Goal: Task Accomplishment & Management: Manage account settings

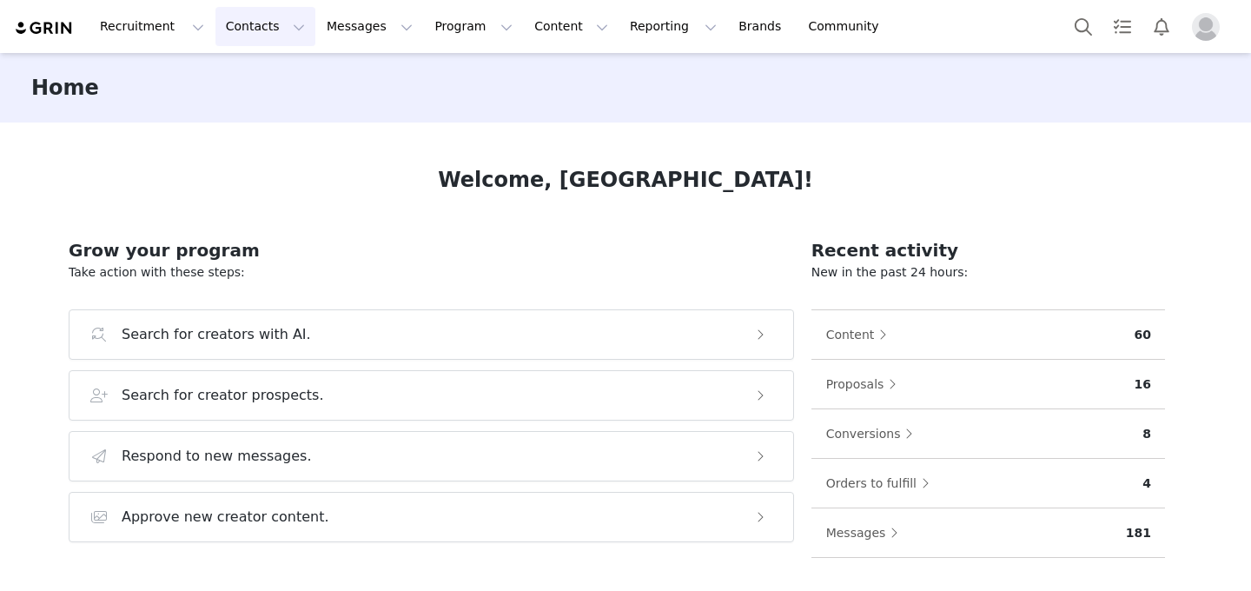
click at [234, 36] on button "Contacts Contacts" at bounding box center [265, 26] width 100 height 39
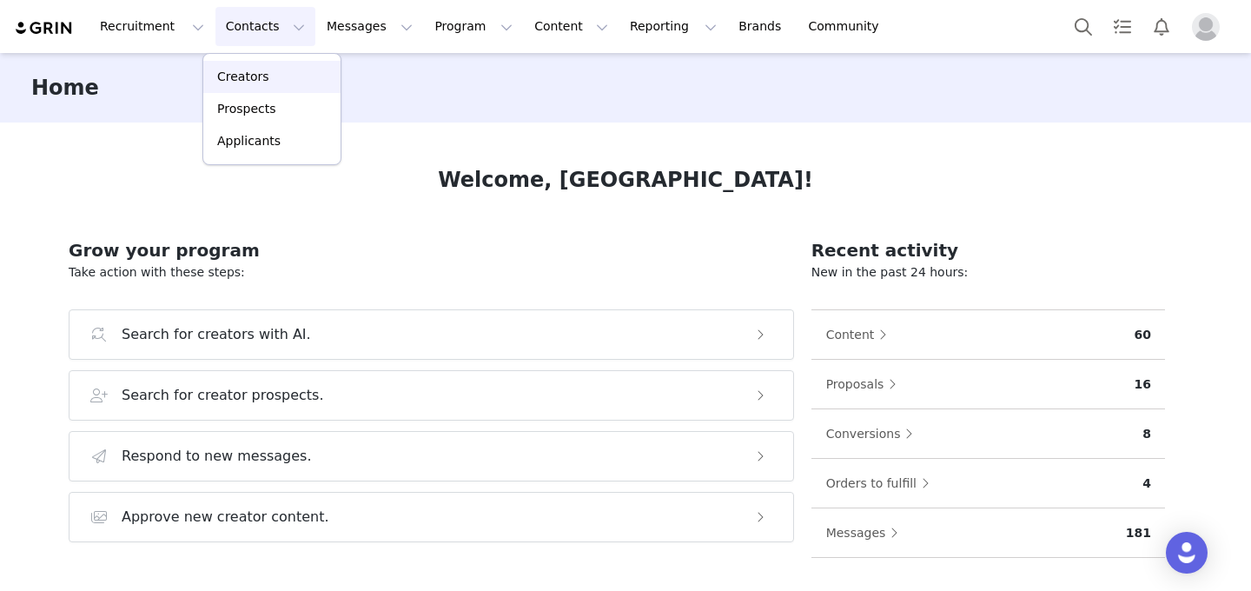
click at [262, 79] on p "Creators" at bounding box center [243, 77] width 52 height 18
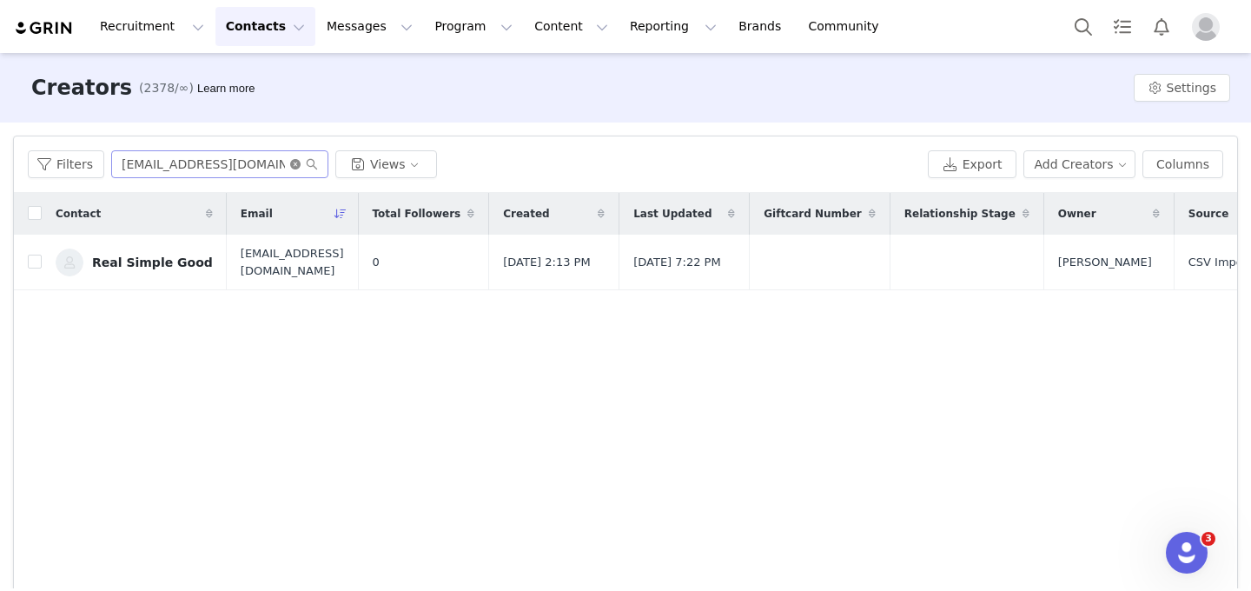
click at [290, 163] on icon "icon: close-circle" at bounding box center [295, 164] width 10 height 10
click at [234, 164] on input "text" at bounding box center [219, 164] width 217 height 28
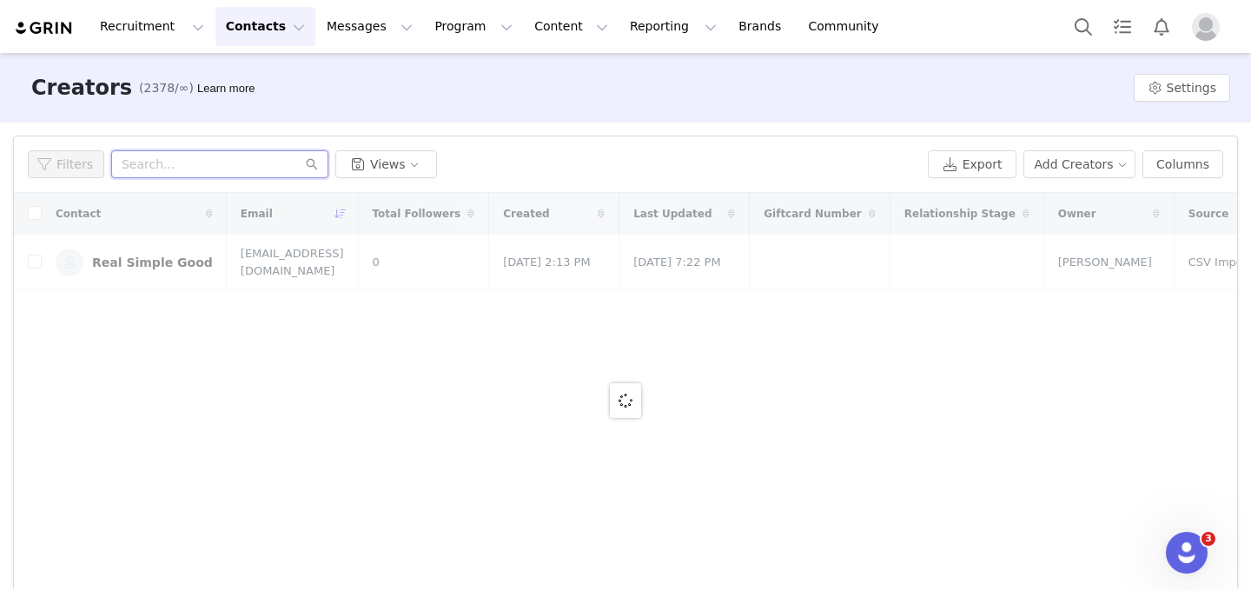
paste input "realwwtalk@gmail.com"
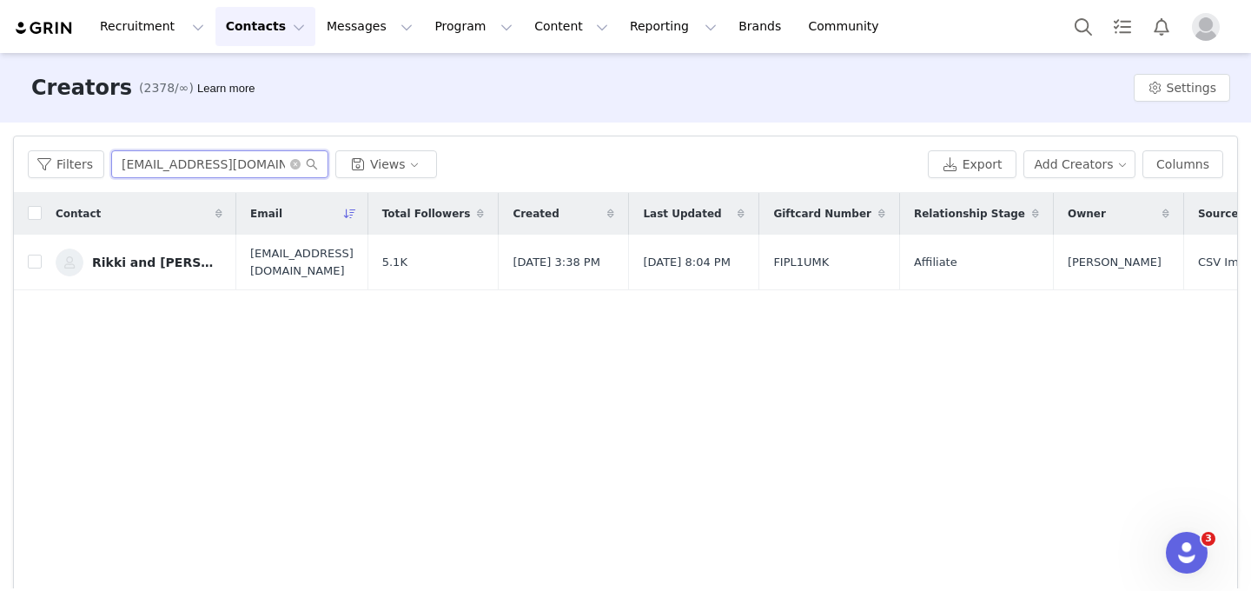
type input "realwwtalk@gmail.com"
click at [448, 18] on button "Program Program" at bounding box center [473, 26] width 99 height 39
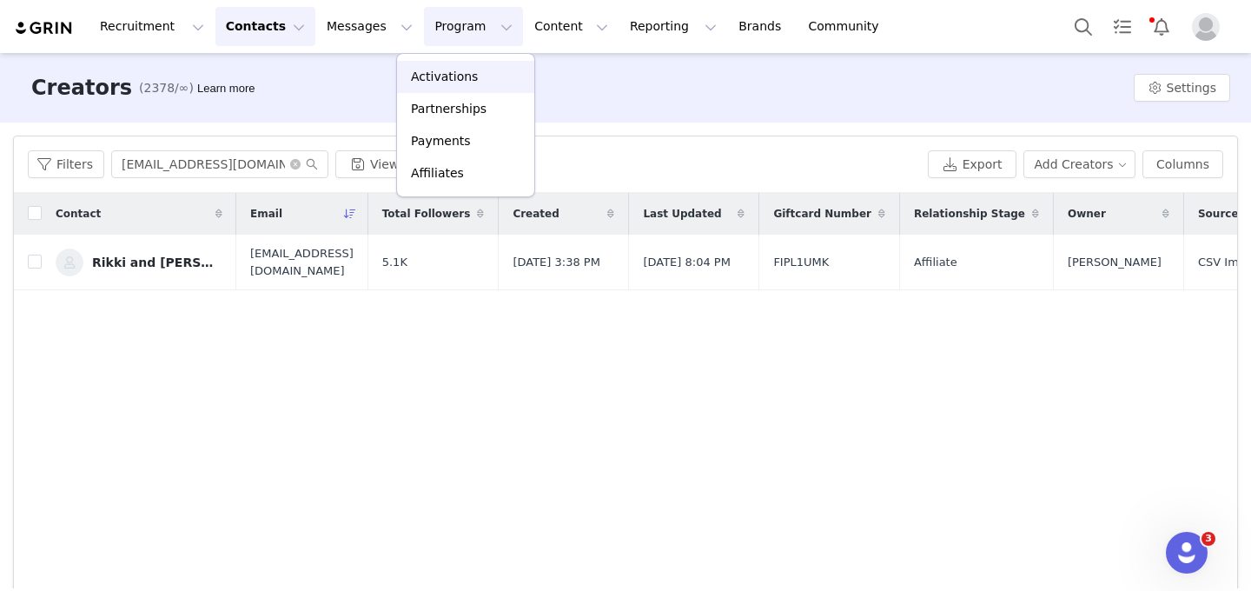
click at [448, 73] on p "Activations" at bounding box center [444, 77] width 67 height 18
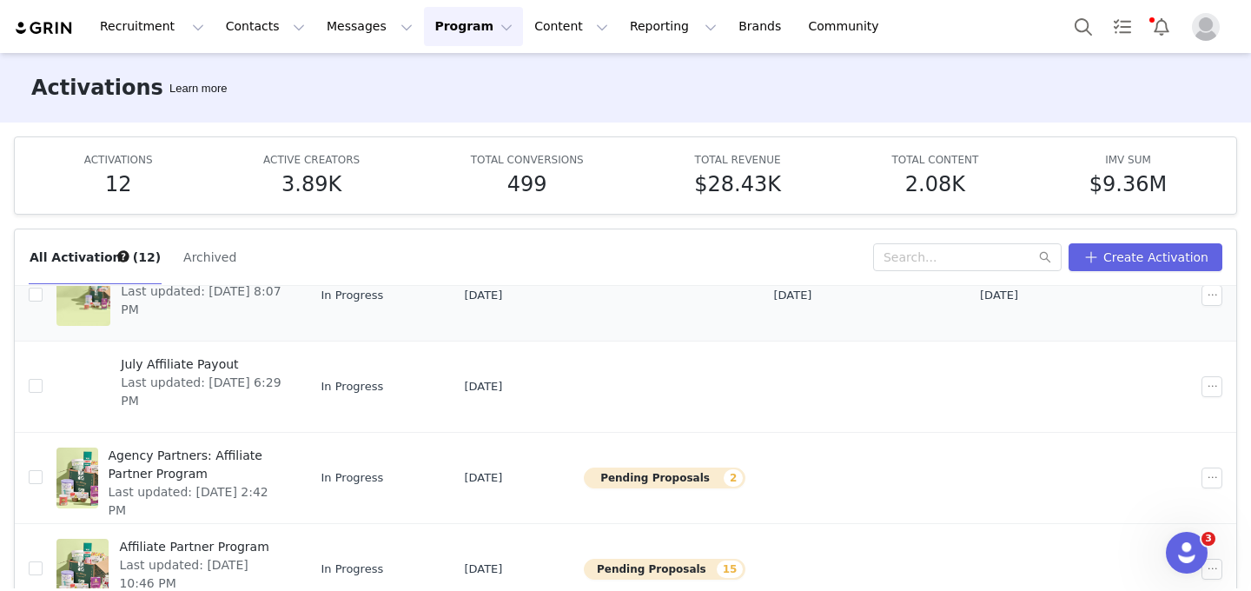
scroll to position [392, 0]
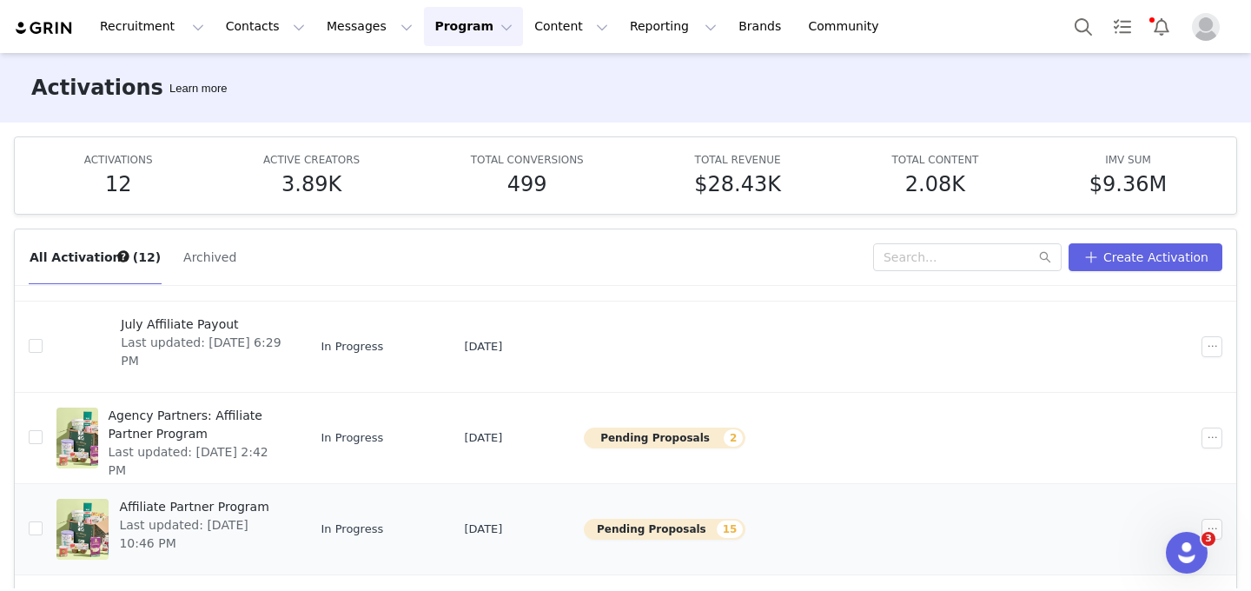
click at [246, 502] on span "Affiliate Partner Program" at bounding box center [200, 507] width 163 height 18
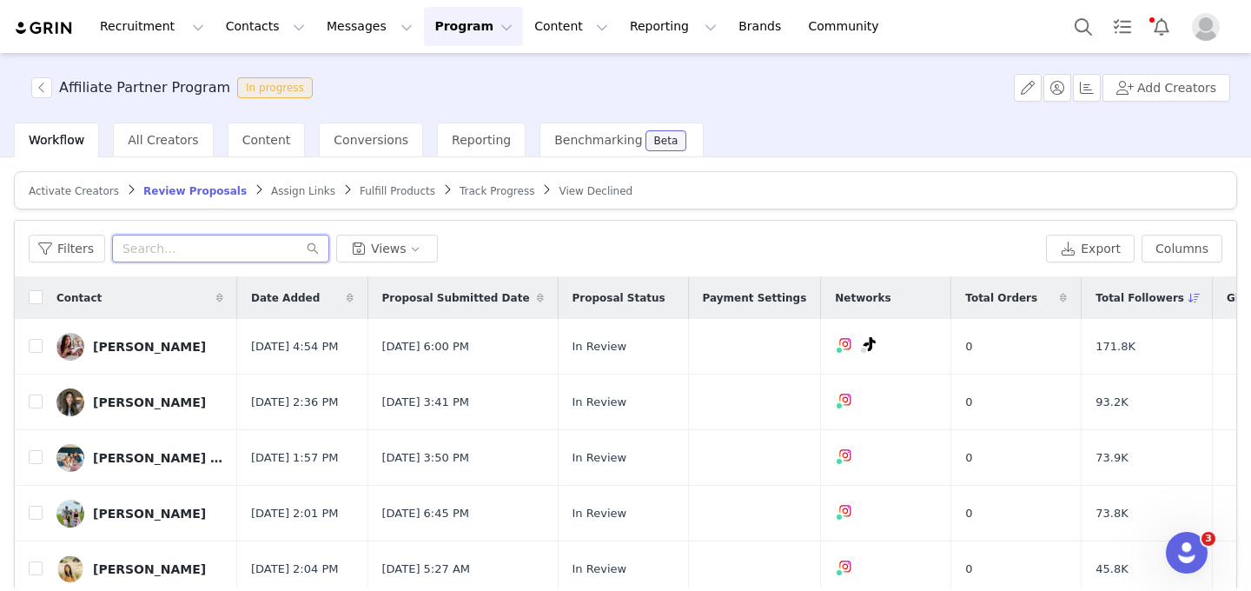
click at [246, 240] on input "text" at bounding box center [220, 249] width 217 height 28
paste input "Jessvescobar@gmail.com"
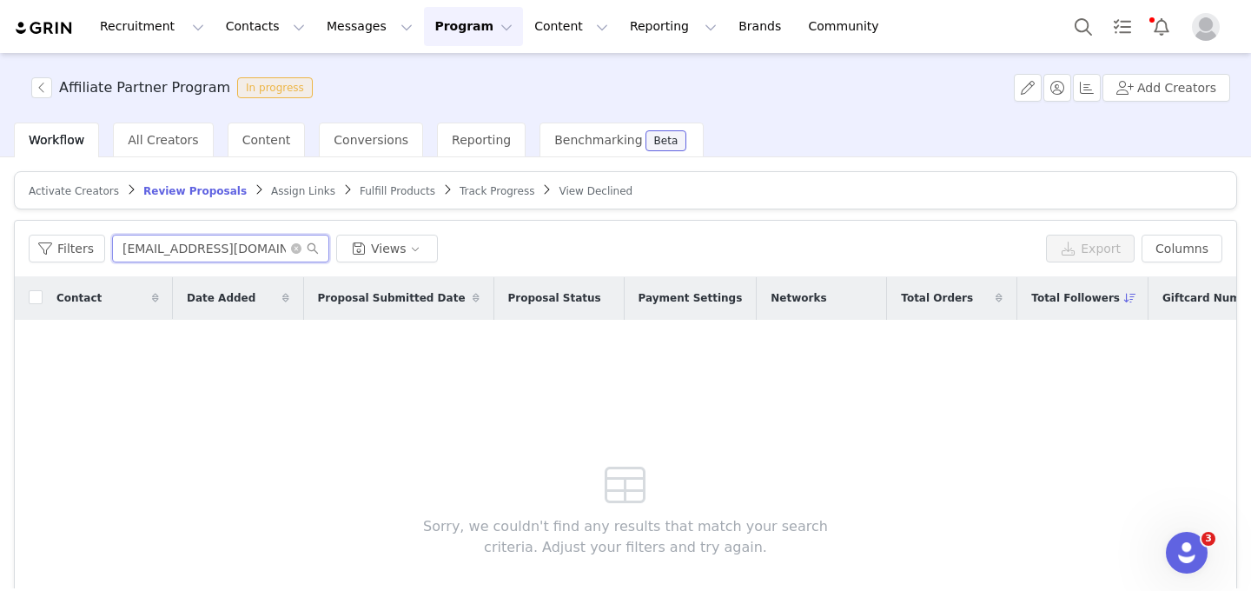
type input "Jessvescobar@gmail.com"
click at [578, 190] on span "View Declined" at bounding box center [596, 191] width 74 height 12
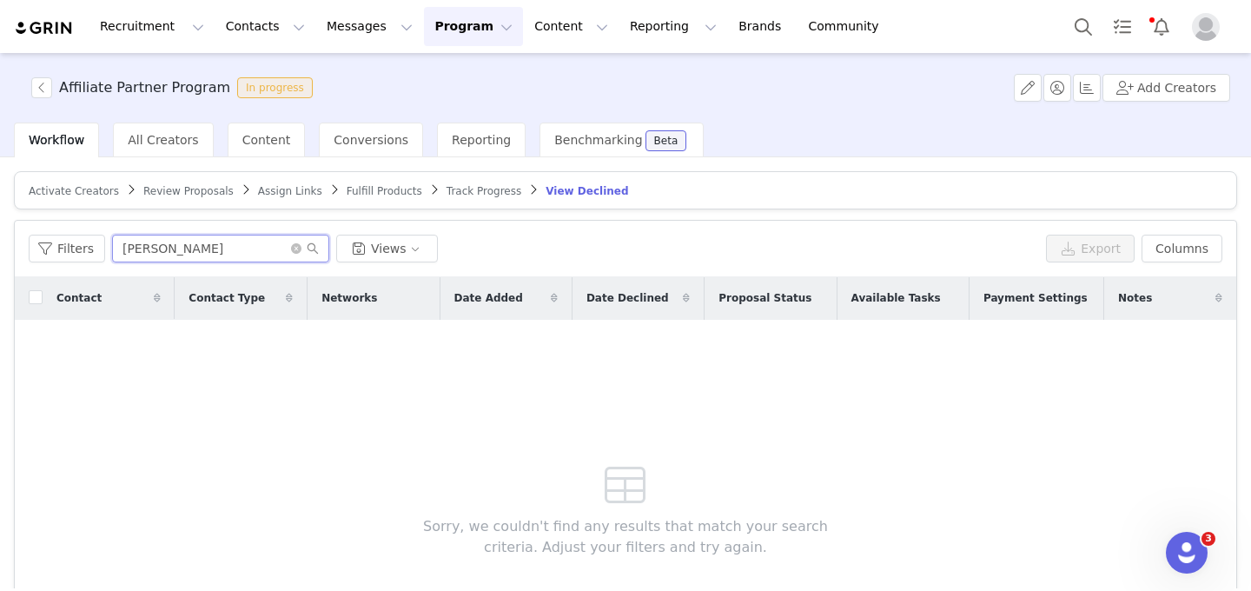
click at [215, 245] on input "Jessica Hernandez" at bounding box center [220, 249] width 217 height 28
paste input "vescobar@gmail.com"
click at [221, 242] on input "Jessvescobar@gmail.com" at bounding box center [220, 249] width 217 height 28
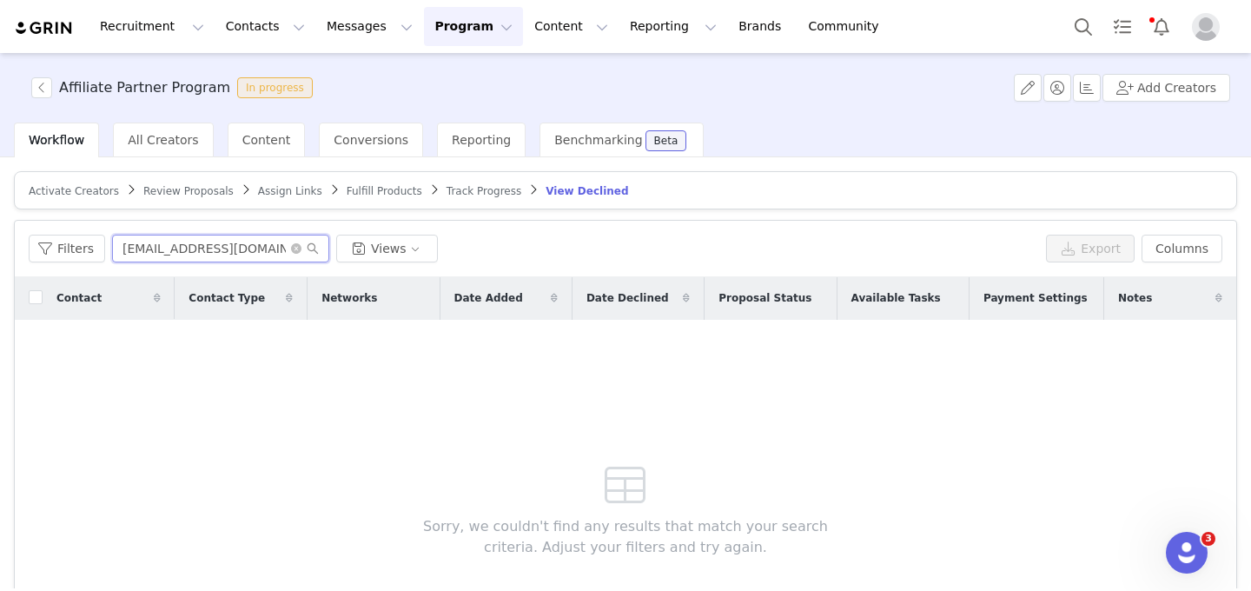
click at [221, 242] on input "Jessvescobar@gmail.com" at bounding box center [220, 249] width 217 height 28
paste input "isabellakoldham"
type input "isabellakoldham@gmail.com"
click at [84, 190] on span "Activate Creators" at bounding box center [74, 191] width 90 height 12
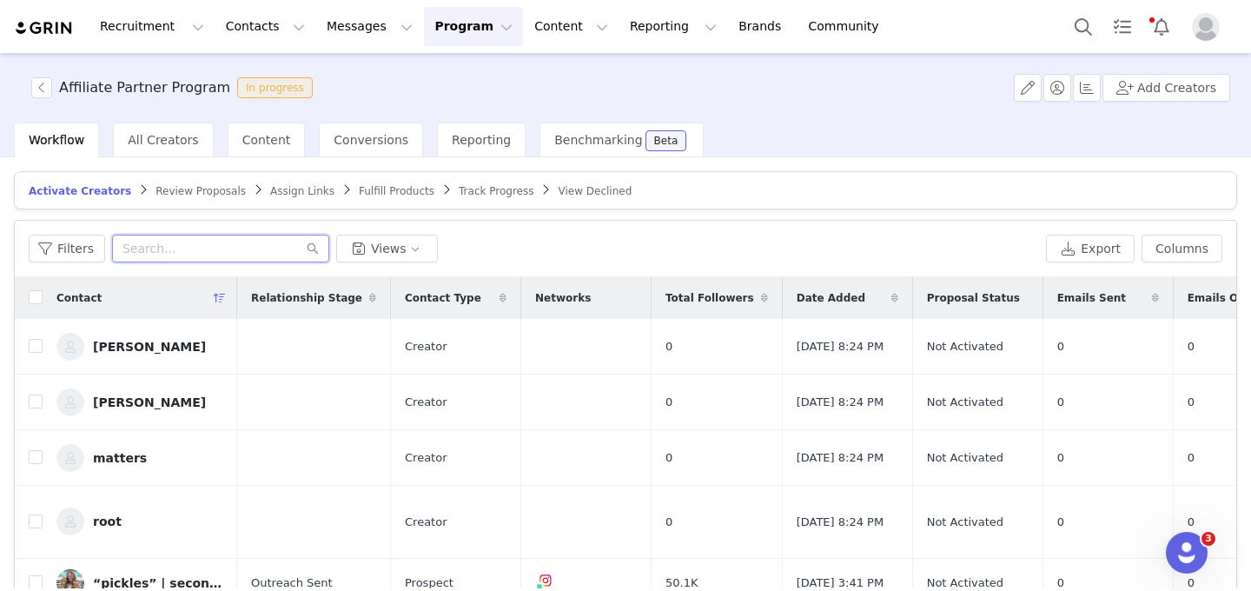
click at [177, 245] on input "text" at bounding box center [220, 249] width 217 height 28
paste input "isabellakoldham@gmail.com"
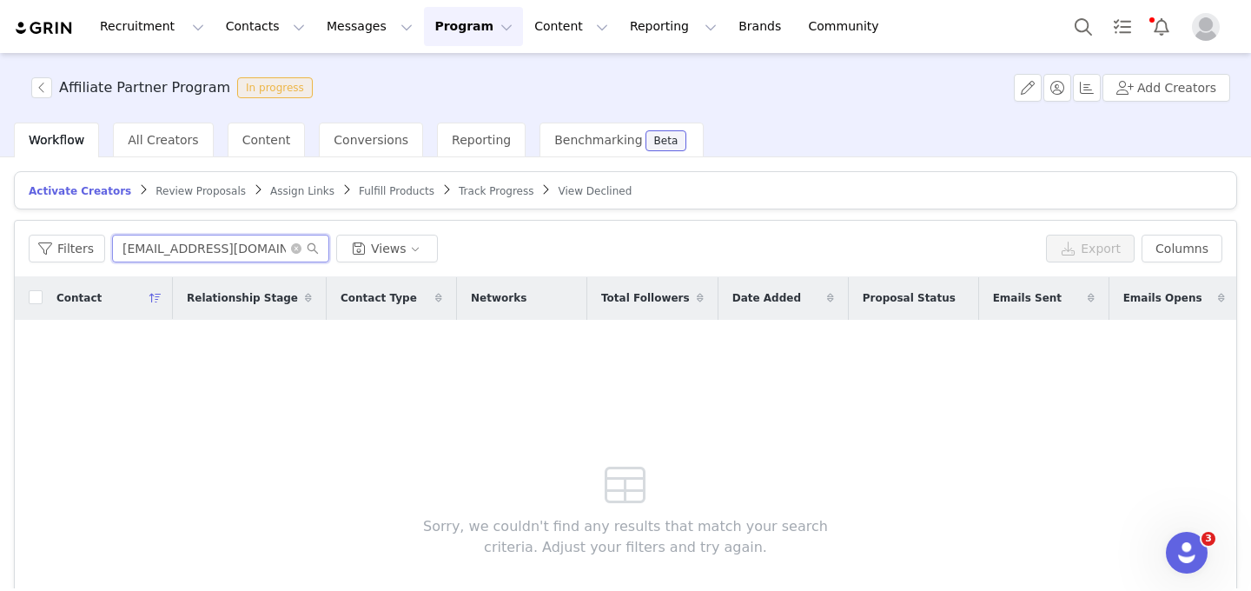
type input "isabellakoldham@gmail.com"
click at [202, 191] on span "Review Proposals" at bounding box center [201, 191] width 90 height 12
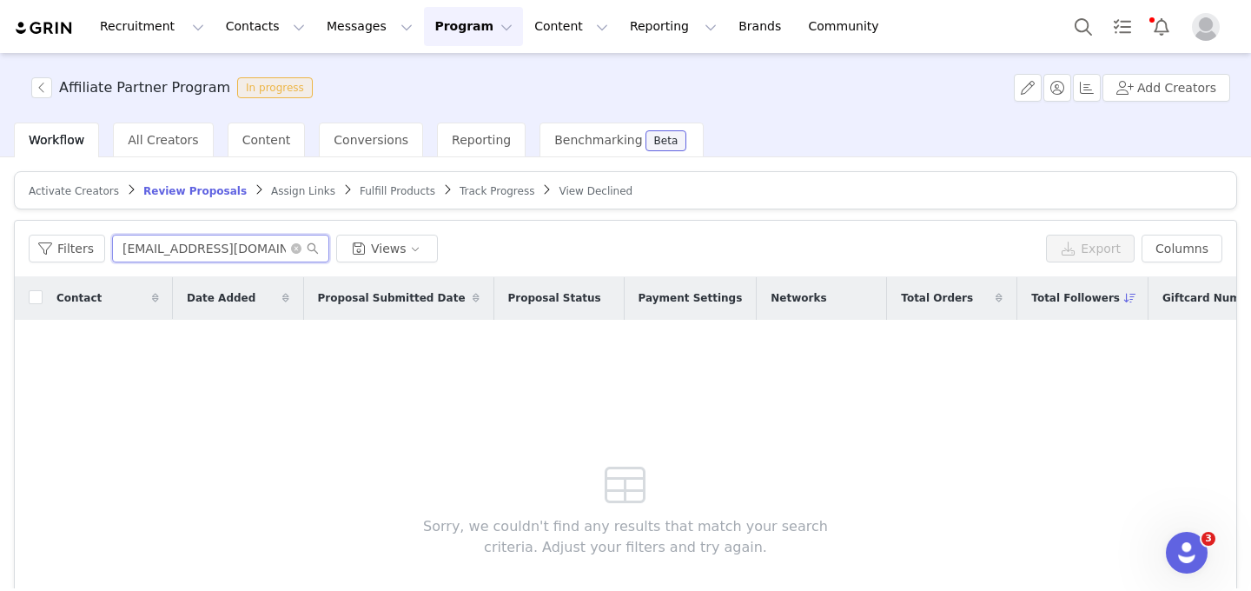
click at [209, 255] on input "Jessvescobar@gmail.com" at bounding box center [220, 249] width 217 height 28
paste input "isabellakoldham"
type input "isabellakoldham@gmail.com"
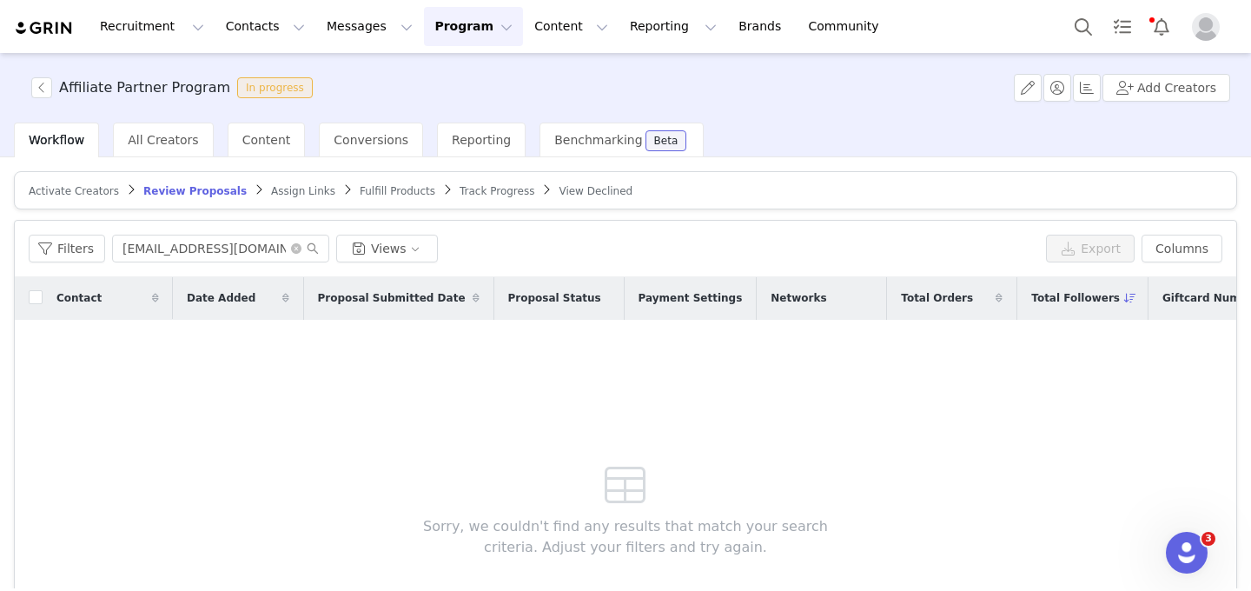
click at [94, 193] on span "Activate Creators" at bounding box center [74, 191] width 90 height 12
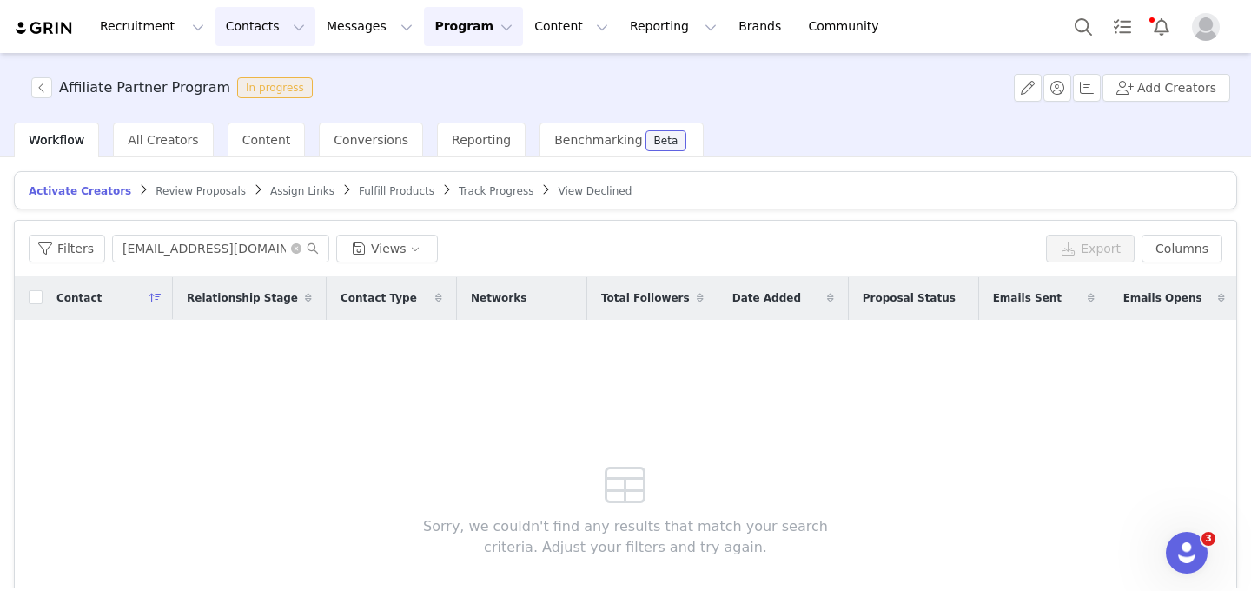
click at [261, 35] on button "Contacts Contacts" at bounding box center [265, 26] width 100 height 39
click at [272, 65] on link "Creators" at bounding box center [271, 77] width 137 height 32
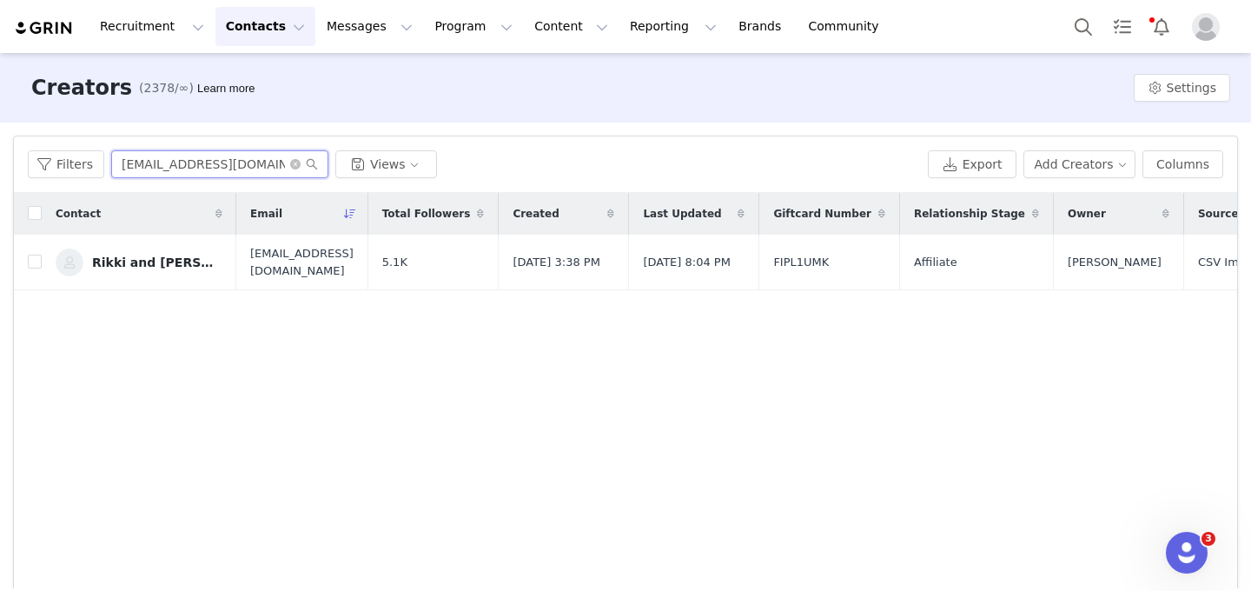
click at [223, 160] on input "realwwtalk@gmail.com" at bounding box center [219, 164] width 217 height 28
click at [223, 161] on input "realwwtalk@gmail.com" at bounding box center [219, 164] width 217 height 28
paste input "isabellakoldham"
type input "isabellakoldham@gmail.com"
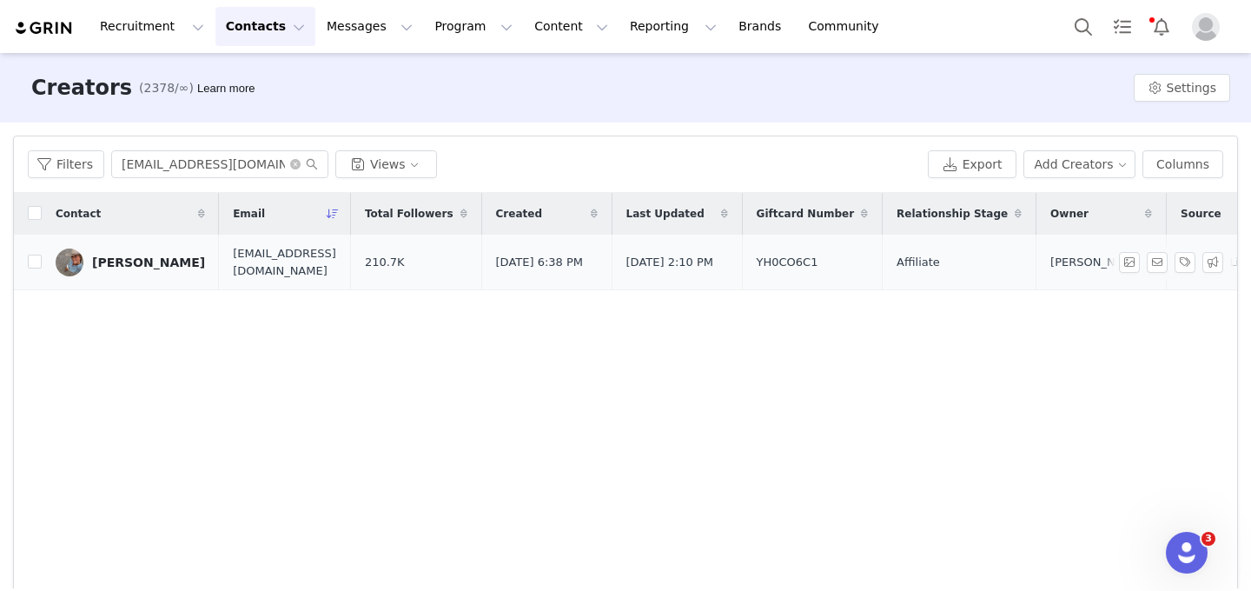
click at [137, 262] on div "Bella K. Oldham" at bounding box center [148, 262] width 113 height 14
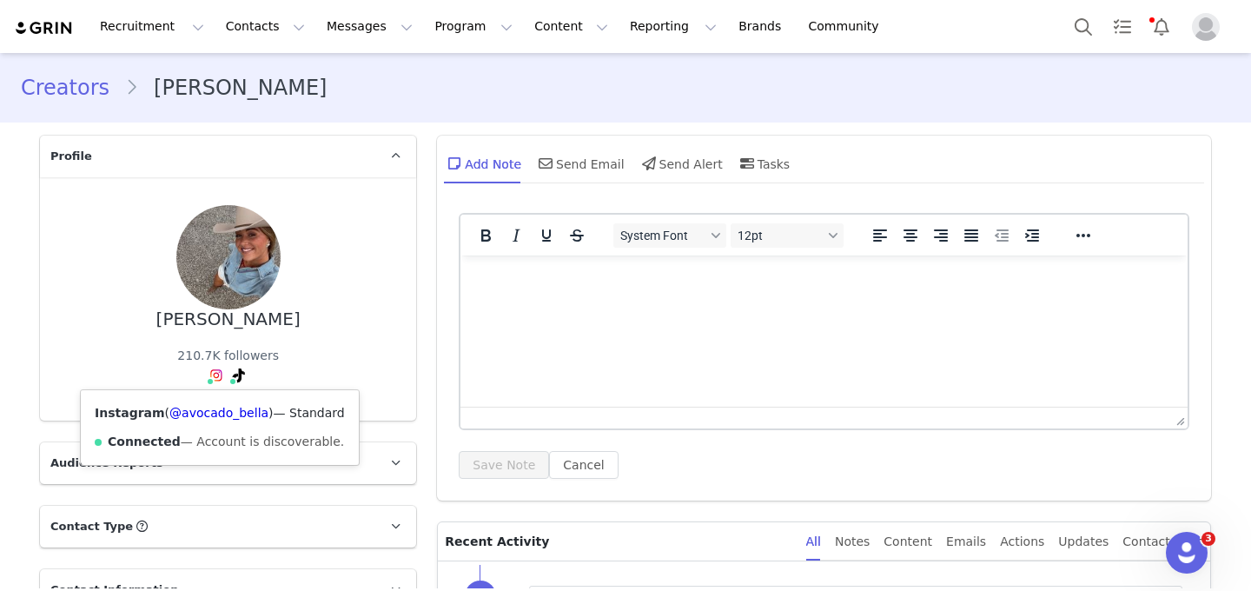
click at [215, 404] on div "Instagram ( @avocado_bella ) — Standard Connected — Account is discoverable." at bounding box center [220, 427] width 278 height 75
click at [219, 413] on link "@avocado_bella" at bounding box center [218, 413] width 99 height 14
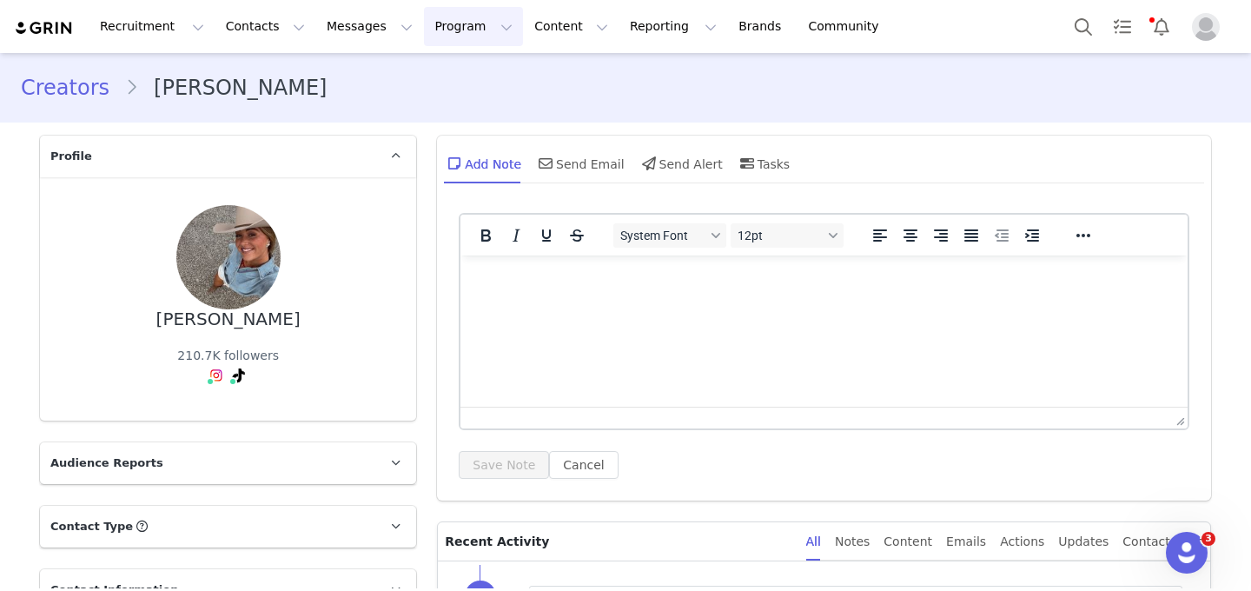
click at [451, 21] on button "Program Program" at bounding box center [473, 26] width 99 height 39
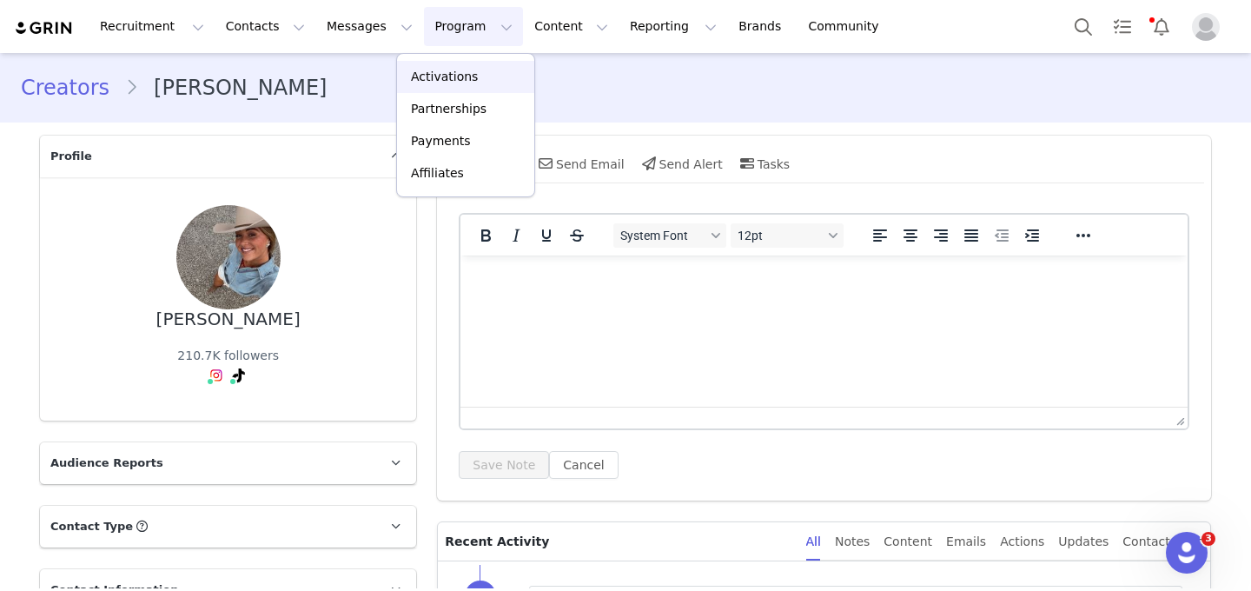
click at [451, 71] on p "Activations" at bounding box center [444, 77] width 67 height 18
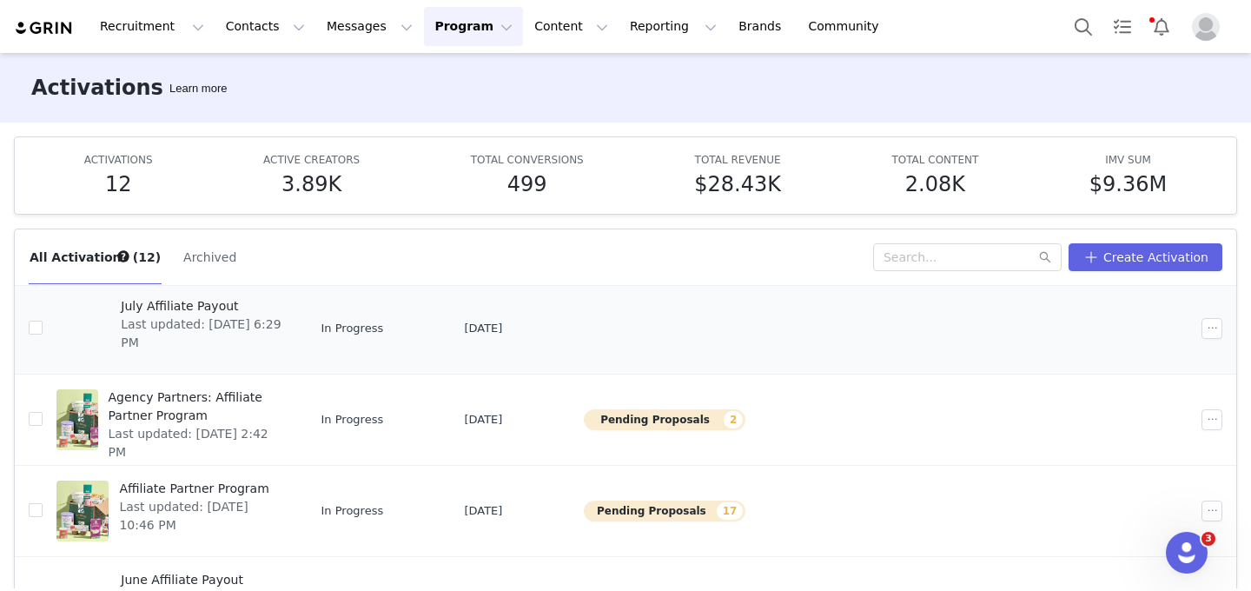
scroll to position [381, 0]
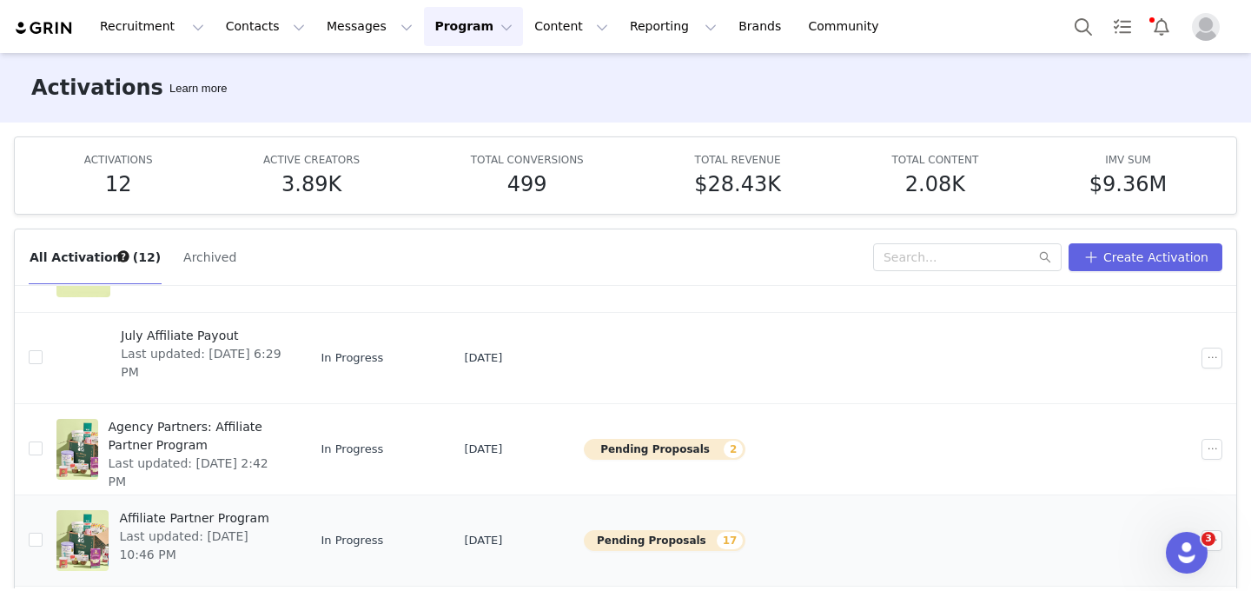
click at [209, 516] on span "Affiliate Partner Program" at bounding box center [200, 518] width 163 height 18
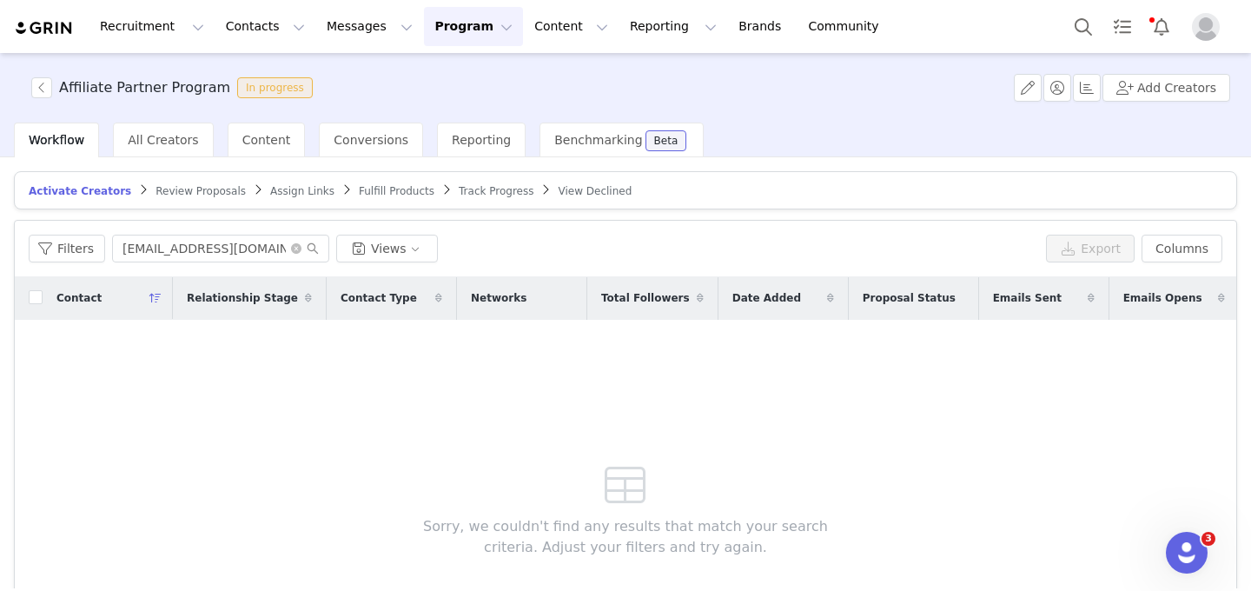
click at [195, 184] on link "Review Proposals" at bounding box center [201, 190] width 90 height 13
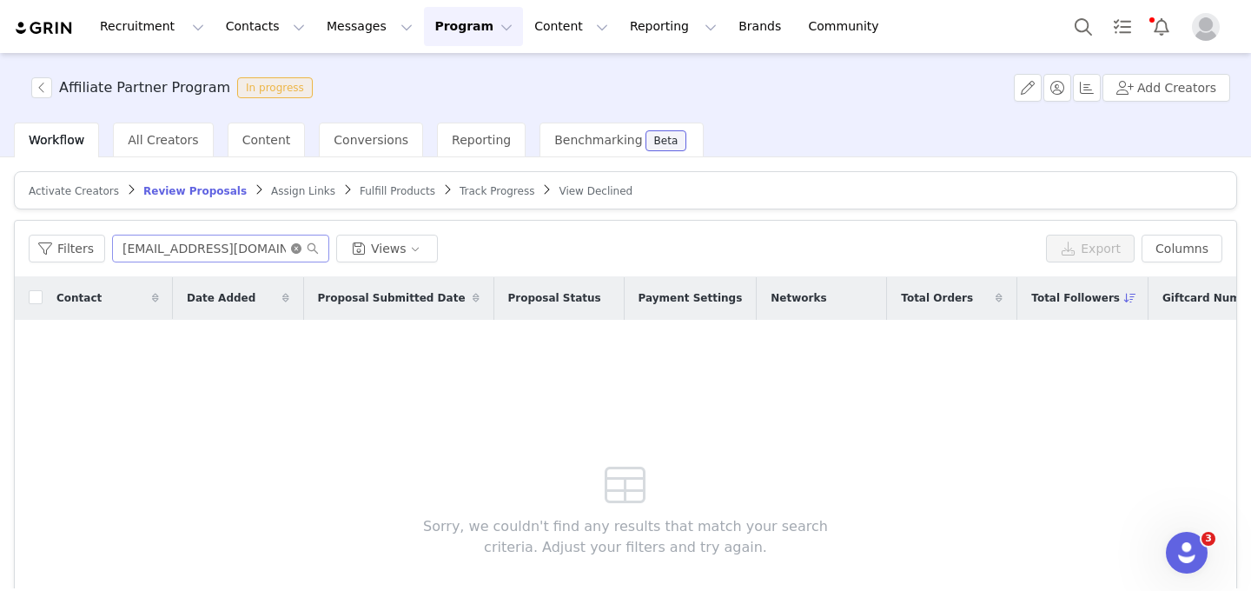
click at [293, 247] on icon "icon: close-circle" at bounding box center [296, 248] width 10 height 10
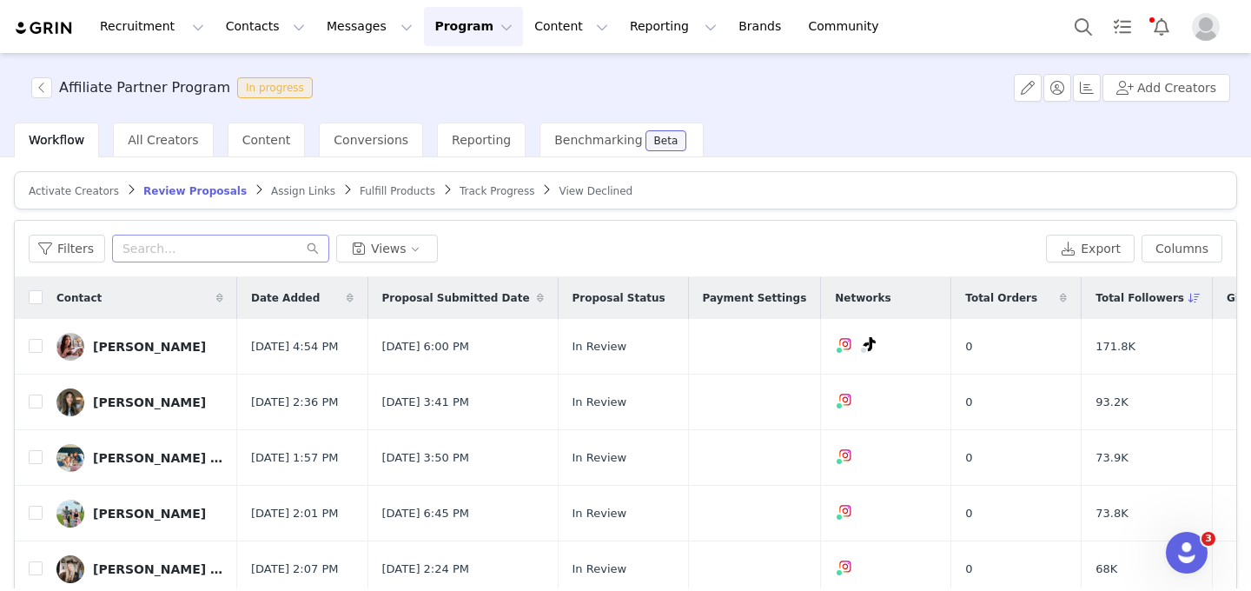
click at [434, 30] on button "Program Program" at bounding box center [473, 26] width 99 height 39
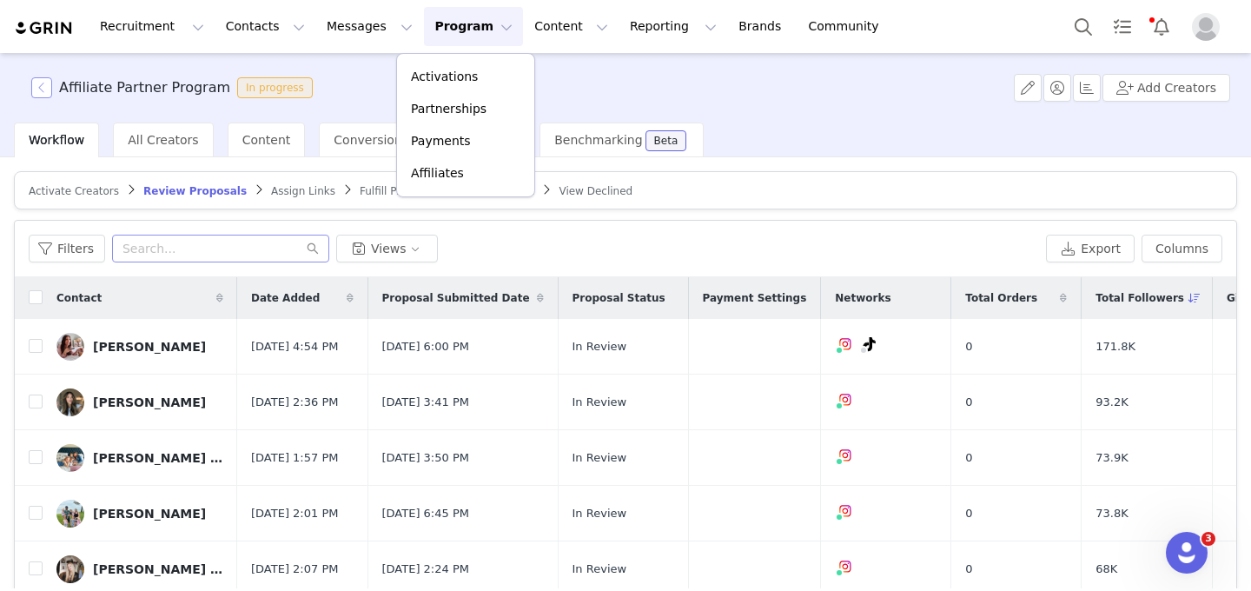
click at [46, 91] on button "button" at bounding box center [41, 87] width 21 height 21
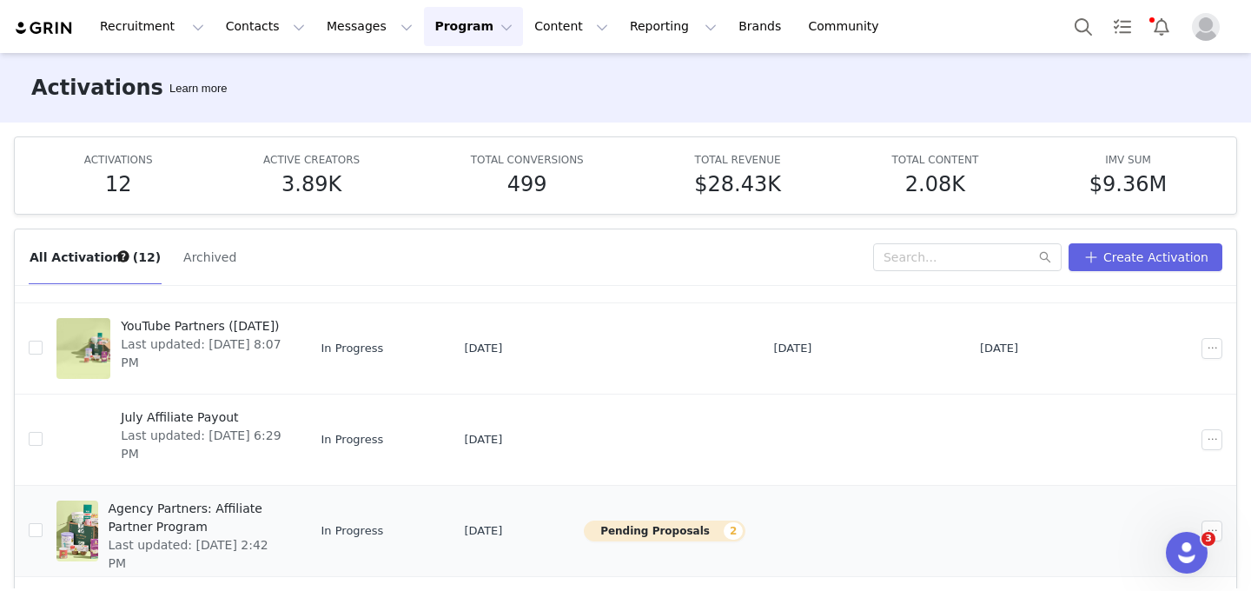
scroll to position [400, 0]
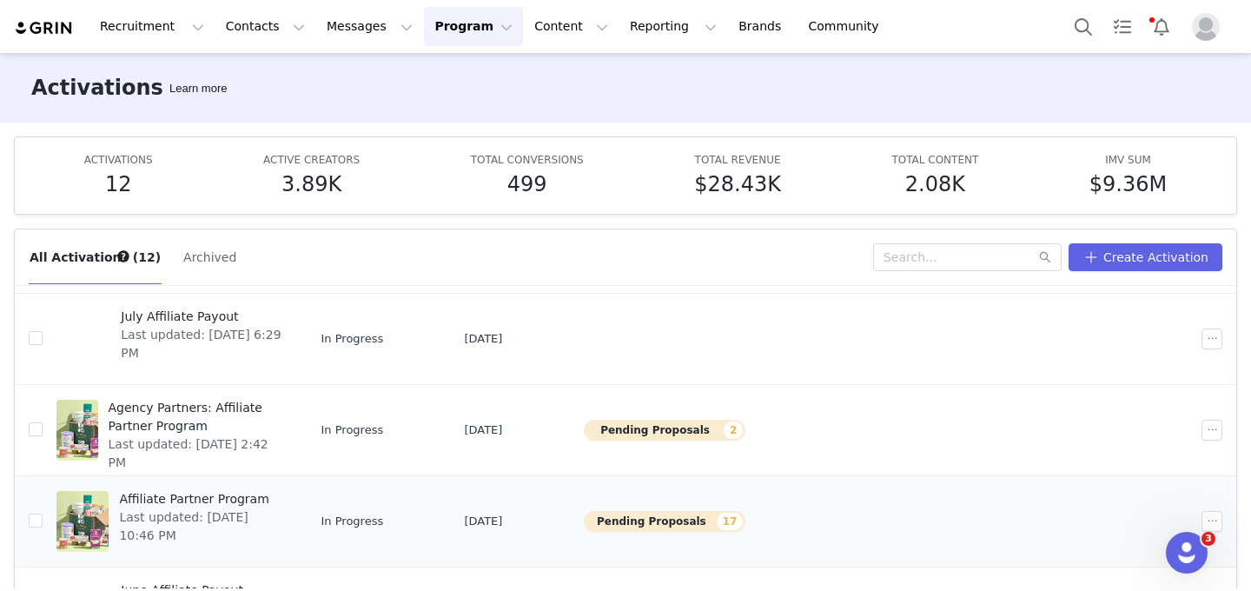
click at [226, 490] on span "Affiliate Partner Program" at bounding box center [200, 499] width 163 height 18
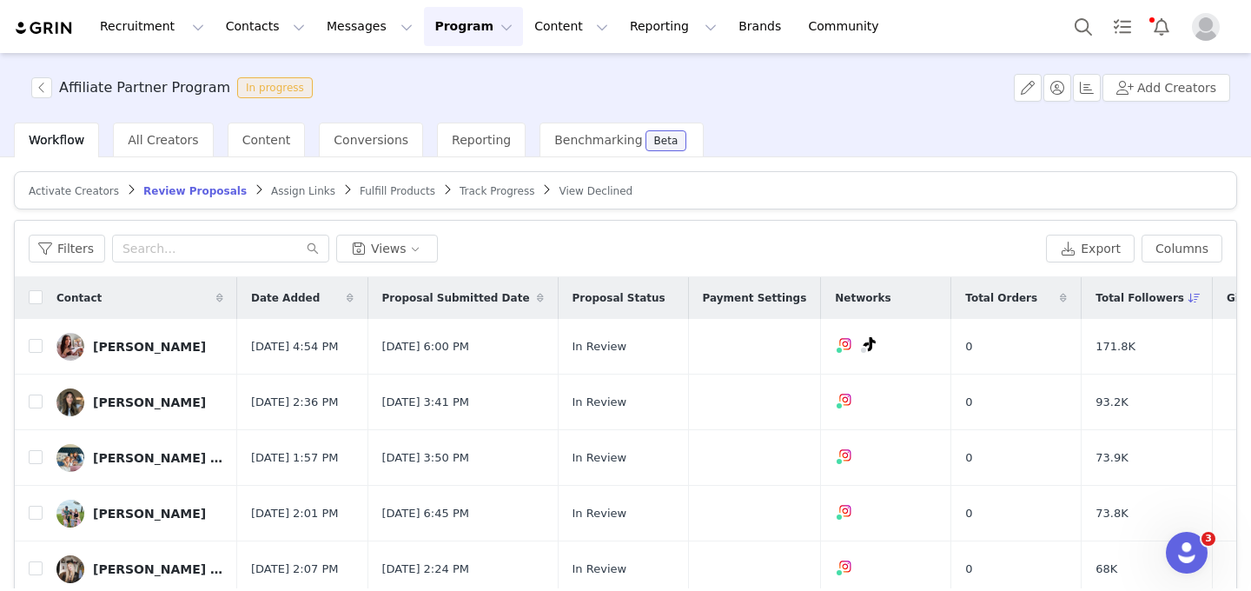
click at [461, 190] on span "Track Progress" at bounding box center [497, 191] width 75 height 12
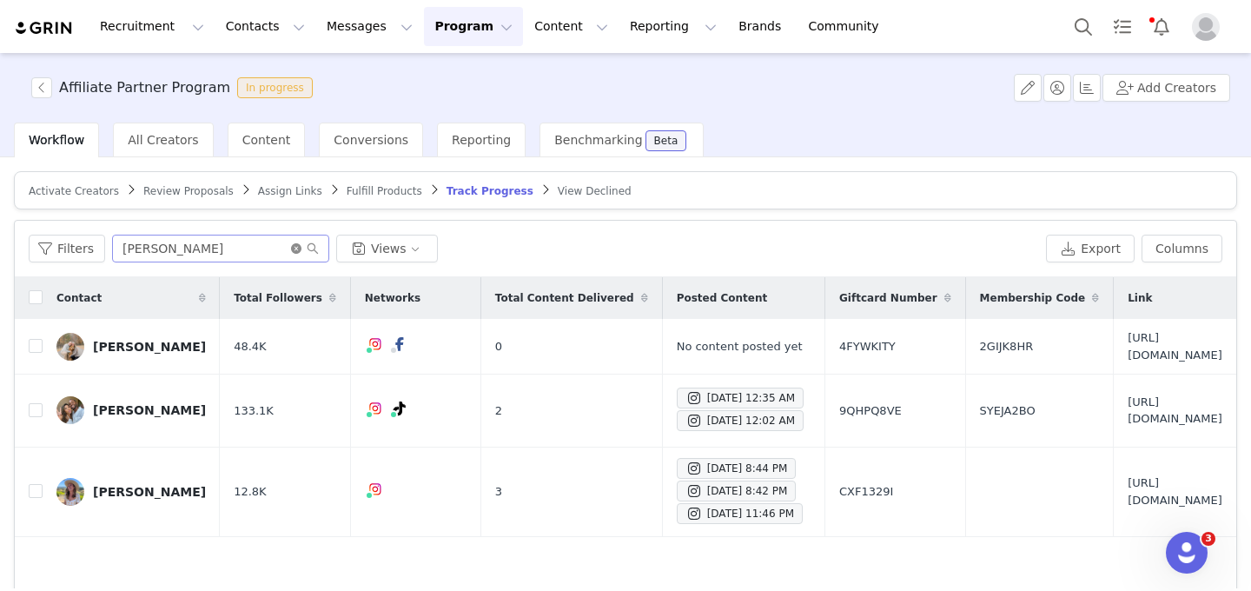
click at [295, 251] on icon "icon: close-circle" at bounding box center [296, 248] width 10 height 10
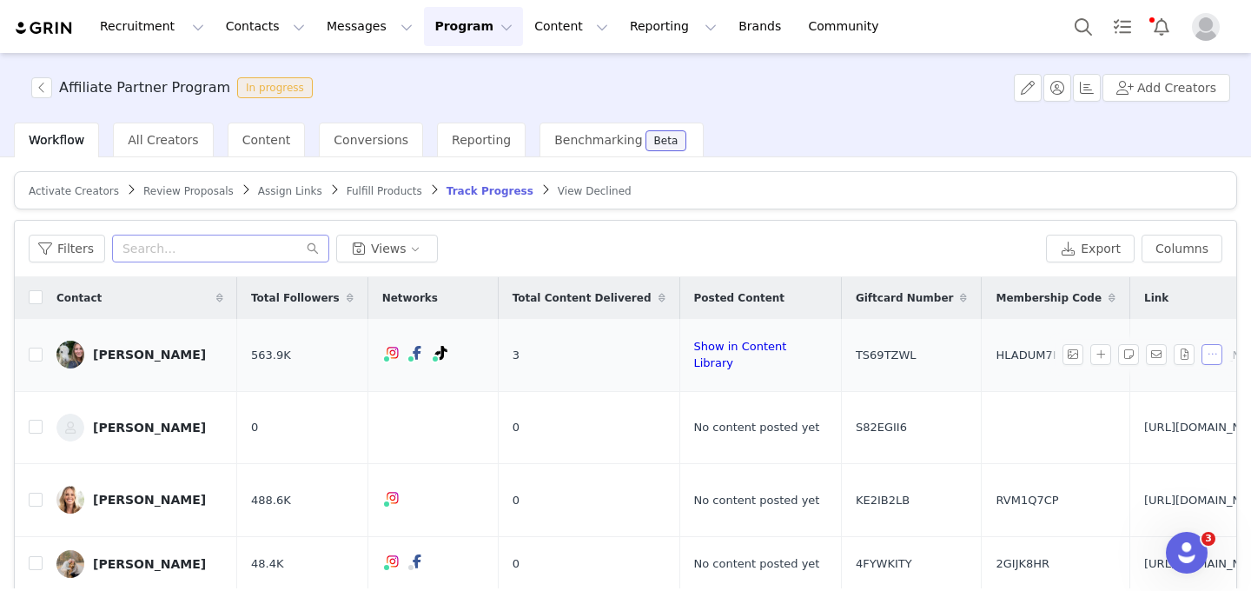
click at [1209, 344] on button "button" at bounding box center [1212, 354] width 21 height 21
click at [1152, 368] on span "Creator Preview" at bounding box center [1131, 375] width 96 height 14
click at [136, 349] on div "Rebecca Miller" at bounding box center [149, 355] width 113 height 14
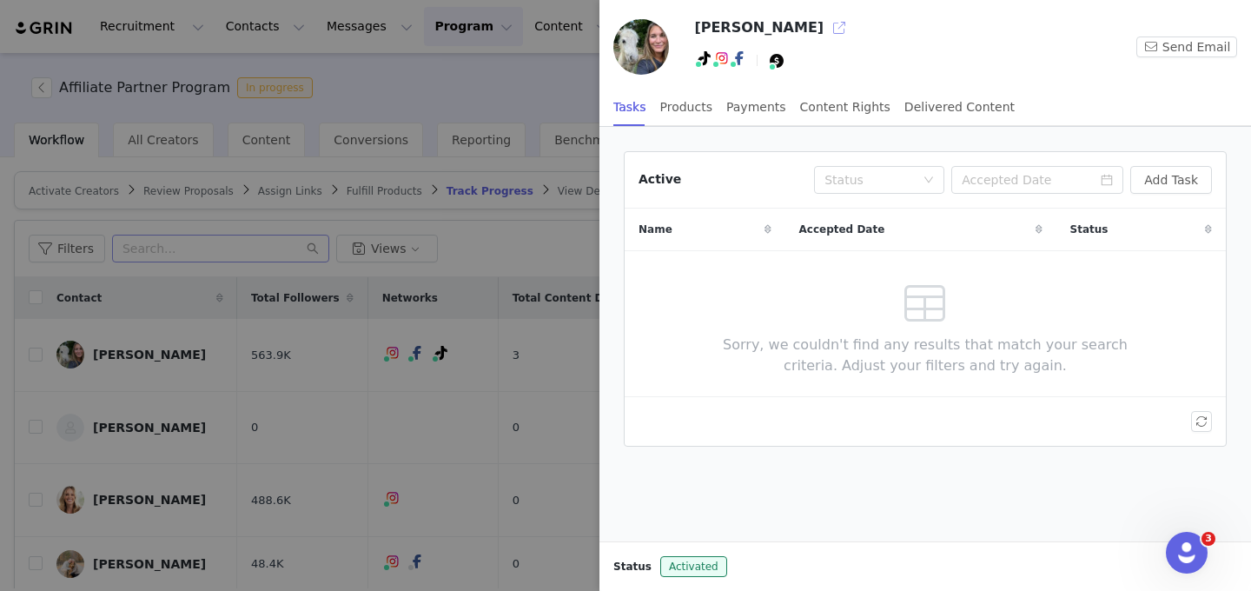
click at [825, 25] on button "button" at bounding box center [839, 28] width 28 height 28
click at [461, 282] on div at bounding box center [625, 295] width 1251 height 591
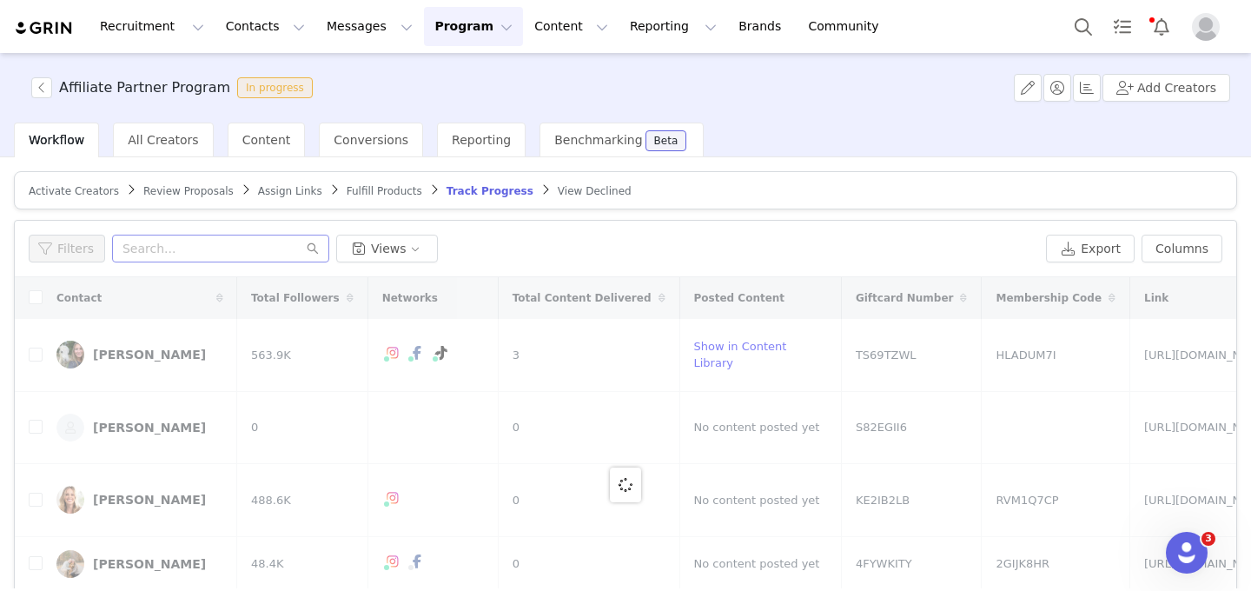
click at [134, 387] on div at bounding box center [626, 484] width 1222 height 414
click at [155, 455] on div at bounding box center [626, 484] width 1222 height 414
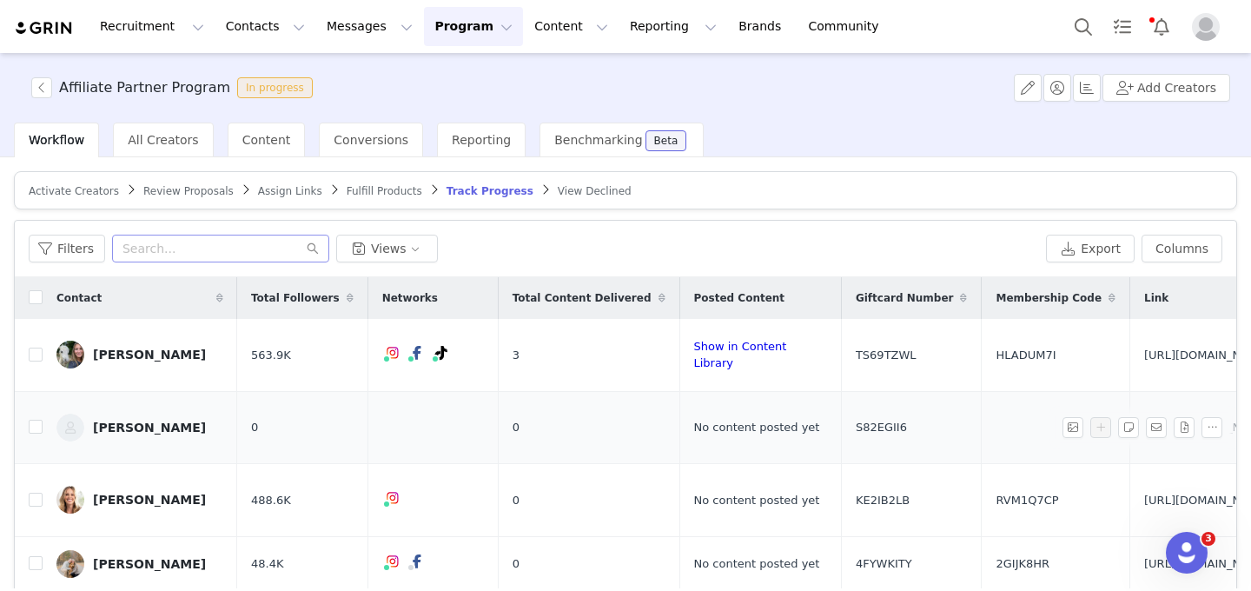
click at [165, 421] on div "Kate Bittman" at bounding box center [149, 428] width 113 height 14
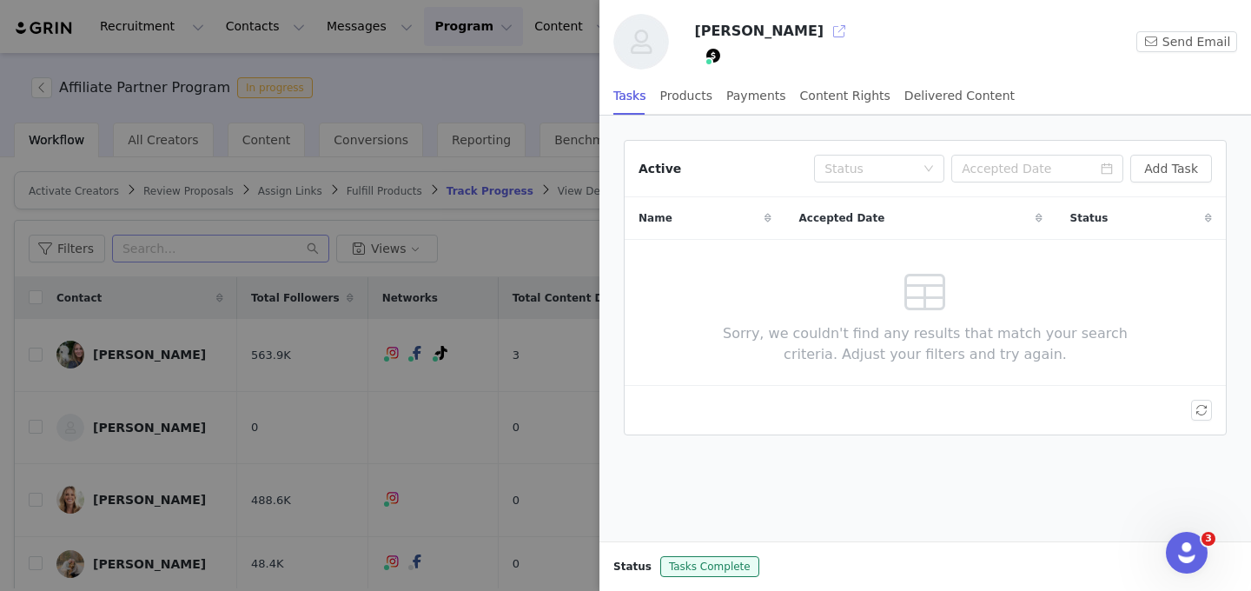
click at [825, 26] on button "button" at bounding box center [839, 31] width 28 height 28
click at [457, 295] on div at bounding box center [625, 295] width 1251 height 591
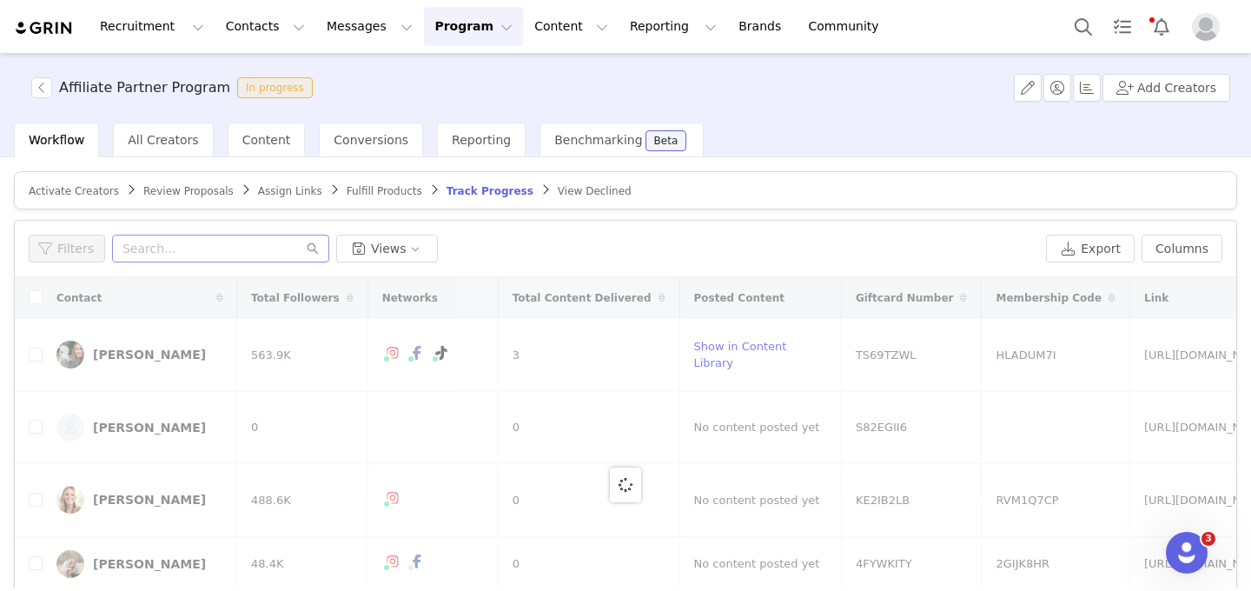
scroll to position [55, 0]
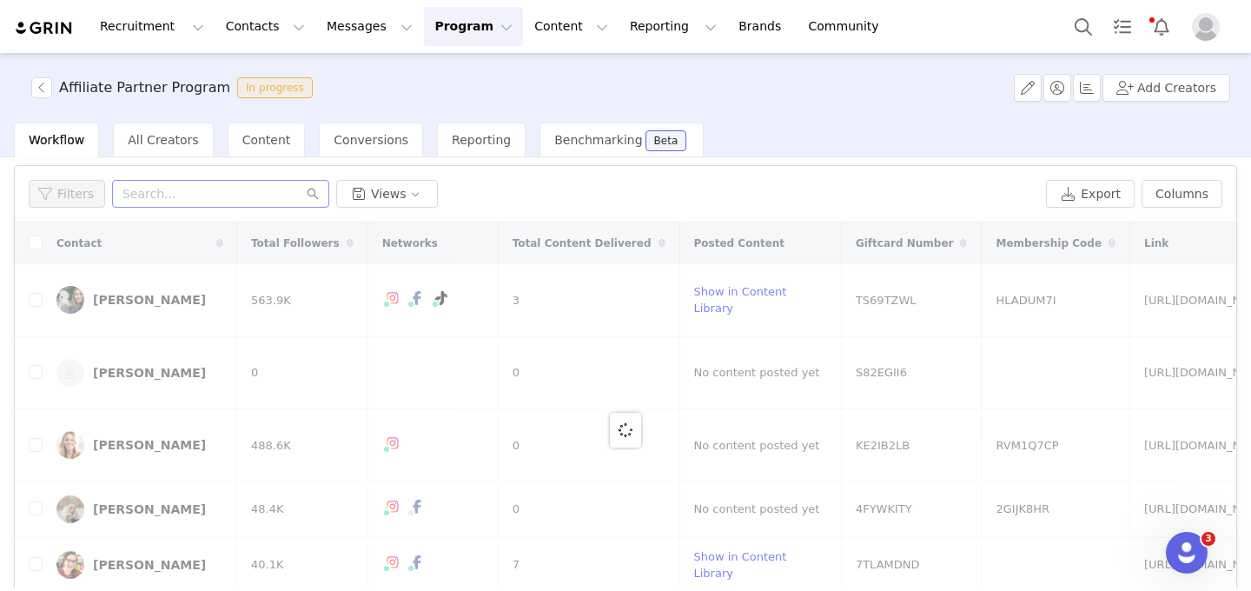
click at [165, 431] on div at bounding box center [626, 429] width 1222 height 414
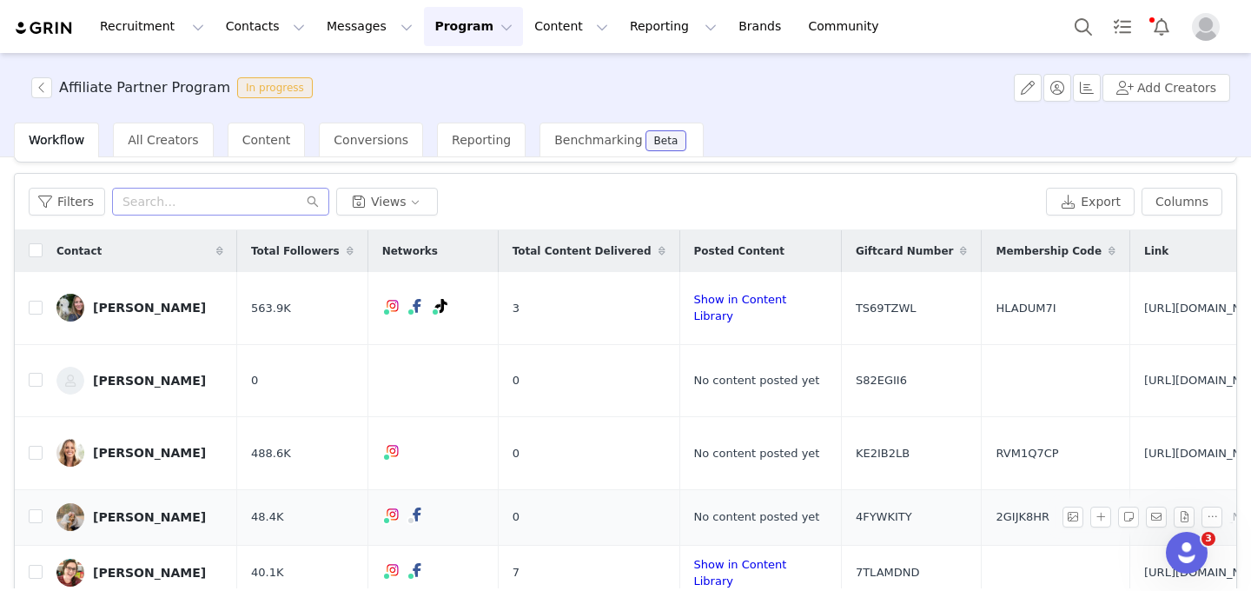
click at [156, 510] on div "Monique McLean" at bounding box center [149, 517] width 113 height 14
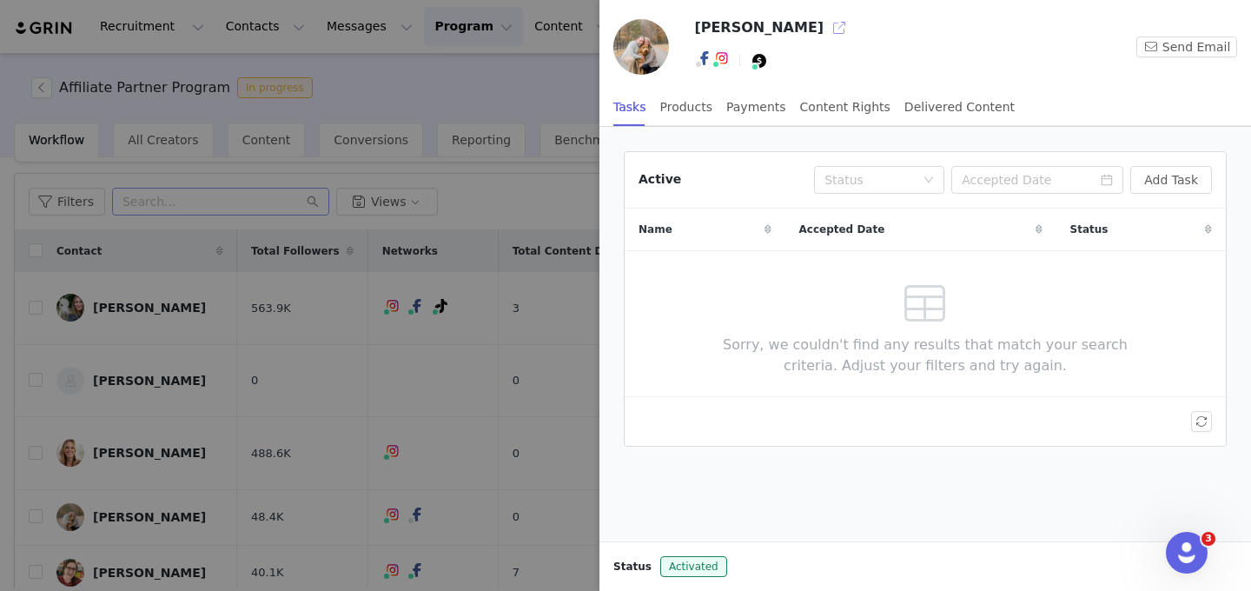
click at [825, 28] on button "button" at bounding box center [839, 28] width 28 height 28
click at [357, 281] on div at bounding box center [625, 295] width 1251 height 591
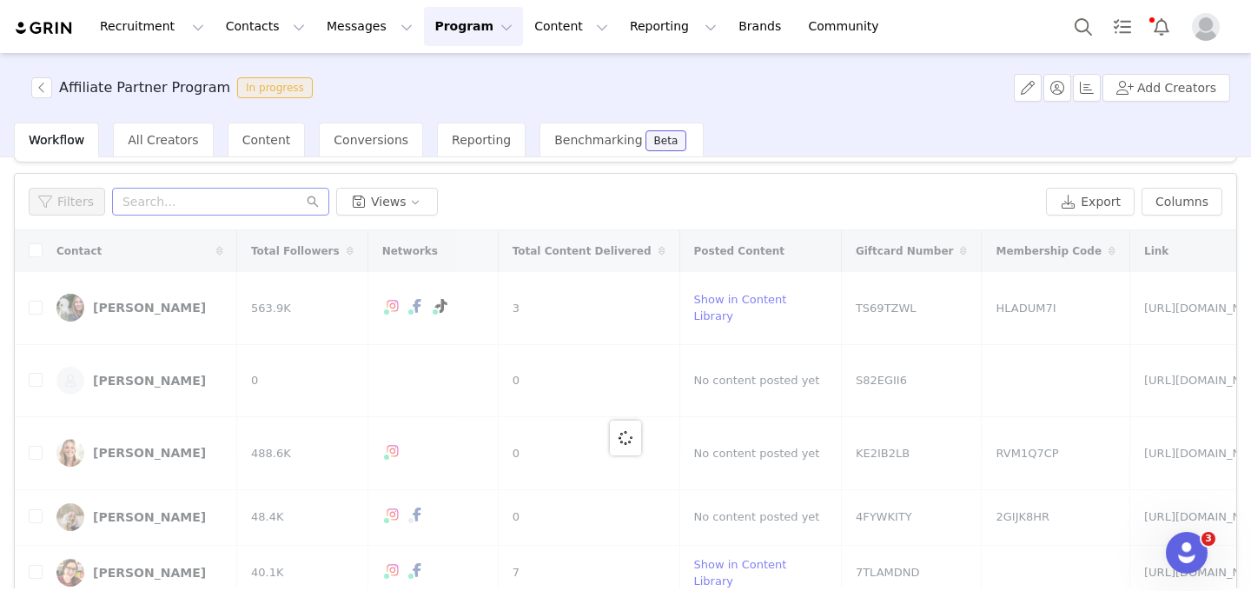
click at [1250, 490] on div at bounding box center [1251, 295] width 0 height 591
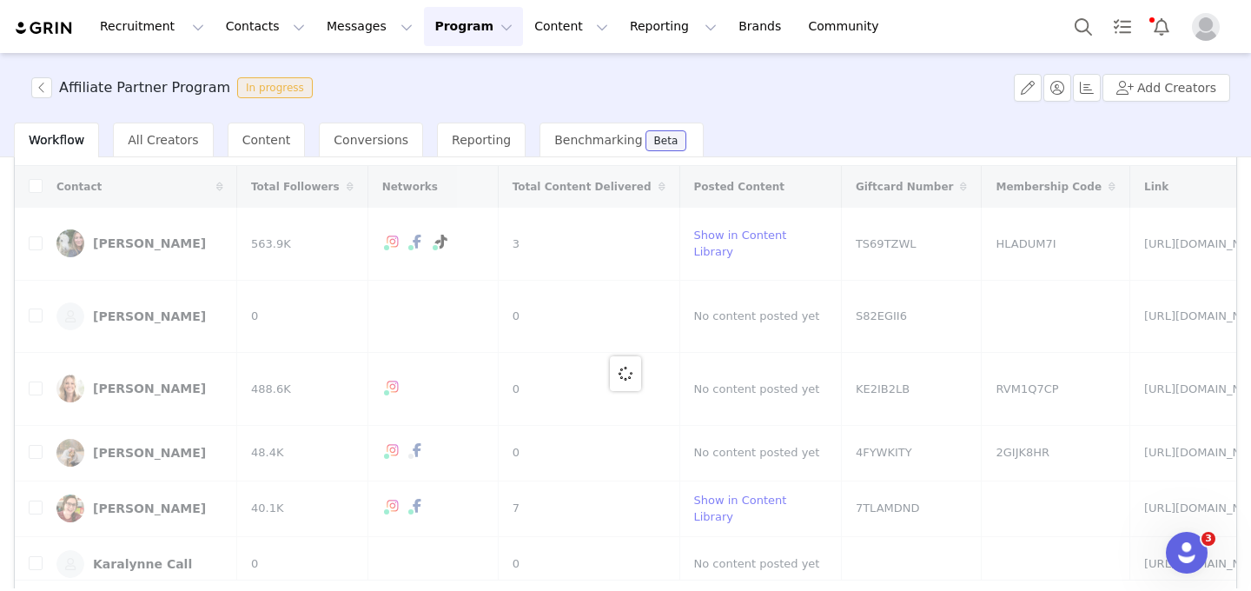
click at [150, 428] on div at bounding box center [626, 373] width 1222 height 414
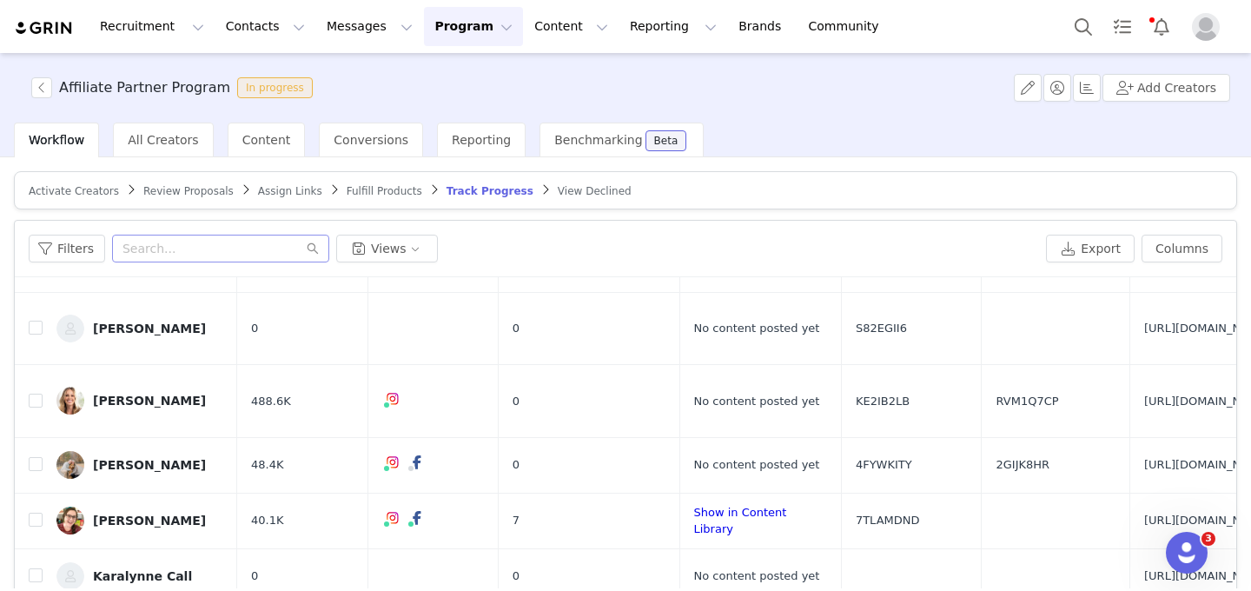
scroll to position [178, 0]
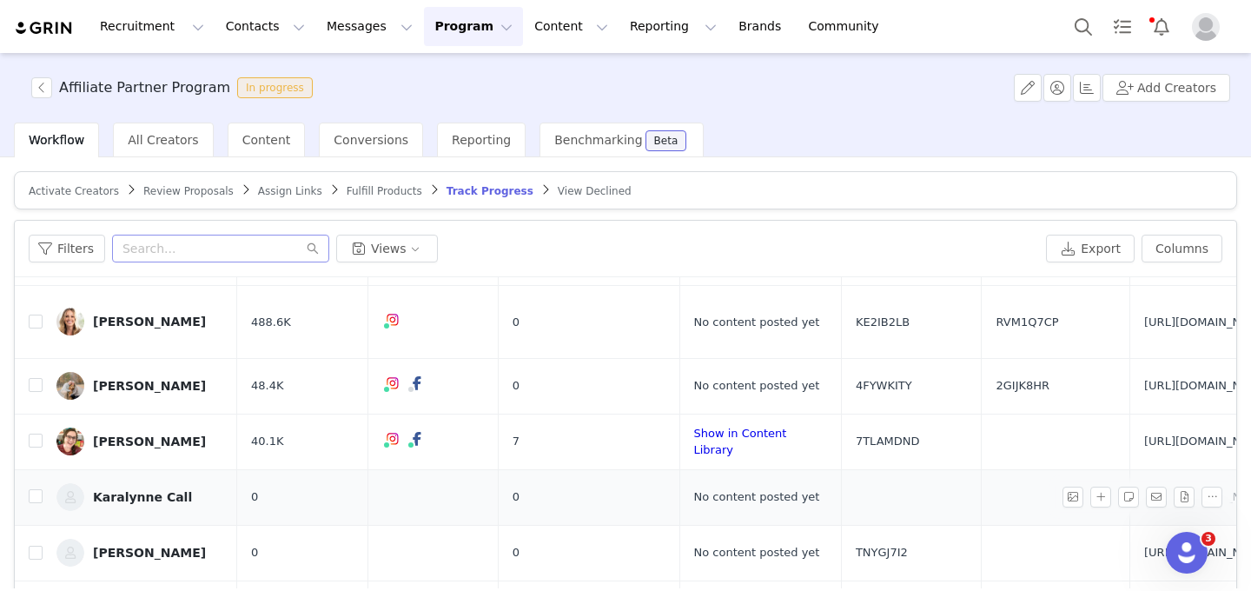
click at [163, 490] on div "Karalynne Call" at bounding box center [142, 497] width 99 height 14
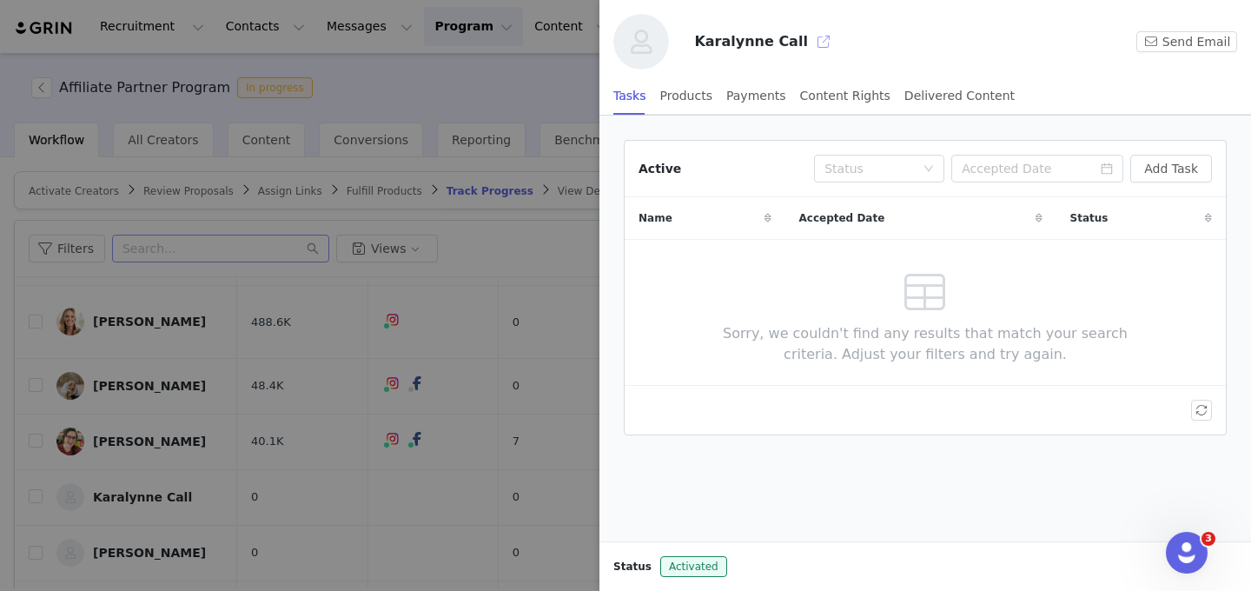
click at [810, 43] on button "button" at bounding box center [824, 42] width 28 height 28
click at [350, 341] on div at bounding box center [625, 295] width 1251 height 591
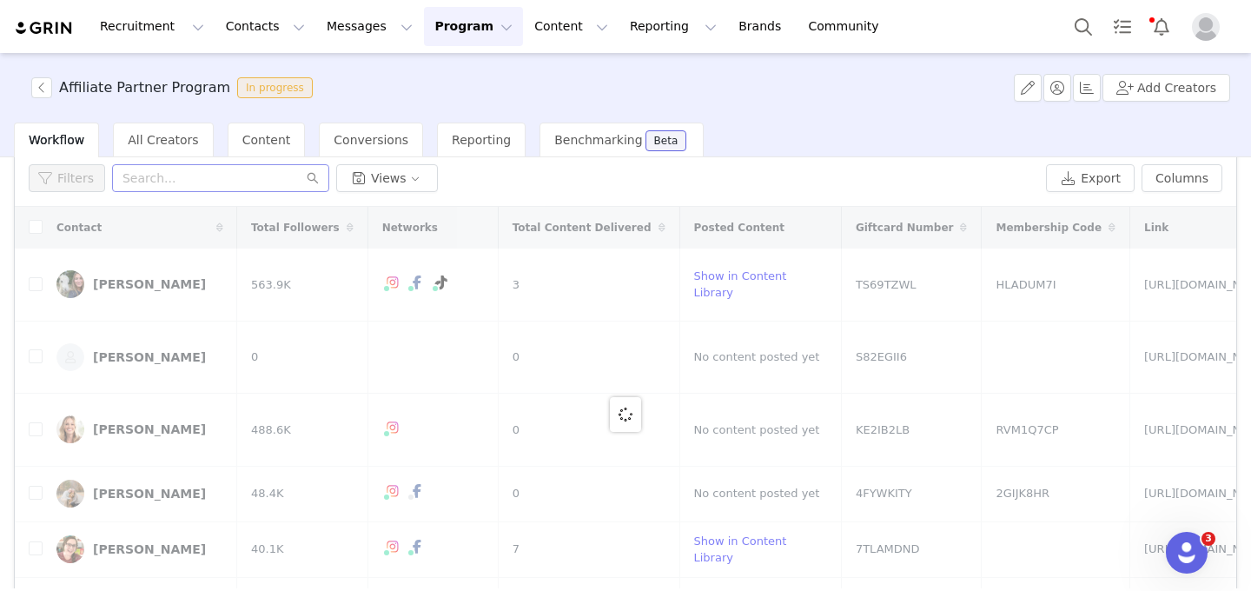
scroll to position [120, 0]
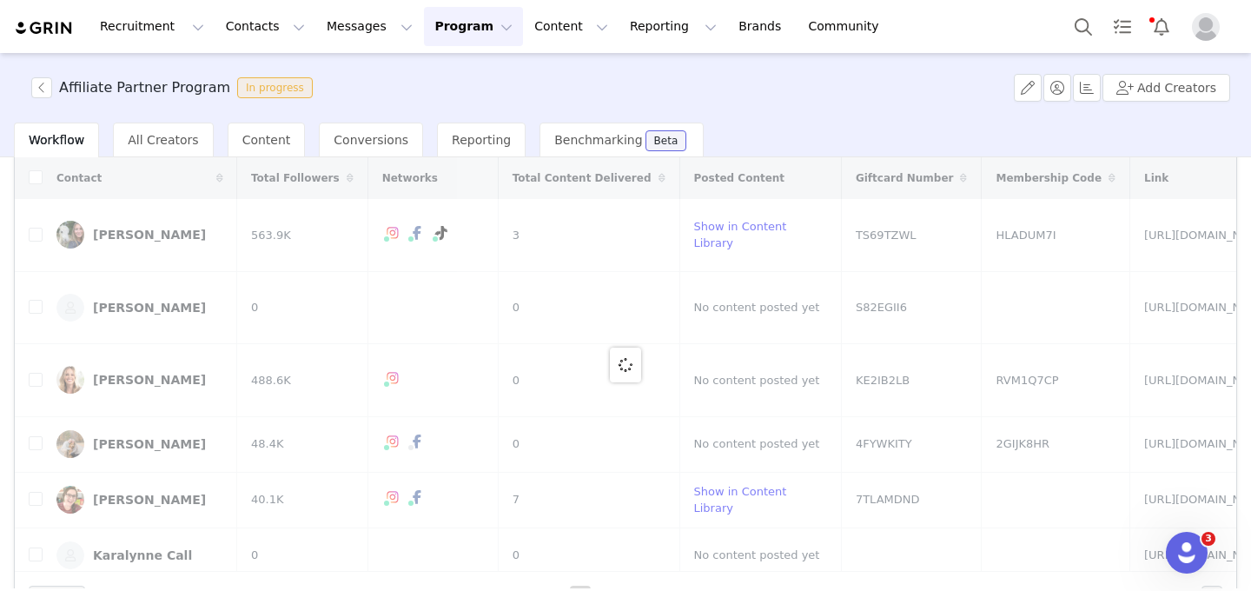
click at [153, 520] on div at bounding box center [626, 364] width 1222 height 414
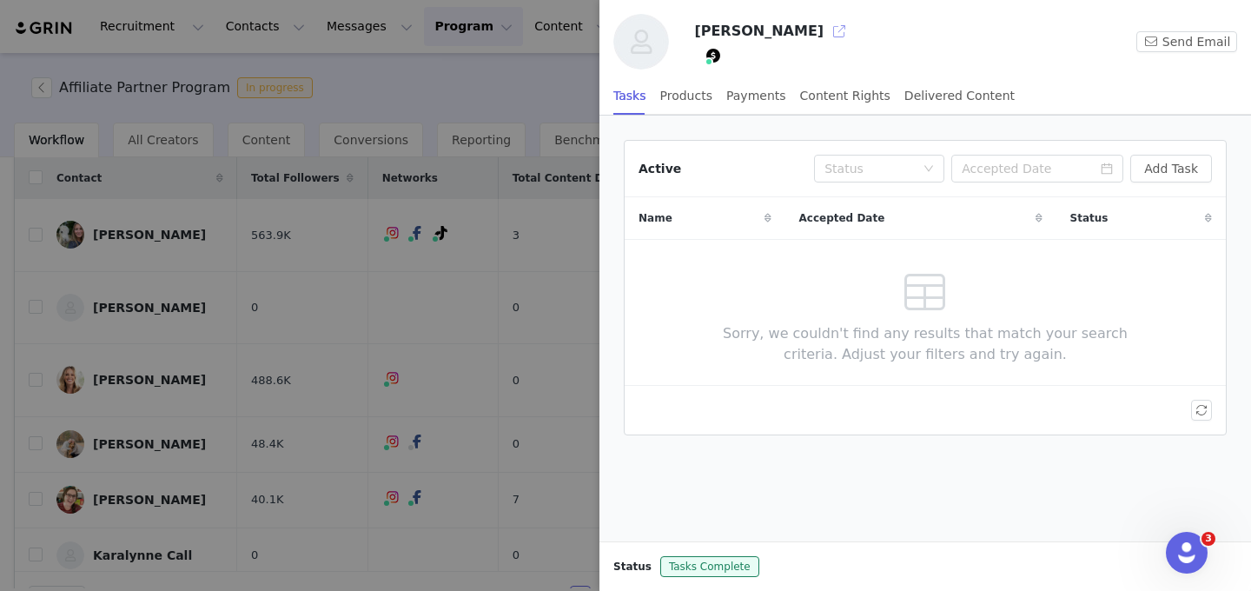
click at [825, 27] on button "button" at bounding box center [839, 31] width 28 height 28
click at [275, 458] on div at bounding box center [625, 295] width 1251 height 591
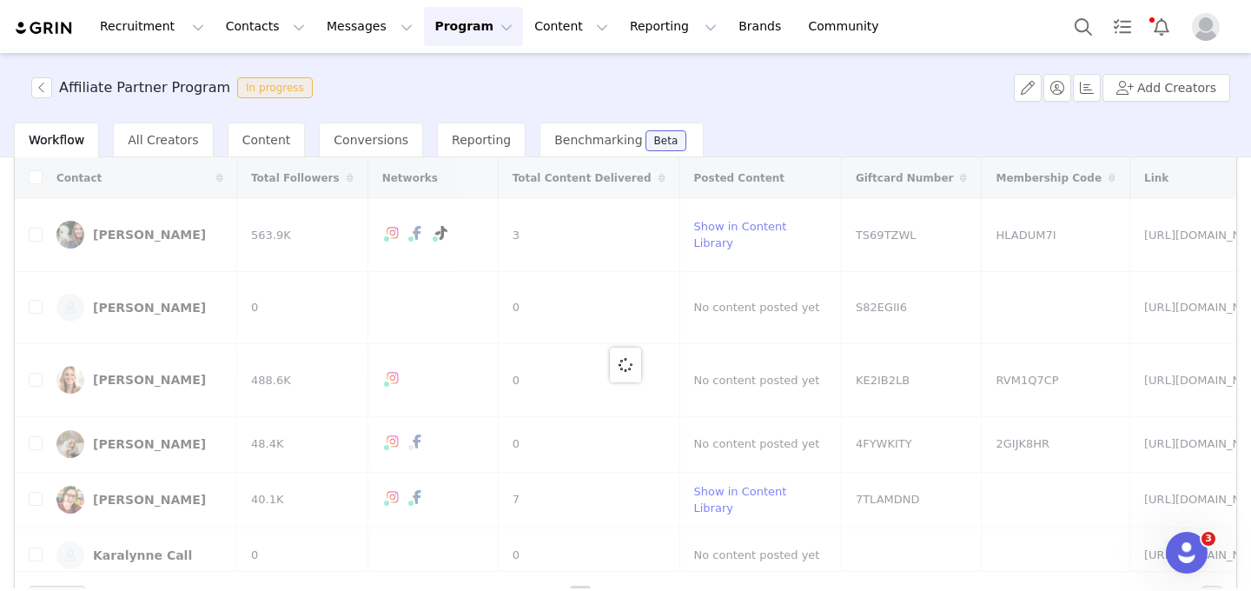
click at [147, 414] on div at bounding box center [626, 364] width 1222 height 414
click at [149, 421] on div at bounding box center [626, 364] width 1222 height 414
click at [136, 417] on div at bounding box center [626, 364] width 1222 height 414
click at [146, 419] on div at bounding box center [626, 364] width 1222 height 414
click at [162, 421] on div at bounding box center [626, 364] width 1222 height 414
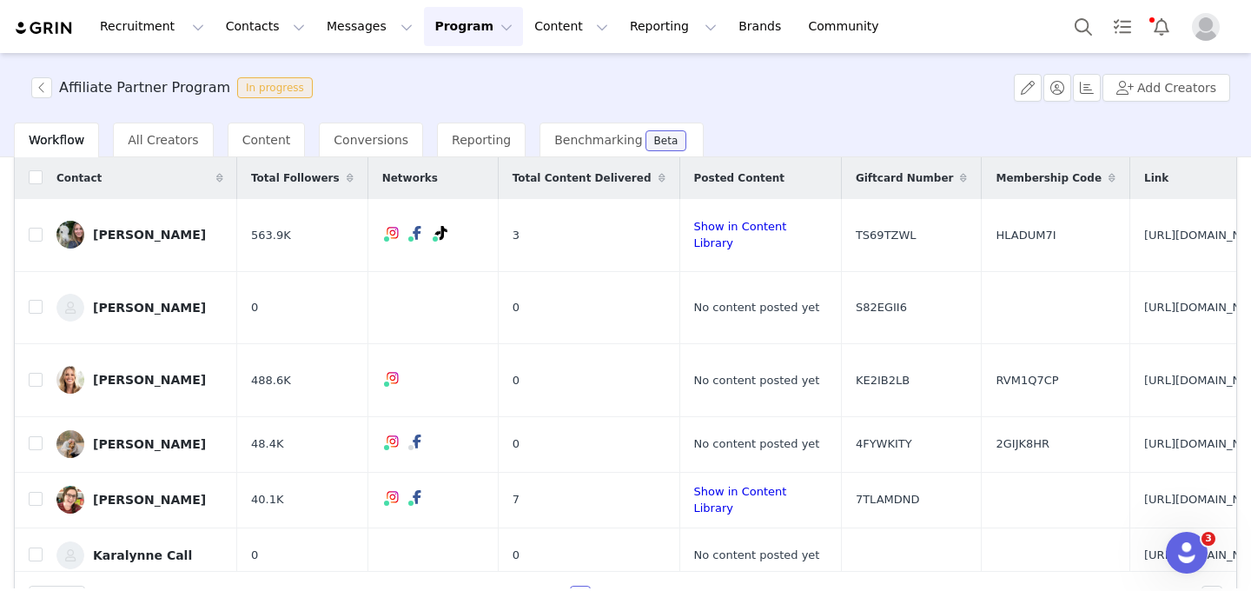
click at [162, 493] on div "Jenna Urben" at bounding box center [149, 500] width 113 height 14
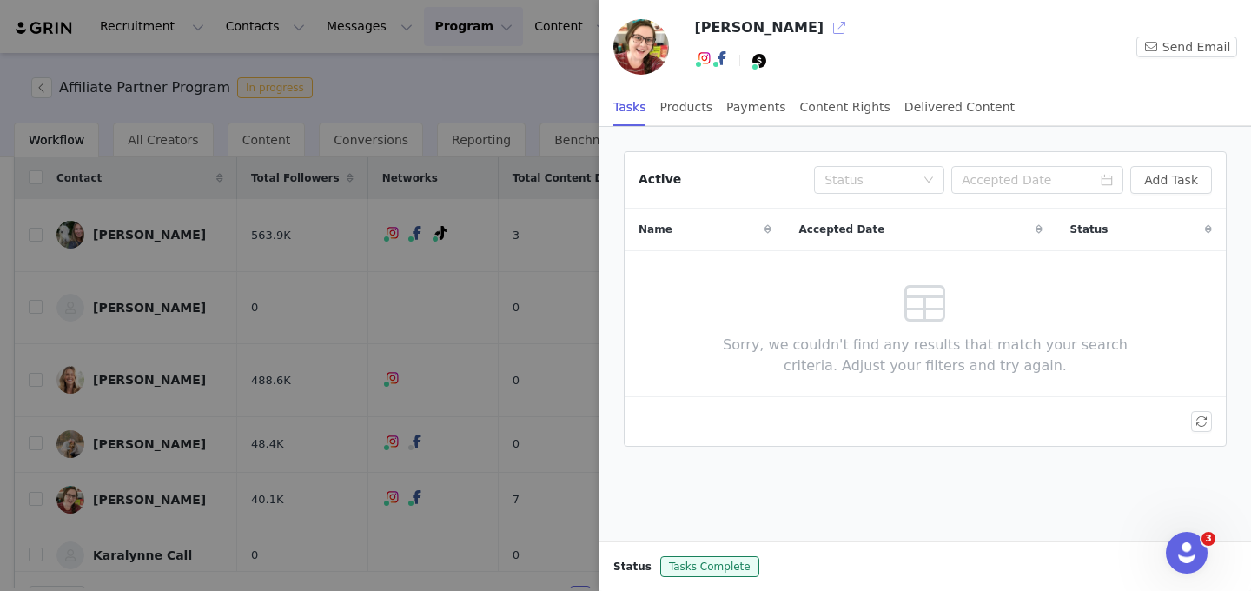
click at [825, 31] on button "button" at bounding box center [839, 28] width 28 height 28
click at [264, 411] on div at bounding box center [625, 295] width 1251 height 591
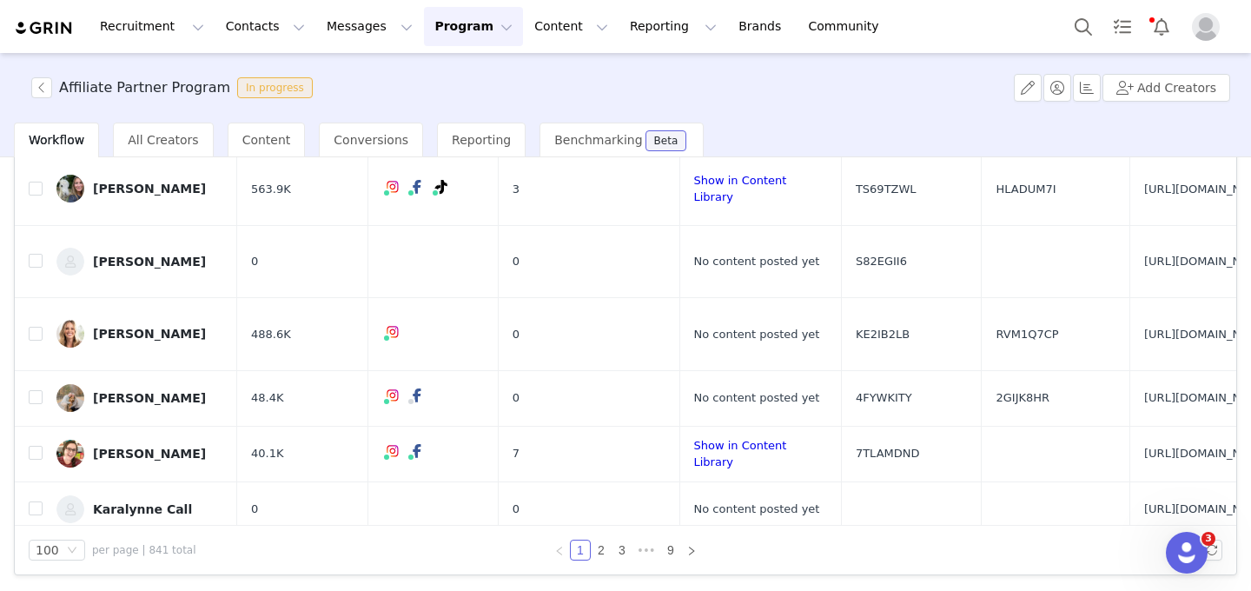
scroll to position [32, 0]
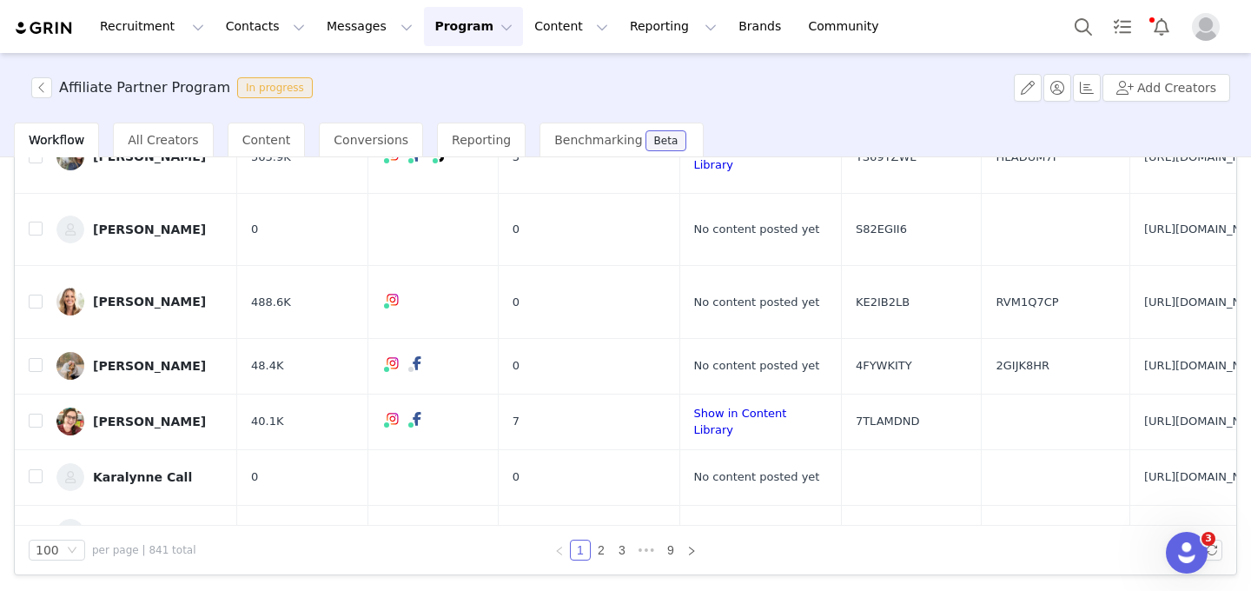
click at [162, 581] on div "Carol DEL TORO" at bounding box center [149, 588] width 113 height 14
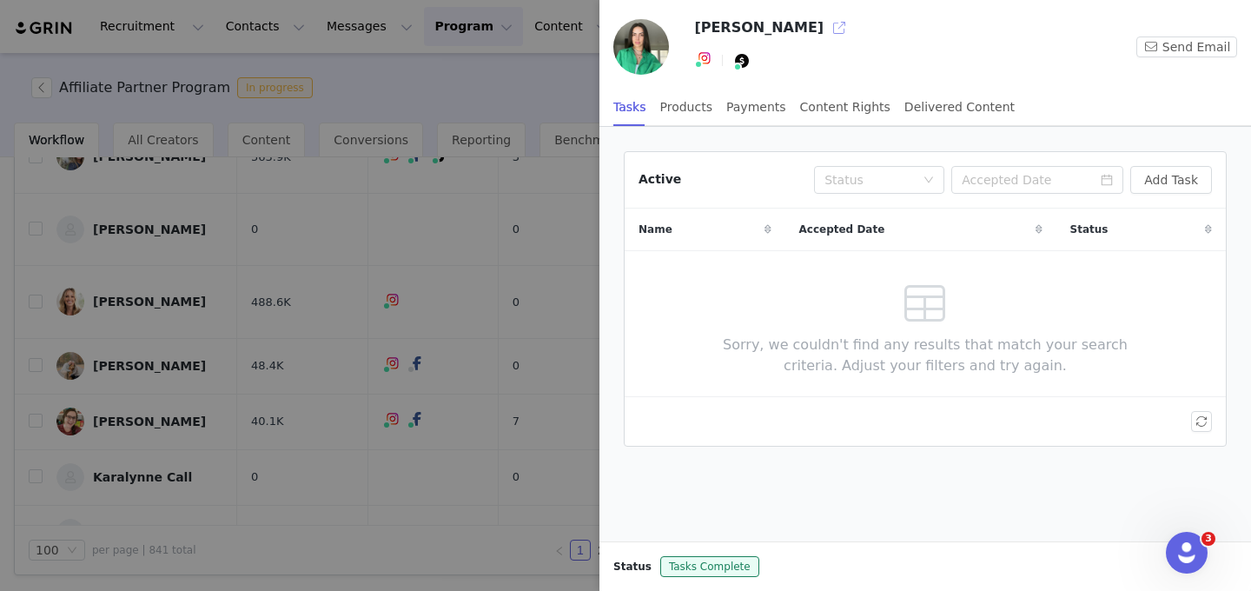
click at [825, 28] on button "button" at bounding box center [839, 28] width 28 height 28
click at [321, 390] on div at bounding box center [625, 295] width 1251 height 591
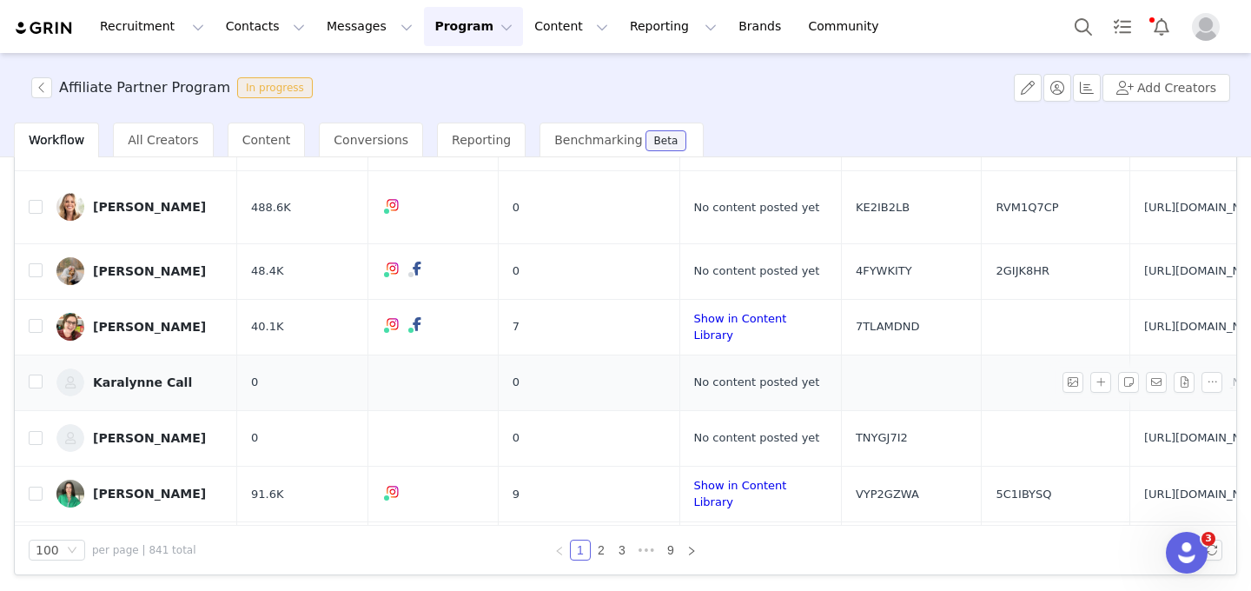
scroll to position [129, 0]
click at [151, 540] on div "Becca Tetzlaff" at bounding box center [149, 547] width 113 height 14
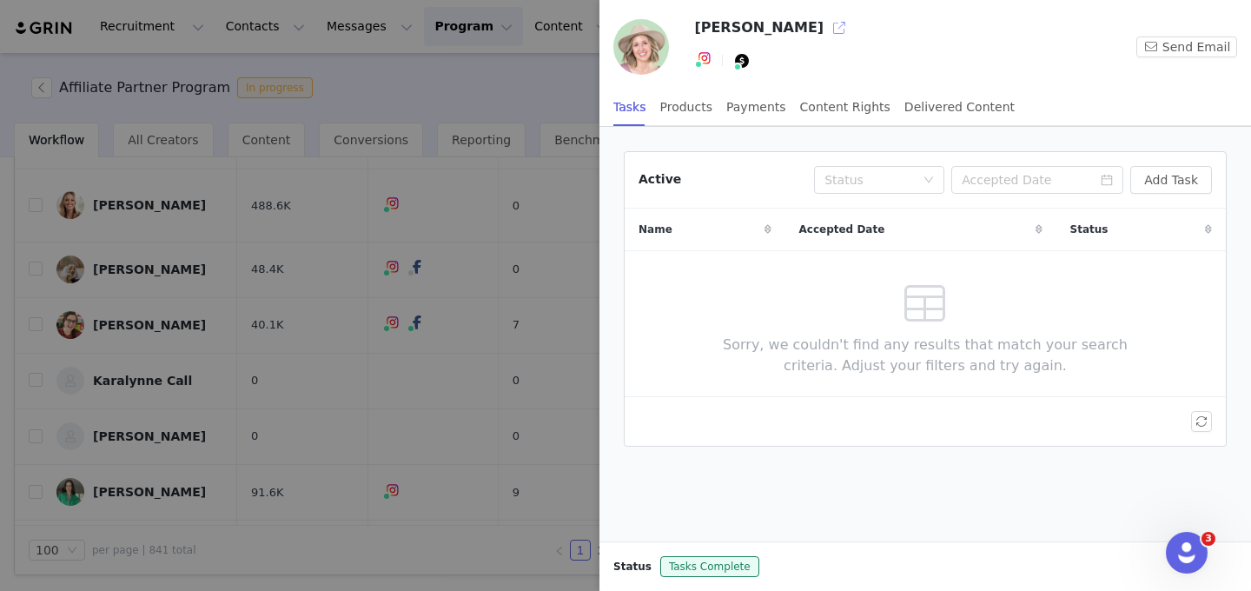
click at [825, 32] on button "button" at bounding box center [839, 28] width 28 height 28
click at [256, 347] on div at bounding box center [625, 295] width 1251 height 591
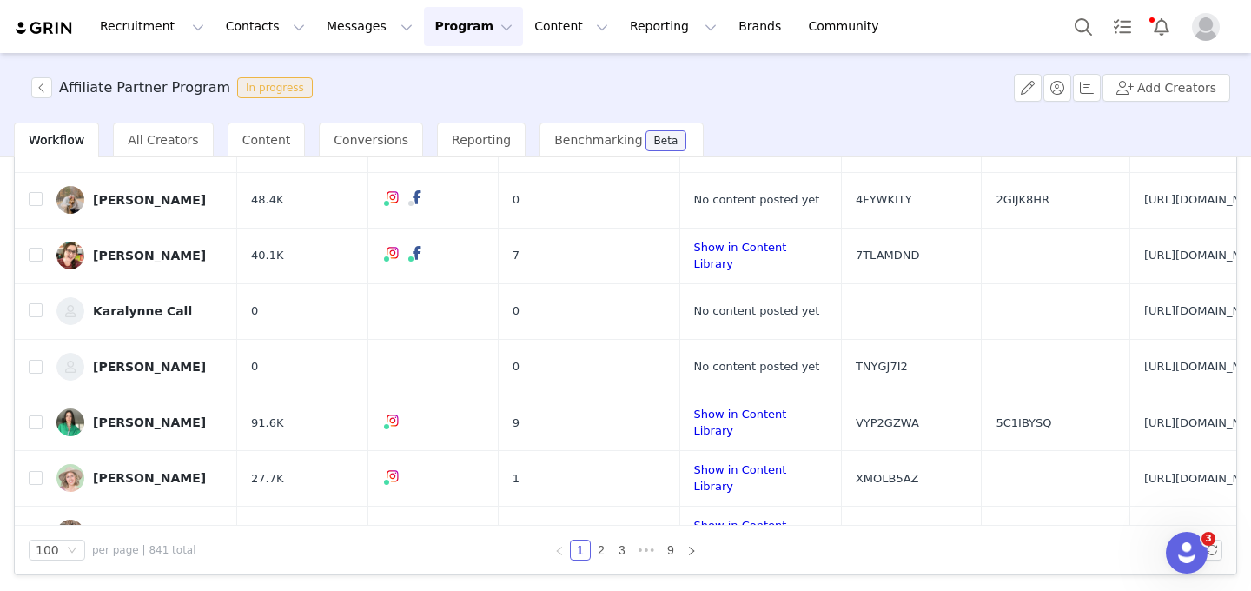
scroll to position [210, 0]
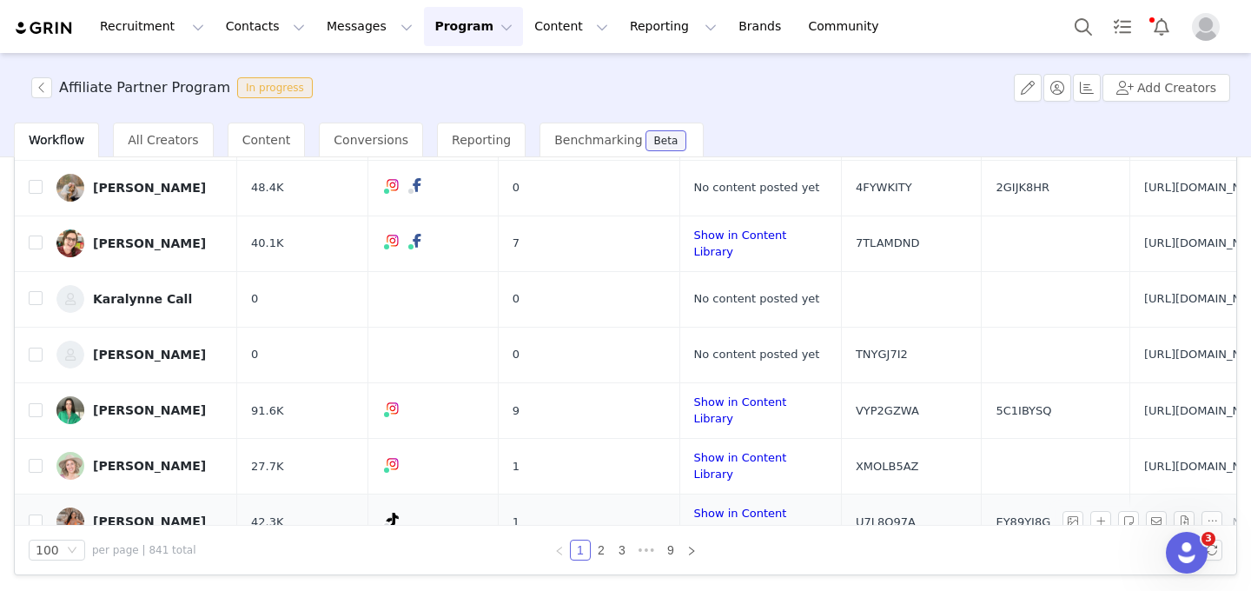
click at [127, 514] on div "Stacy B" at bounding box center [149, 521] width 113 height 14
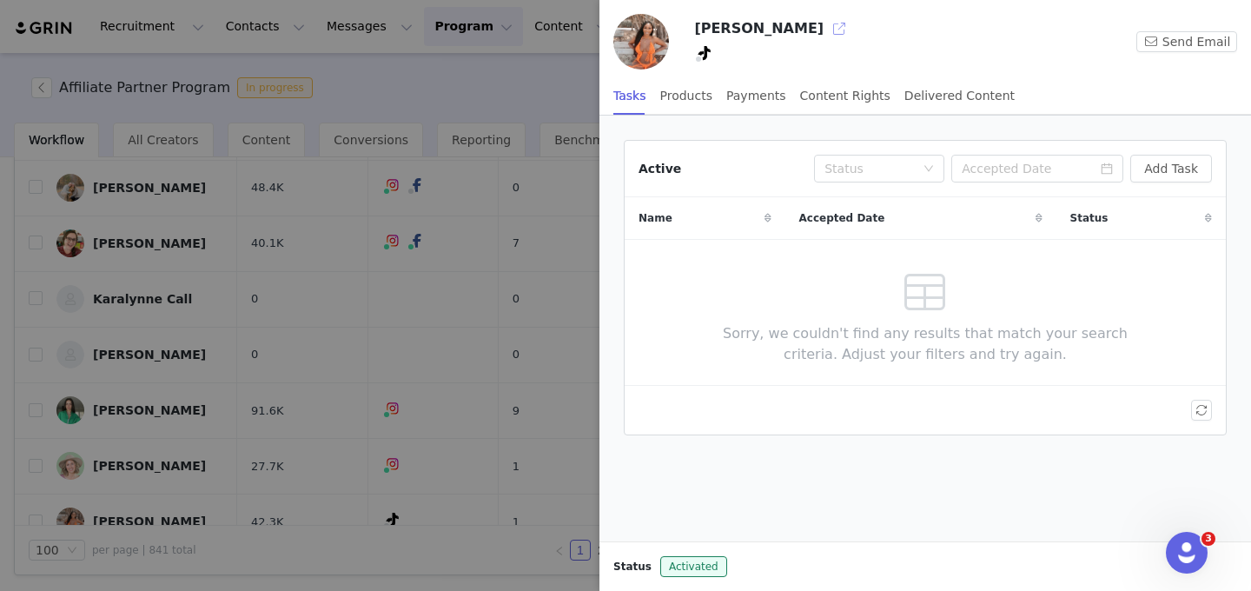
click at [825, 30] on button "button" at bounding box center [839, 29] width 28 height 28
click at [202, 424] on div at bounding box center [625, 295] width 1251 height 591
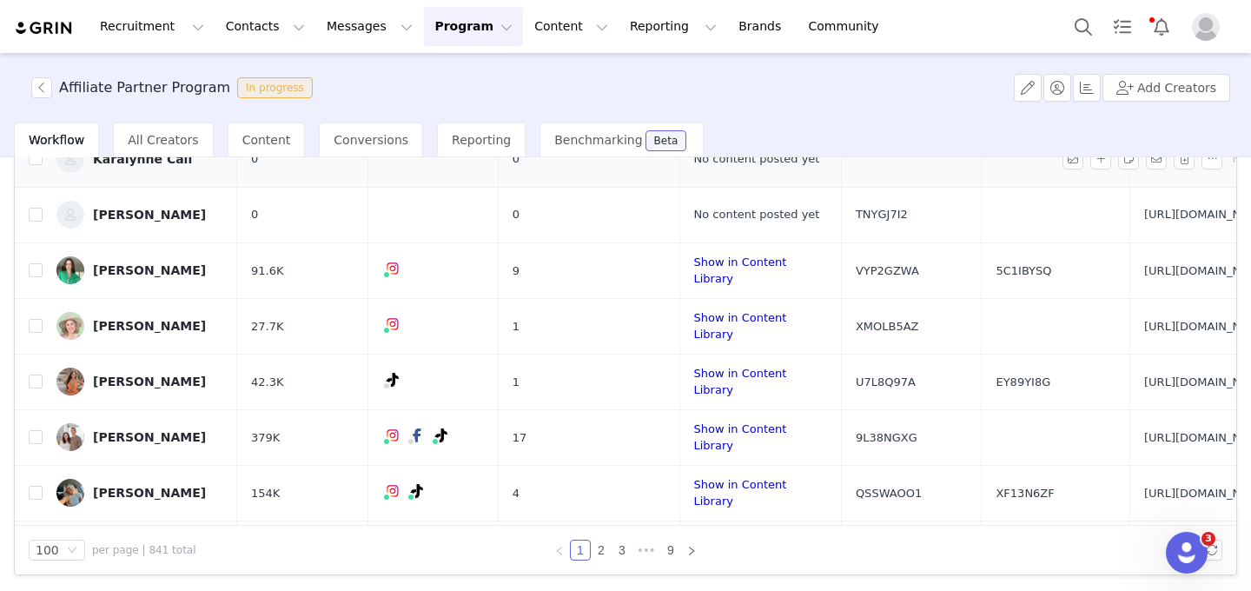
scroll to position [352, 0]
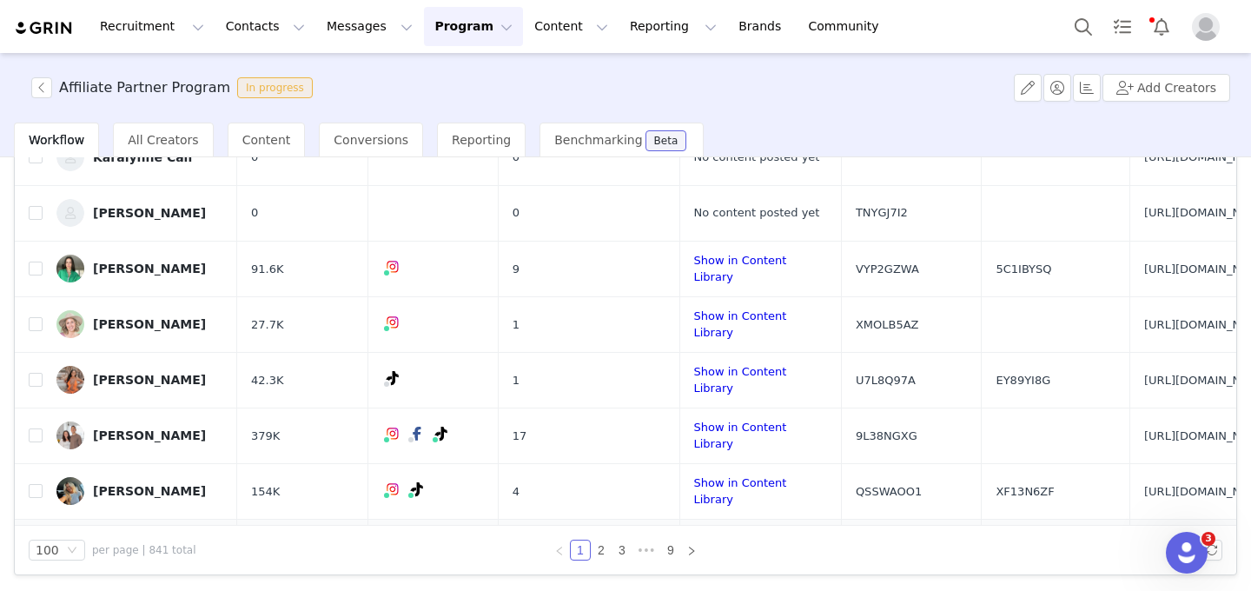
click at [182, 548] on div "Natasha Carol Stoneking" at bounding box center [158, 555] width 130 height 14
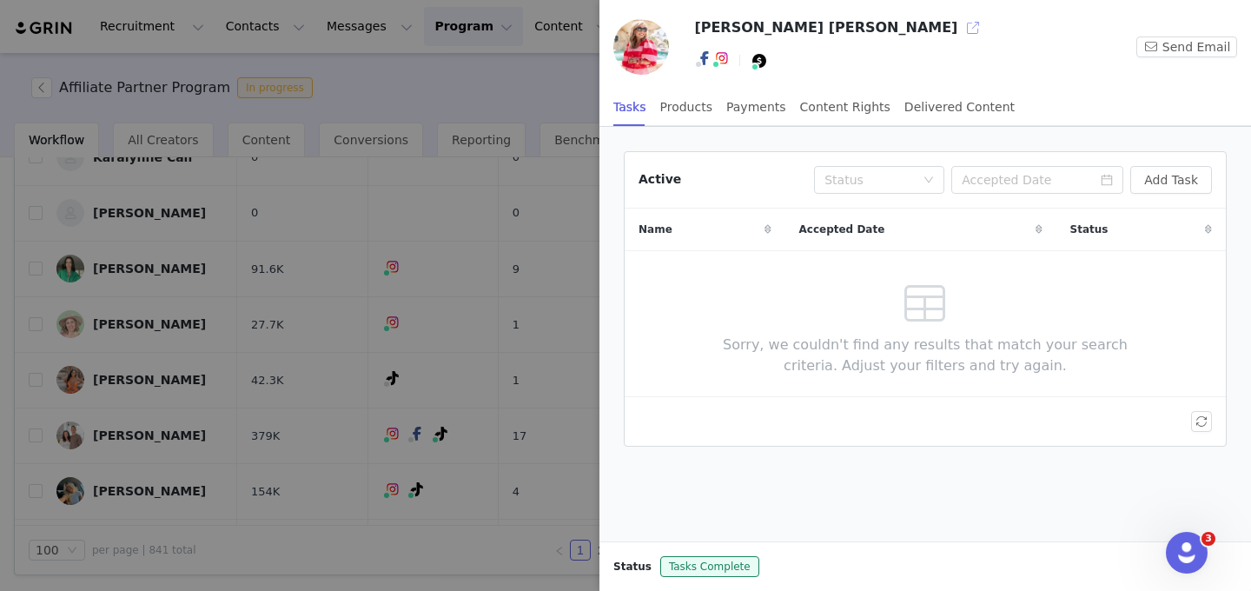
click at [959, 29] on button "button" at bounding box center [973, 28] width 28 height 28
click at [202, 468] on div at bounding box center [625, 295] width 1251 height 591
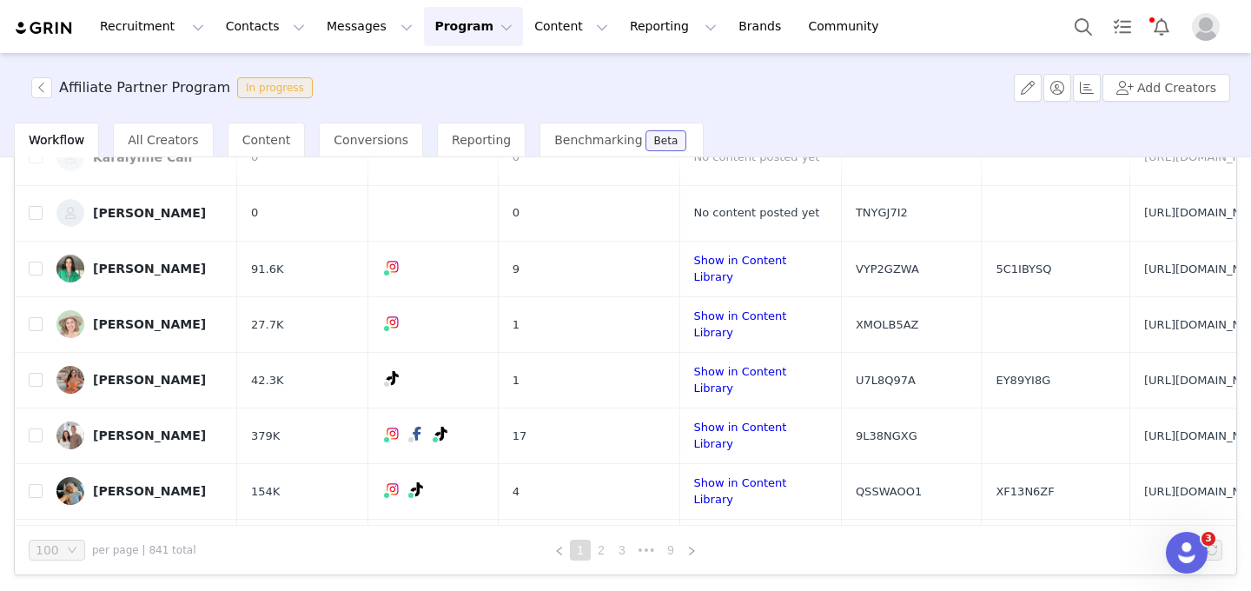
click at [1250, 381] on div at bounding box center [1251, 295] width 0 height 591
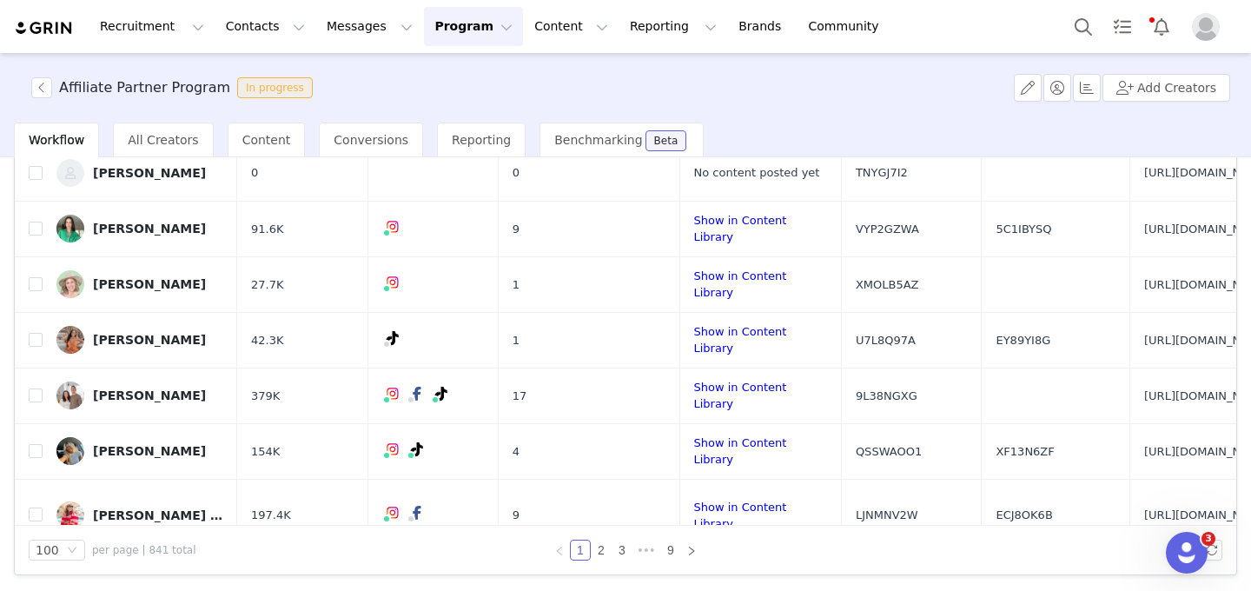
scroll to position [390, 0]
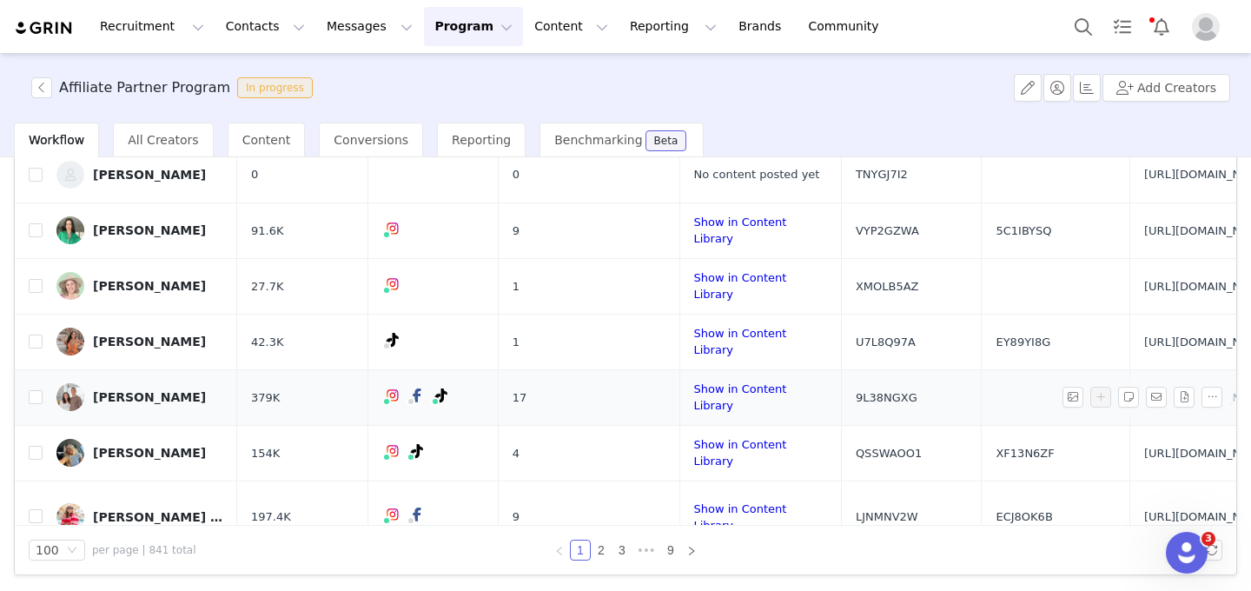
click at [153, 390] on div "Elizabeth Marino" at bounding box center [149, 397] width 113 height 14
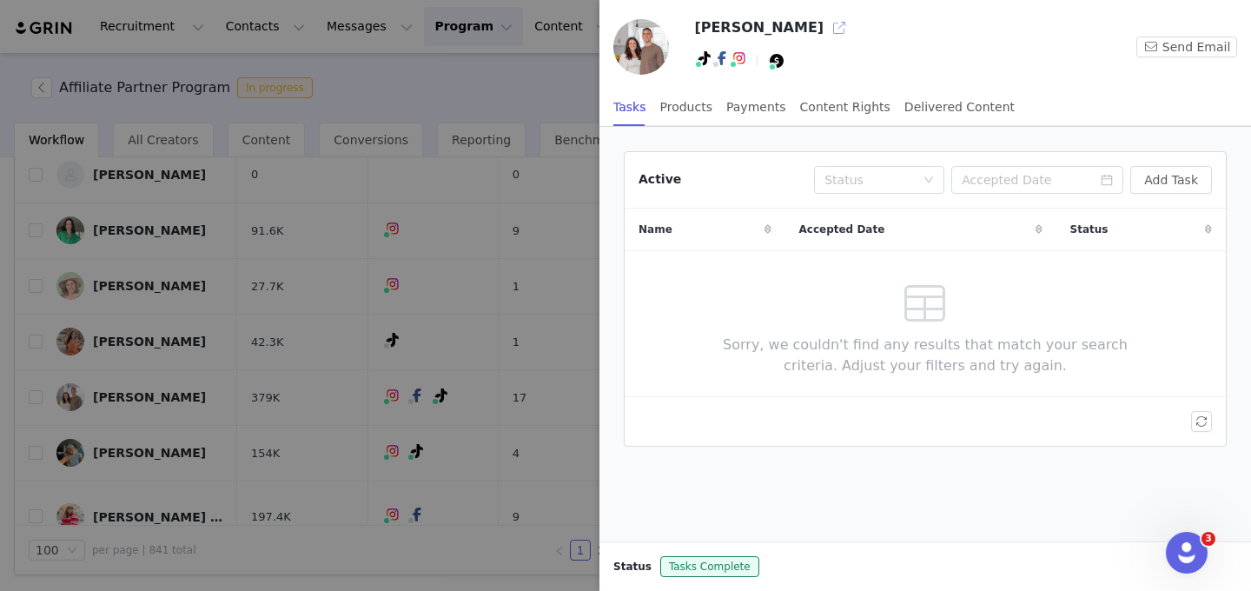
click at [825, 34] on button "button" at bounding box center [839, 28] width 28 height 28
click at [275, 317] on div at bounding box center [625, 295] width 1251 height 591
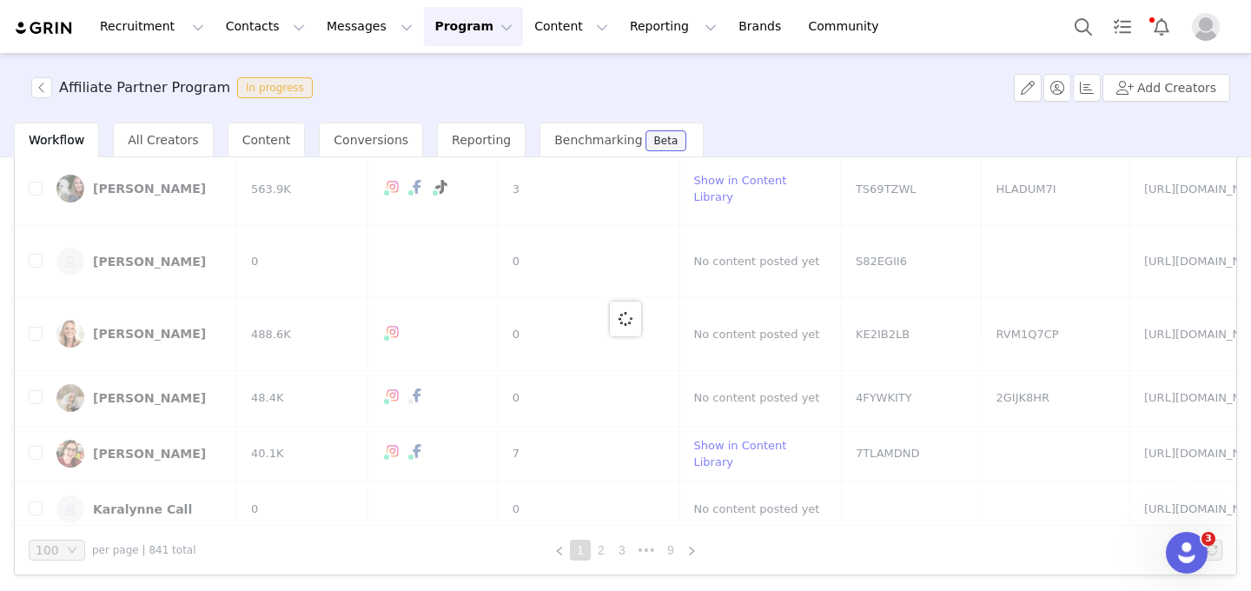
scroll to position [0, 0]
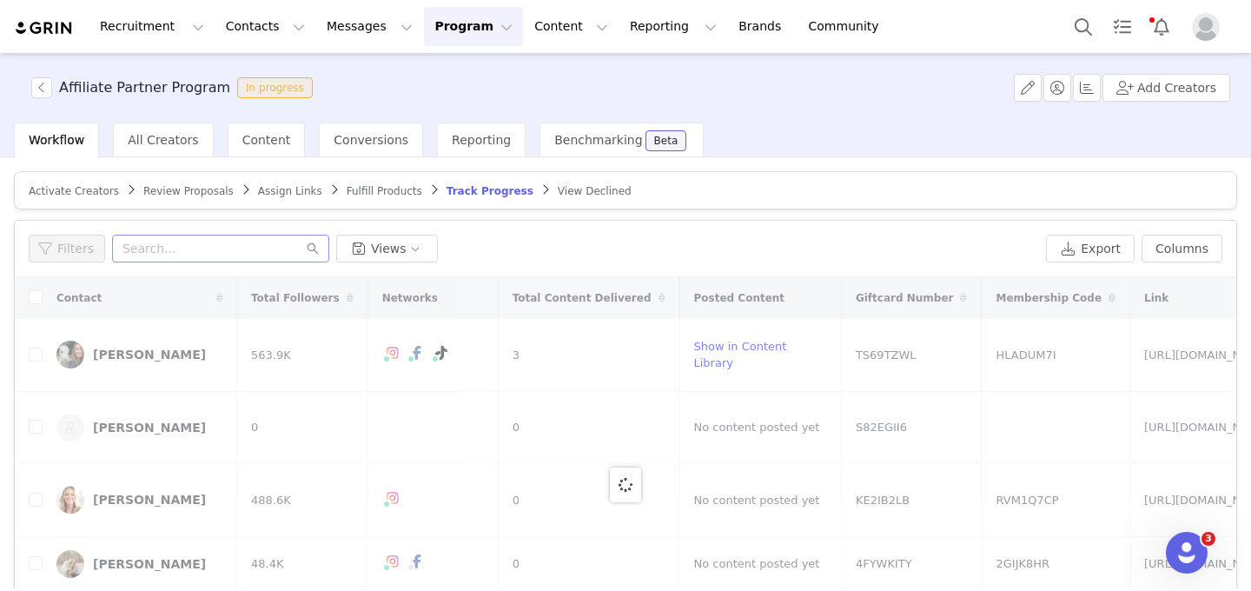
click at [160, 440] on div at bounding box center [626, 484] width 1222 height 414
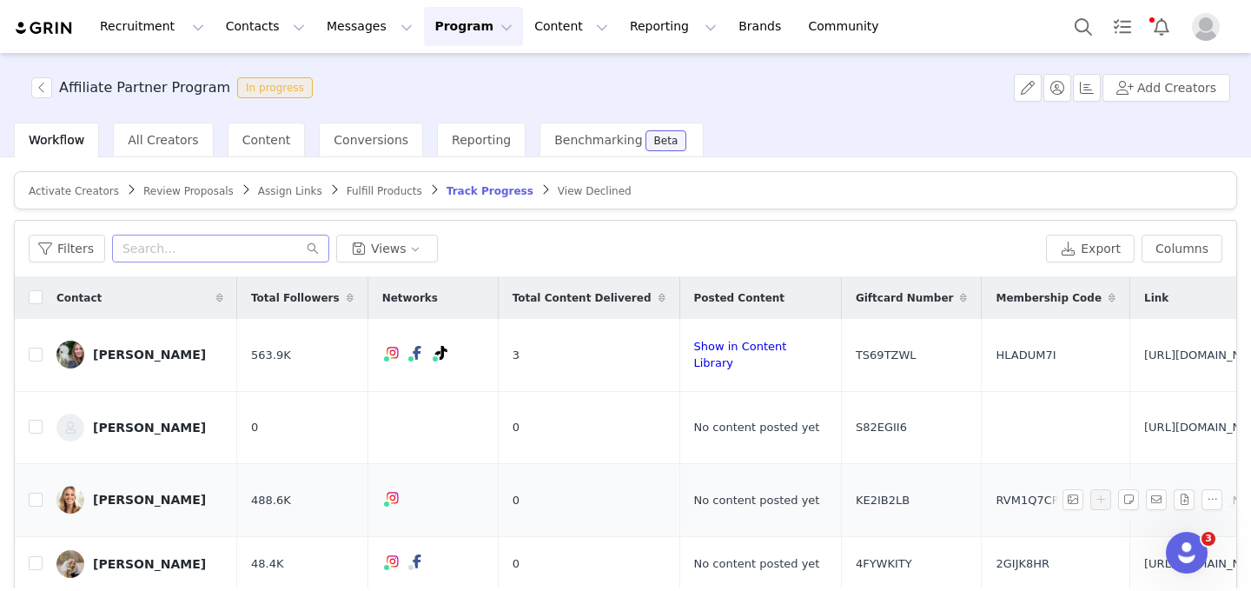
click at [163, 493] on div "Danielle Walker" at bounding box center [149, 500] width 113 height 14
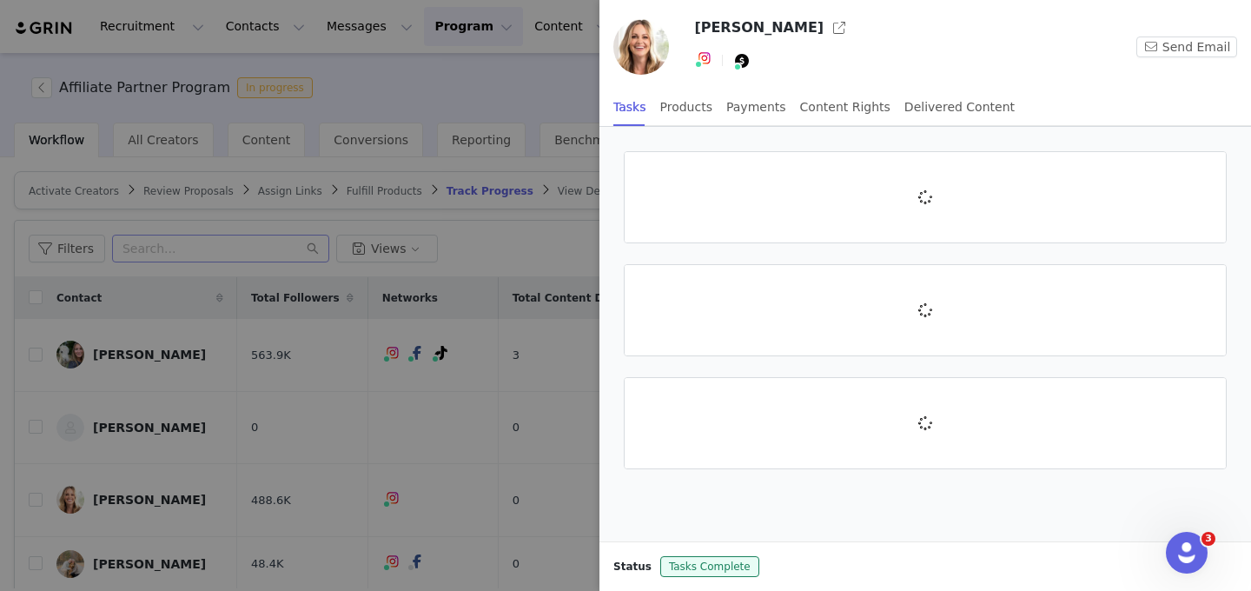
click at [177, 437] on div at bounding box center [625, 295] width 1251 height 591
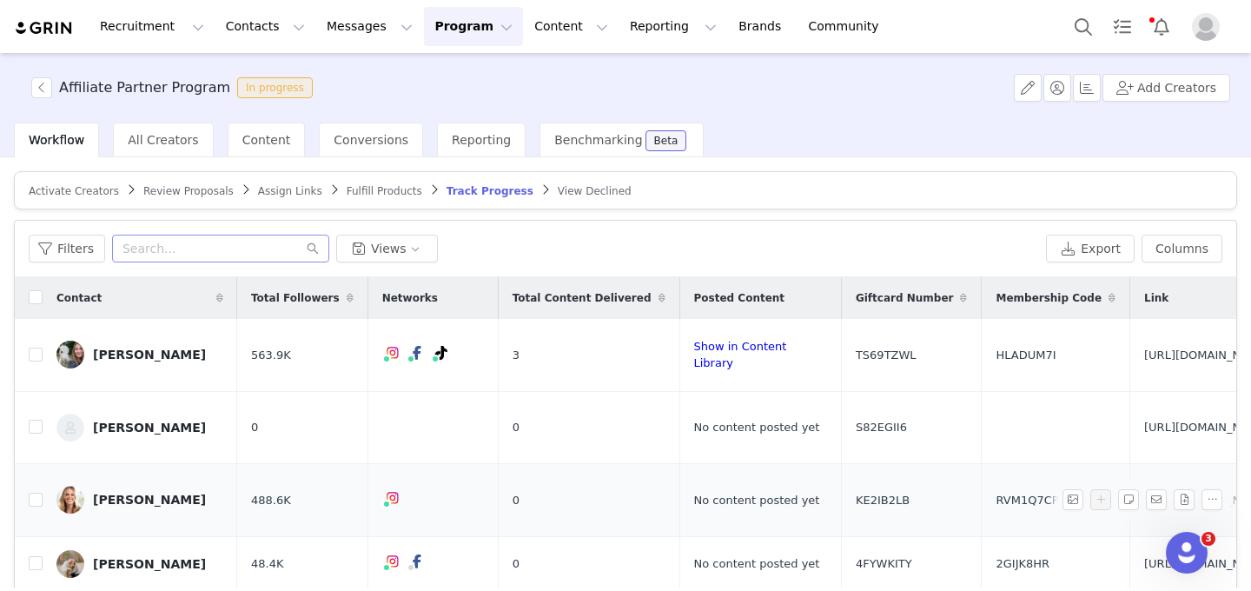
click at [154, 493] on div "Danielle Walker" at bounding box center [149, 500] width 113 height 14
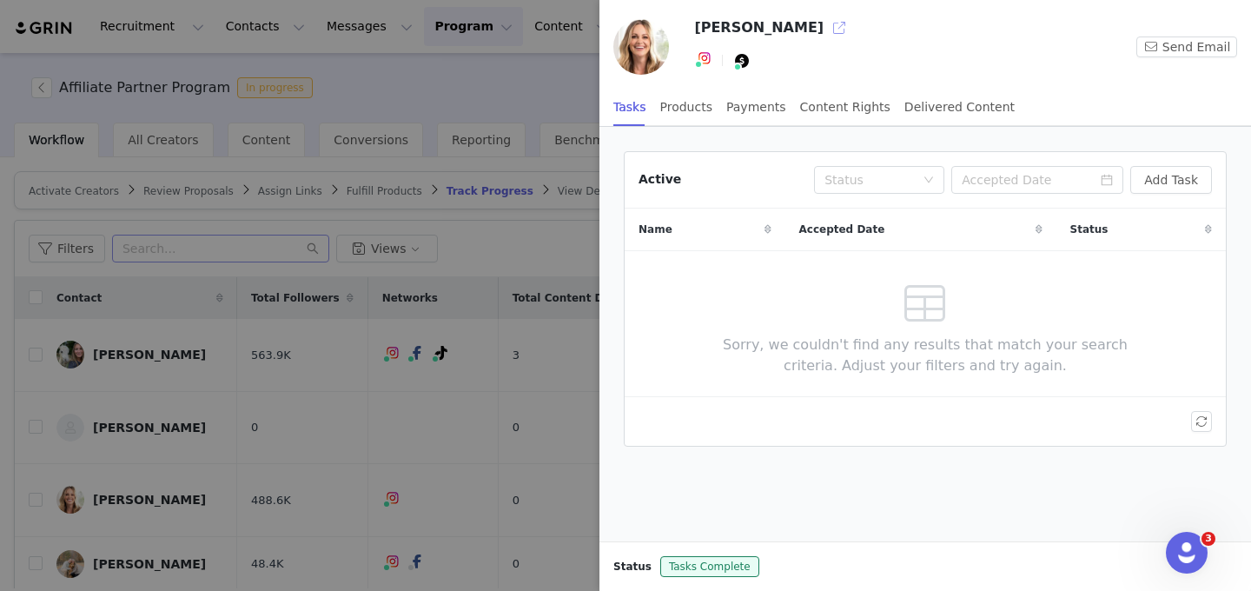
click at [825, 27] on button "button" at bounding box center [839, 28] width 28 height 28
click at [258, 393] on div at bounding box center [625, 295] width 1251 height 591
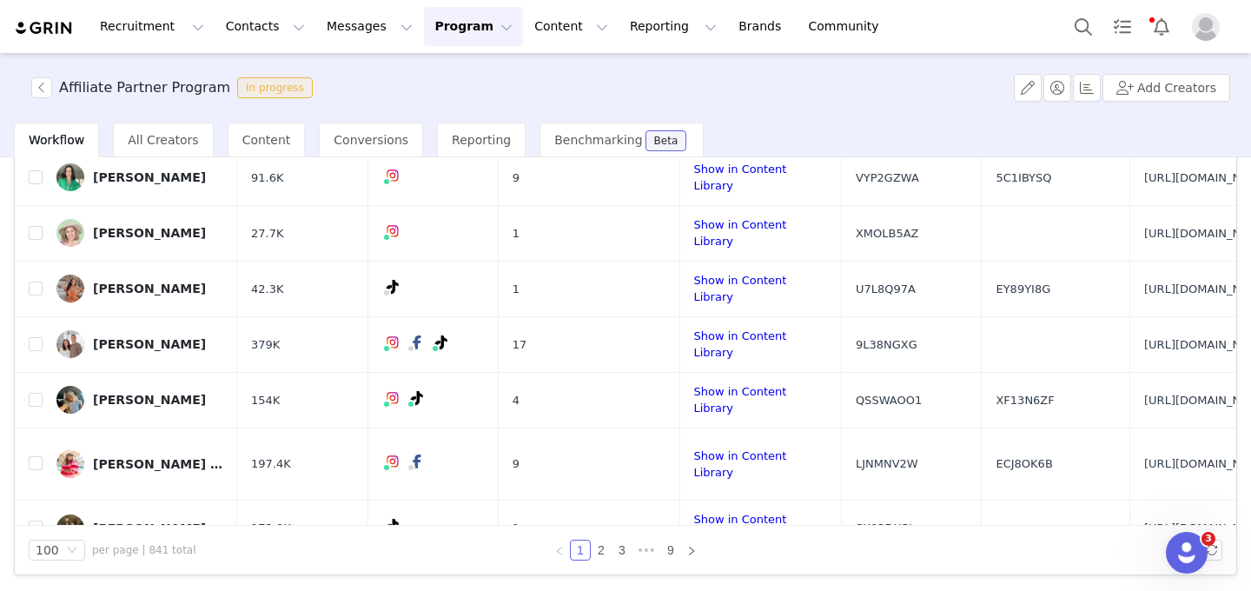
scroll to position [461, 0]
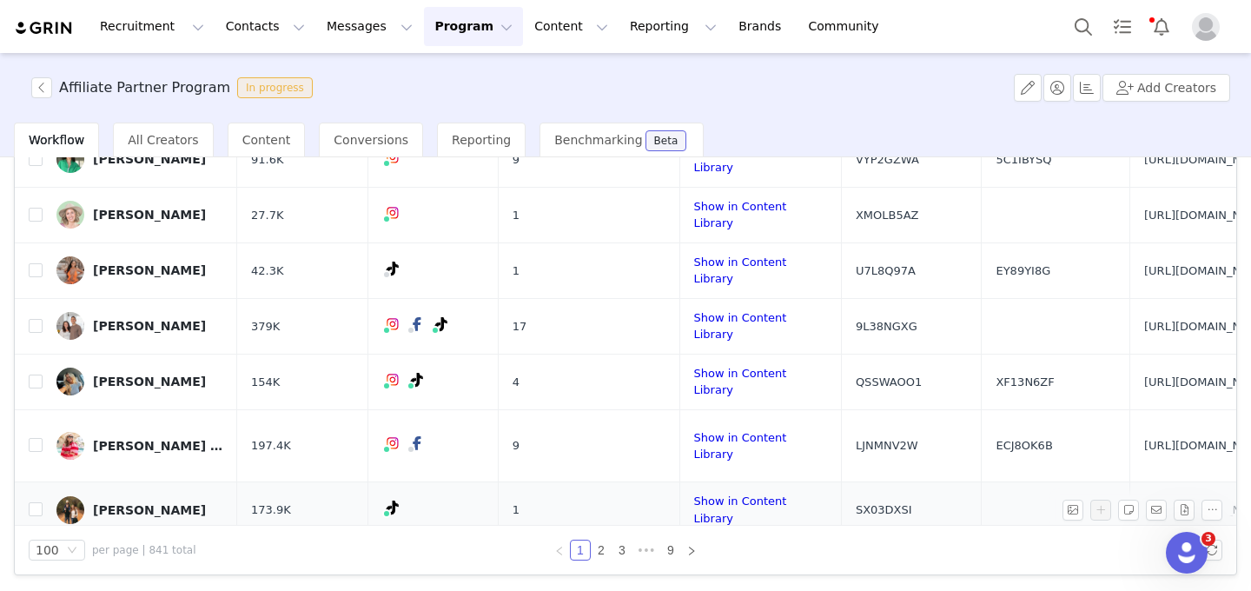
click at [168, 503] on div "Stanton Wilkerson" at bounding box center [149, 510] width 113 height 14
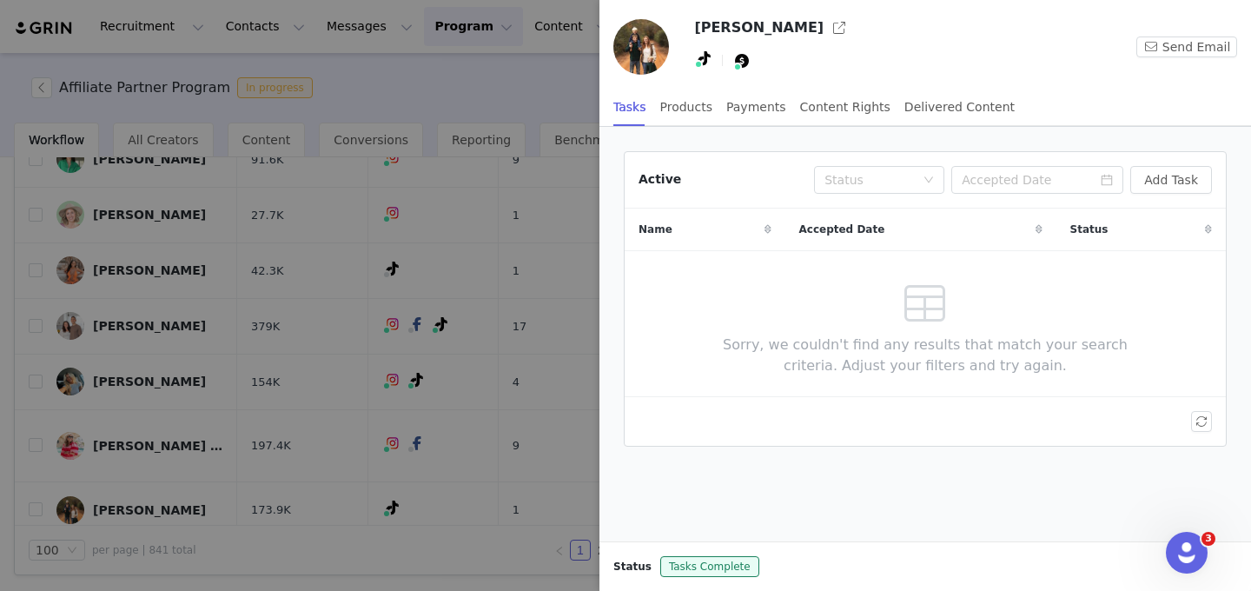
click at [92, 453] on div at bounding box center [625, 295] width 1251 height 591
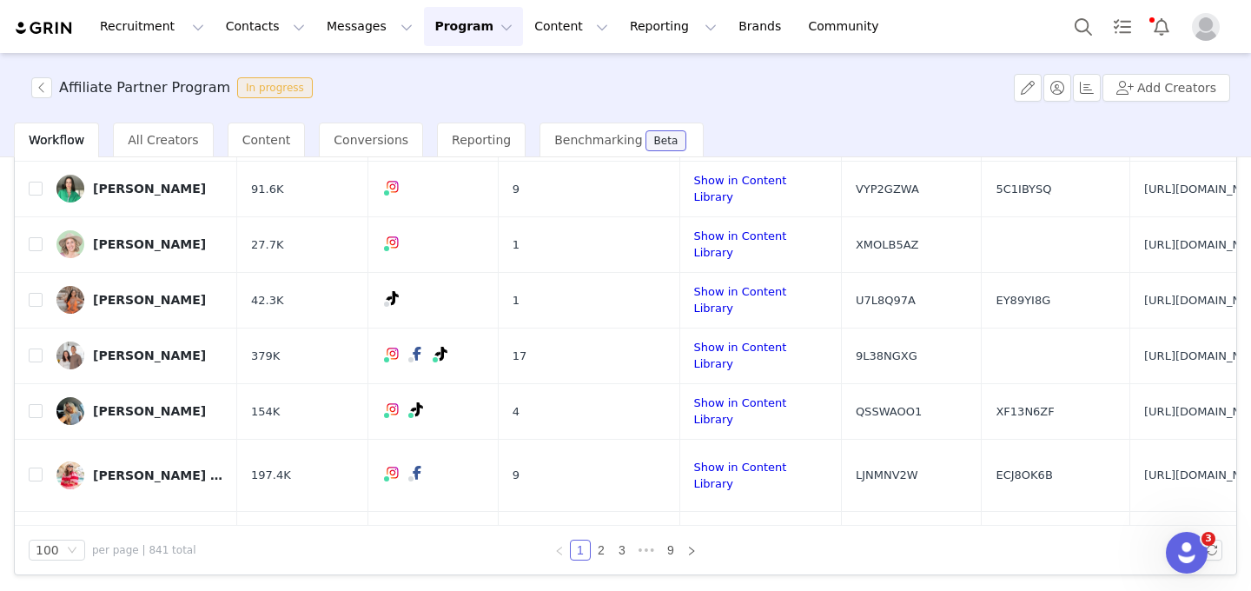
scroll to position [450, 0]
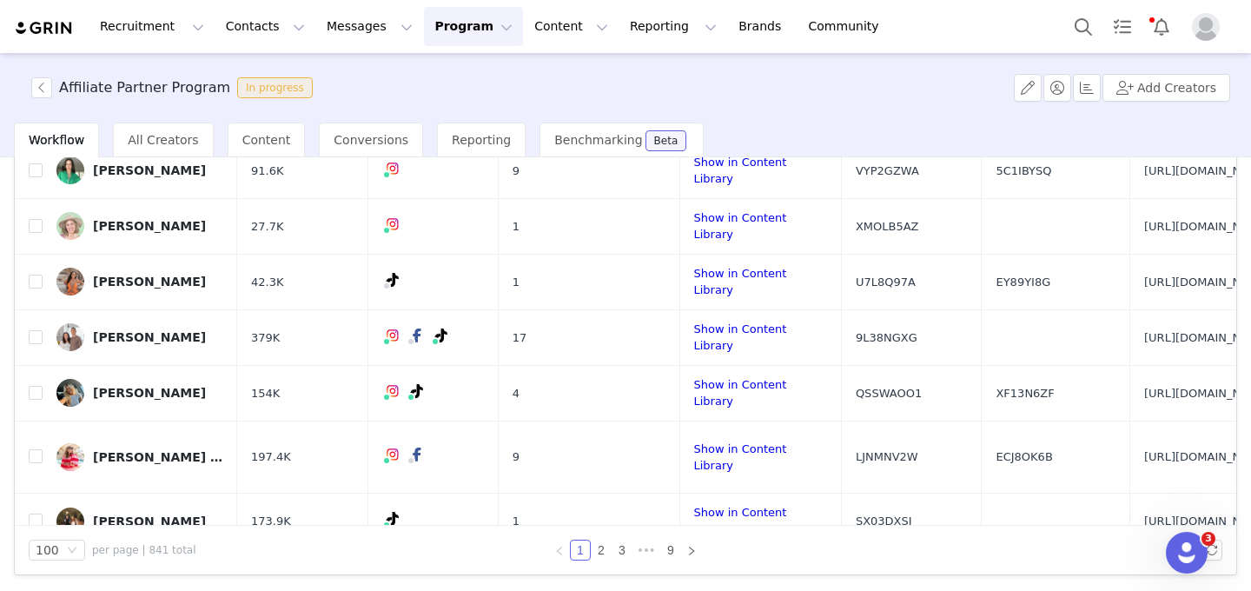
click at [184, 570] on div "Hello Subscription" at bounding box center [156, 577] width 126 height 14
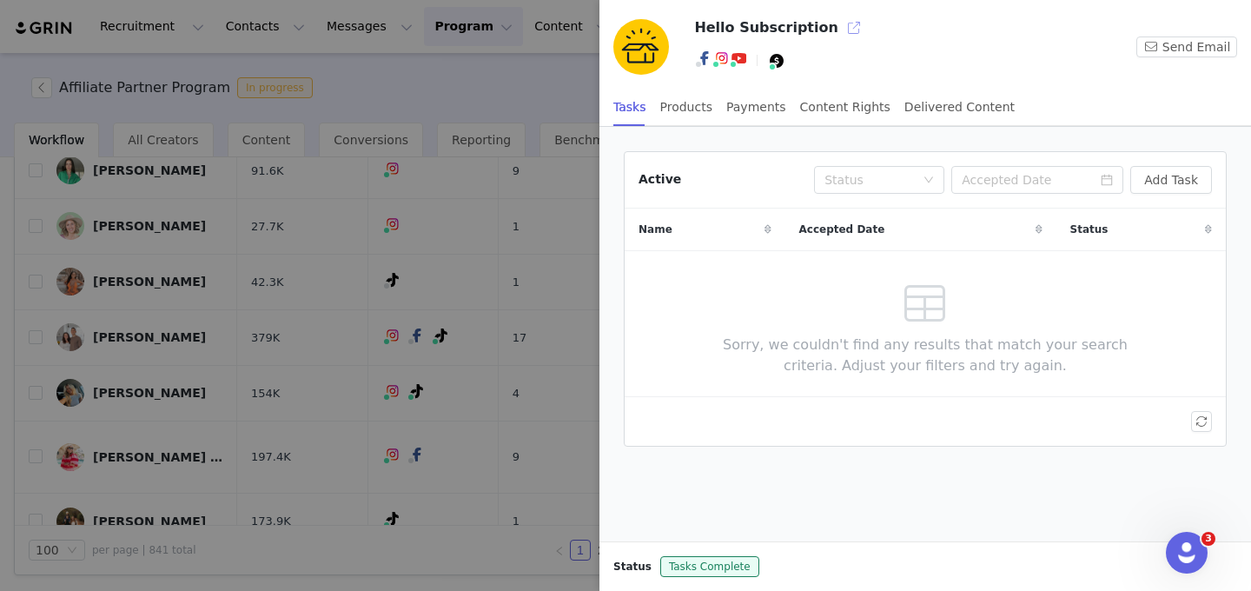
click at [840, 36] on button "button" at bounding box center [854, 28] width 28 height 28
click at [300, 465] on div at bounding box center [625, 295] width 1251 height 591
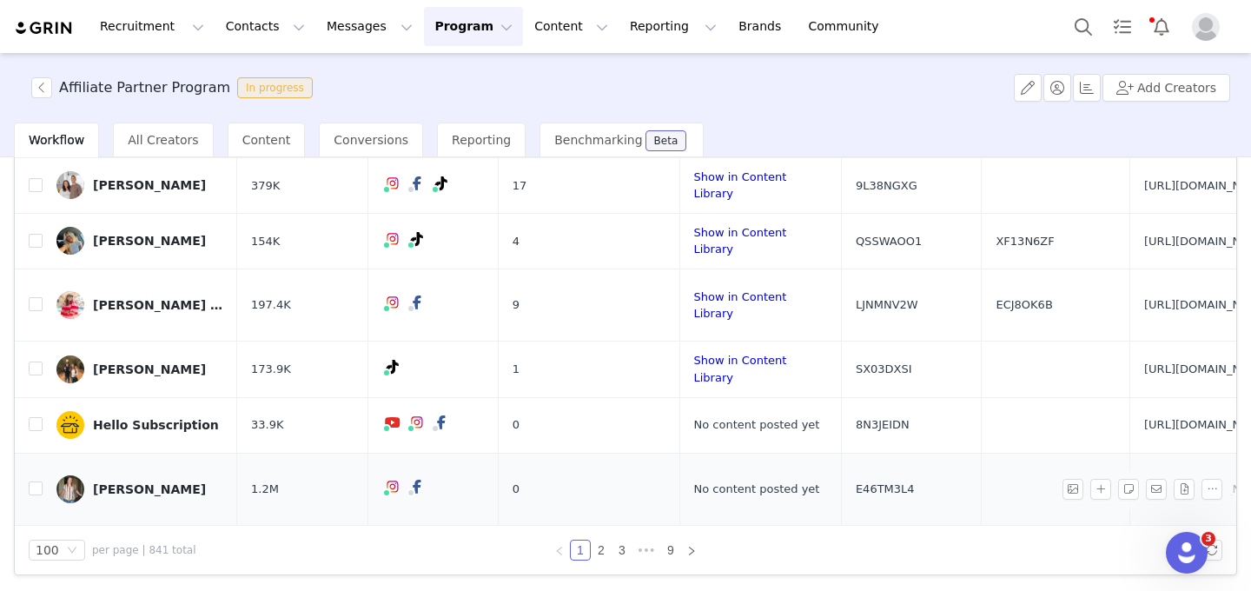
scroll to position [605, 0]
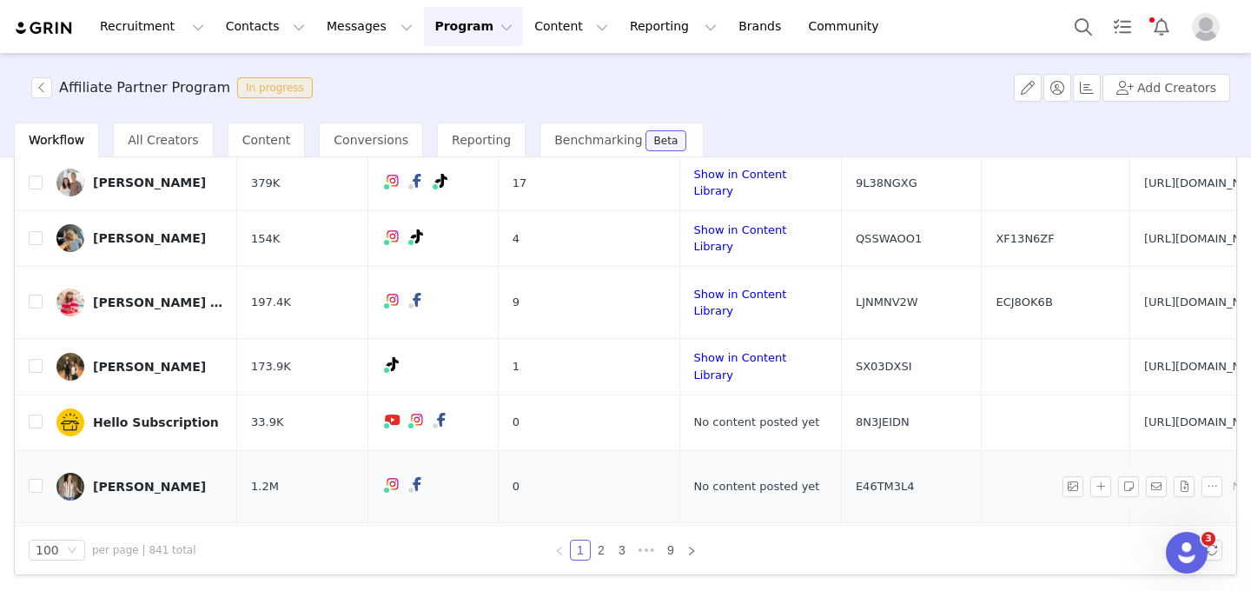
click at [176, 480] on div "Karly Campbell" at bounding box center [149, 487] width 113 height 14
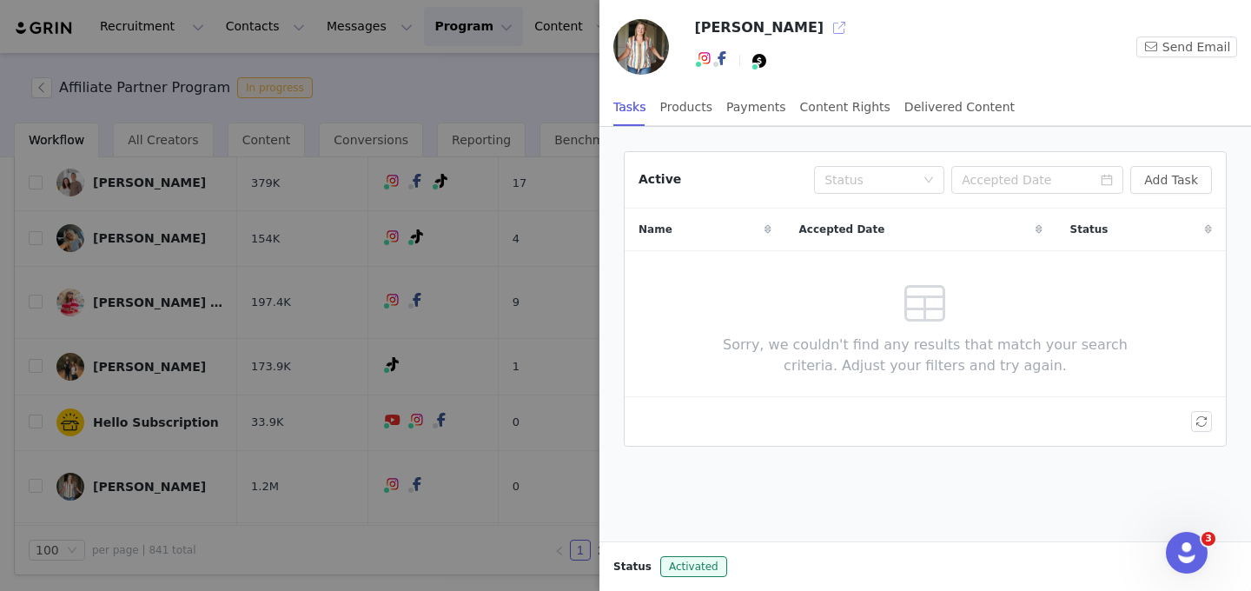
click at [825, 24] on button "button" at bounding box center [839, 28] width 28 height 28
click at [206, 449] on div at bounding box center [625, 295] width 1251 height 591
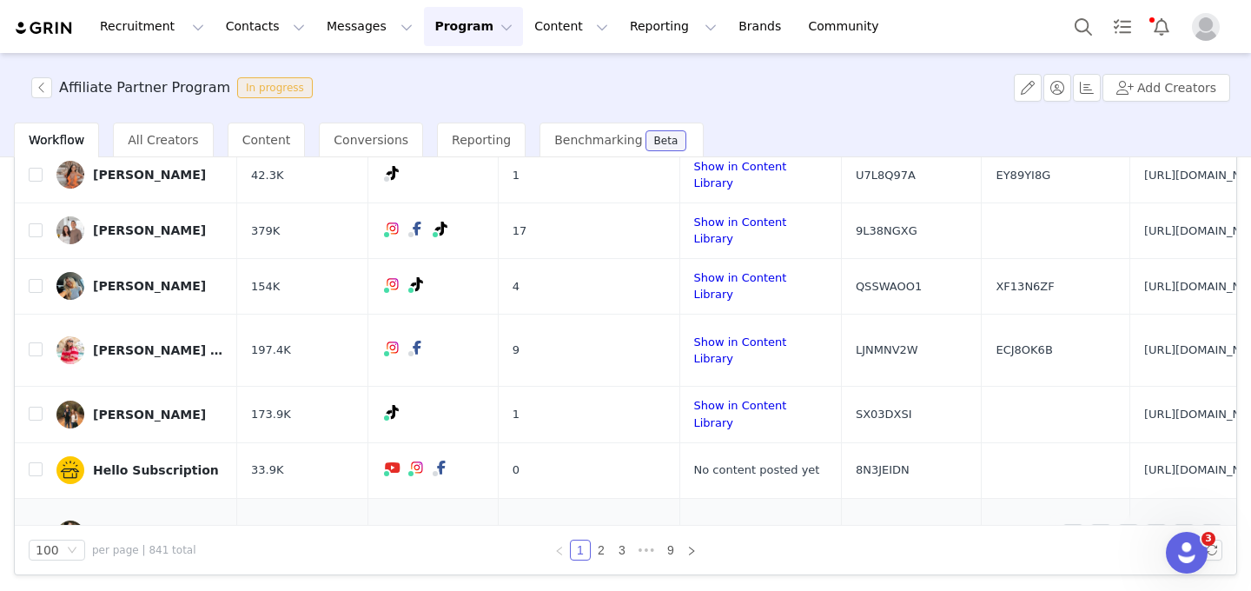
scroll to position [556, 0]
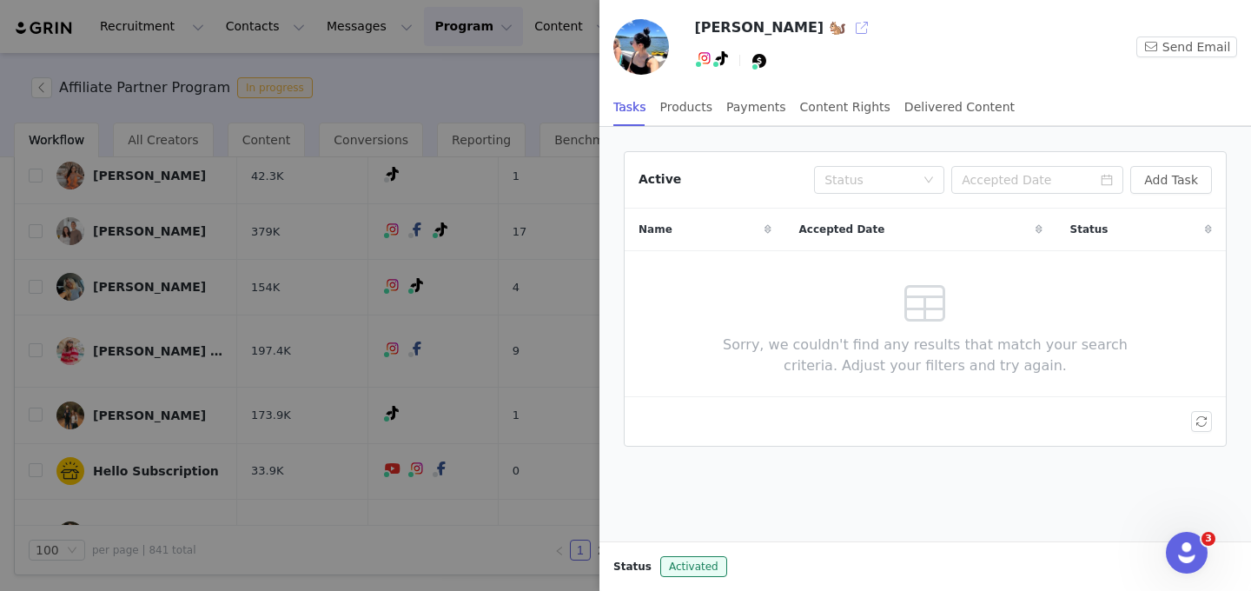
click at [848, 29] on button "button" at bounding box center [862, 28] width 28 height 28
click at [512, 128] on div at bounding box center [625, 295] width 1251 height 591
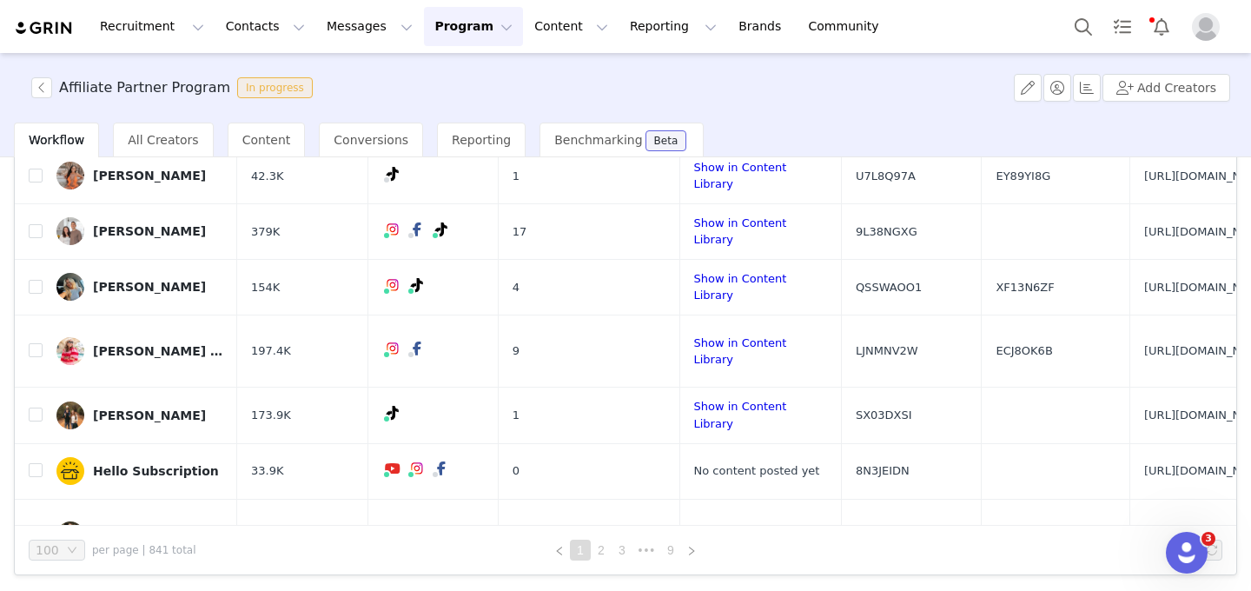
click at [1250, 30] on div at bounding box center [1251, 295] width 0 height 591
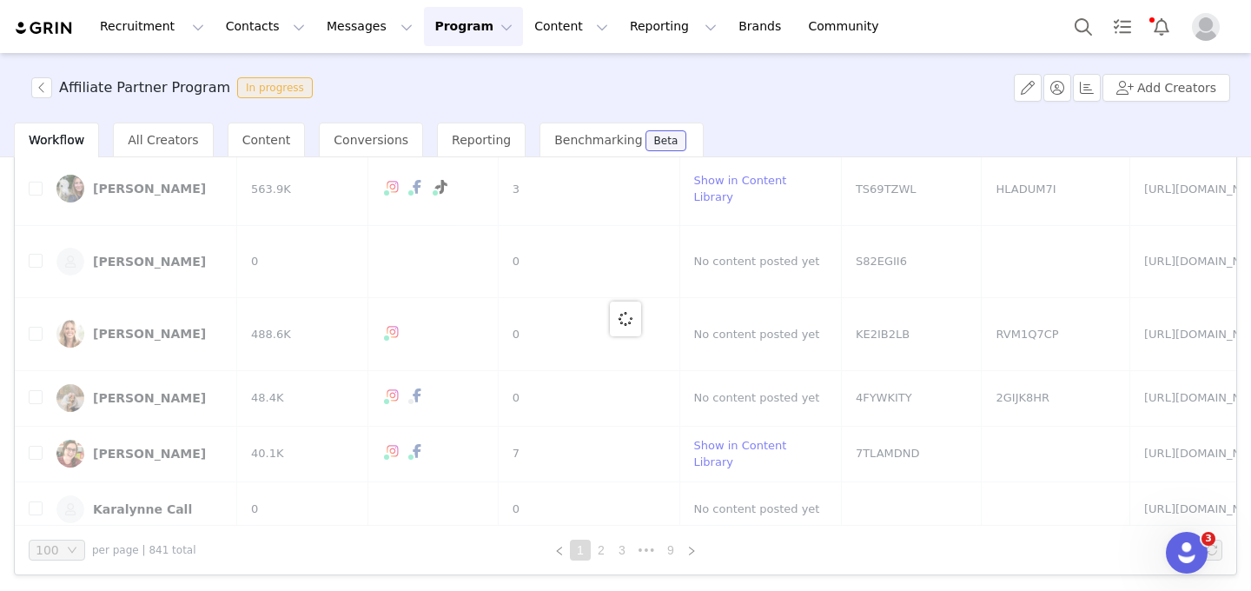
click at [473, 39] on button "Program Program" at bounding box center [473, 26] width 99 height 39
click at [459, 71] on p "Activations" at bounding box center [444, 77] width 67 height 18
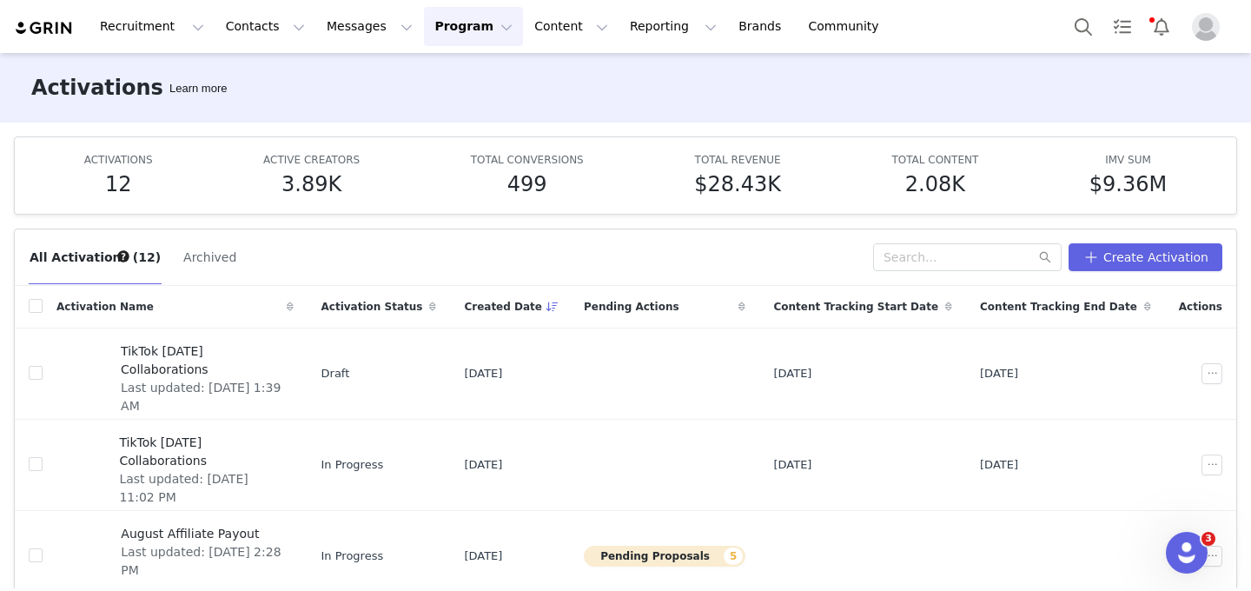
click at [435, 10] on button "Program Program" at bounding box center [473, 26] width 99 height 39
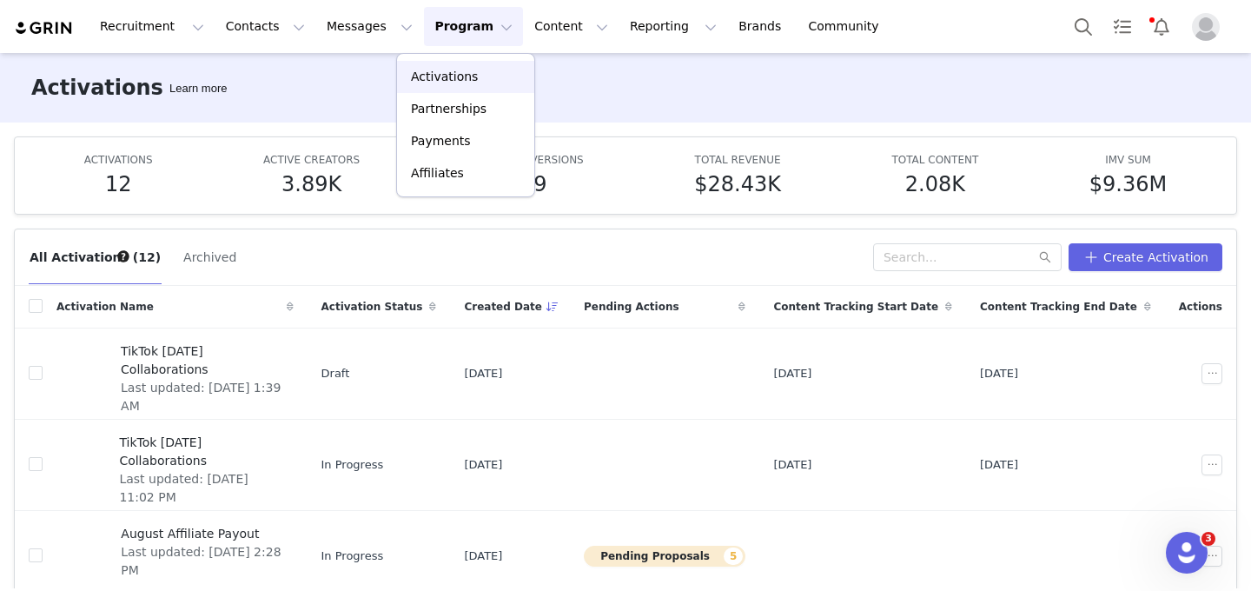
click at [446, 77] on p "Activations" at bounding box center [444, 77] width 67 height 18
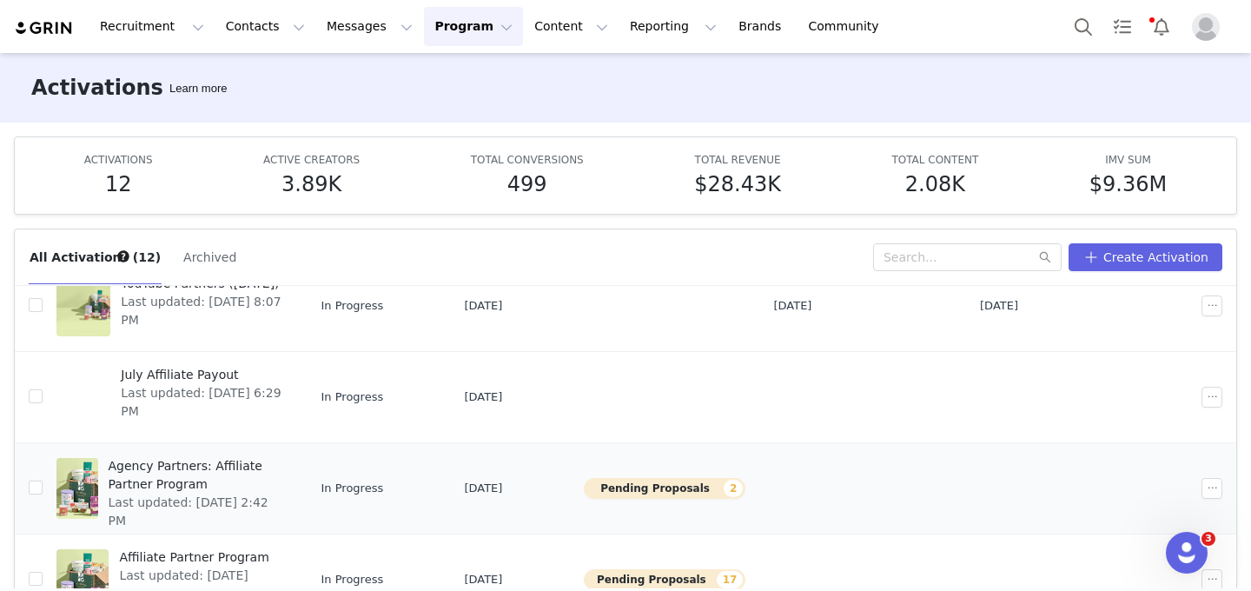
scroll to position [393, 0]
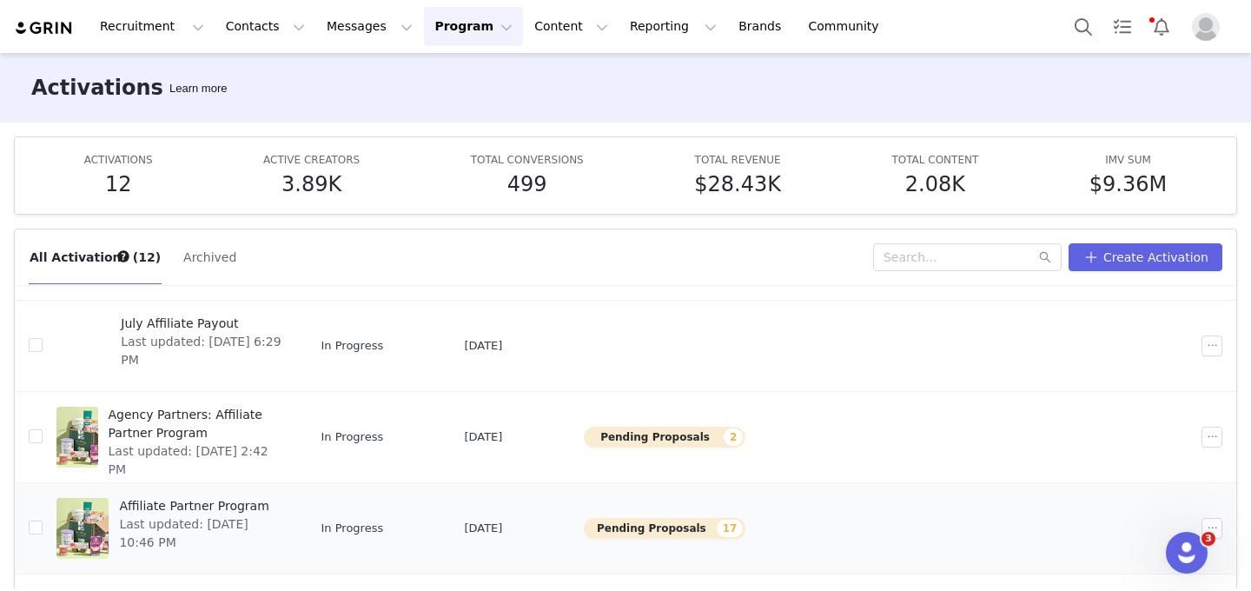
click at [242, 504] on span "Affiliate Partner Program" at bounding box center [200, 506] width 163 height 18
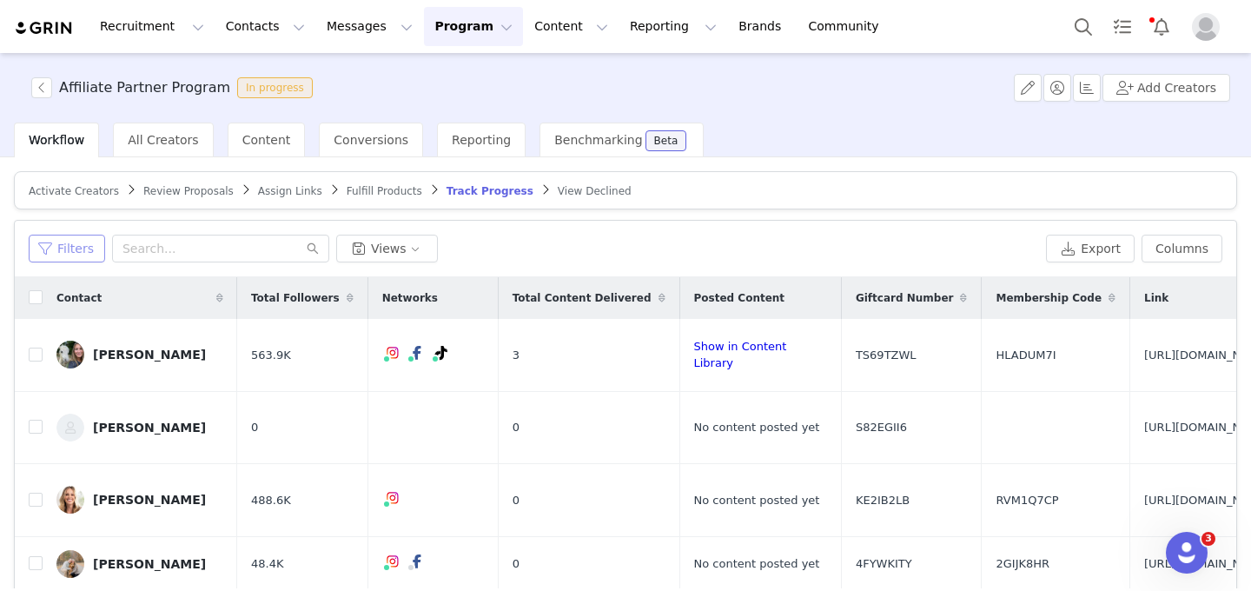
click at [67, 239] on button "Filters" at bounding box center [67, 249] width 76 height 28
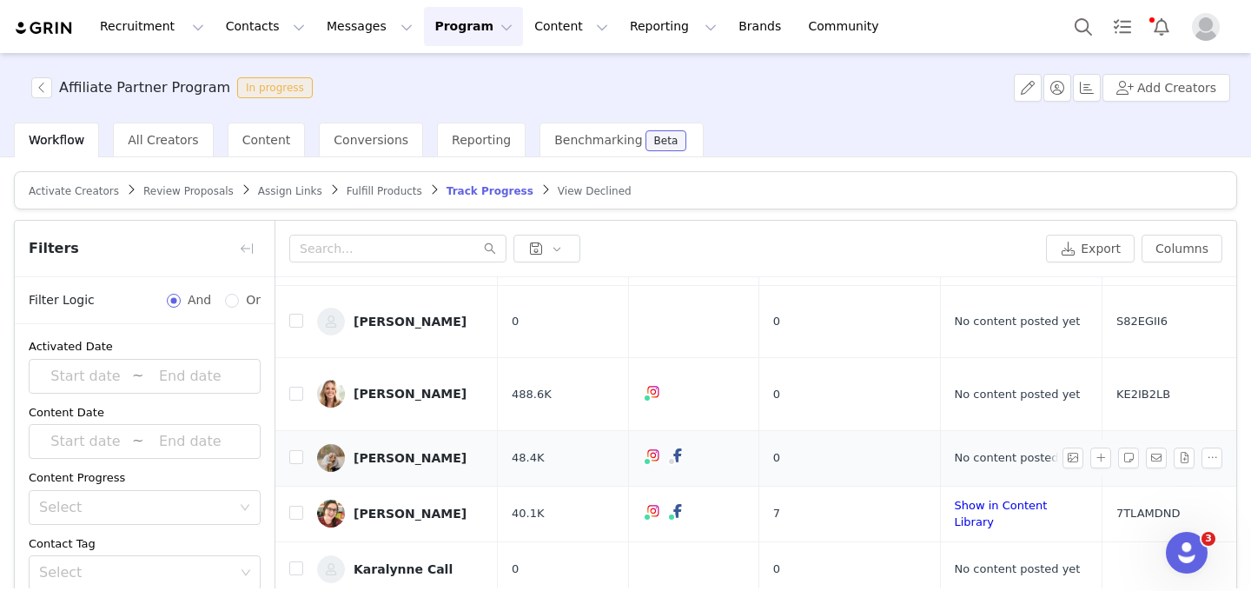
scroll to position [131, 0]
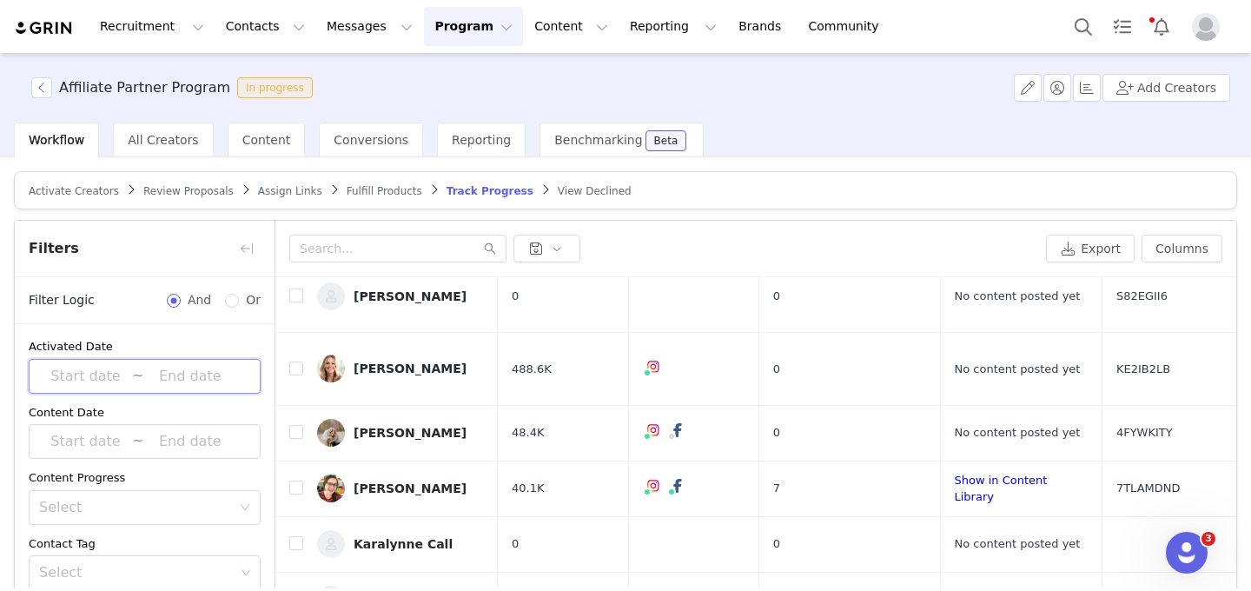
click at [139, 368] on span "~" at bounding box center [145, 376] width 232 height 35
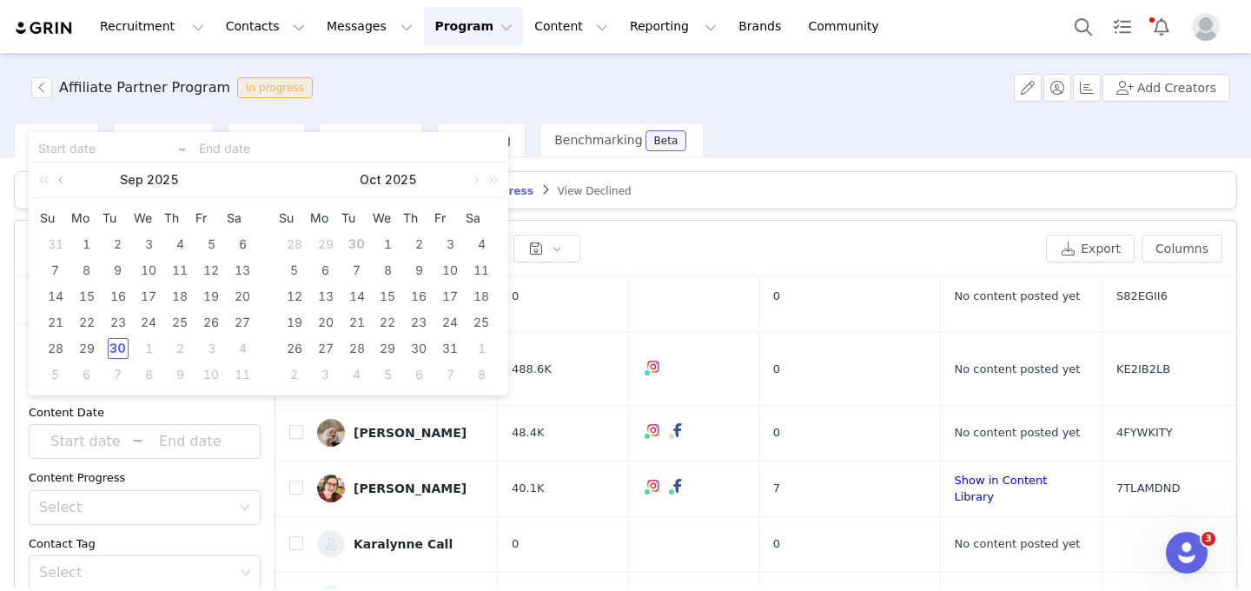
click at [67, 175] on link at bounding box center [63, 179] width 16 height 35
click at [67, 176] on link at bounding box center [63, 179] width 16 height 35
click at [116, 241] on div "1" at bounding box center [118, 244] width 21 height 21
type input "2025-07-01"
click at [476, 182] on link at bounding box center [475, 179] width 16 height 35
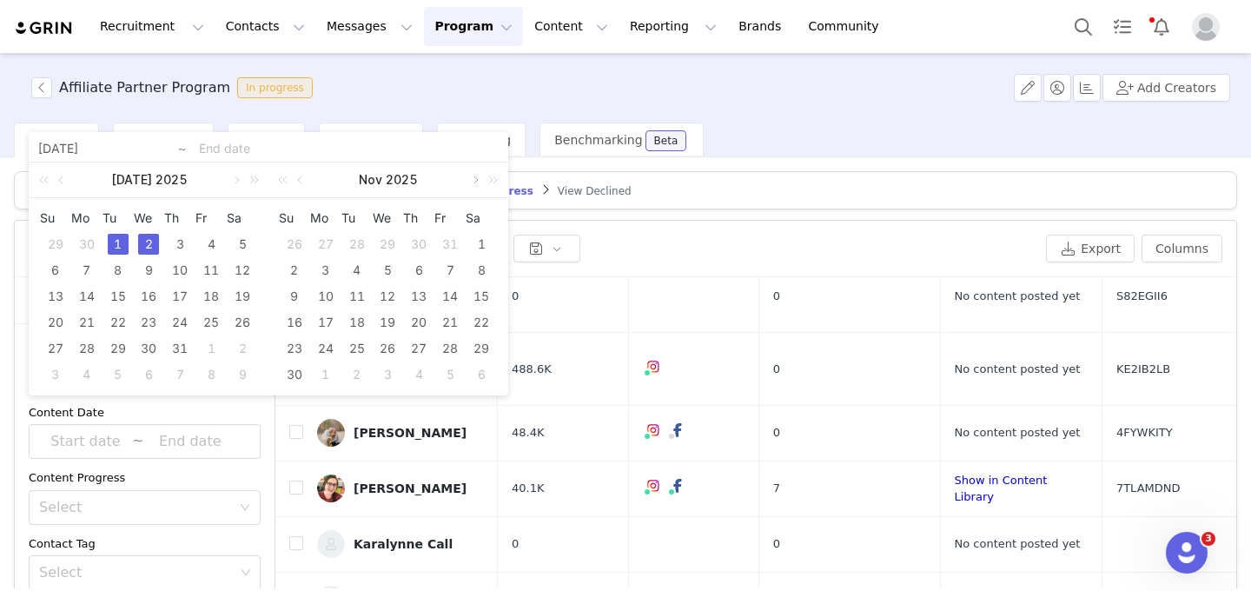
click at [476, 182] on link at bounding box center [475, 179] width 16 height 35
click at [302, 178] on link at bounding box center [302, 179] width 16 height 35
click at [302, 179] on link at bounding box center [302, 179] width 16 height 35
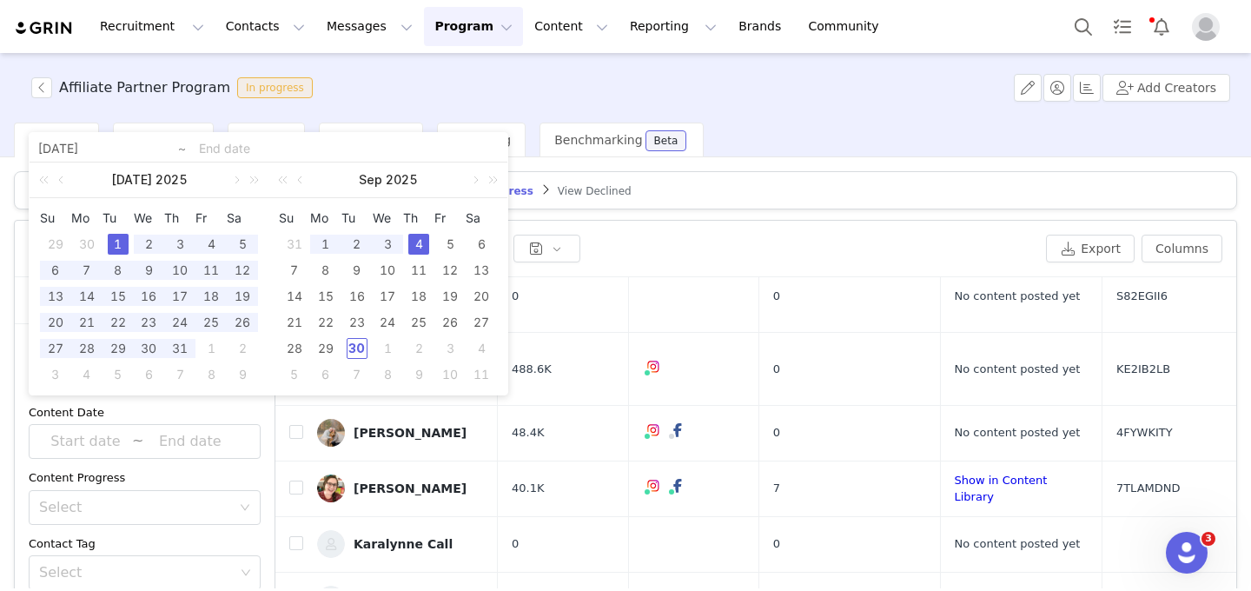
click at [426, 246] on div "4" at bounding box center [418, 244] width 21 height 21
type input "2025-07-01"
type input "2025-09-04"
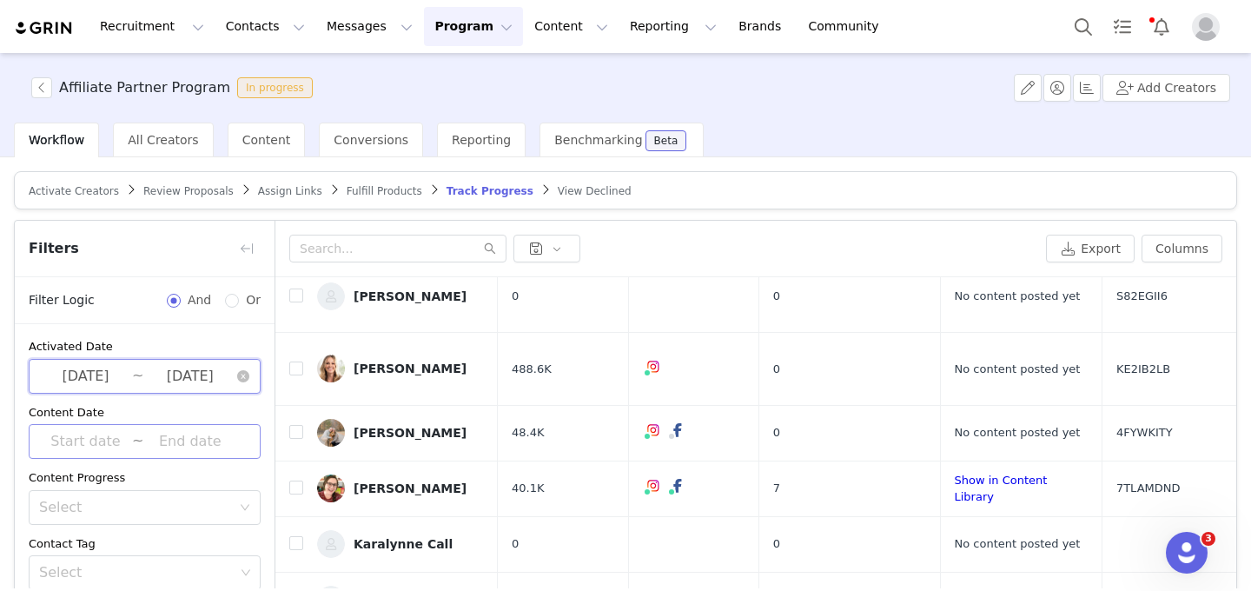
scroll to position [80, 0]
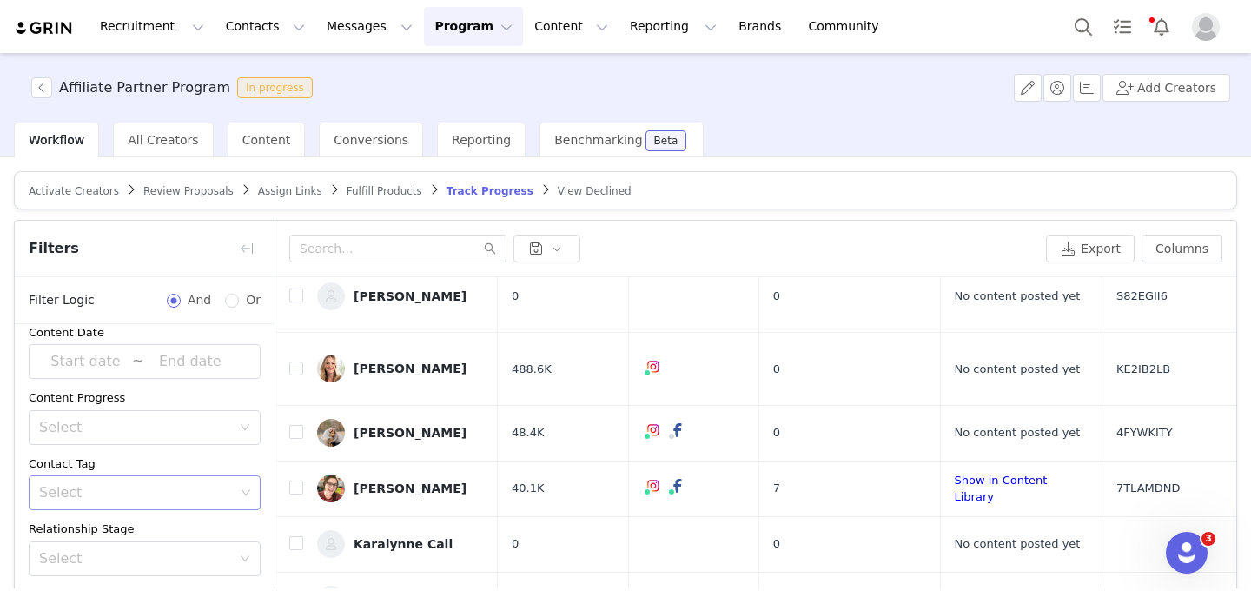
click at [150, 500] on div "Select" at bounding box center [136, 492] width 195 height 17
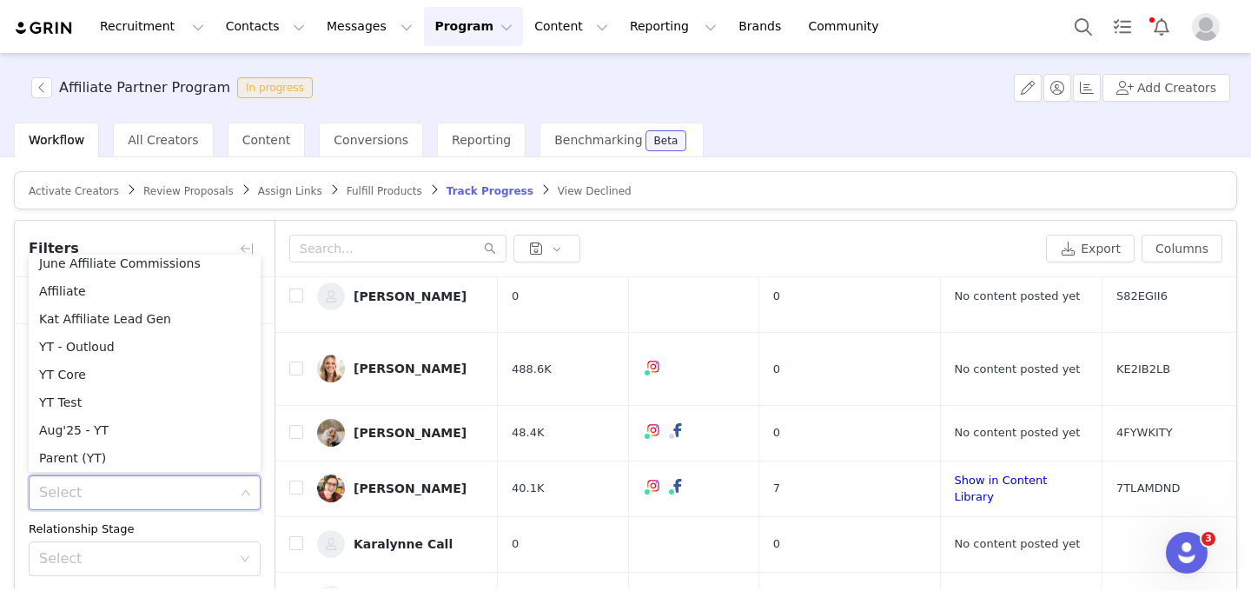
click at [149, 515] on div "Activated Date 2025-07-01 ~ 2025-09-04 Content Date ~ Content Progress Select C…" at bounding box center [145, 449] width 260 height 411
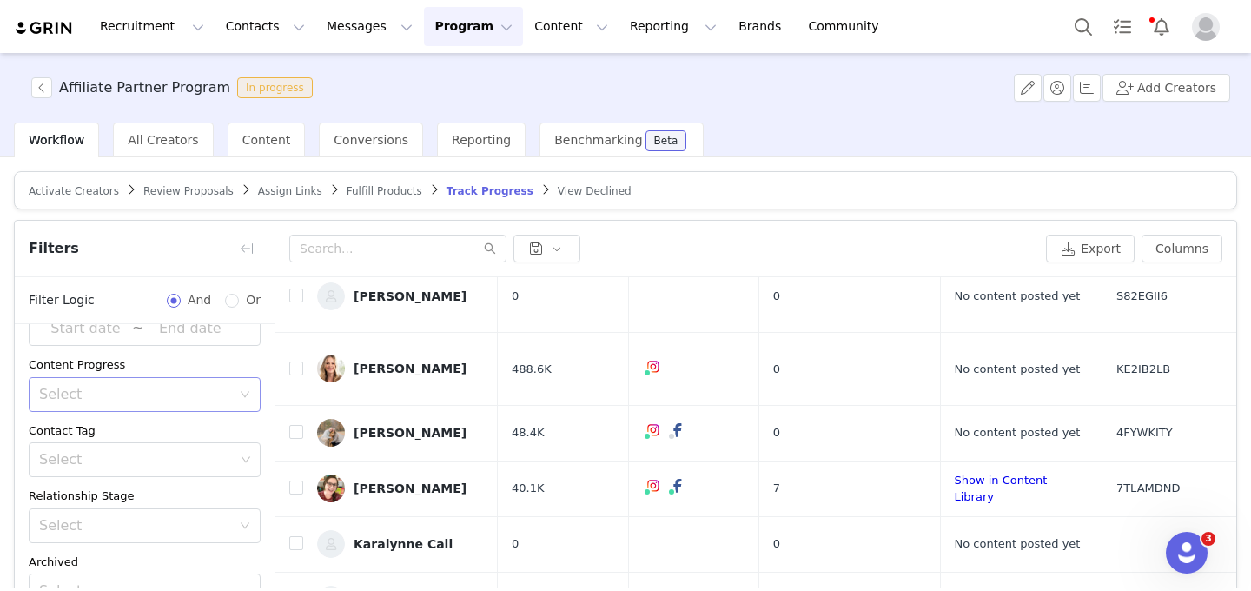
scroll to position [115, 0]
click at [182, 386] on div "Select" at bounding box center [135, 392] width 192 height 17
click at [169, 449] on li "Does not have content" at bounding box center [145, 458] width 232 height 28
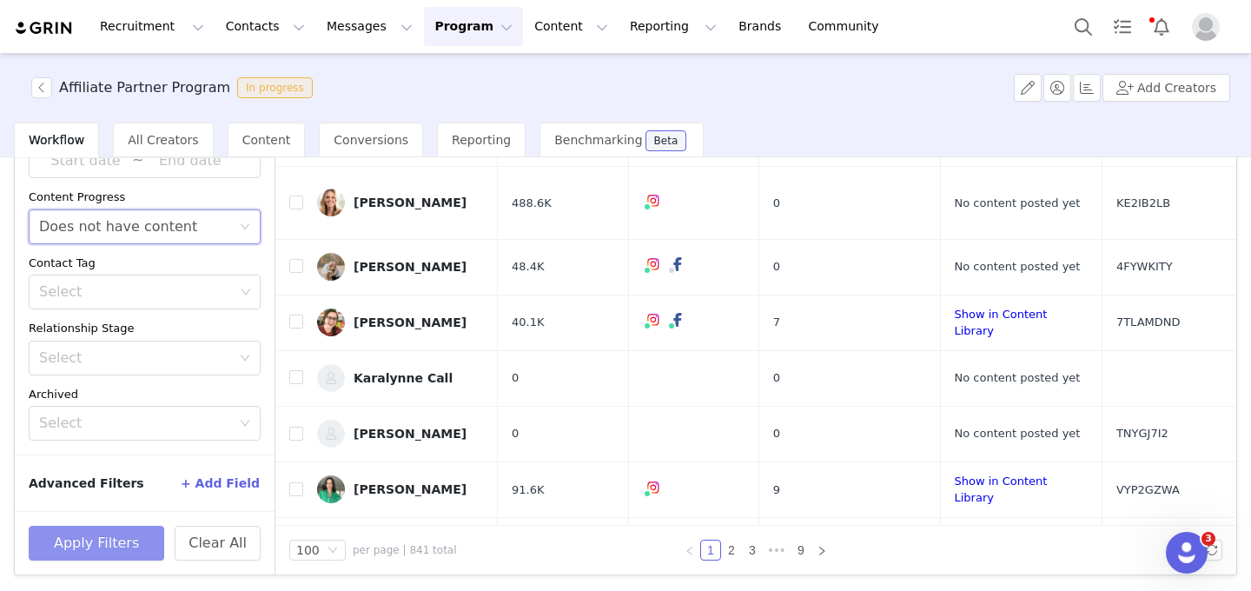
click at [121, 533] on button "Apply Filters" at bounding box center [97, 543] width 136 height 35
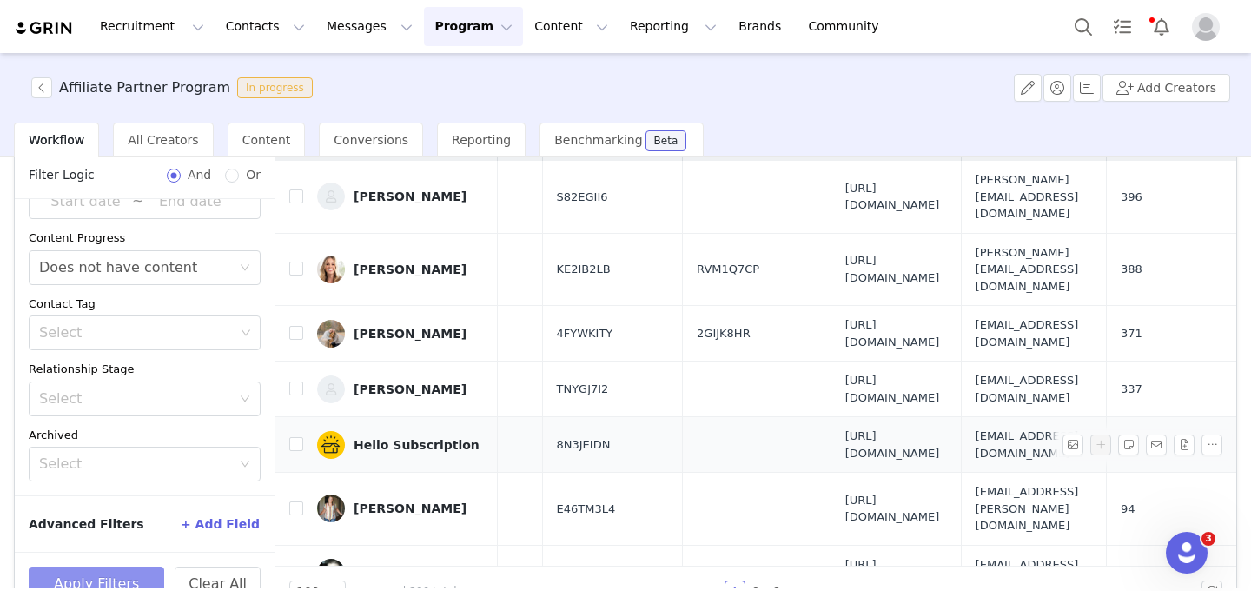
scroll to position [33, 831]
click at [976, 427] on span "hello@hellosubscription.com" at bounding box center [1034, 444] width 116 height 34
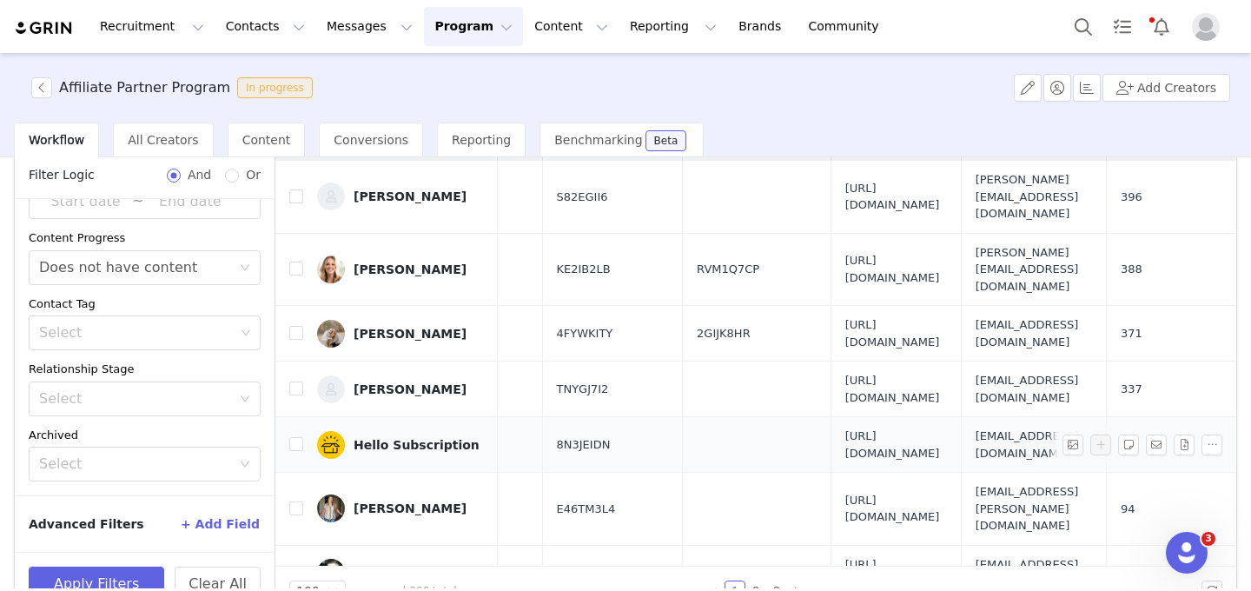
click at [976, 427] on span "hello@hellosubscription.com" at bounding box center [1034, 444] width 116 height 34
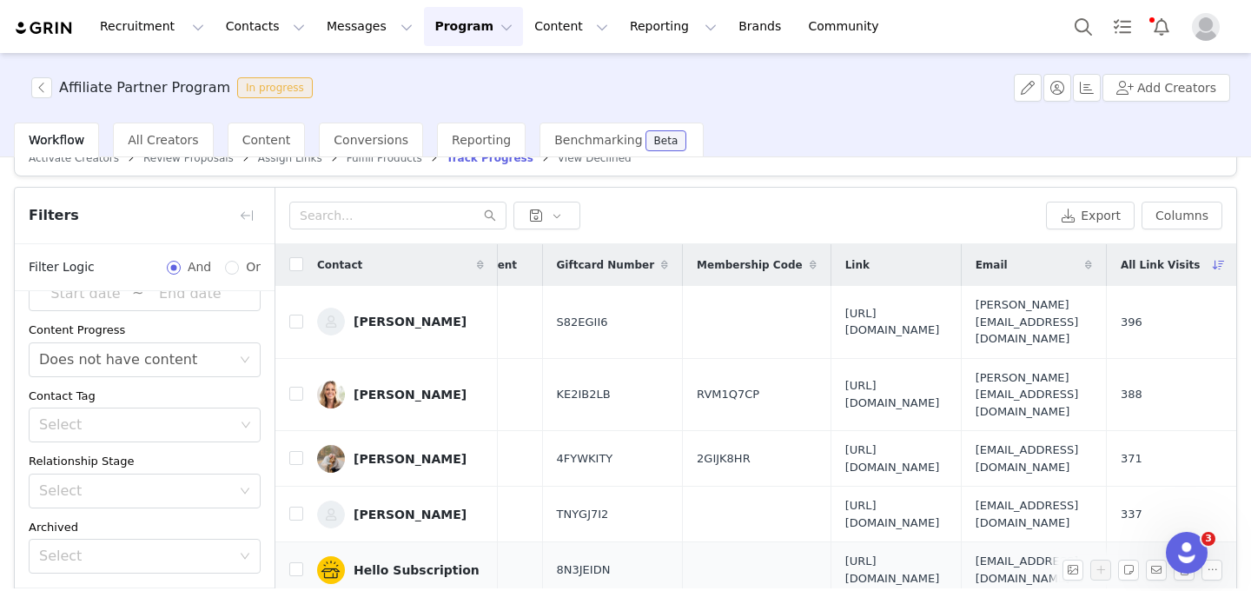
scroll to position [13, 0]
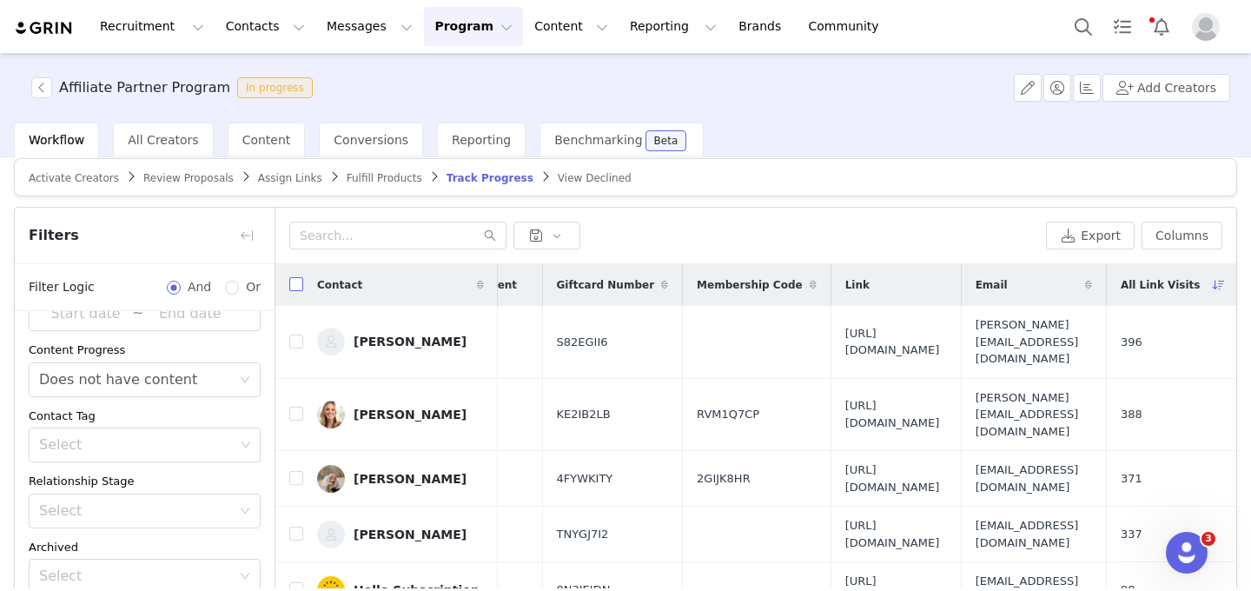
click at [299, 287] on input "checkbox" at bounding box center [296, 284] width 14 height 14
checkbox input "true"
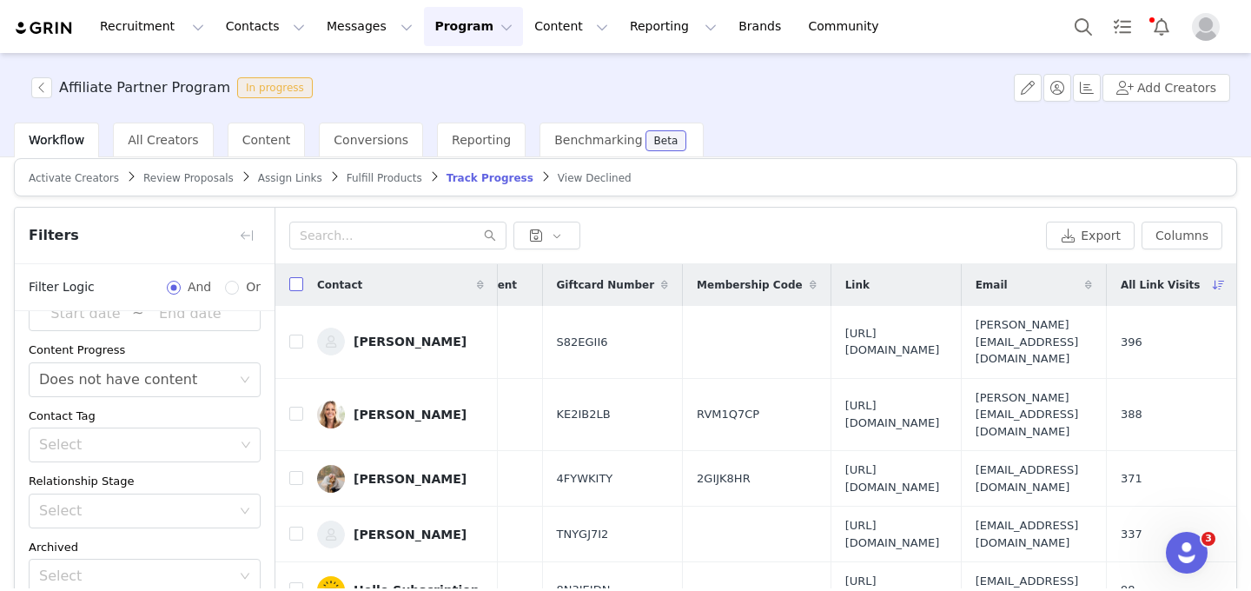
checkbox input "true"
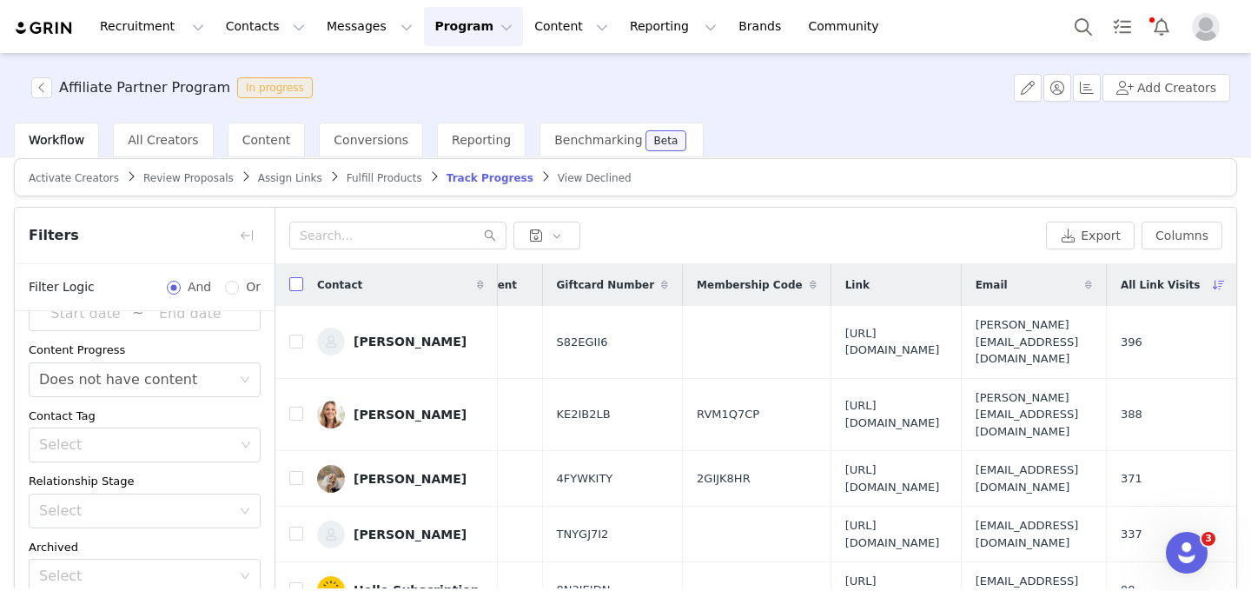
checkbox input "true"
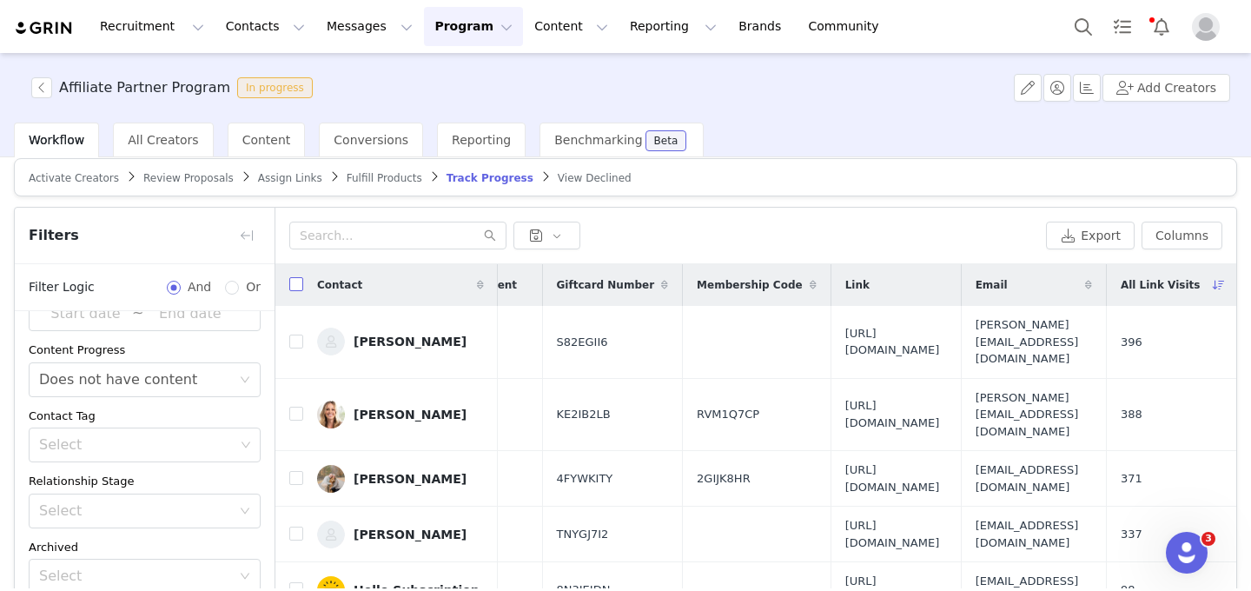
checkbox input "true"
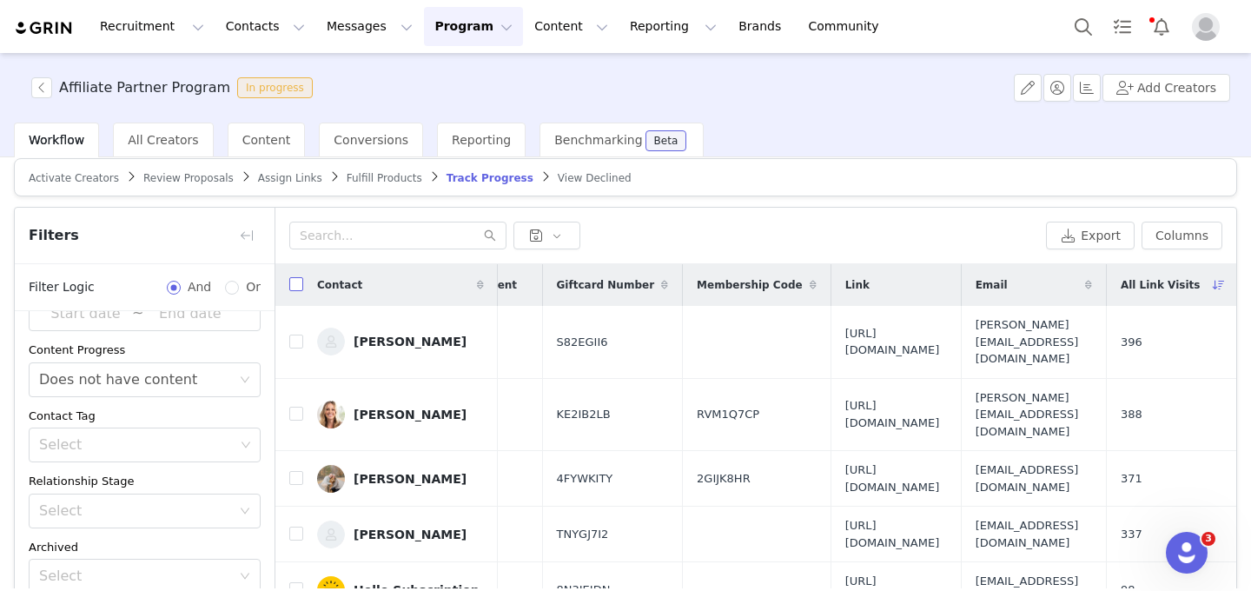
checkbox input "true"
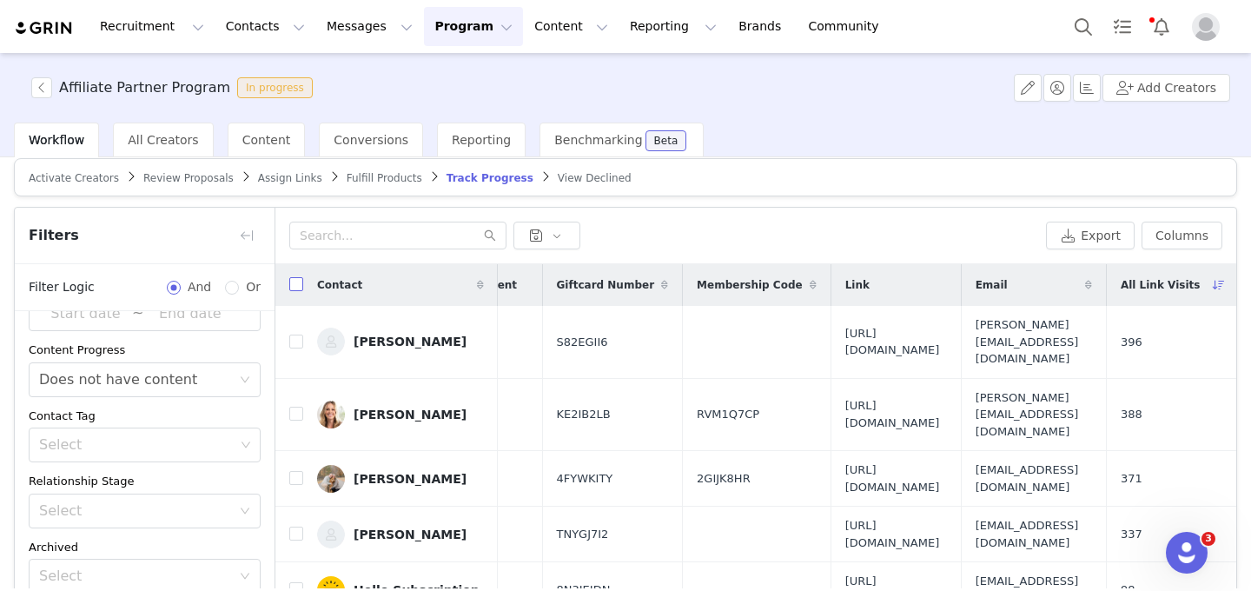
checkbox input "true"
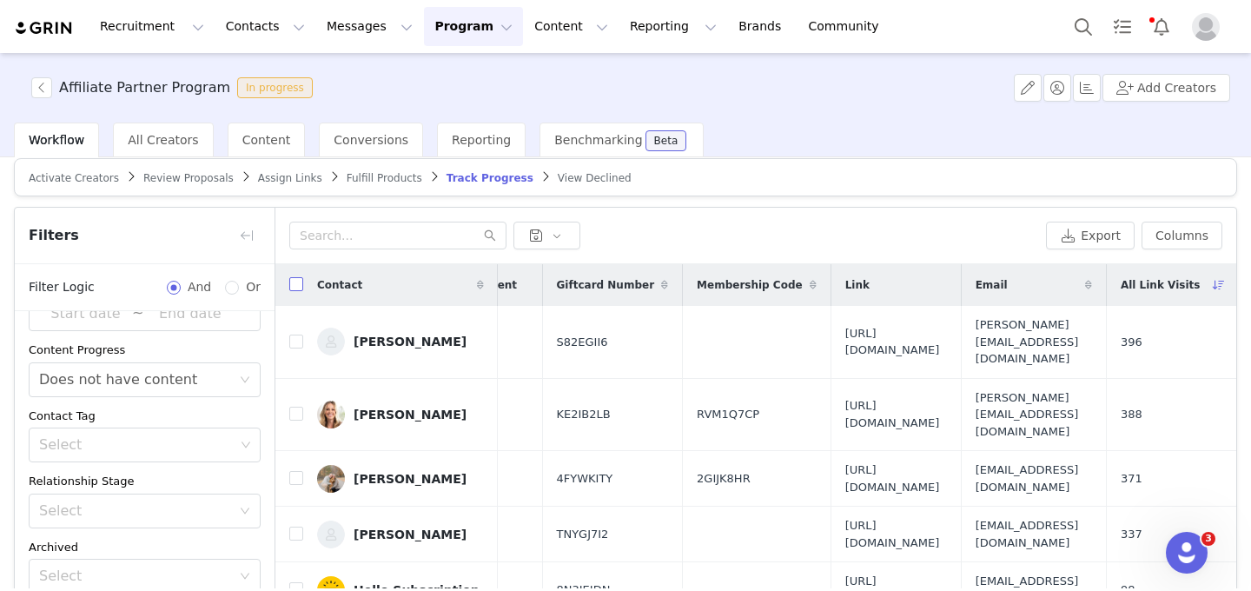
checkbox input "true"
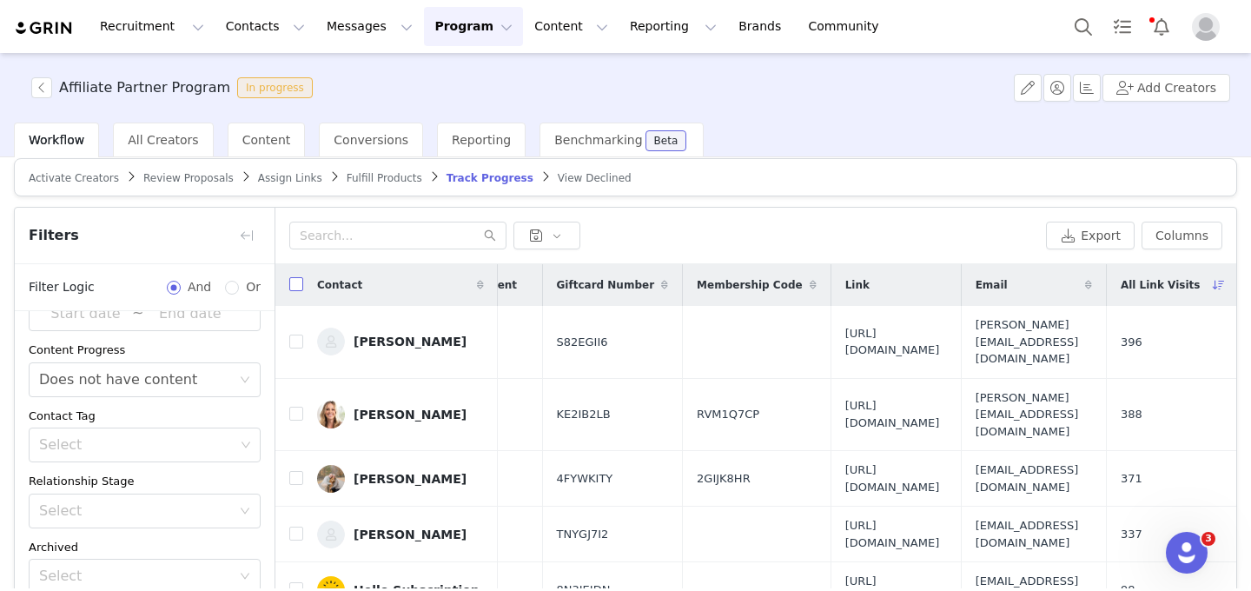
checkbox input "true"
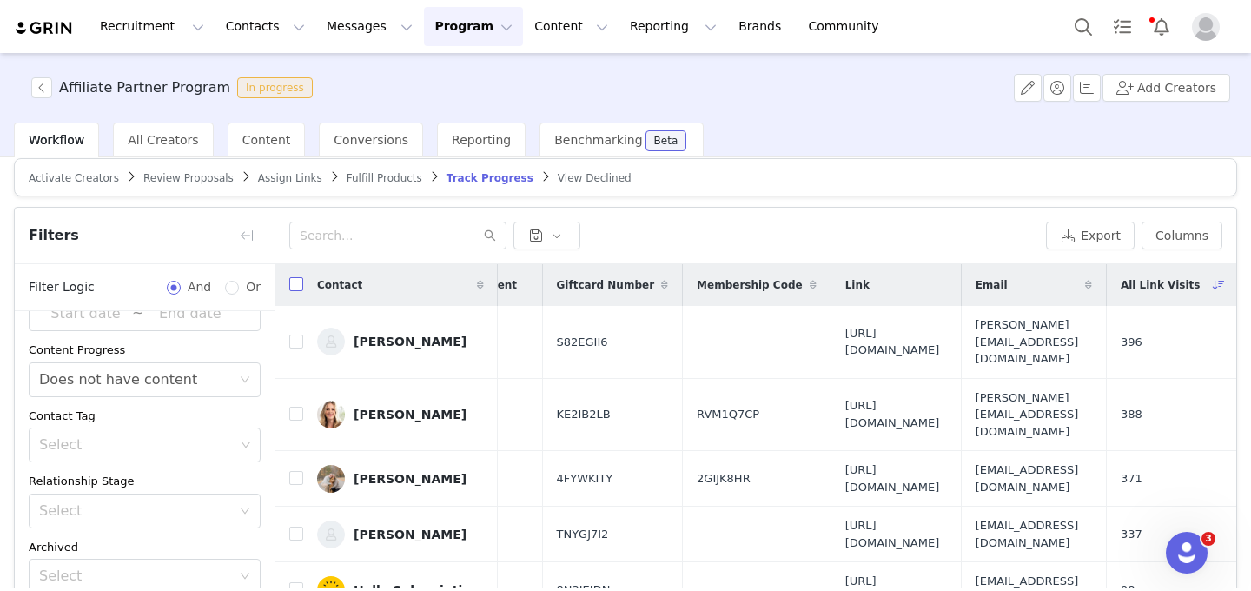
checkbox input "true"
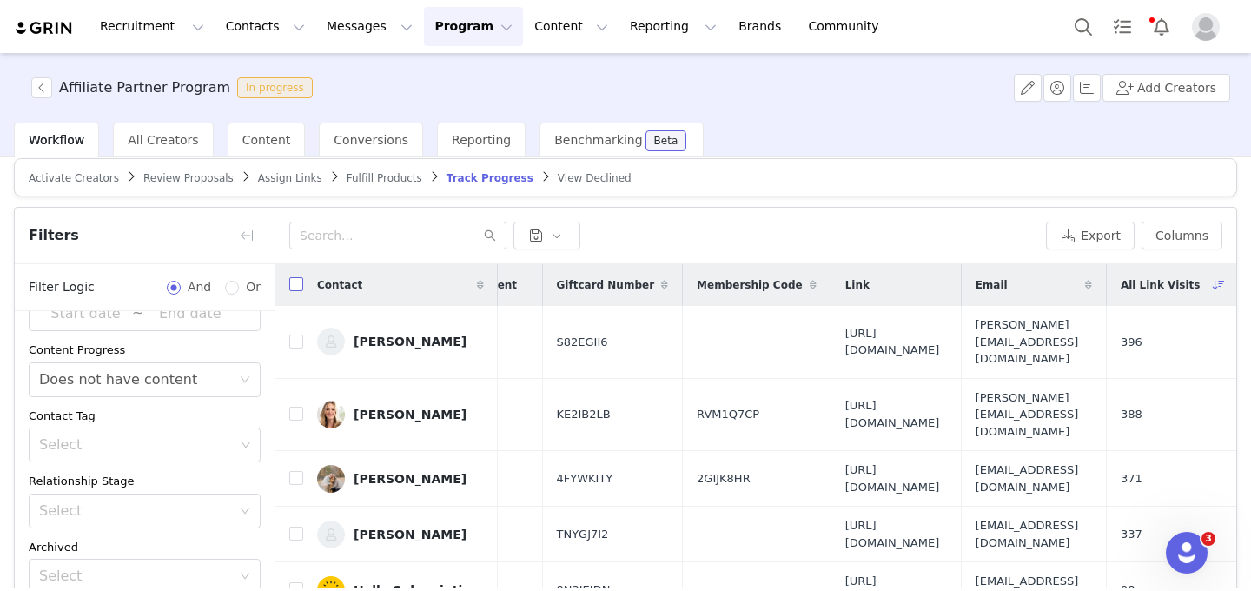
checkbox input "true"
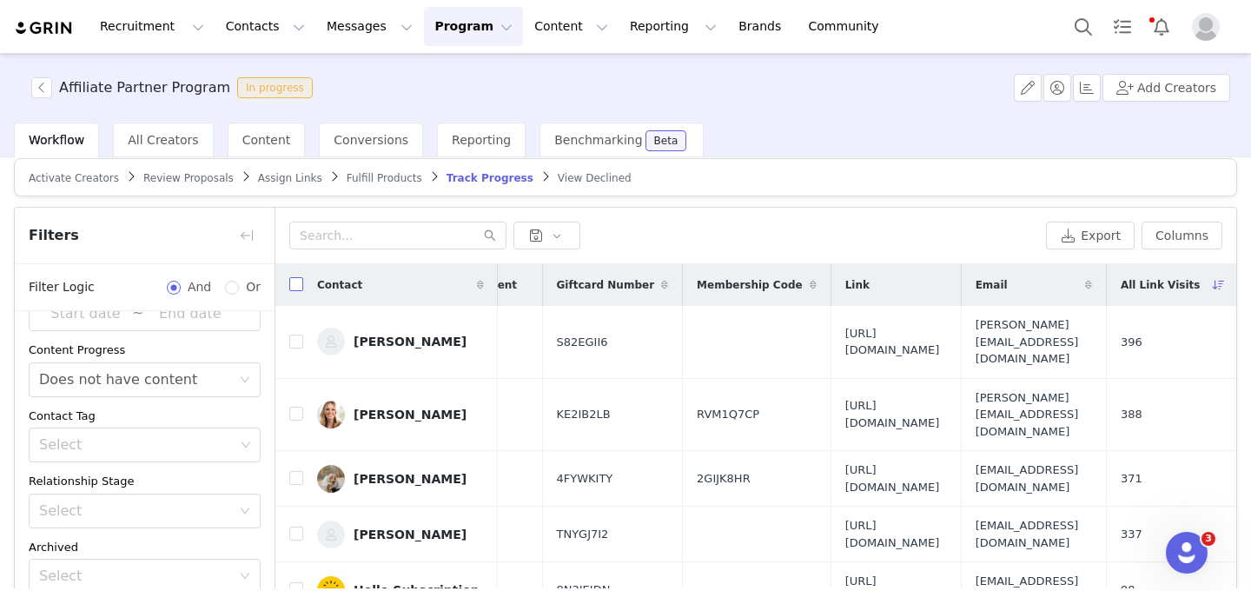
checkbox input "true"
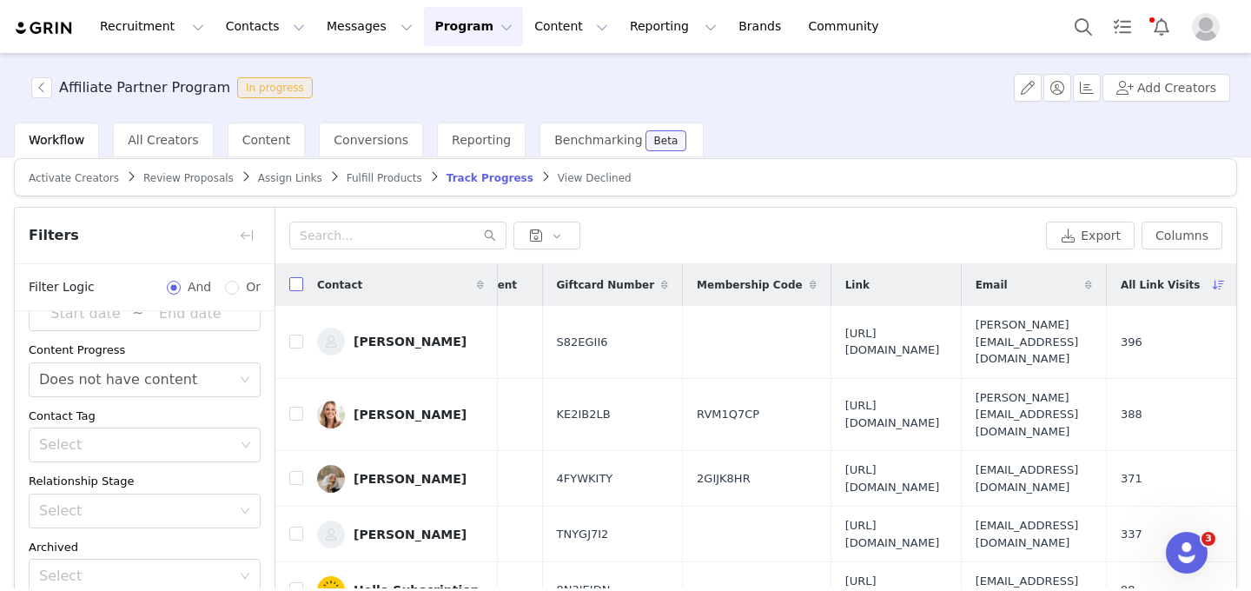
checkbox input "true"
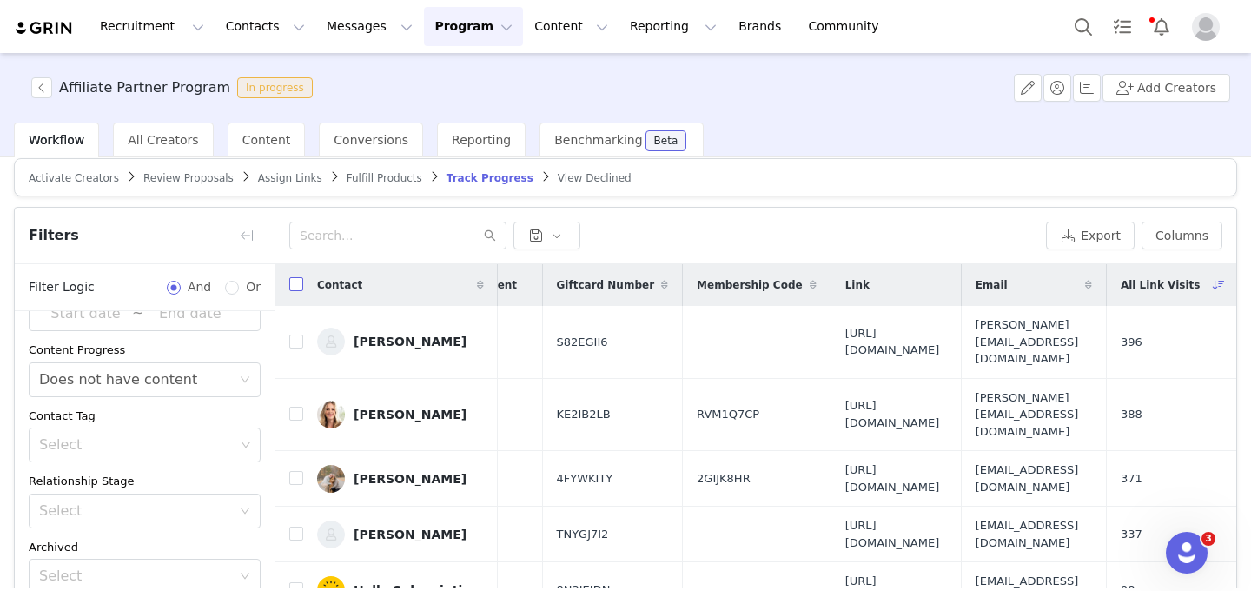
checkbox input "true"
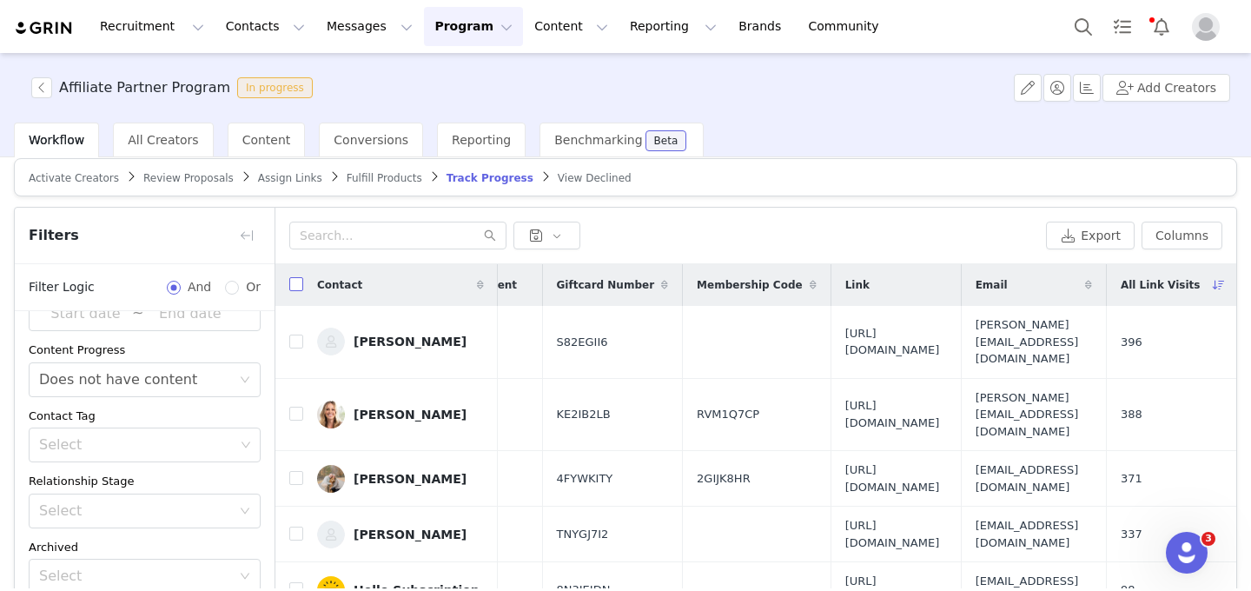
checkbox input "true"
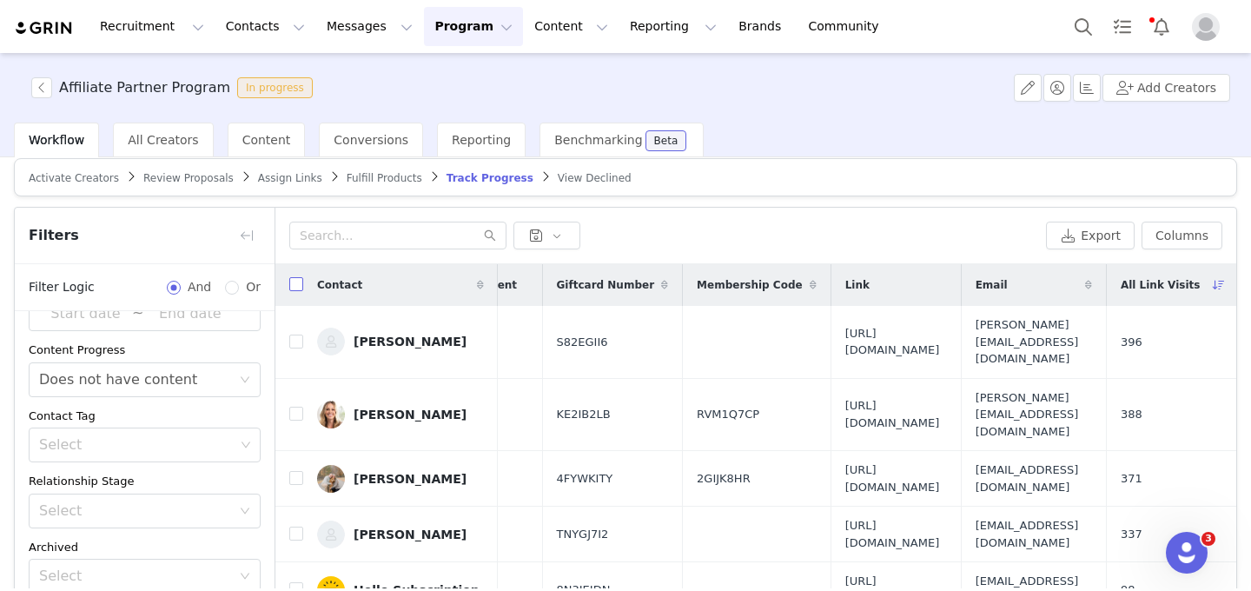
checkbox input "true"
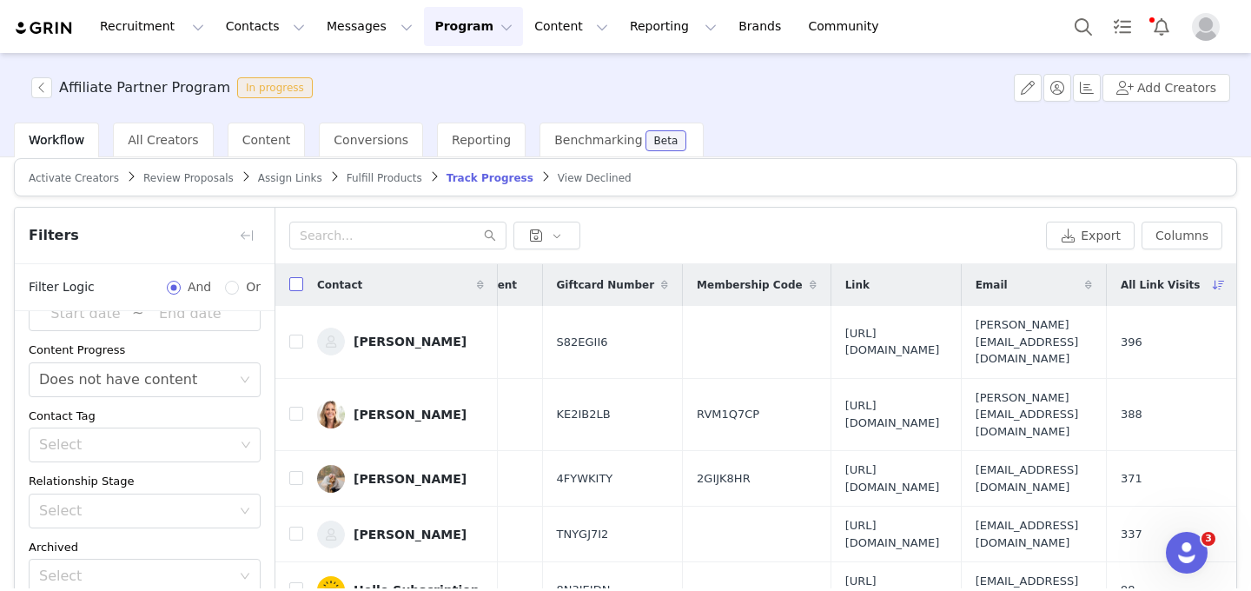
checkbox input "true"
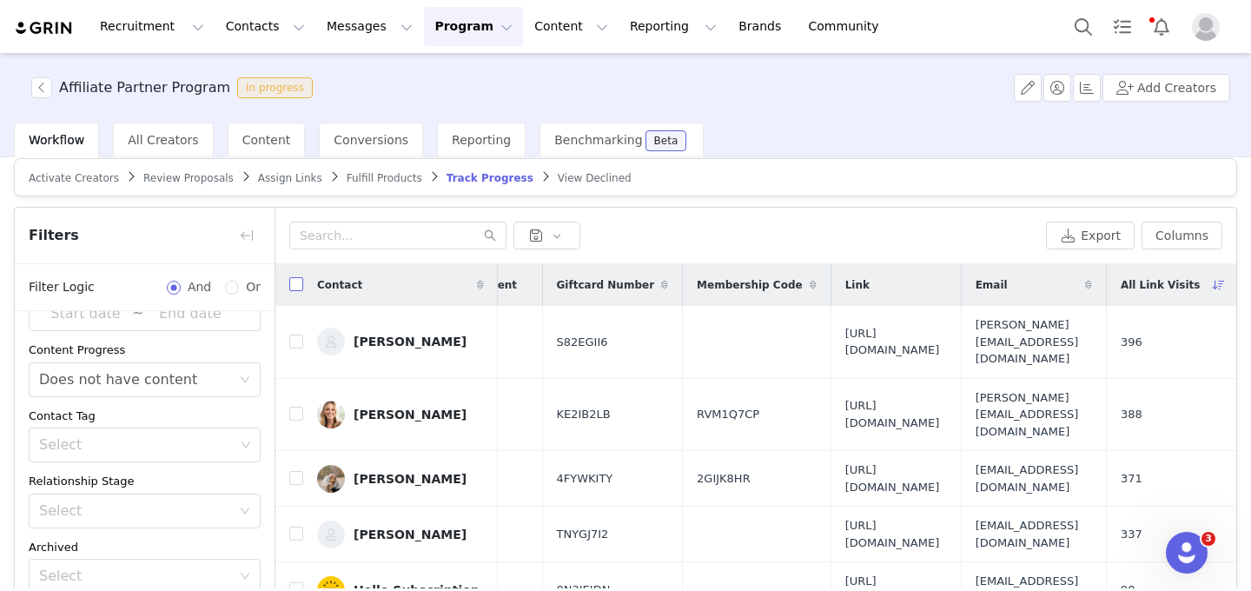
checkbox input "true"
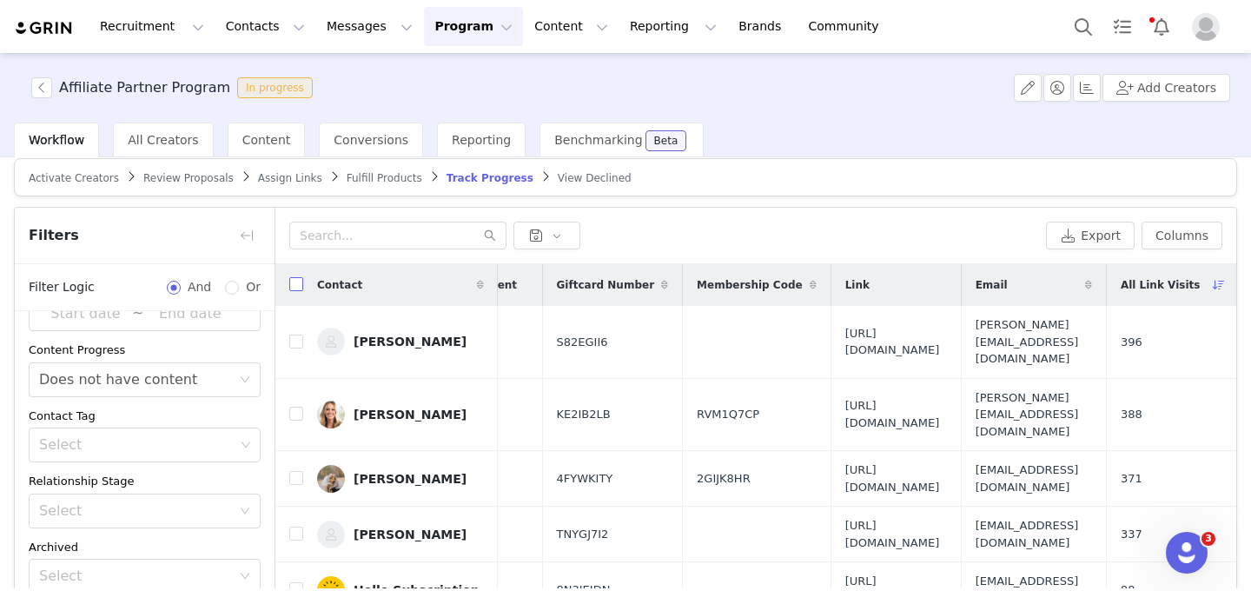
checkbox input "true"
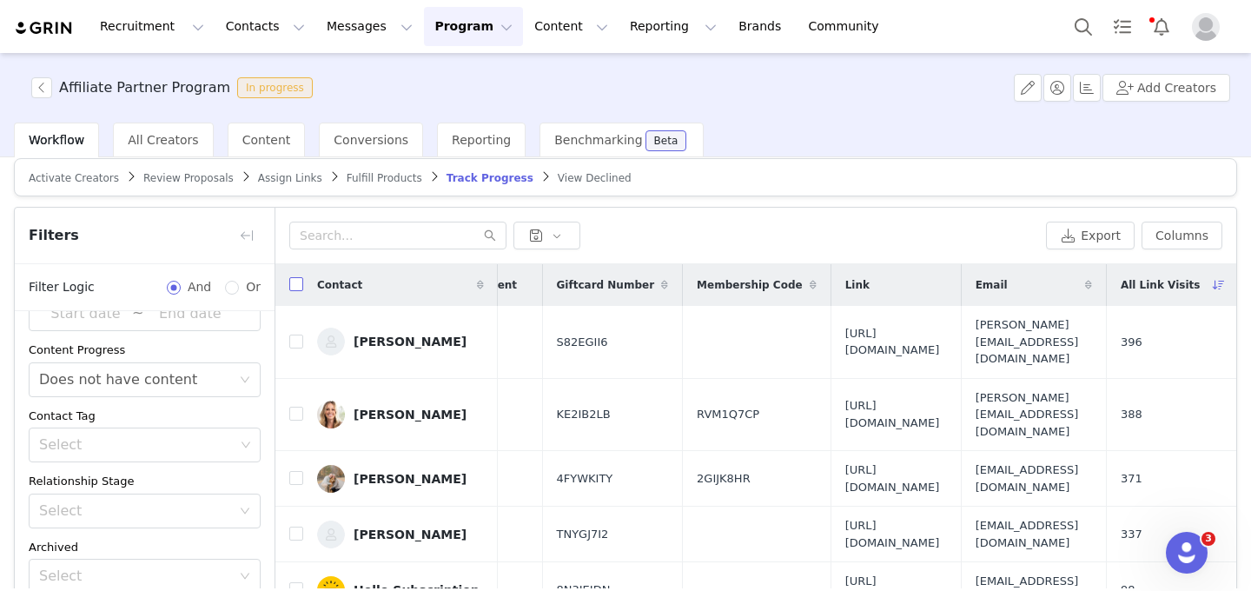
checkbox input "true"
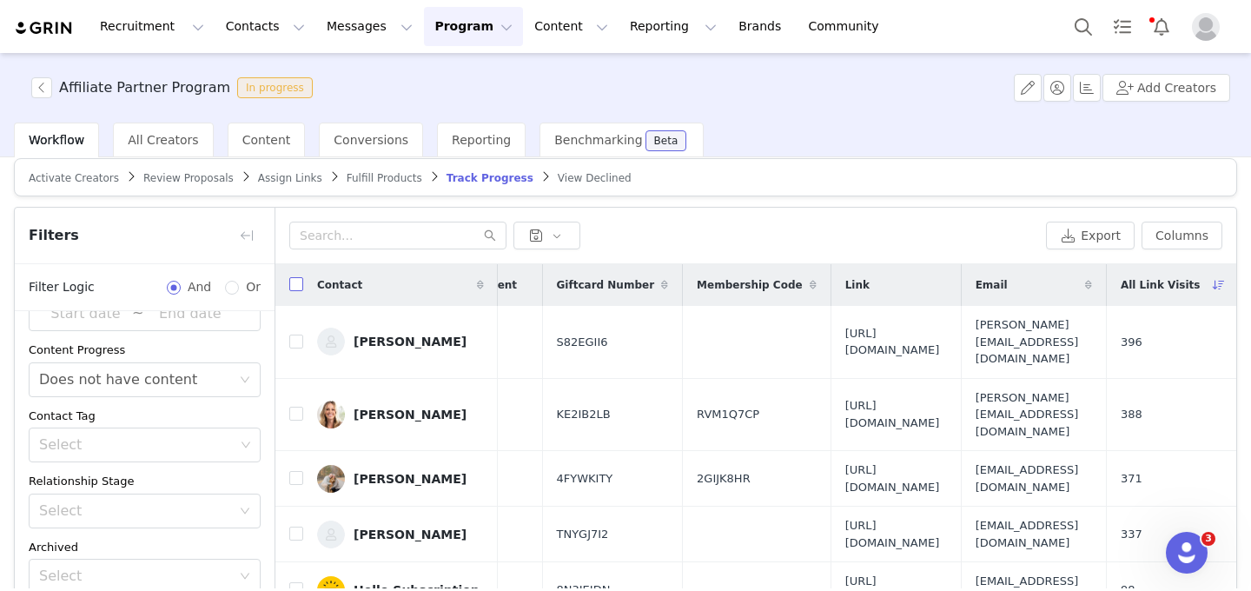
checkbox input "true"
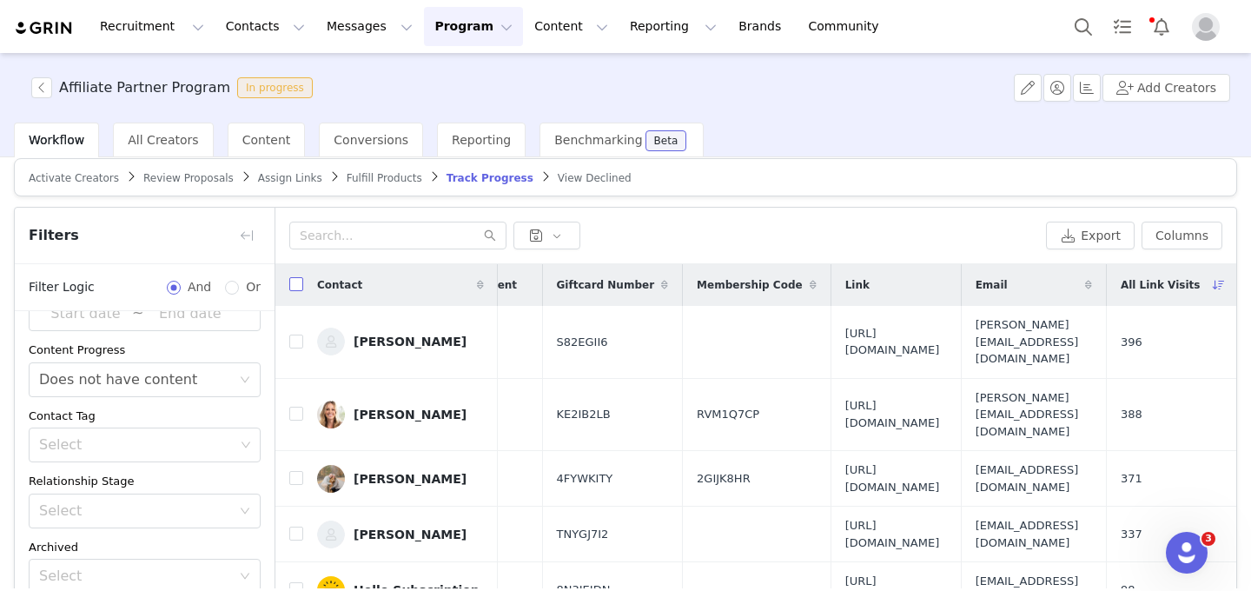
checkbox input "true"
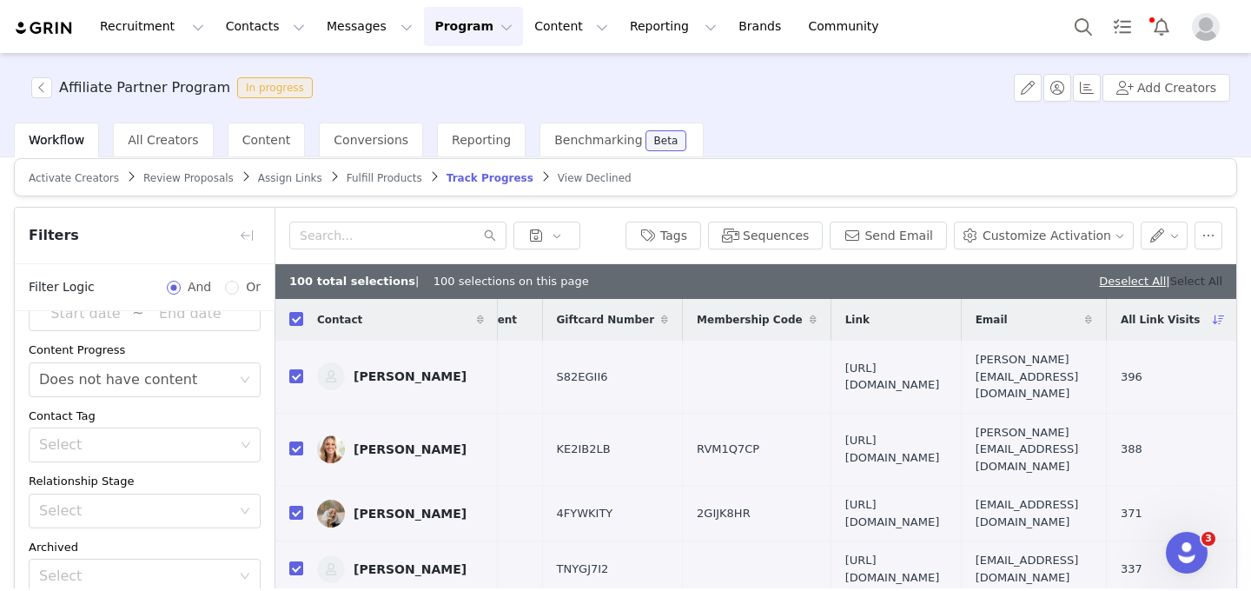
click at [1210, 279] on link "Select All" at bounding box center [1196, 281] width 52 height 13
click at [295, 369] on input "checkbox" at bounding box center [296, 376] width 14 height 14
checkbox input "false"
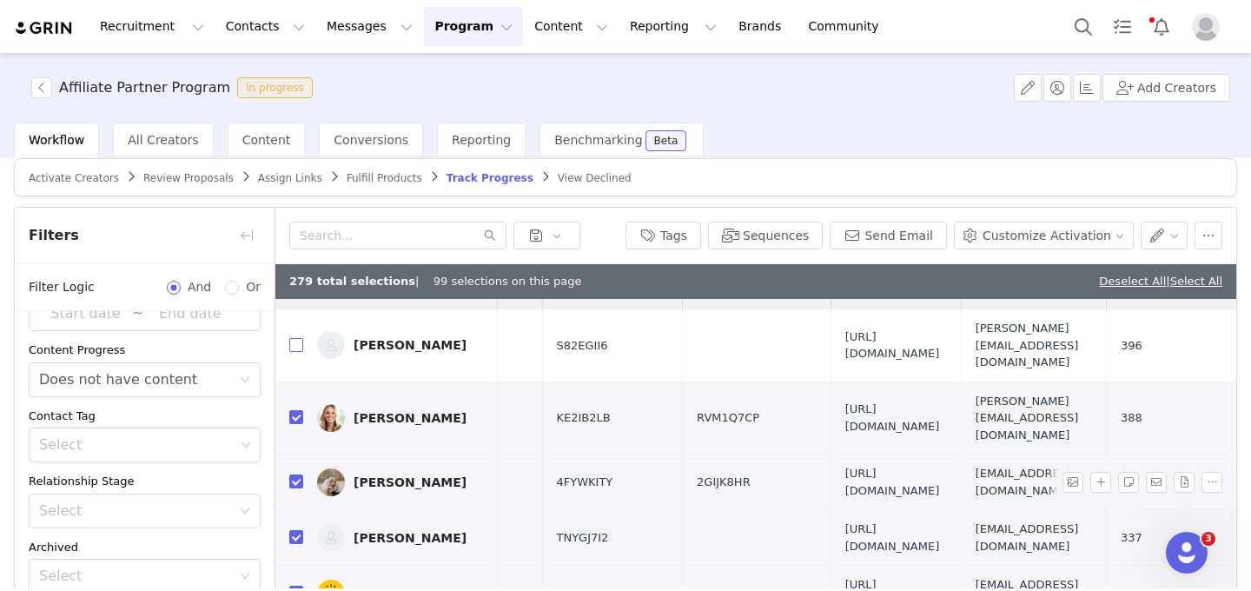
scroll to position [35, 831]
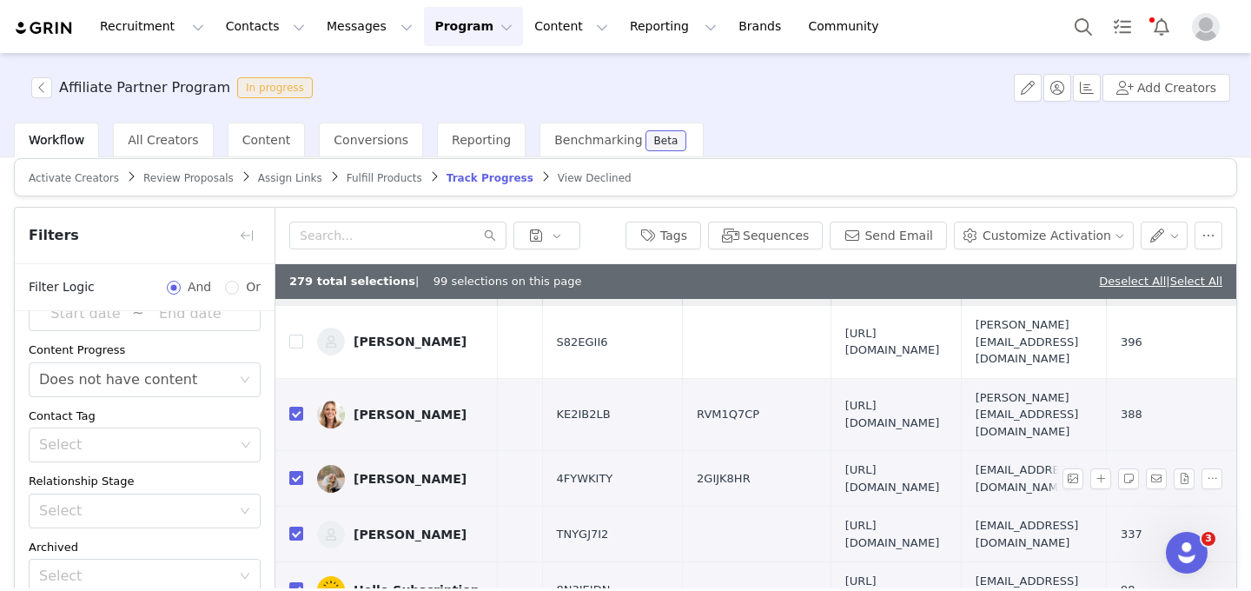
click at [297, 471] on input "checkbox" at bounding box center [296, 478] width 14 height 14
checkbox input "false"
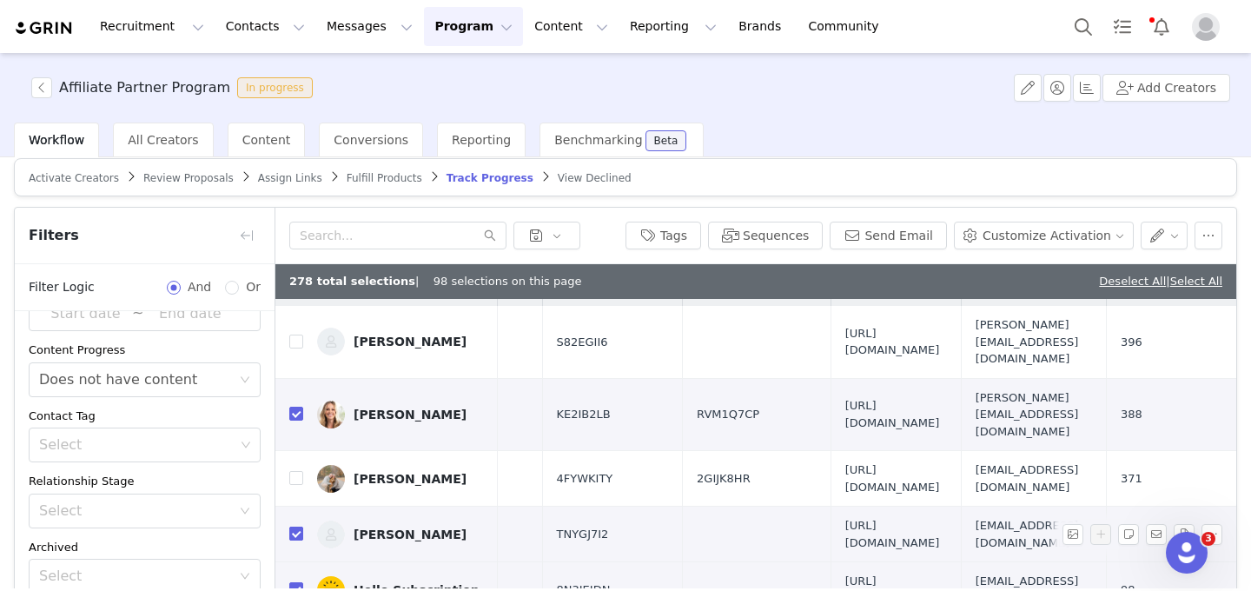
click at [295, 527] on input "checkbox" at bounding box center [296, 534] width 14 height 14
checkbox input "false"
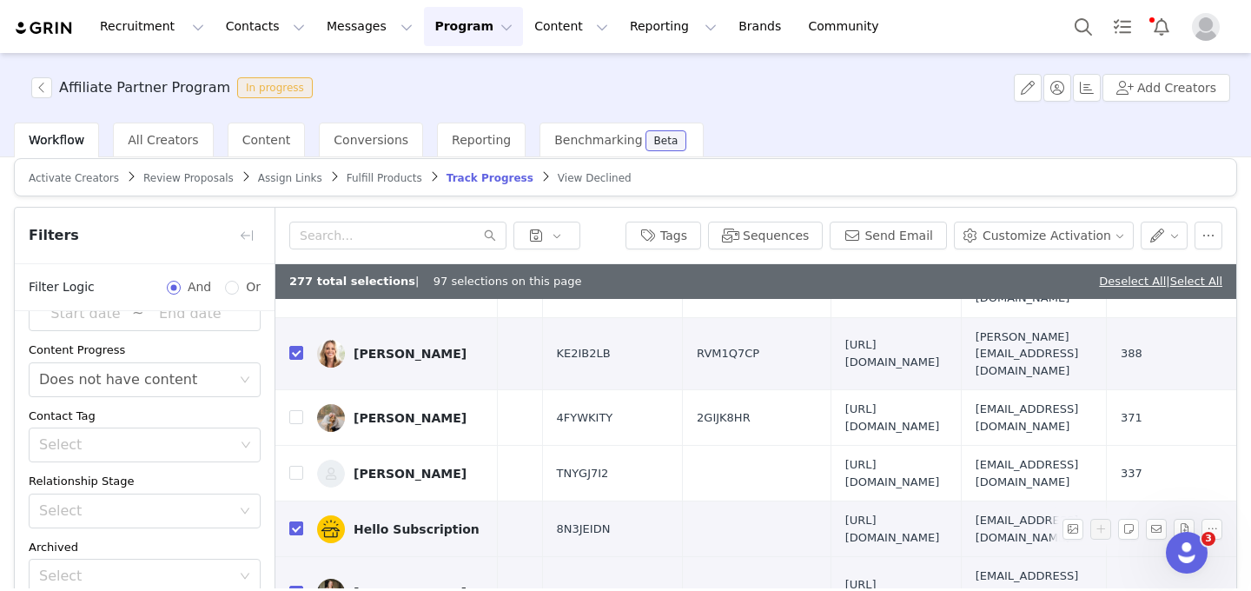
click at [299, 521] on input "checkbox" at bounding box center [296, 528] width 14 height 14
checkbox input "false"
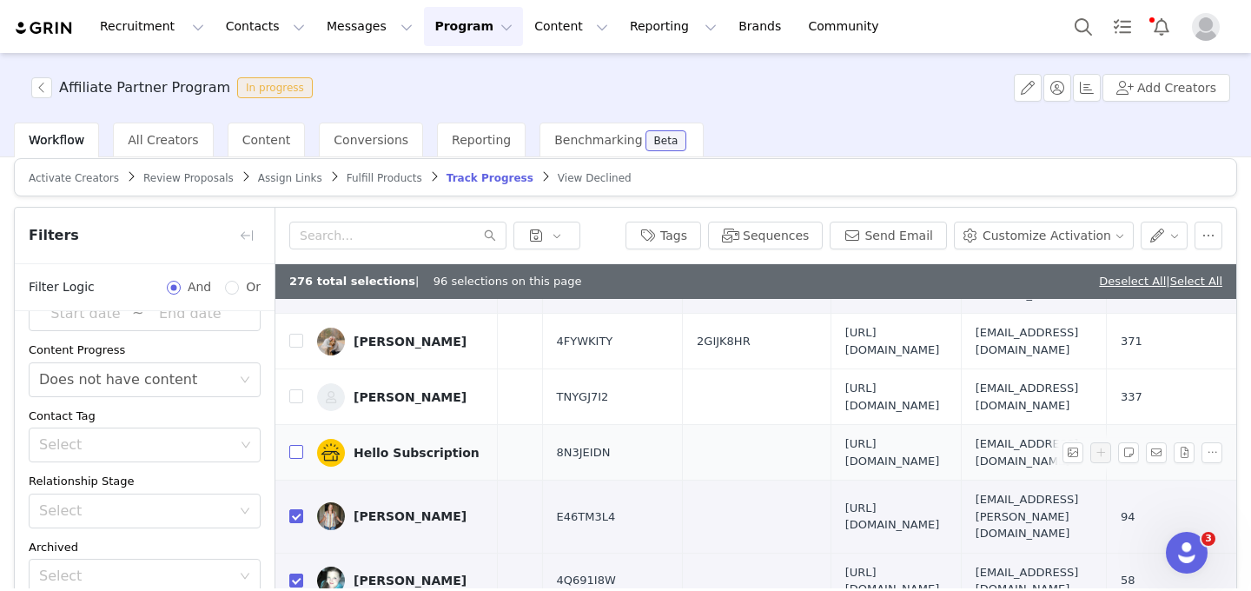
scroll to position [179, 831]
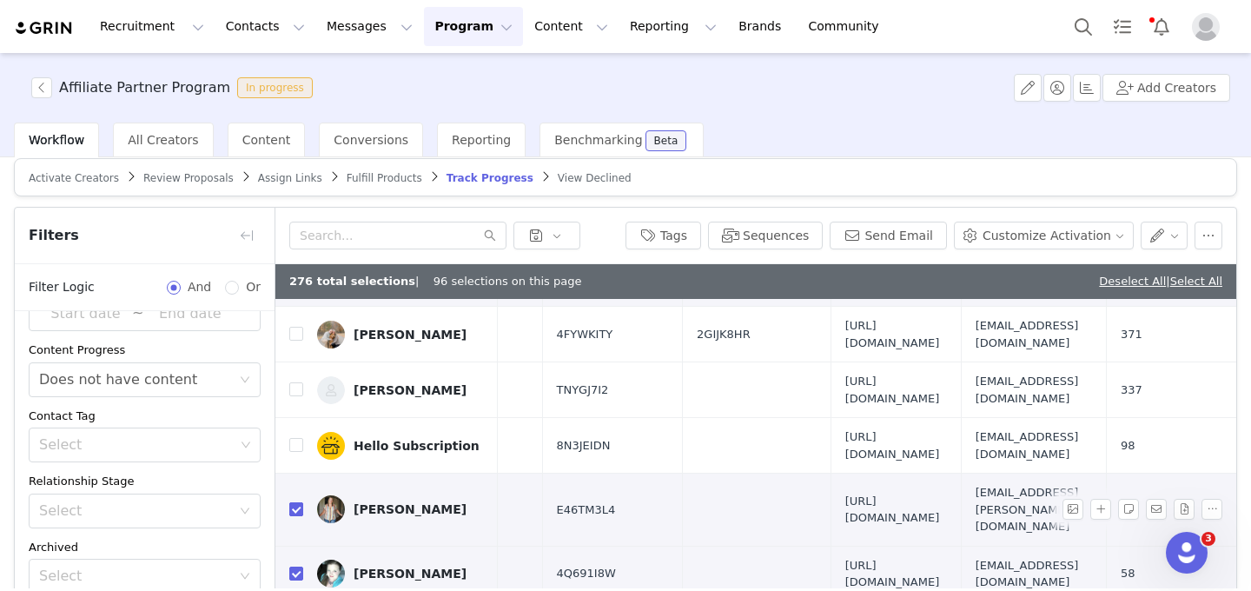
click at [299, 502] on input "checkbox" at bounding box center [296, 509] width 14 height 14
checkbox input "false"
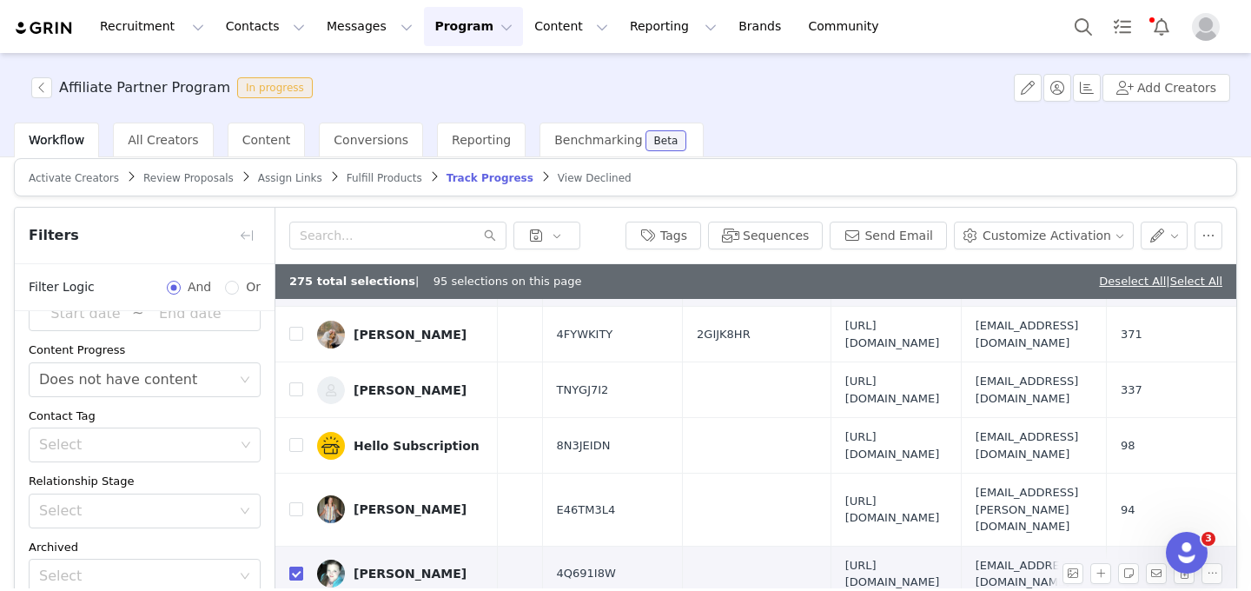
click at [299, 567] on input "checkbox" at bounding box center [296, 574] width 14 height 14
checkbox input "false"
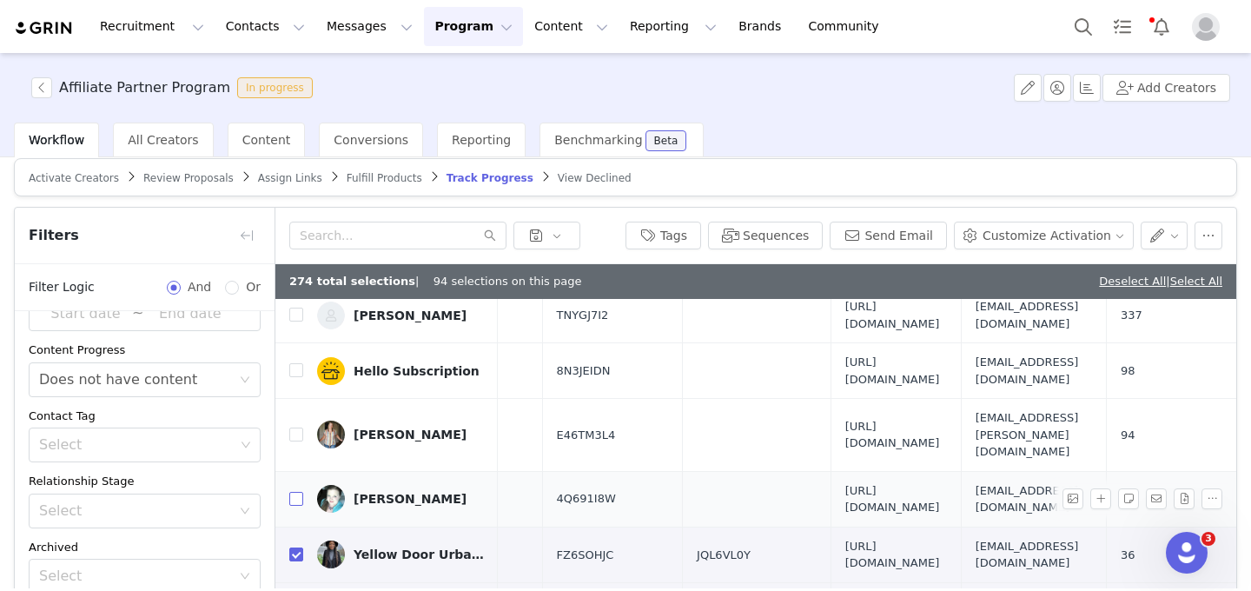
scroll to position [275, 831]
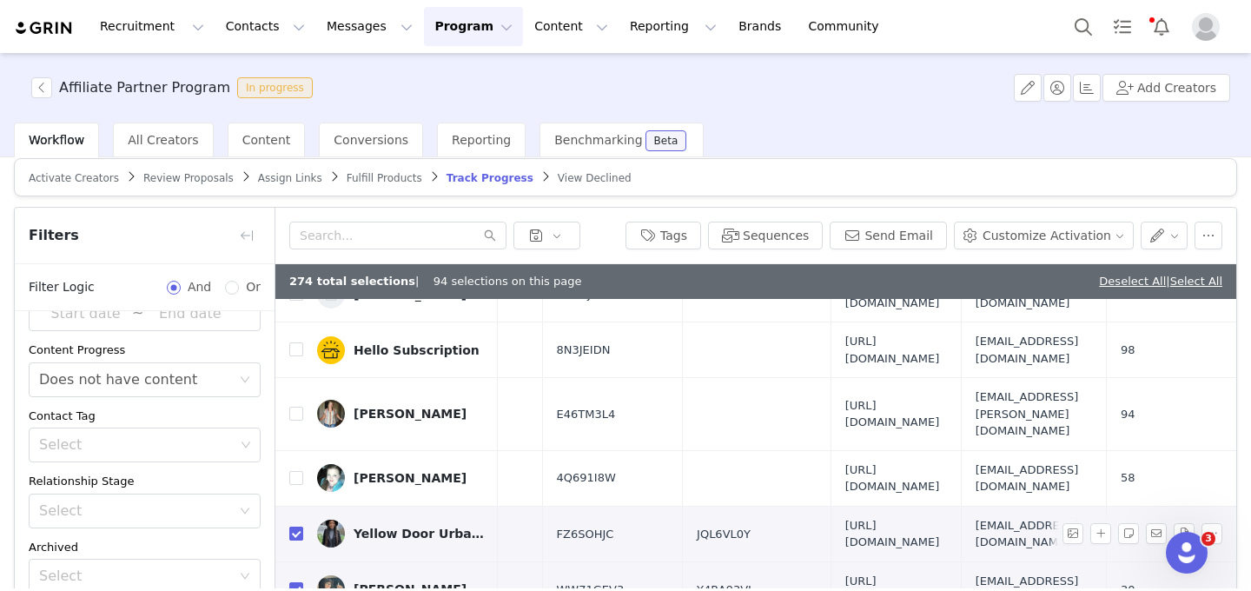
click at [297, 527] on input "checkbox" at bounding box center [296, 534] width 14 height 14
checkbox input "false"
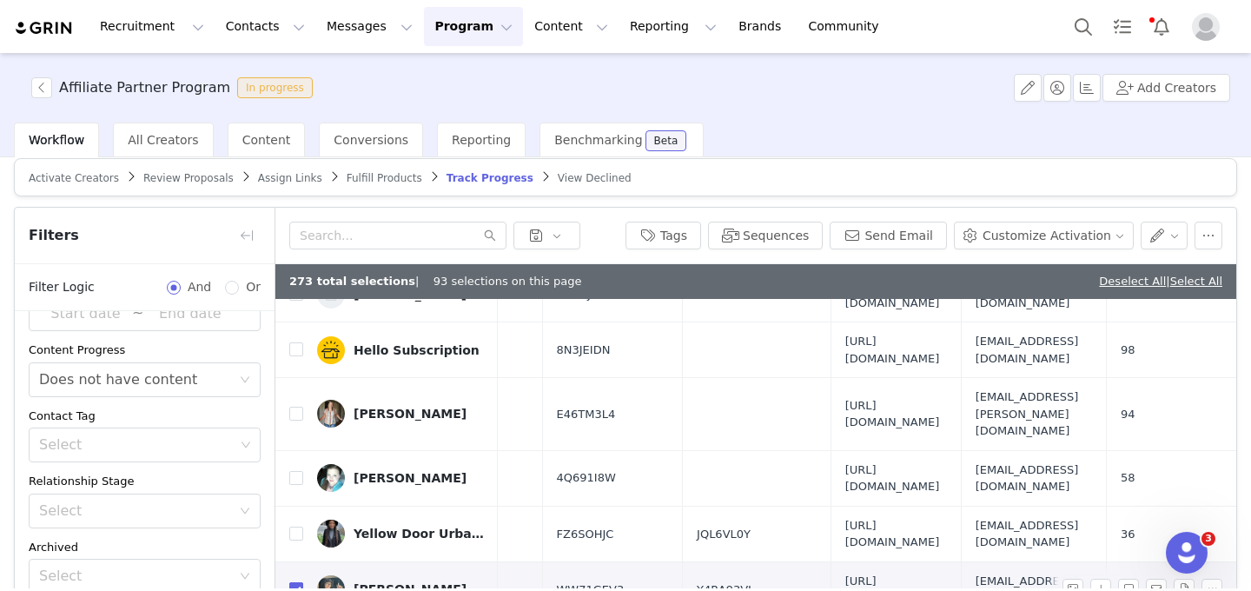
click at [296, 582] on input "checkbox" at bounding box center [296, 589] width 14 height 14
checkbox input "false"
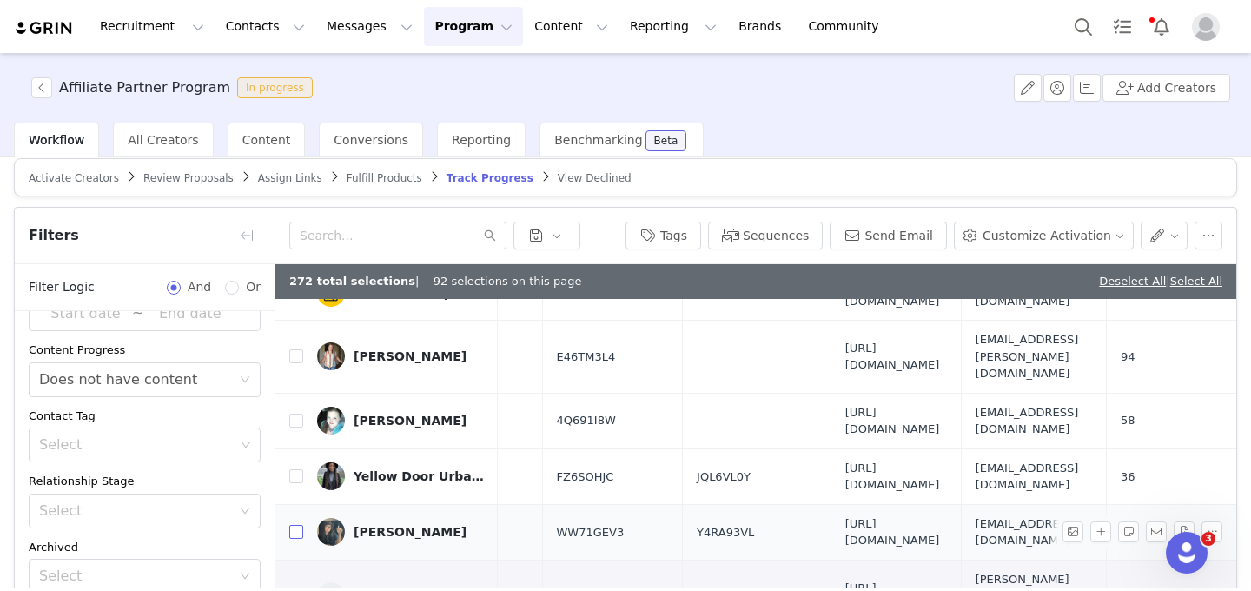
scroll to position [355, 831]
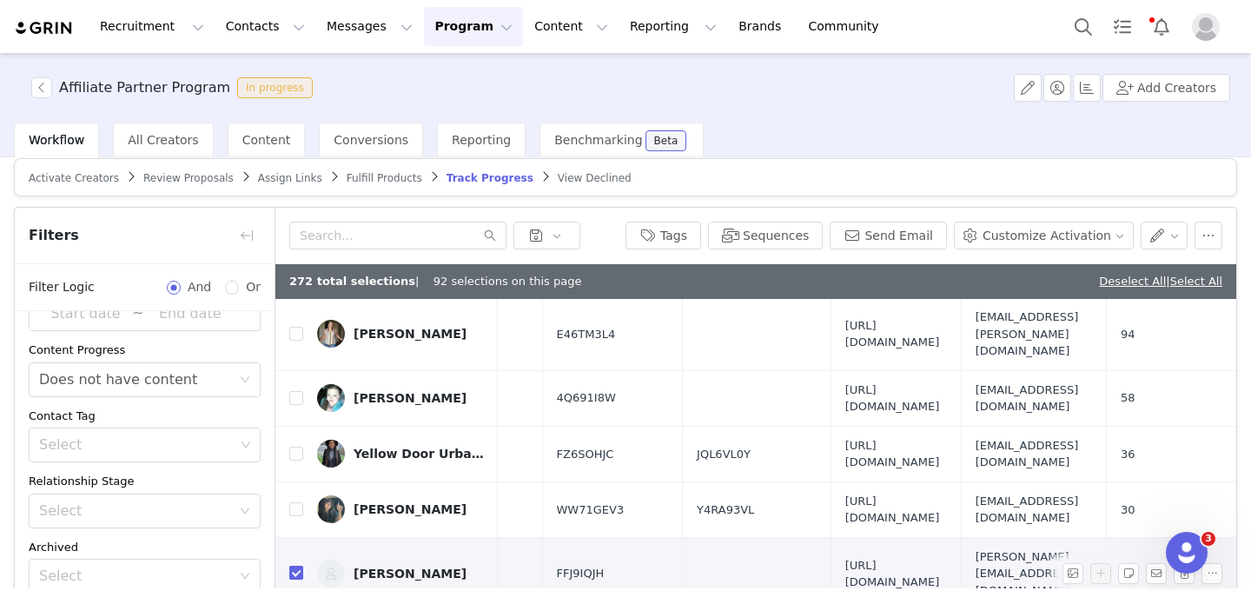
click at [295, 566] on input "checkbox" at bounding box center [296, 573] width 14 height 14
checkbox input "false"
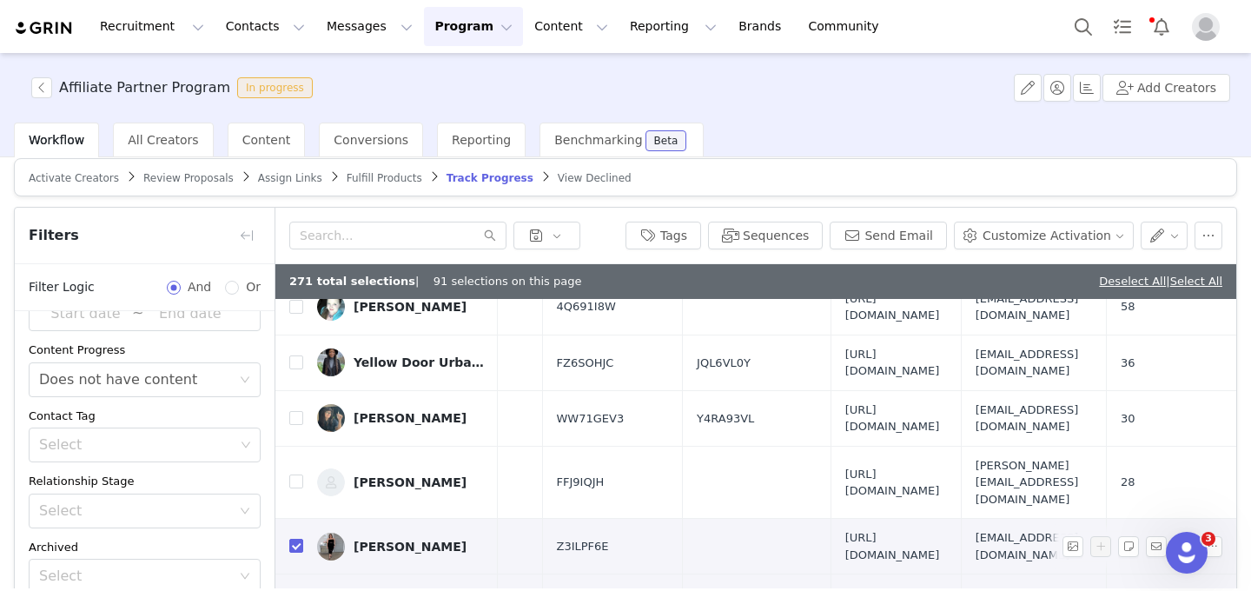
click at [1016, 529] on span "missgreeneyes80@gmail.com" at bounding box center [1034, 546] width 116 height 34
drag, startPoint x: 1025, startPoint y: 479, endPoint x: 875, endPoint y: 466, distance: 150.9
click at [961, 519] on td "missgreeneyes80@gmail.com" at bounding box center [1033, 547] width 145 height 56
copy span "missgreeneyes80@gmail.com"
click at [298, 539] on input "checkbox" at bounding box center [296, 546] width 14 height 14
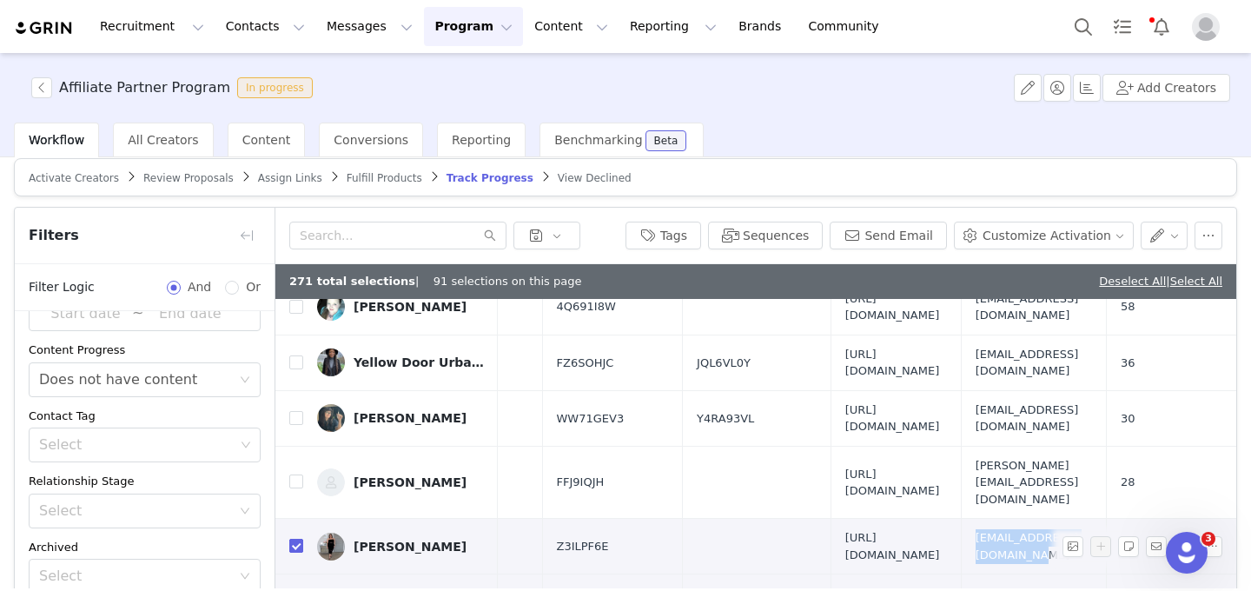
checkbox input "false"
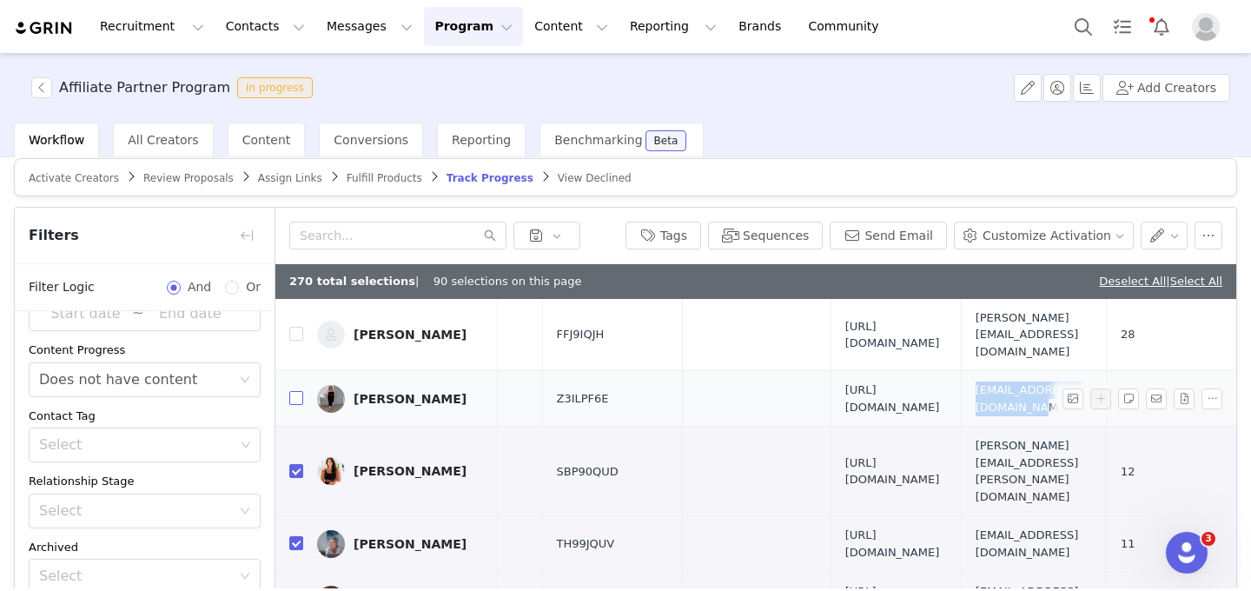
scroll to position [612, 831]
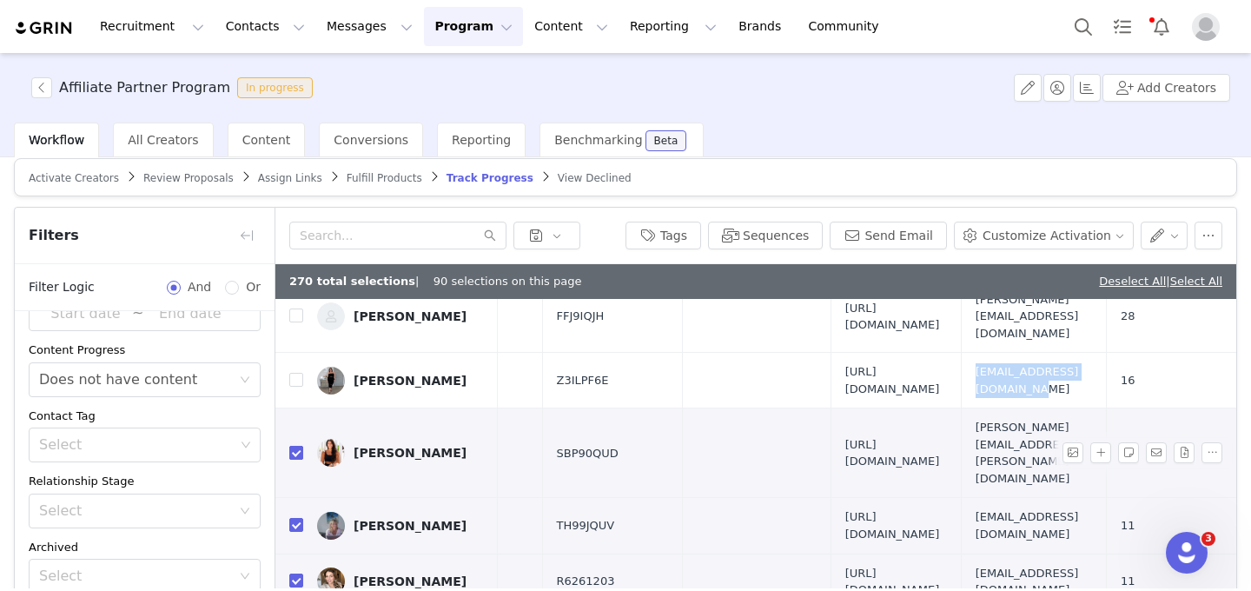
click at [296, 446] on input "checkbox" at bounding box center [296, 453] width 14 height 14
checkbox input "false"
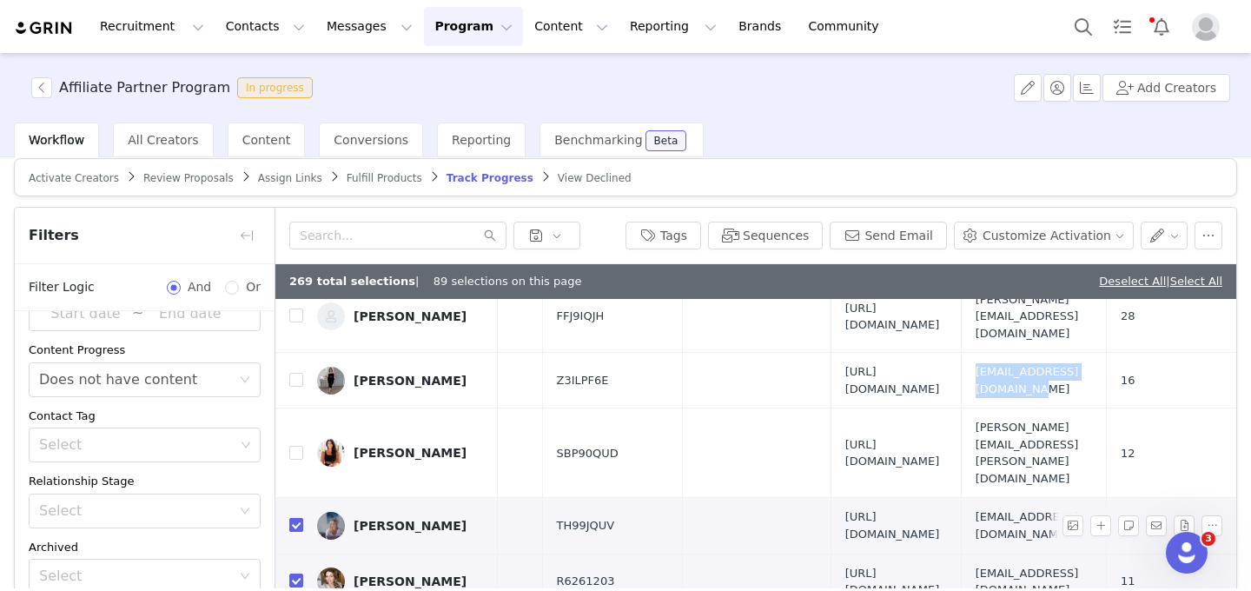
click at [296, 518] on input "checkbox" at bounding box center [296, 525] width 14 height 14
checkbox input "false"
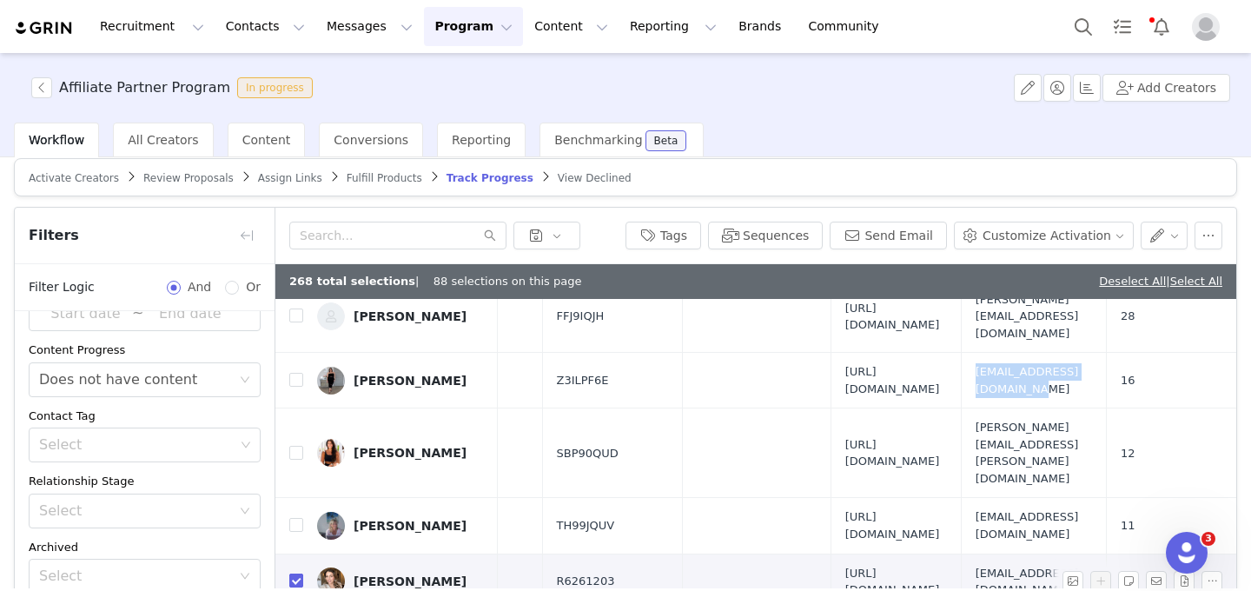
click at [296, 573] on input "checkbox" at bounding box center [296, 580] width 14 height 14
checkbox input "false"
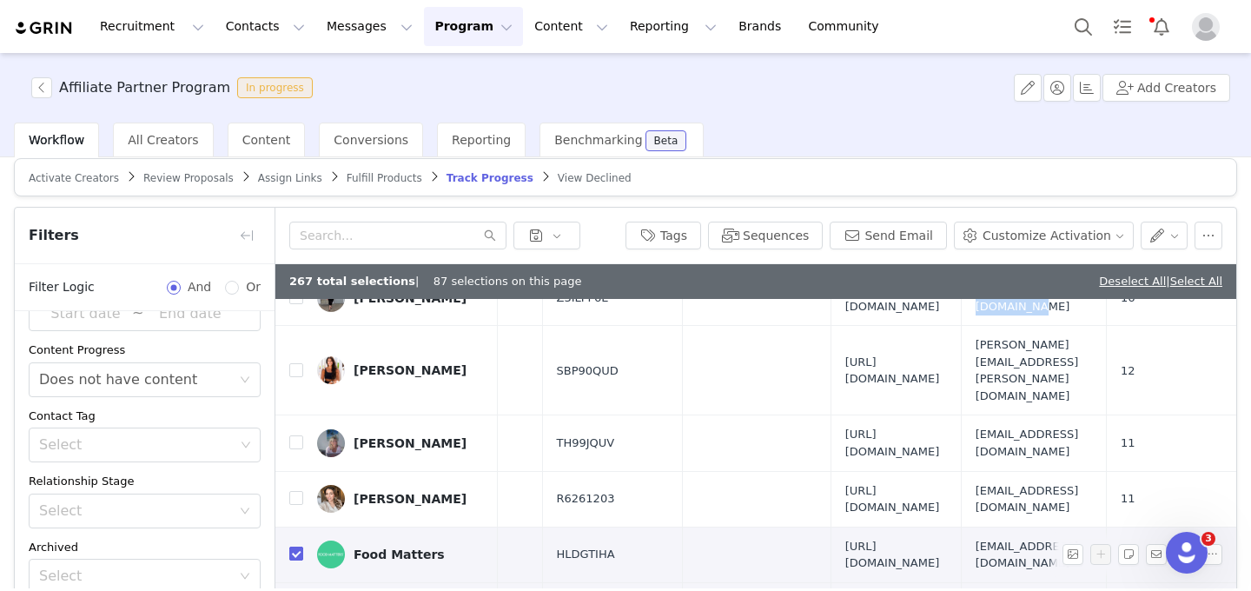
click at [293, 547] on input "checkbox" at bounding box center [296, 554] width 14 height 14
checkbox input "false"
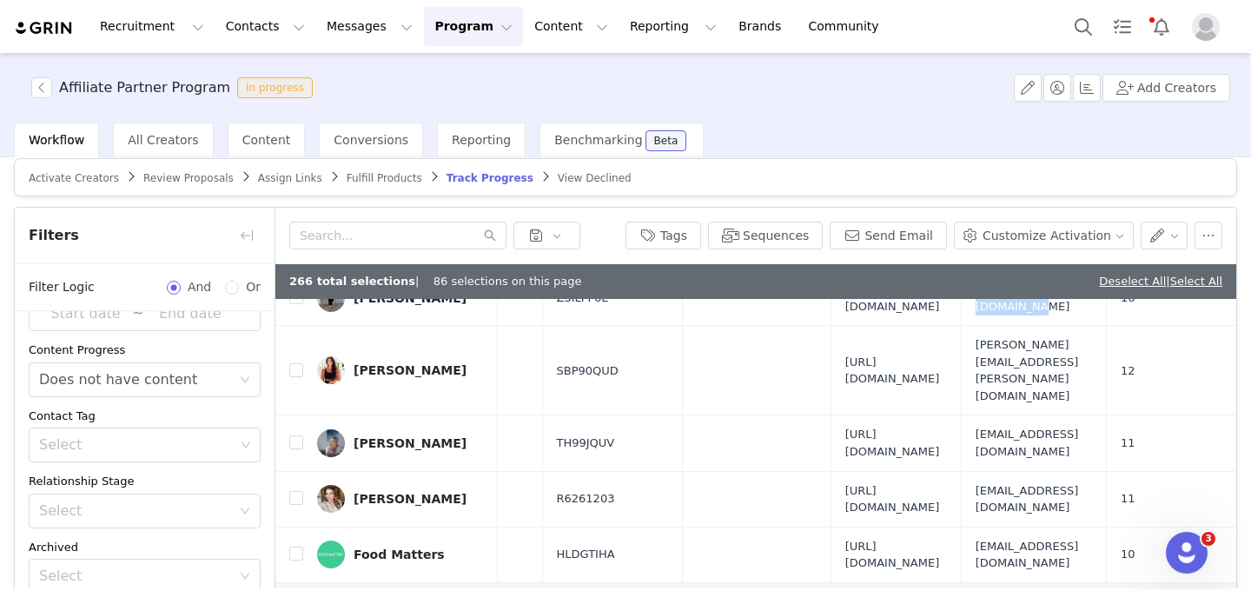
checkbox input "false"
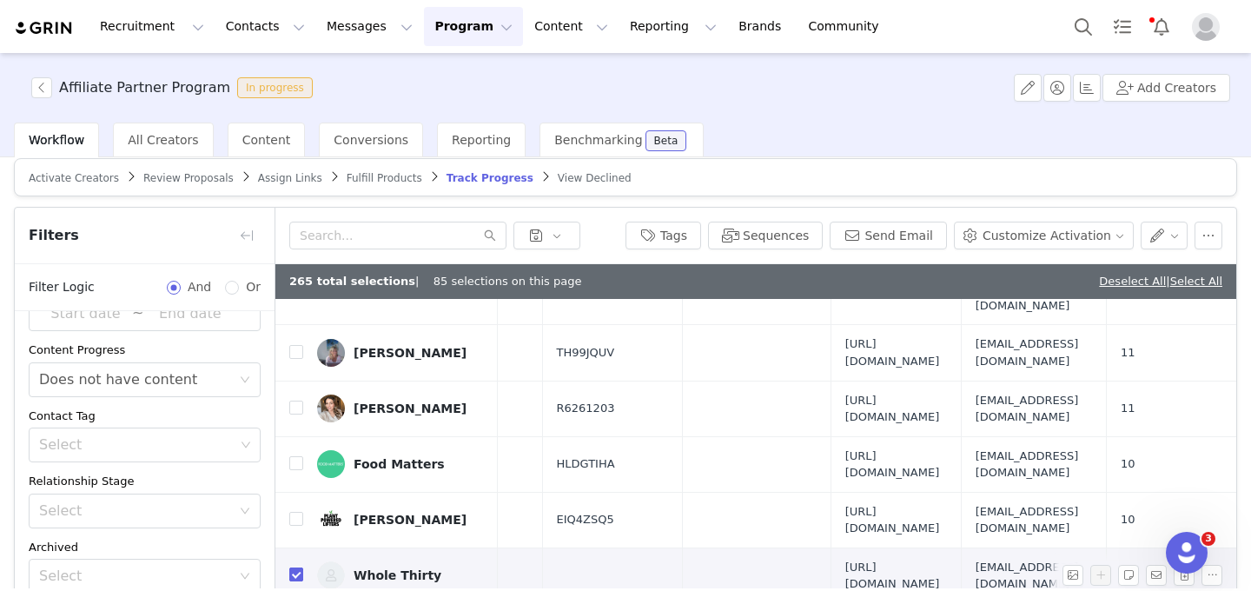
click at [293, 567] on input "checkbox" at bounding box center [296, 574] width 14 height 14
checkbox input "false"
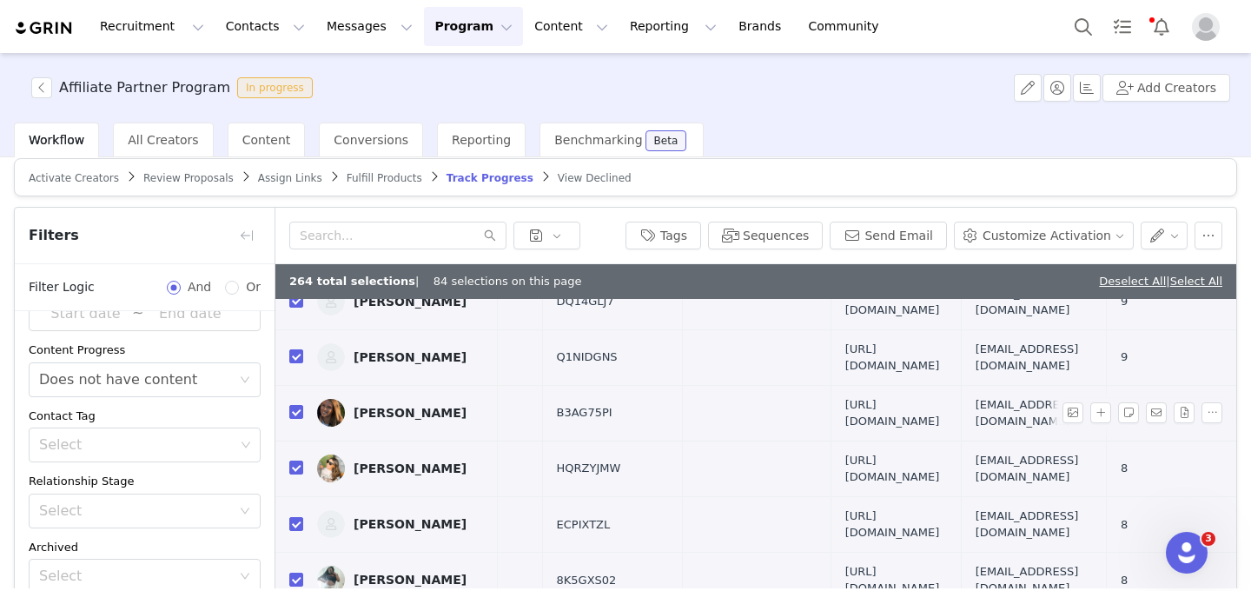
scroll to position [1183, 831]
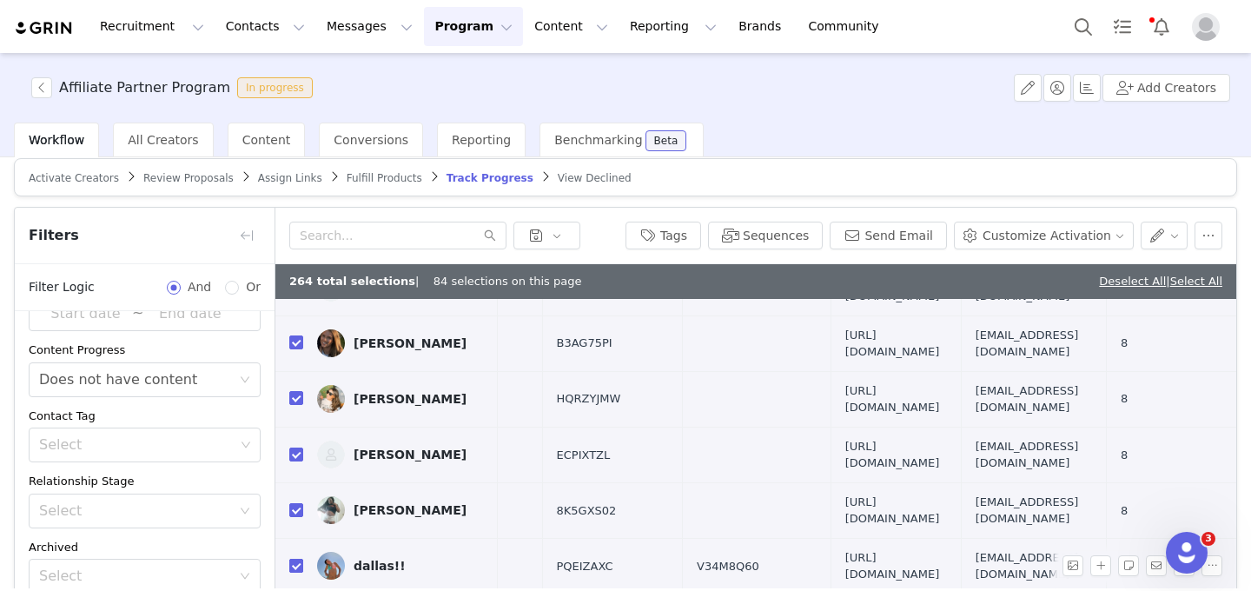
click at [296, 559] on input "checkbox" at bounding box center [296, 566] width 14 height 14
checkbox input "false"
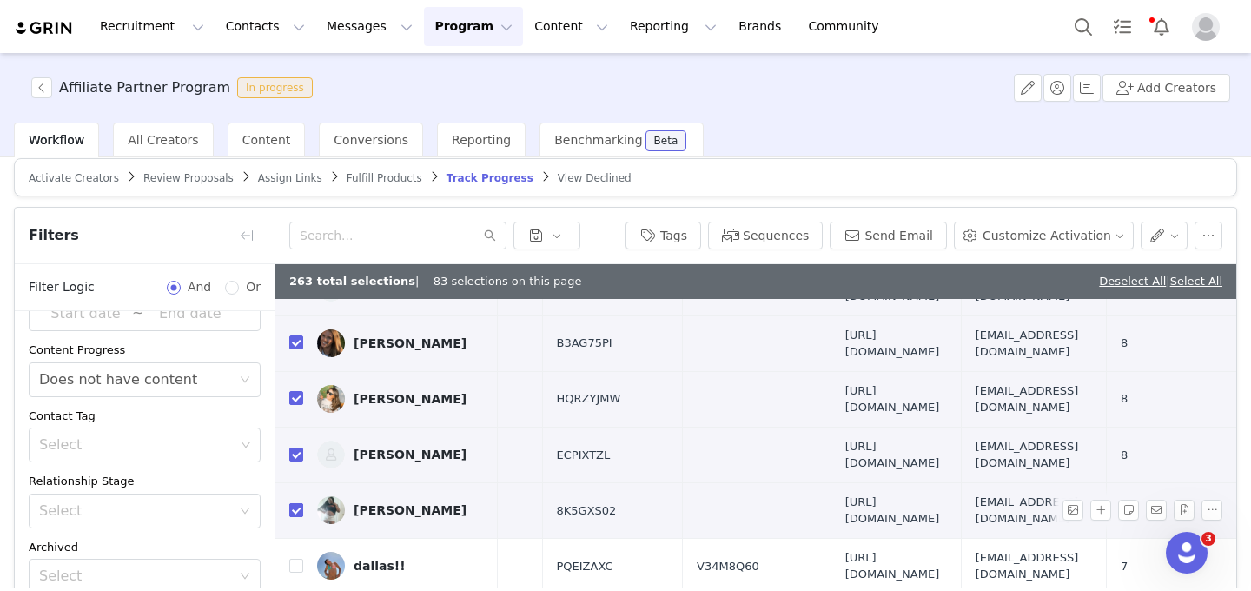
click at [297, 501] on label at bounding box center [296, 510] width 14 height 18
click at [297, 503] on input "checkbox" at bounding box center [296, 510] width 14 height 14
checkbox input "false"
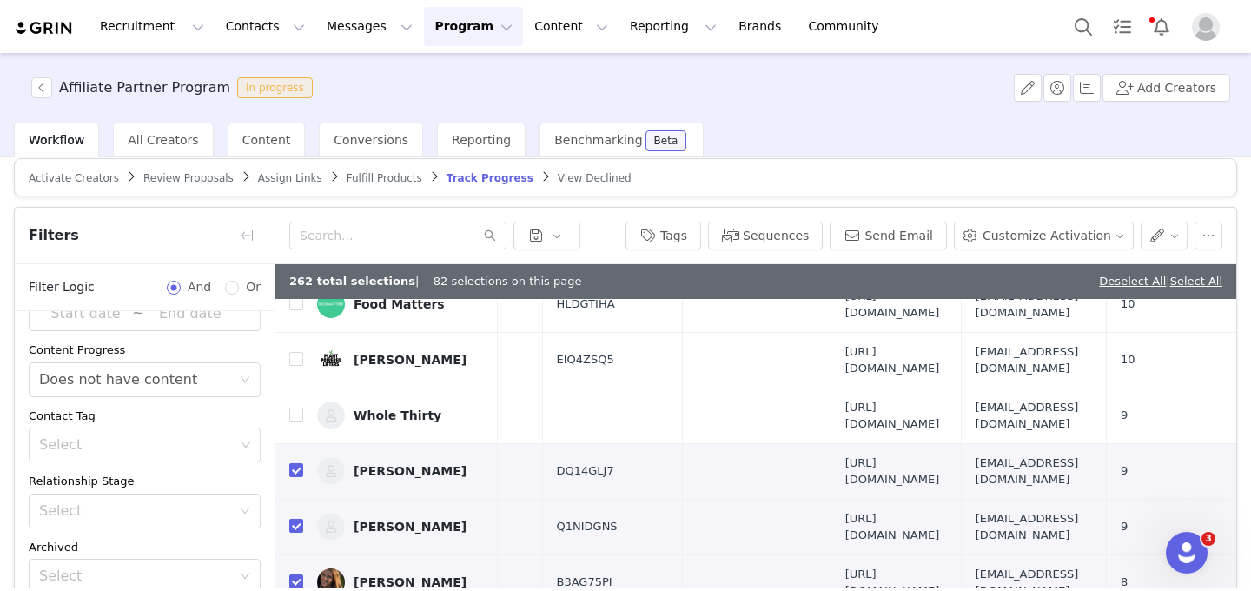
scroll to position [908, 831]
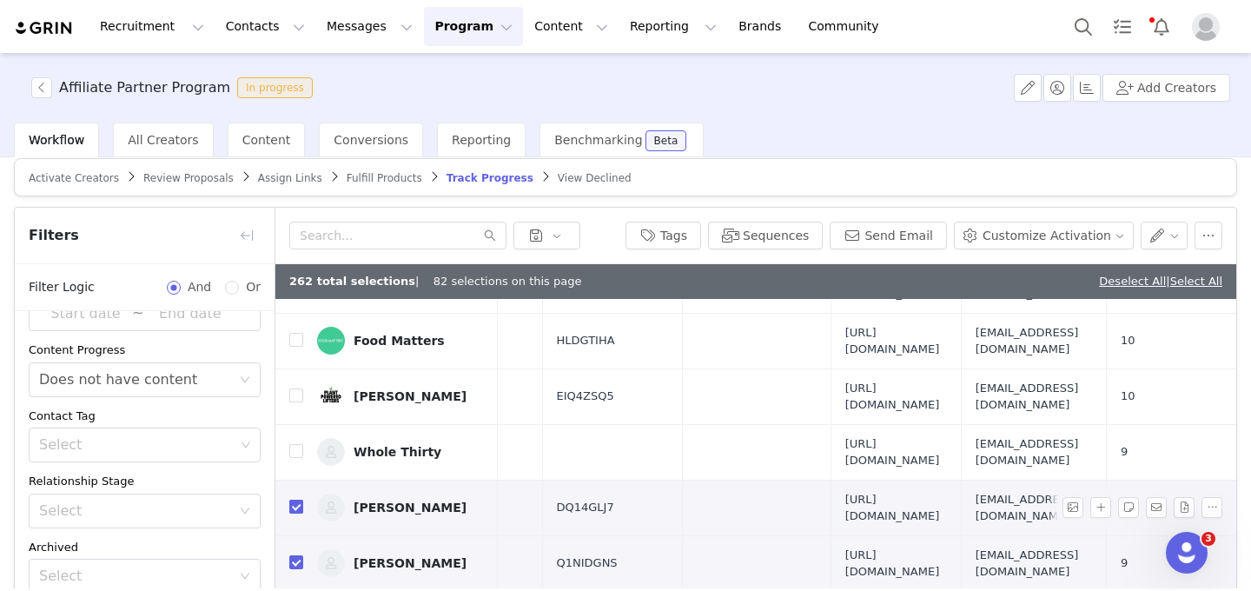
click at [297, 500] on input "checkbox" at bounding box center [296, 507] width 14 height 14
checkbox input "false"
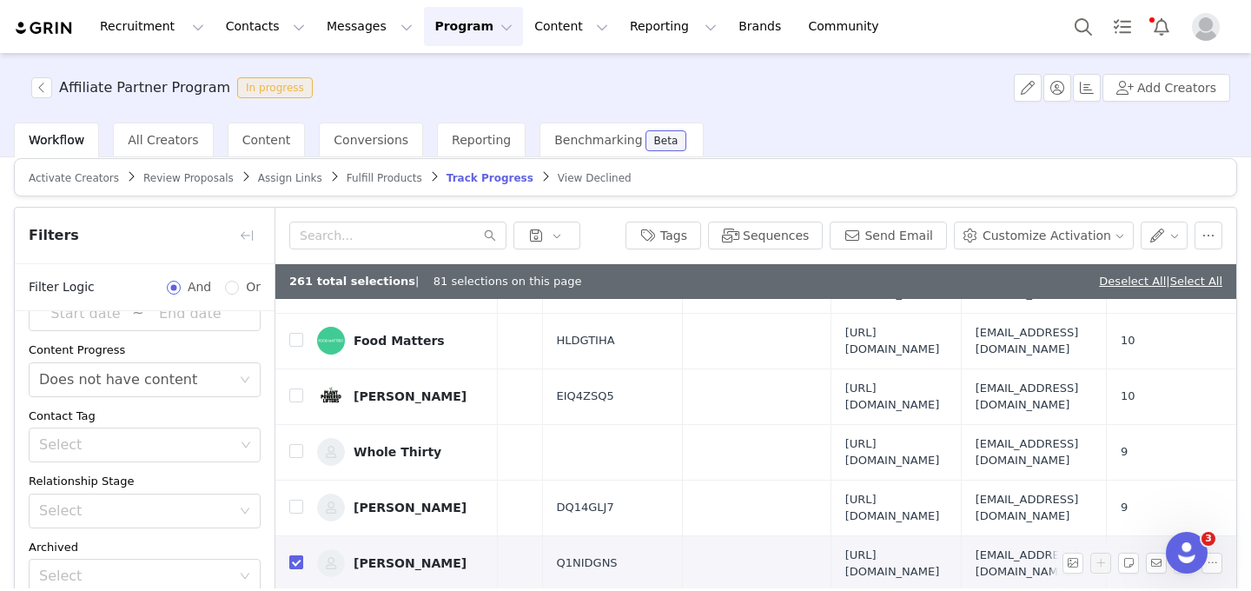
click at [293, 555] on input "checkbox" at bounding box center [296, 562] width 14 height 14
checkbox input "false"
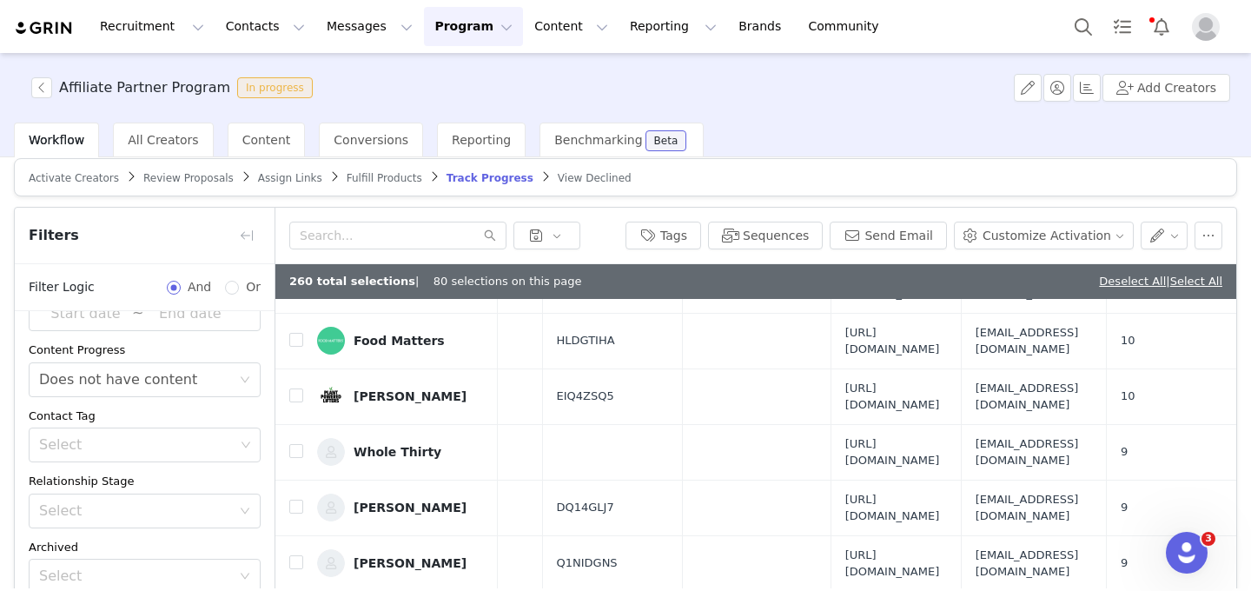
checkbox input "false"
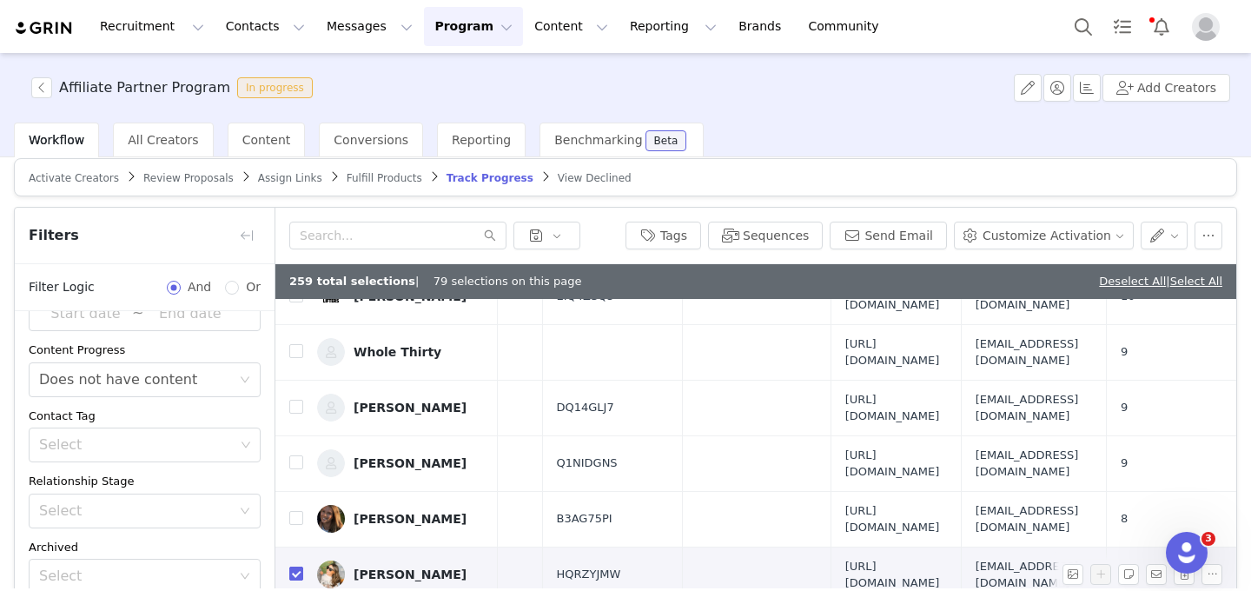
click at [302, 567] on input "checkbox" at bounding box center [296, 574] width 14 height 14
checkbox input "false"
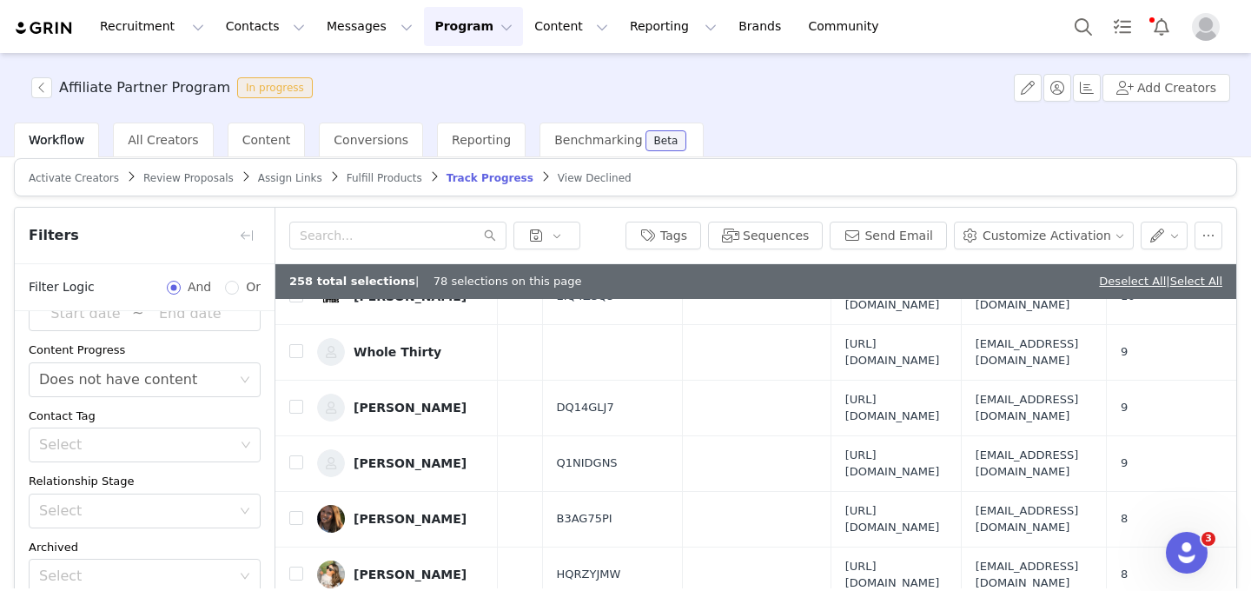
checkbox input "false"
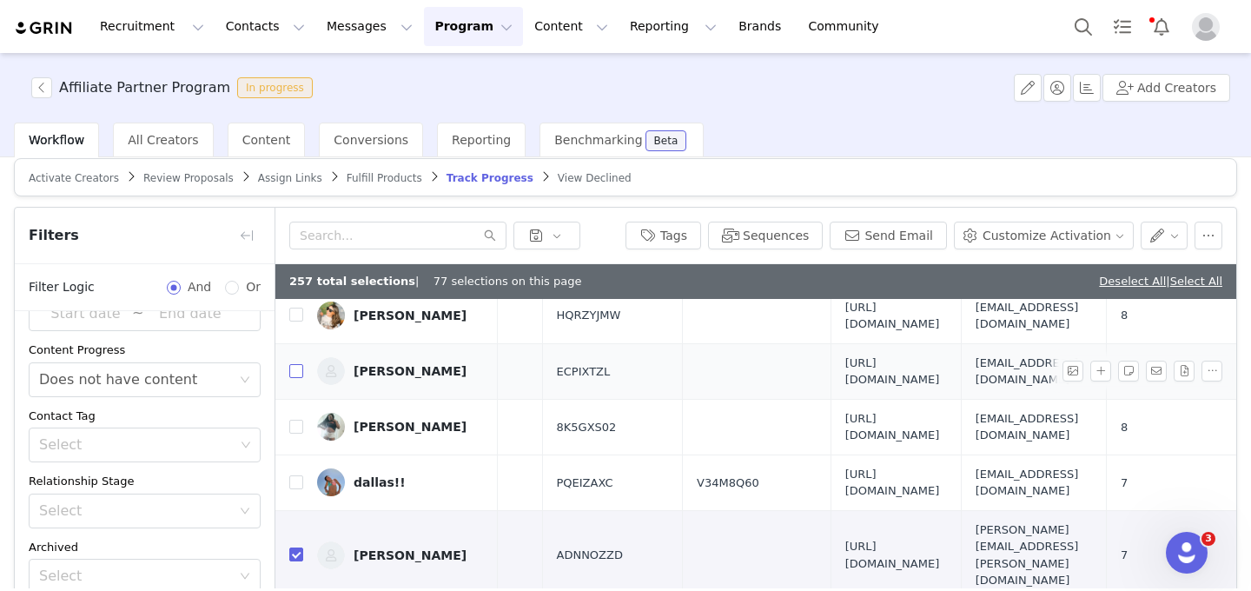
scroll to position [1270, 831]
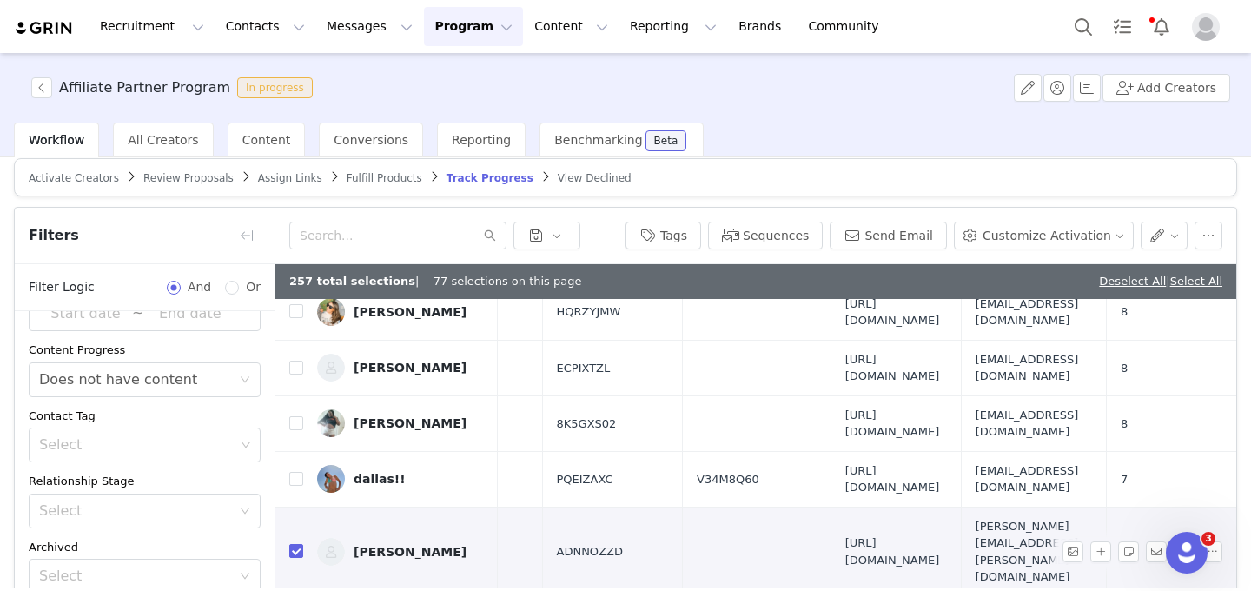
click at [976, 518] on span "madelon.davis@annarborholistichealth.com" at bounding box center [1034, 552] width 116 height 68
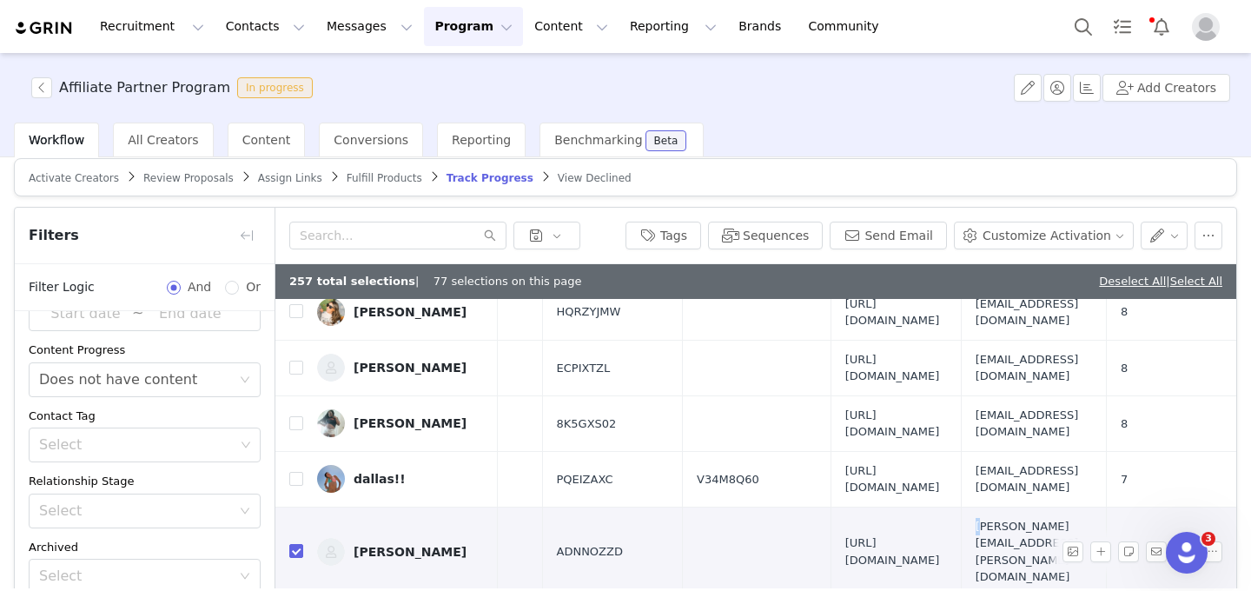
click at [976, 518] on span "madelon.davis@annarborholistichealth.com" at bounding box center [1034, 552] width 116 height 68
drag, startPoint x: 863, startPoint y: 431, endPoint x: 1067, endPoint y: 434, distance: 204.2
click at [1067, 507] on tr "Justine Altman 0 0 No content posted yet ADNNOZZD https://shop.thrivemarket.com…" at bounding box center [491, 551] width 1489 height 89
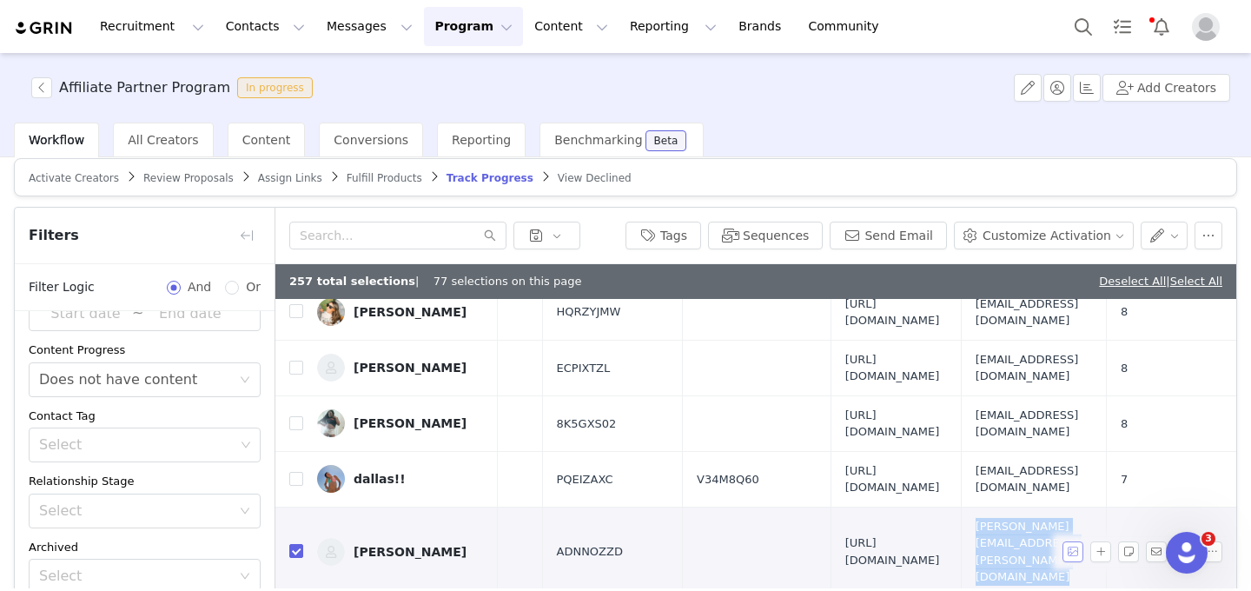
copy tr "madelon.davis@annarborholistichealth.com 7"
click at [296, 544] on input "checkbox" at bounding box center [296, 551] width 14 height 14
checkbox input "false"
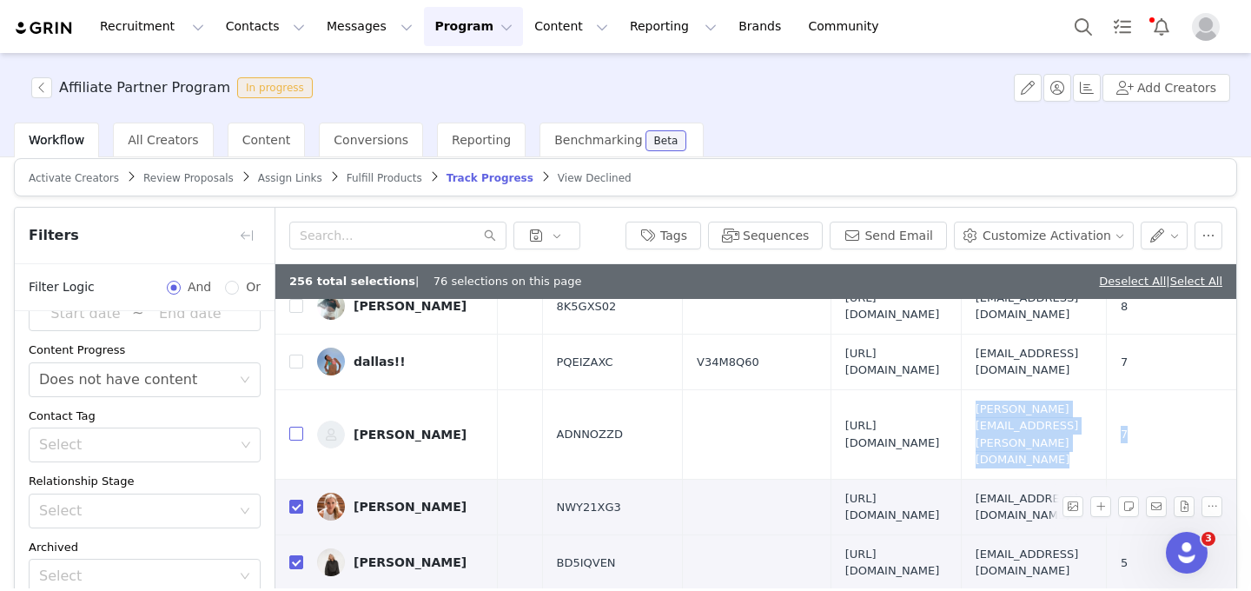
scroll to position [1387, 831]
click at [294, 500] on input "checkbox" at bounding box center [296, 507] width 14 height 14
checkbox input "false"
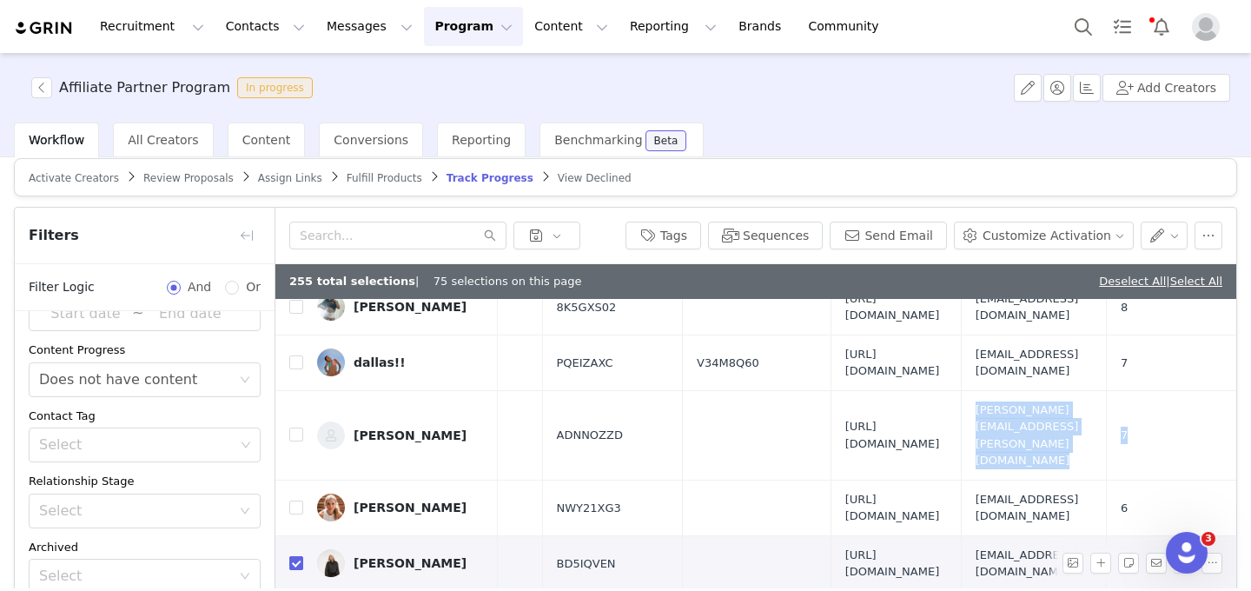
click at [293, 556] on input "checkbox" at bounding box center [296, 563] width 14 height 14
checkbox input "false"
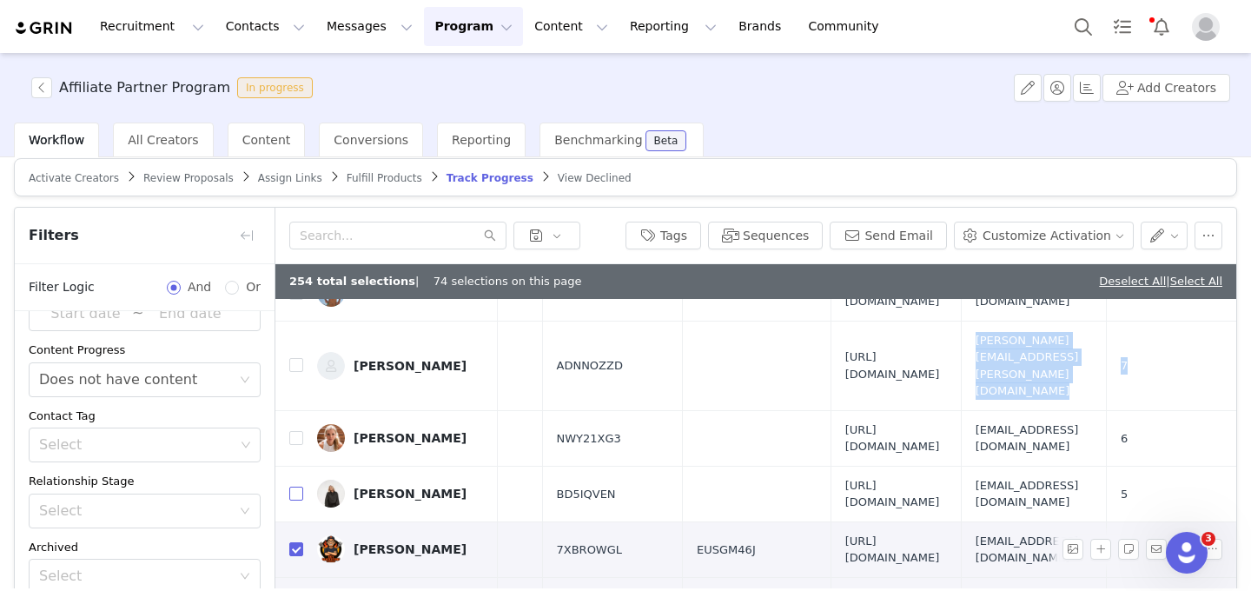
scroll to position [1460, 831]
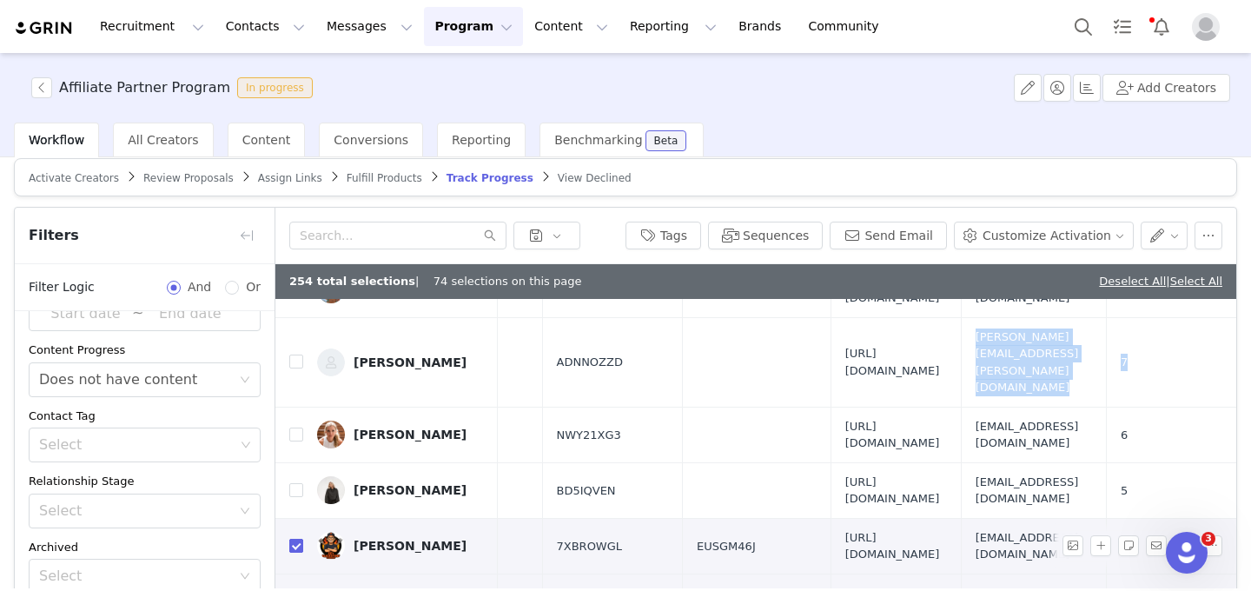
click at [298, 539] on input "checkbox" at bounding box center [296, 546] width 14 height 14
checkbox input "false"
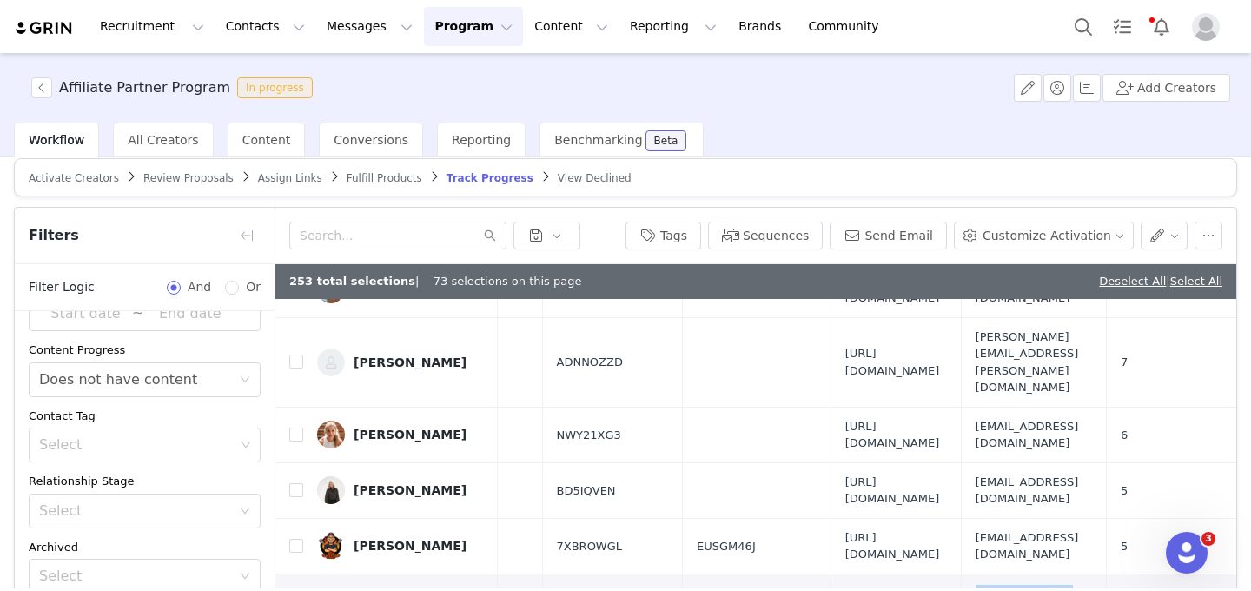
drag, startPoint x: 1045, startPoint y: 467, endPoint x: 858, endPoint y: 467, distance: 186.8
copy span "sarah@sarahsvegankitchen.com"
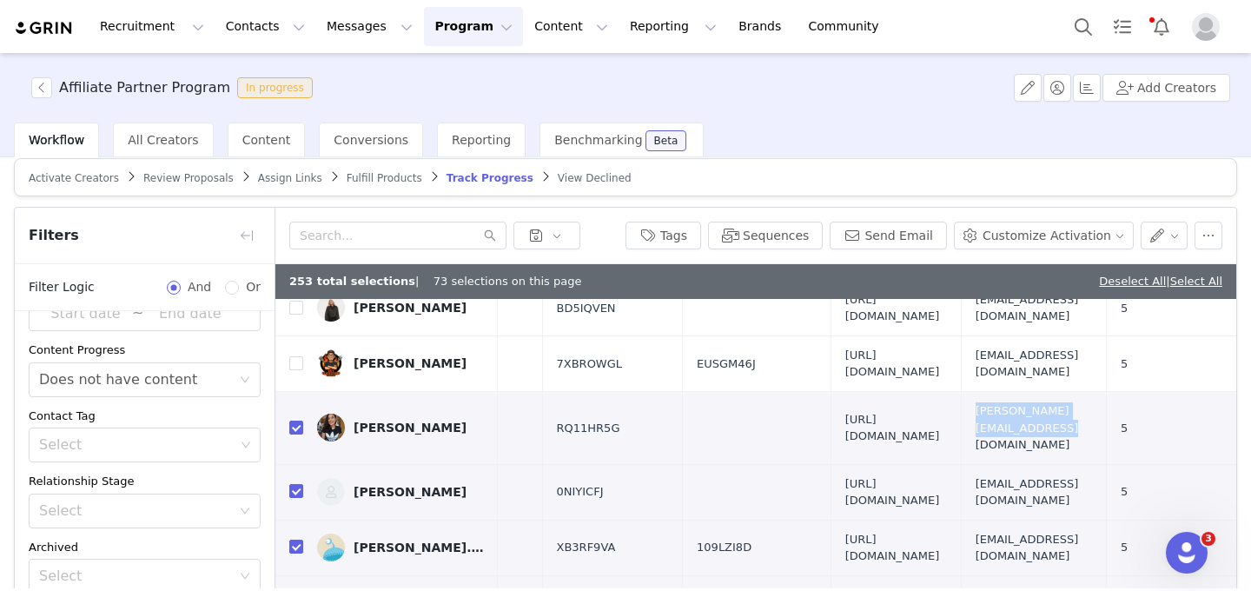
scroll to position [1600, 831]
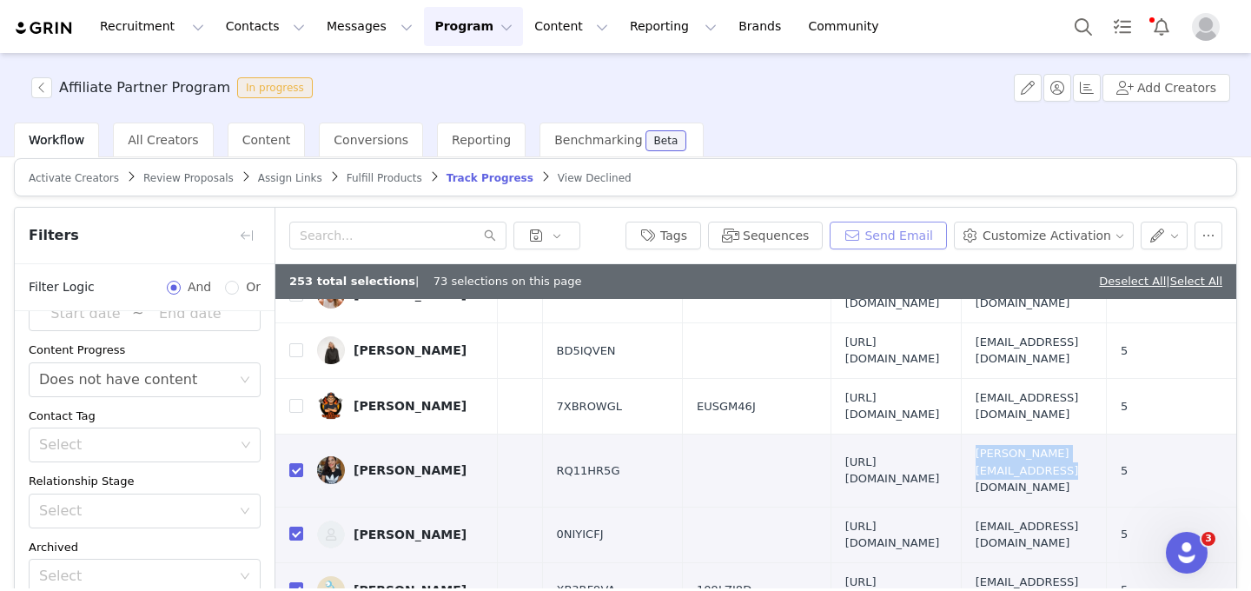
click at [914, 225] on button "Send Email" at bounding box center [888, 236] width 117 height 28
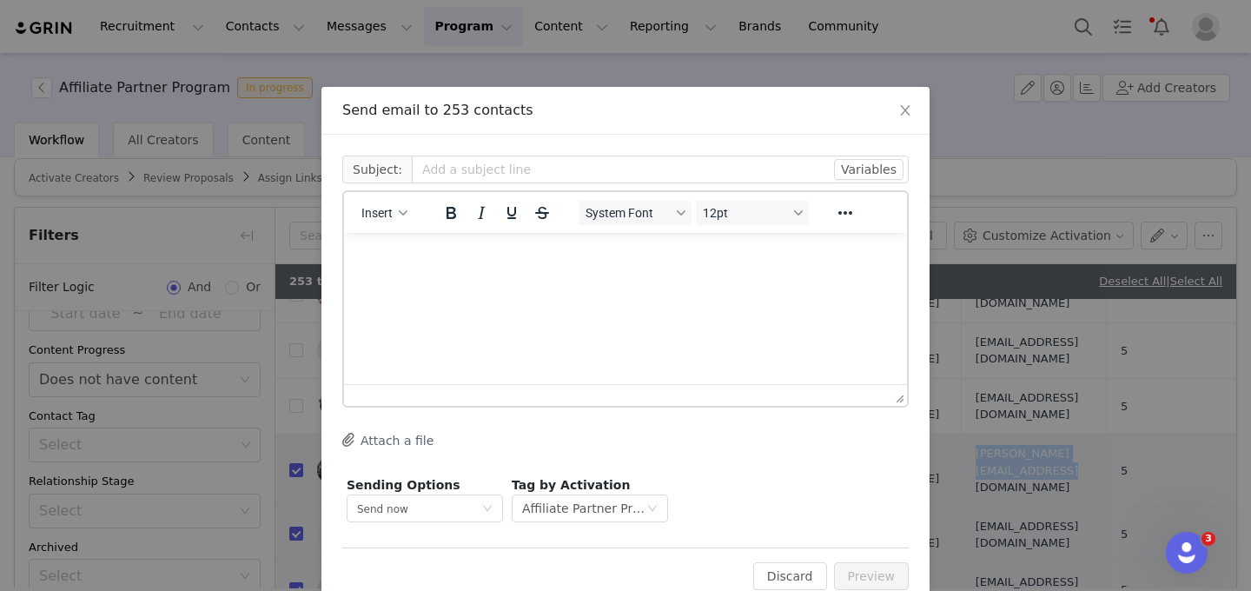
scroll to position [0, 0]
click at [445, 240] on html at bounding box center [625, 256] width 563 height 47
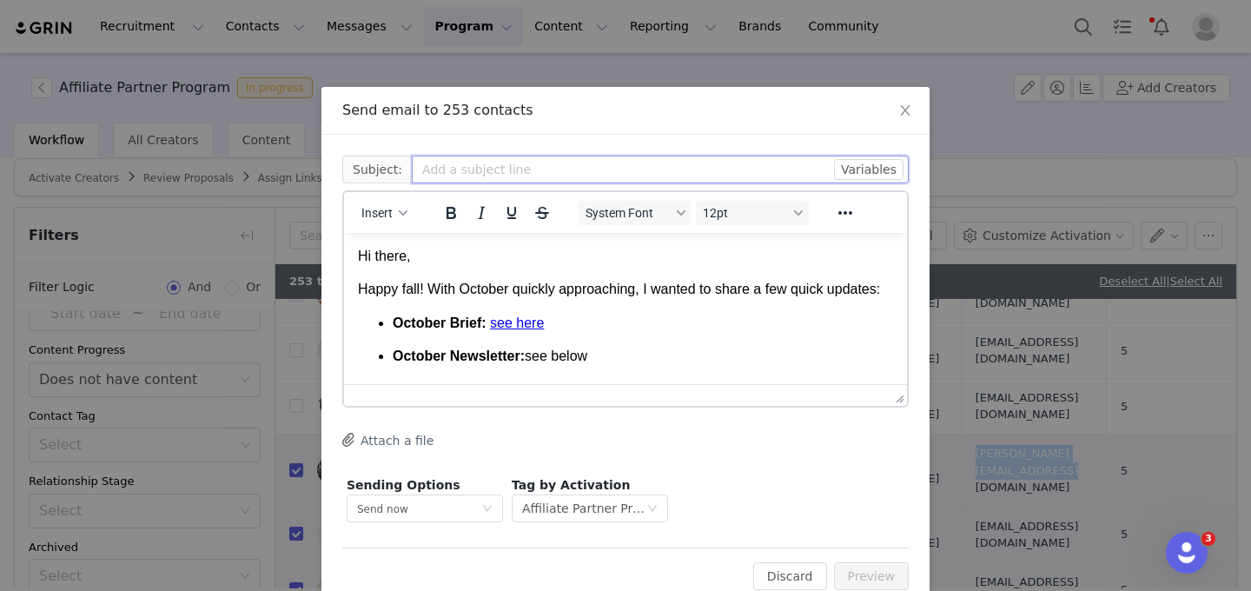
click at [563, 158] on input "text" at bounding box center [660, 170] width 497 height 28
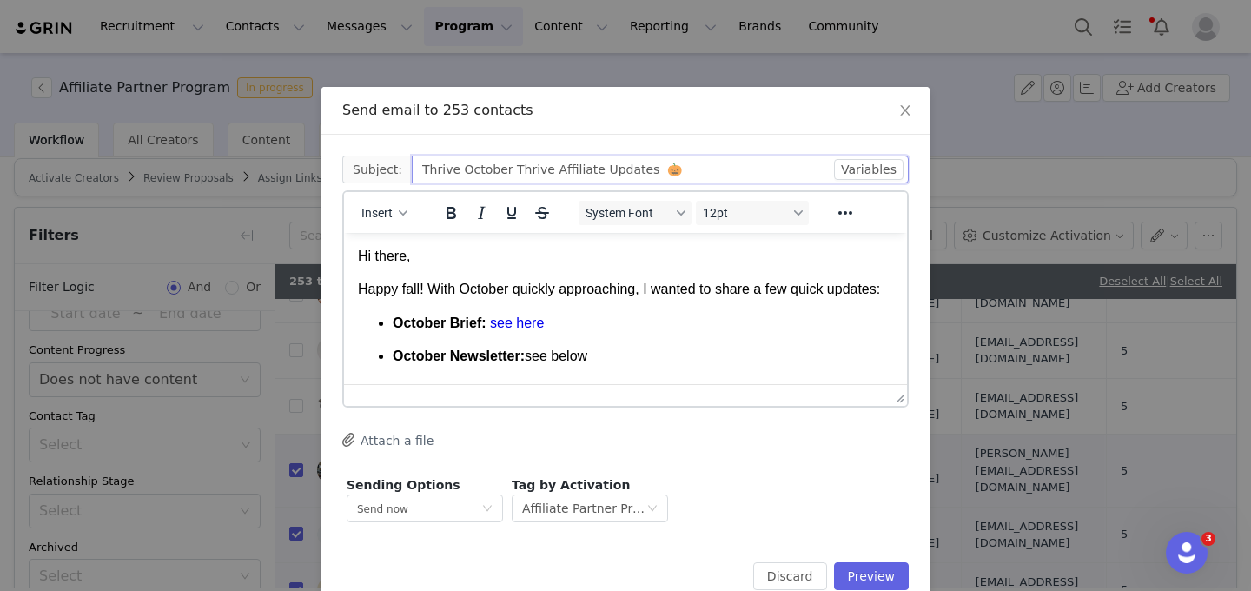
click at [586, 164] on input "Thrive October Thrive Affiliate Updates 🎃" at bounding box center [660, 170] width 497 height 28
type input "Thrive October Updates 🎃"
click at [687, 325] on p "October Brief: see here" at bounding box center [643, 323] width 500 height 19
click at [603, 275] on body "Hi there, Happy fall! With October quickly approaching, I wanted to share a few…" at bounding box center [625, 359] width 535 height 225
click at [728, 327] on p "October Brief: see here﻿" at bounding box center [643, 323] width 500 height 19
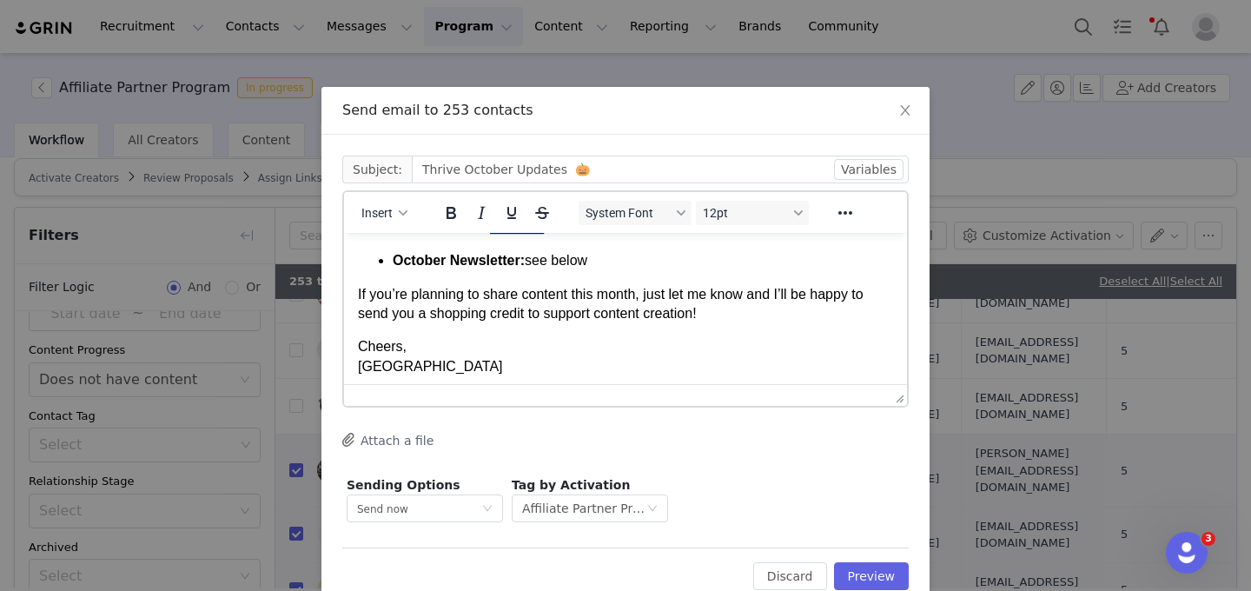
scroll to position [102, 0]
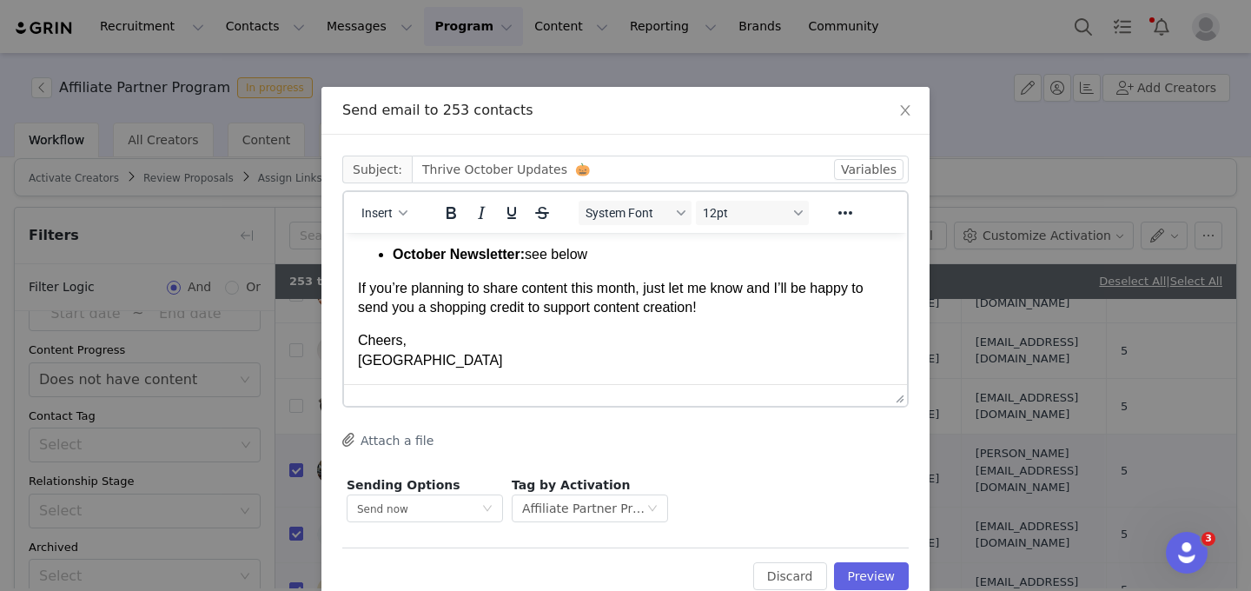
click at [586, 357] on p "Cheers, Madison" at bounding box center [625, 350] width 535 height 39
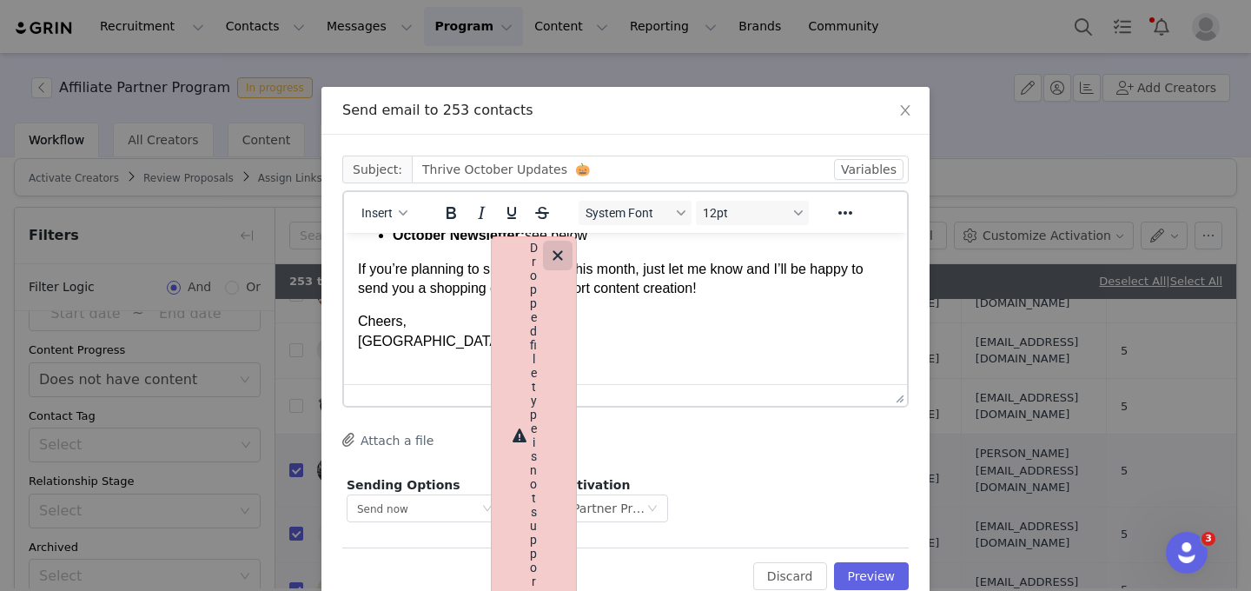
click at [563, 244] on button "button" at bounding box center [558, 256] width 30 height 30
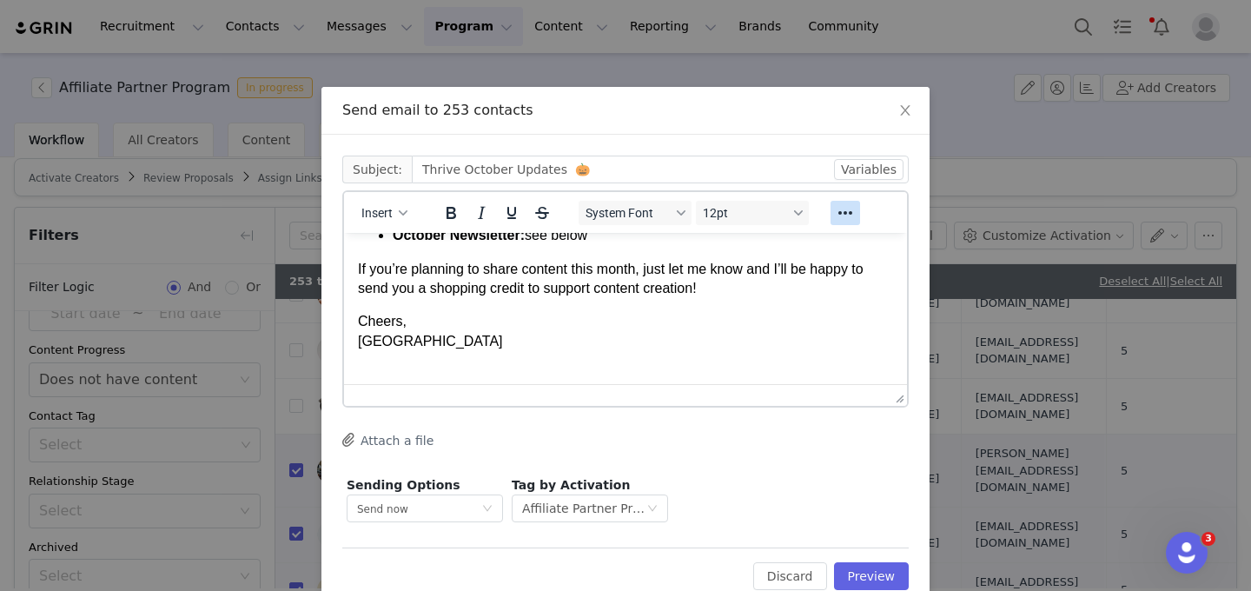
click at [844, 207] on icon "Reveal or hide additional toolbar items" at bounding box center [845, 212] width 21 height 21
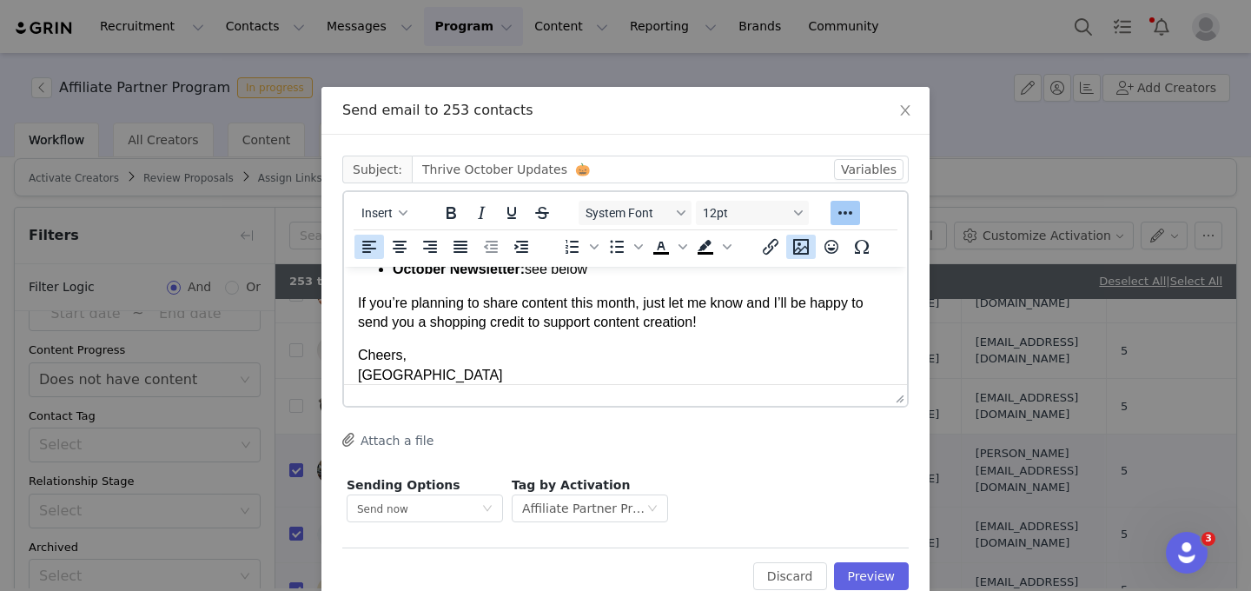
click at [803, 247] on icon "Insert/edit image" at bounding box center [801, 247] width 16 height 16
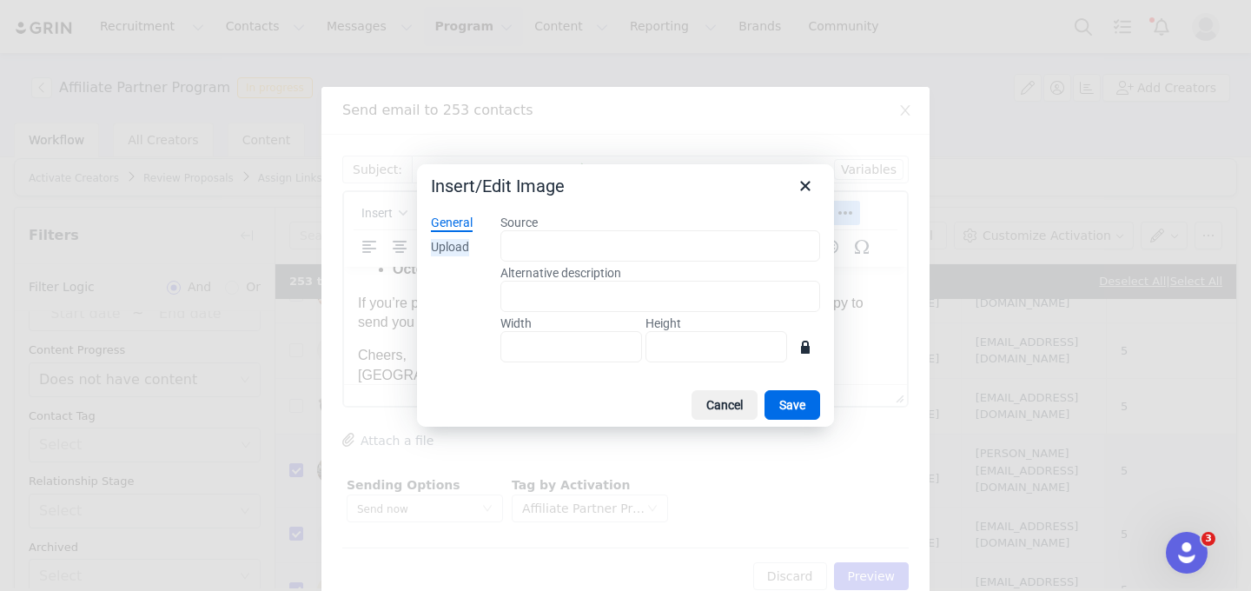
click at [466, 247] on div "Upload" at bounding box center [450, 247] width 38 height 17
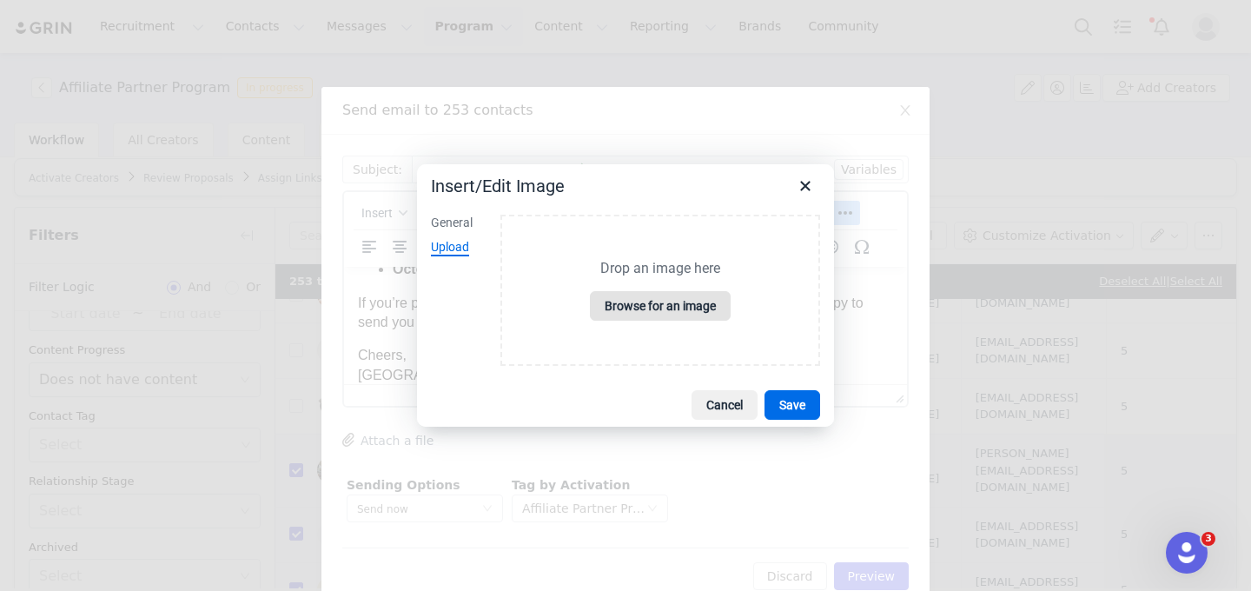
click at [672, 300] on button "Browse for an image" at bounding box center [660, 306] width 141 height 30
click at [644, 308] on button "Browse for an image" at bounding box center [660, 306] width 141 height 30
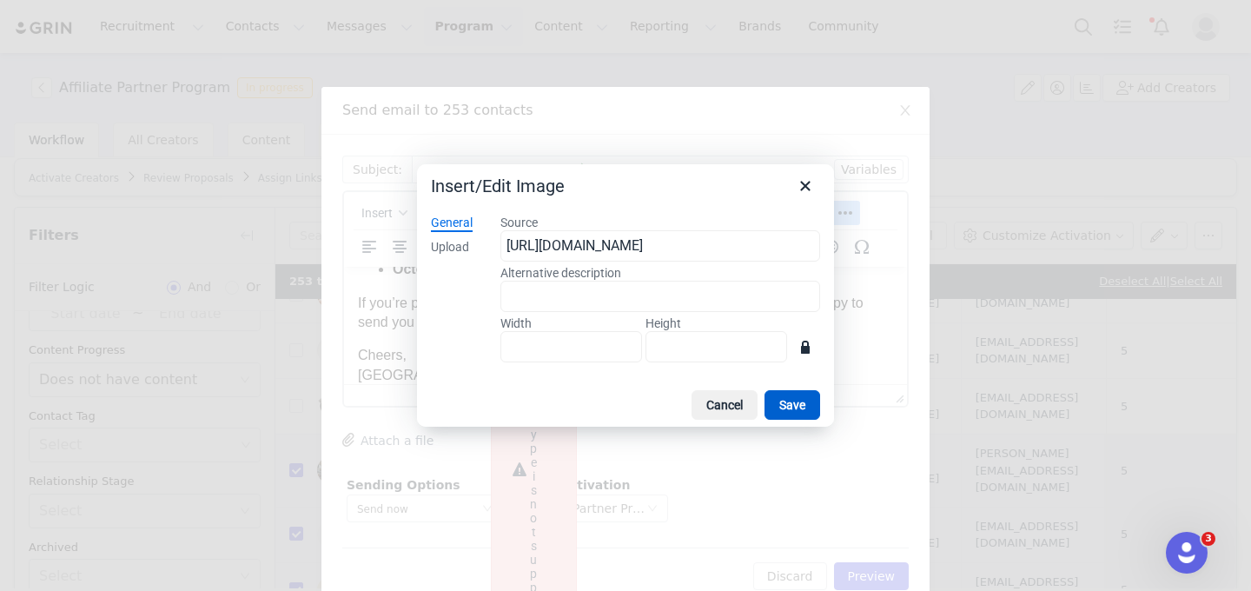
type input "927"
type input "1200"
click at [791, 402] on button "Save" at bounding box center [793, 405] width 56 height 30
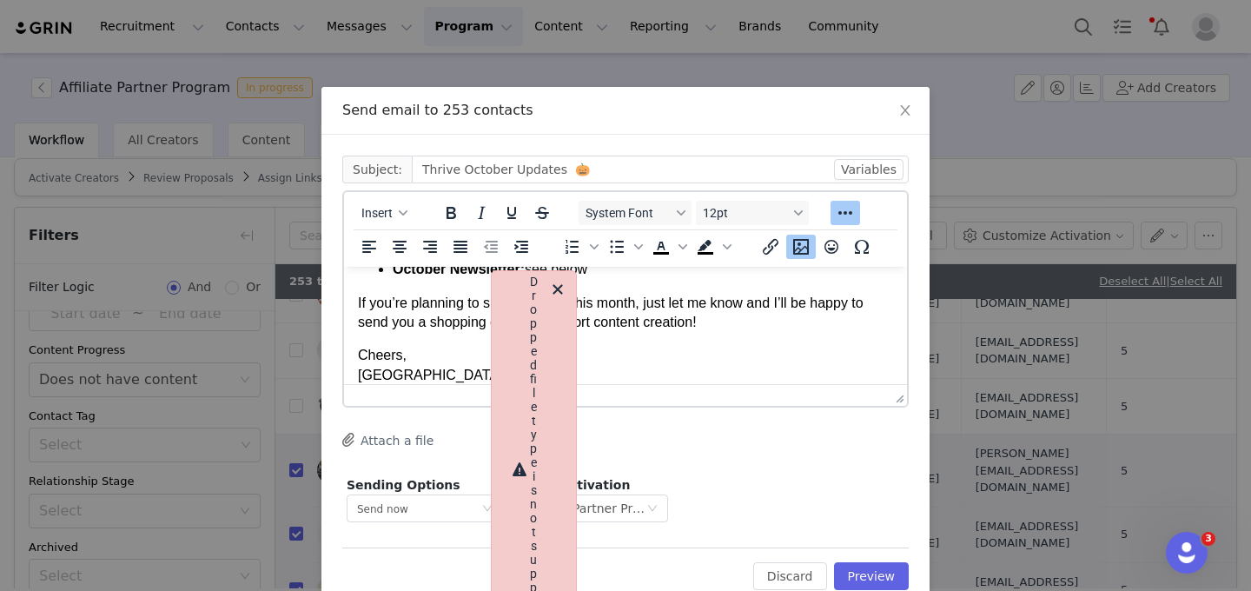
scroll to position [1196, 0]
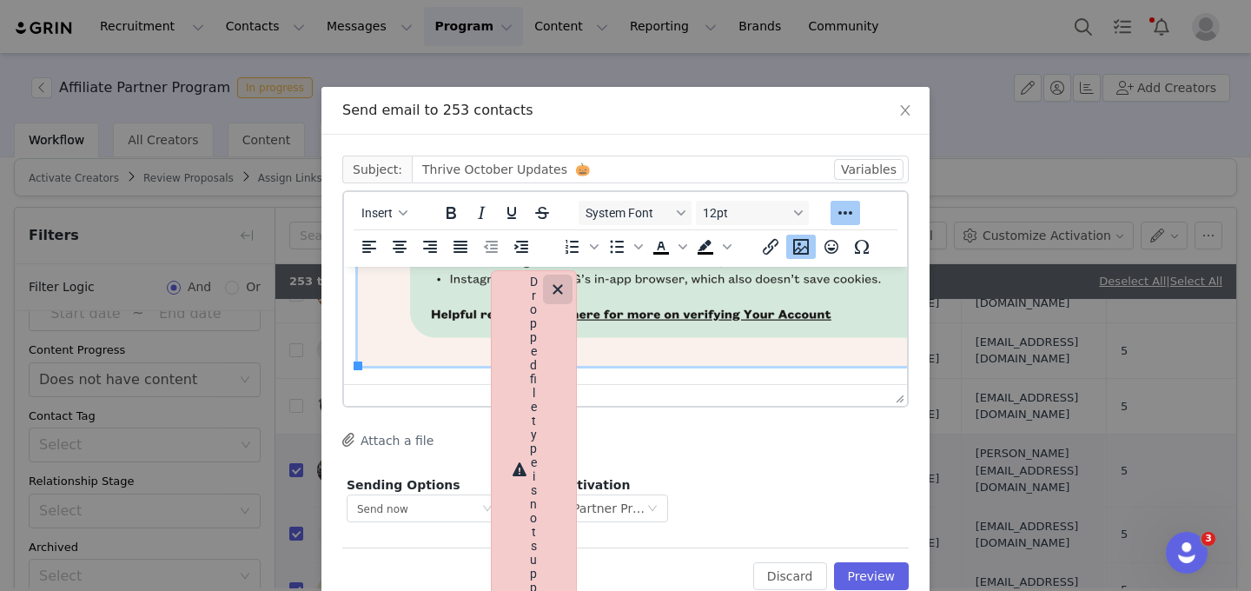
click at [566, 284] on icon "Close" at bounding box center [557, 289] width 21 height 21
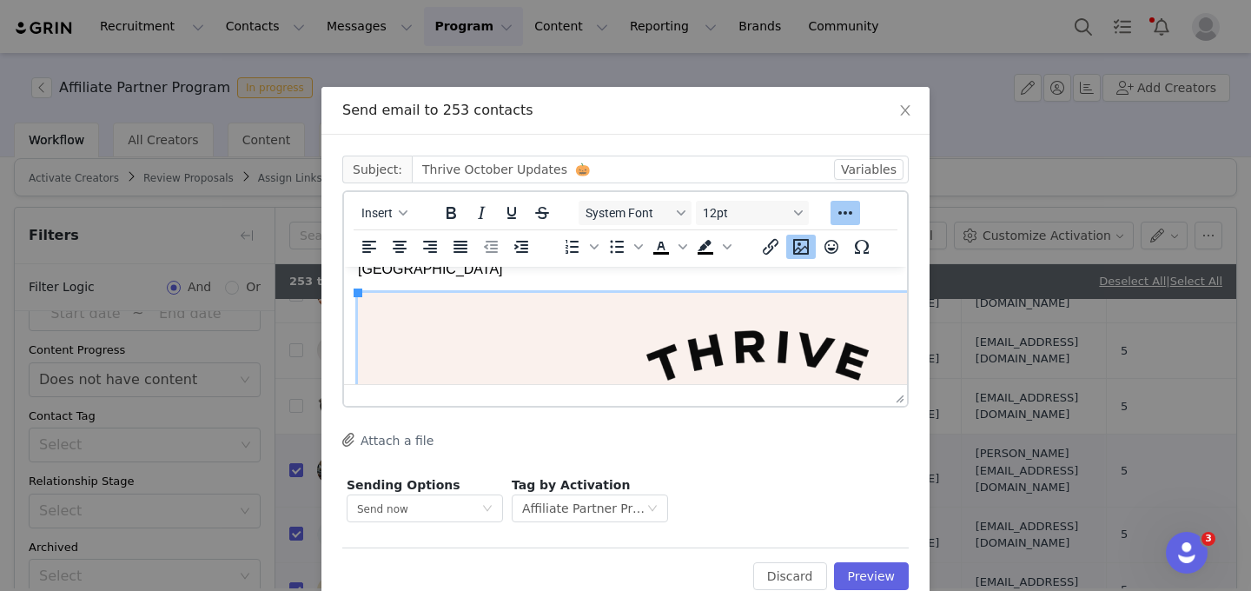
scroll to position [225, 0]
click at [770, 248] on icon "Insert/edit link" at bounding box center [770, 246] width 21 height 21
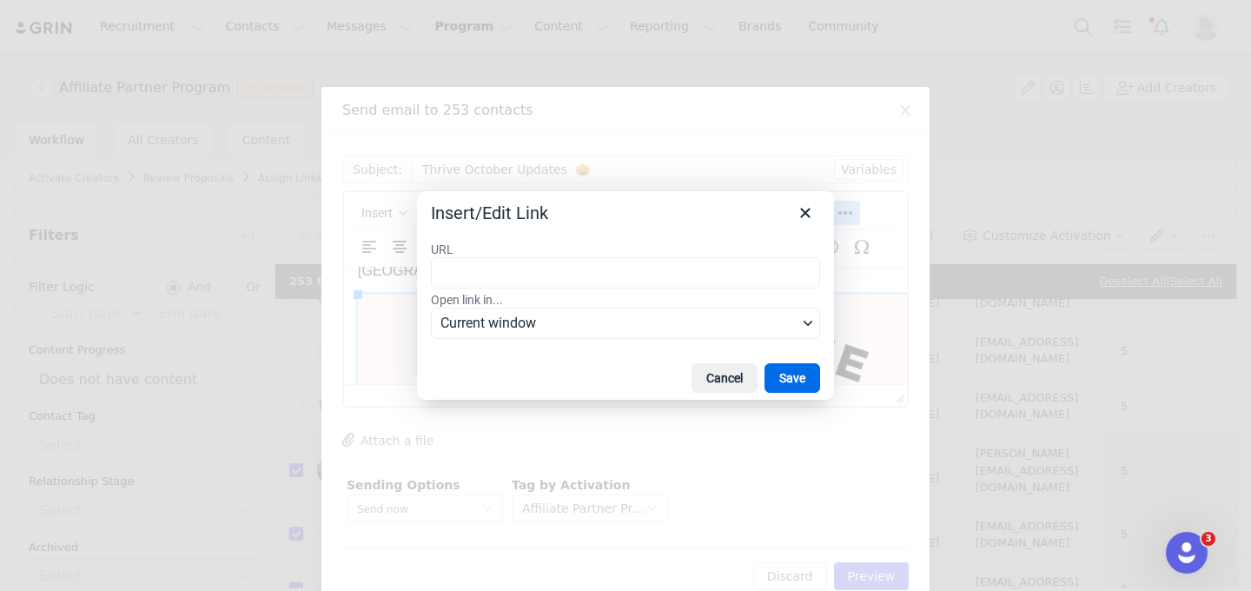
type input "https://help.grin.co/docs/verifying-your-account"
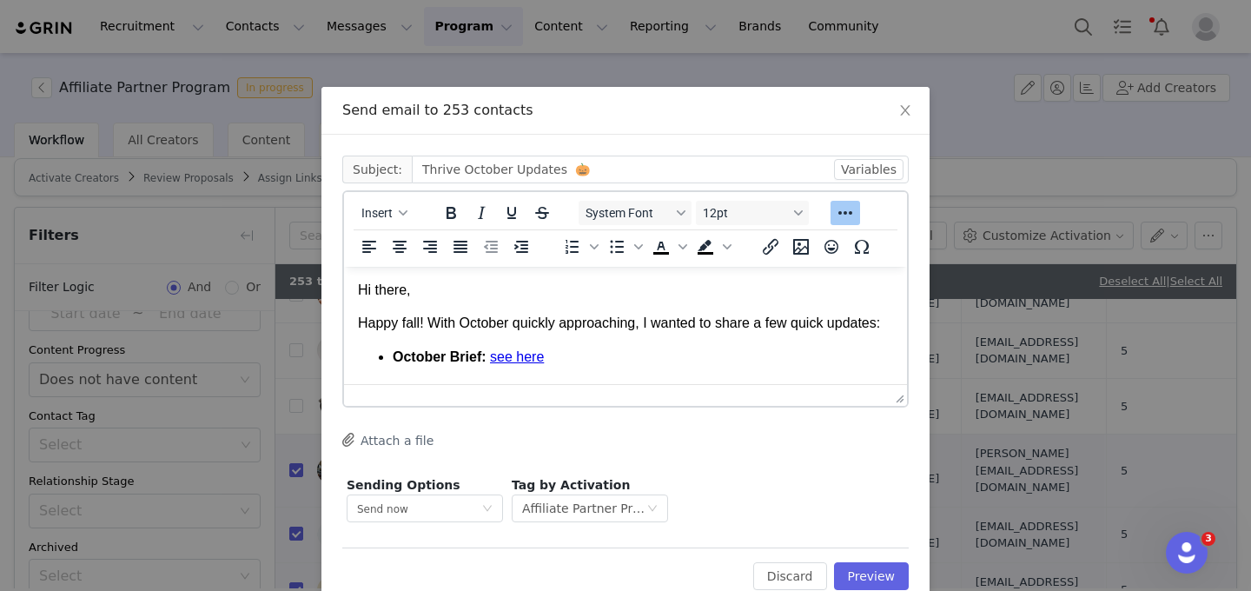
click at [871, 570] on button "Preview" at bounding box center [872, 576] width 76 height 28
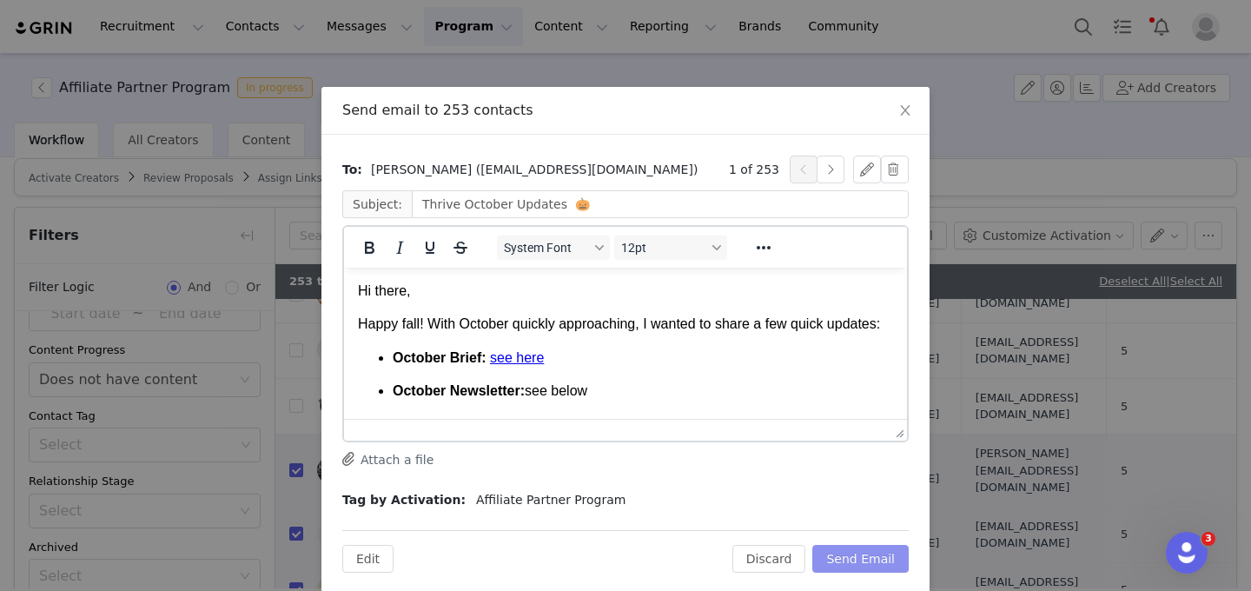
scroll to position [46, 0]
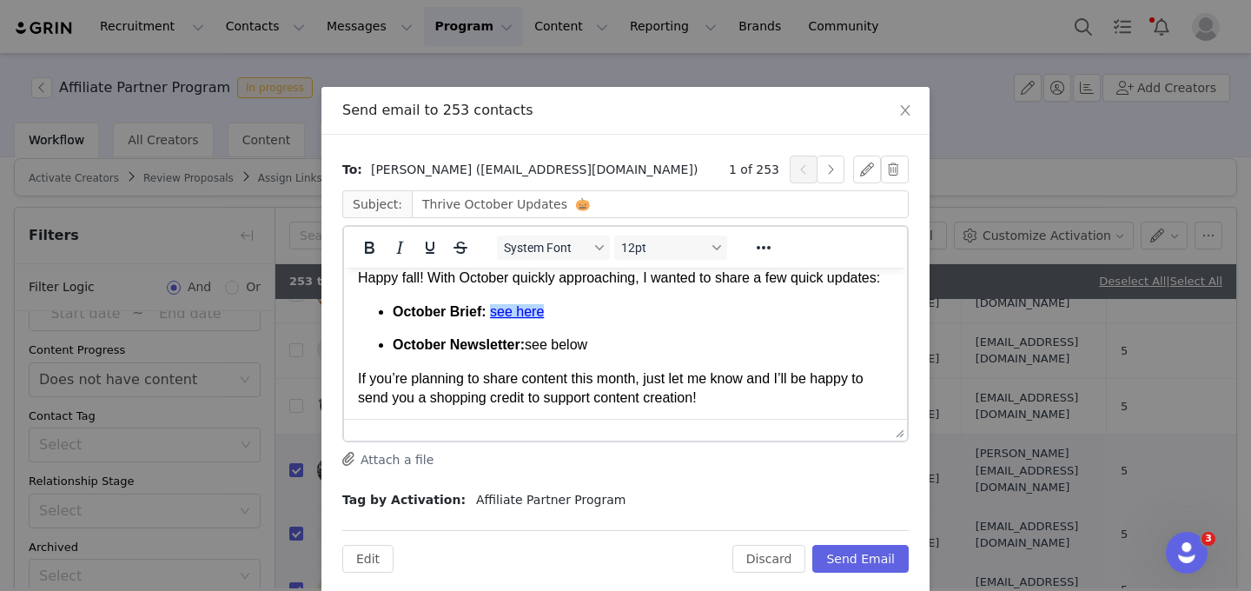
click at [520, 313] on link "see here" at bounding box center [517, 311] width 54 height 15
click at [523, 313] on link "see here" at bounding box center [517, 311] width 54 height 15
click at [590, 318] on p "October Brief: see here﻿" at bounding box center [643, 311] width 500 height 19
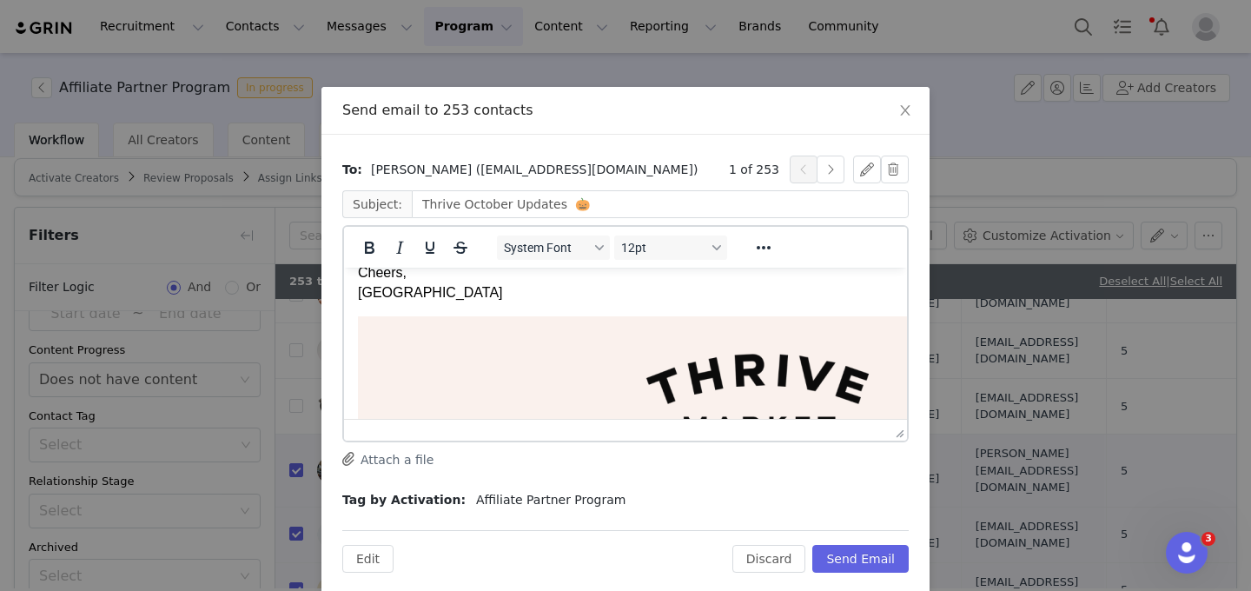
scroll to position [0, 0]
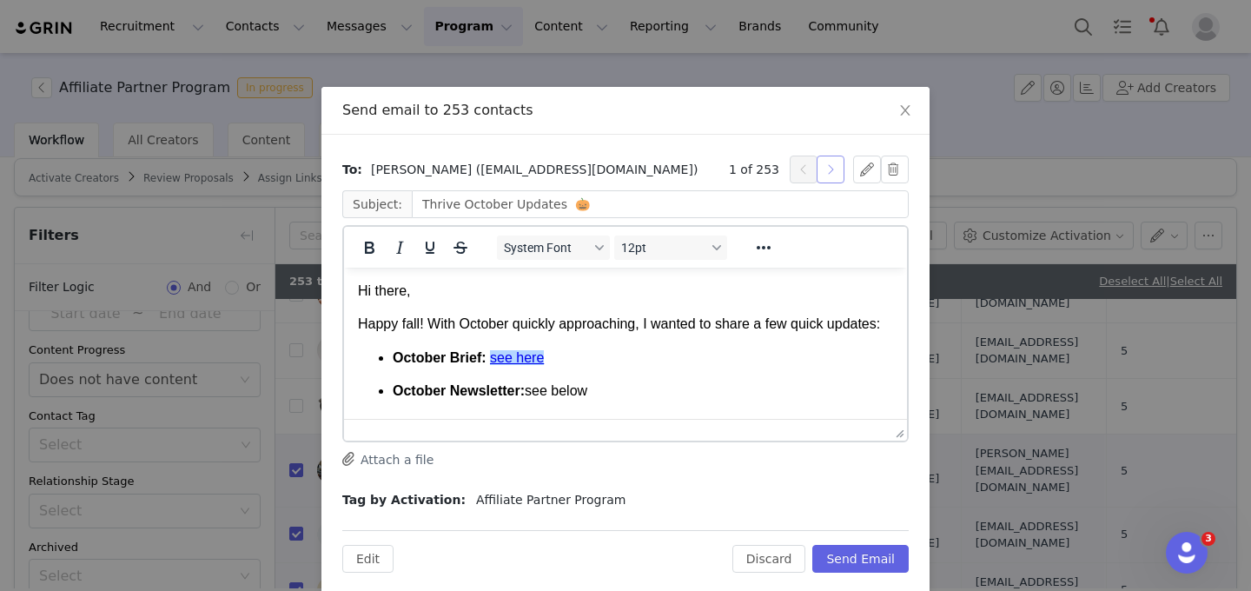
click at [835, 170] on button "button" at bounding box center [831, 170] width 28 height 28
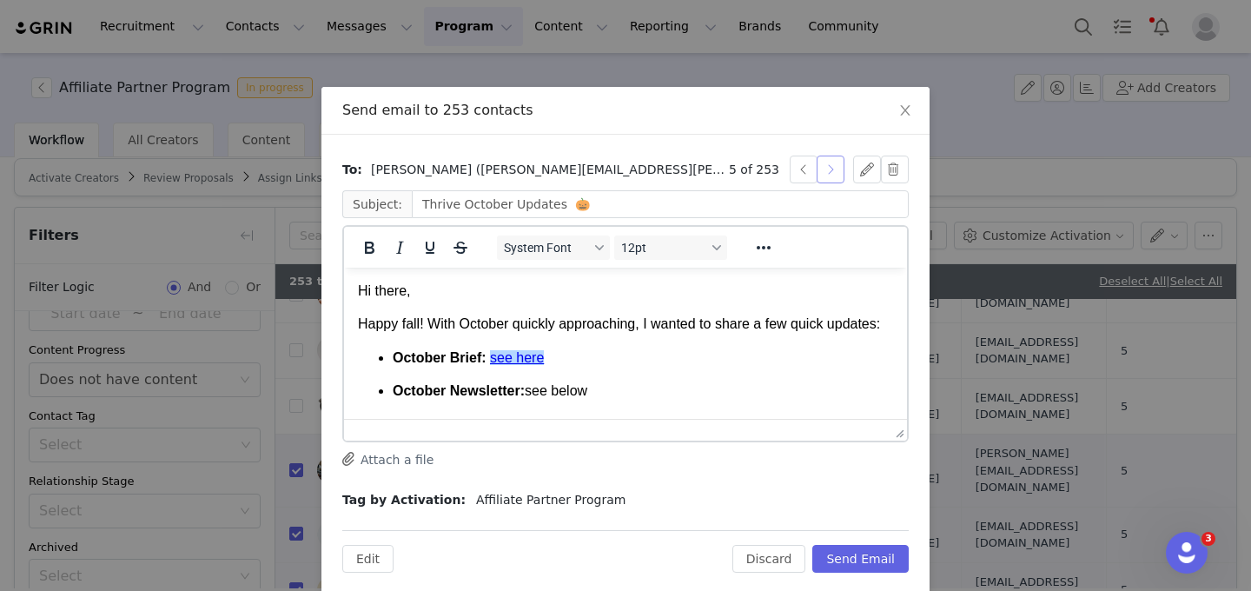
click at [835, 170] on button "button" at bounding box center [831, 170] width 28 height 28
click at [828, 176] on button "button" at bounding box center [831, 170] width 28 height 28
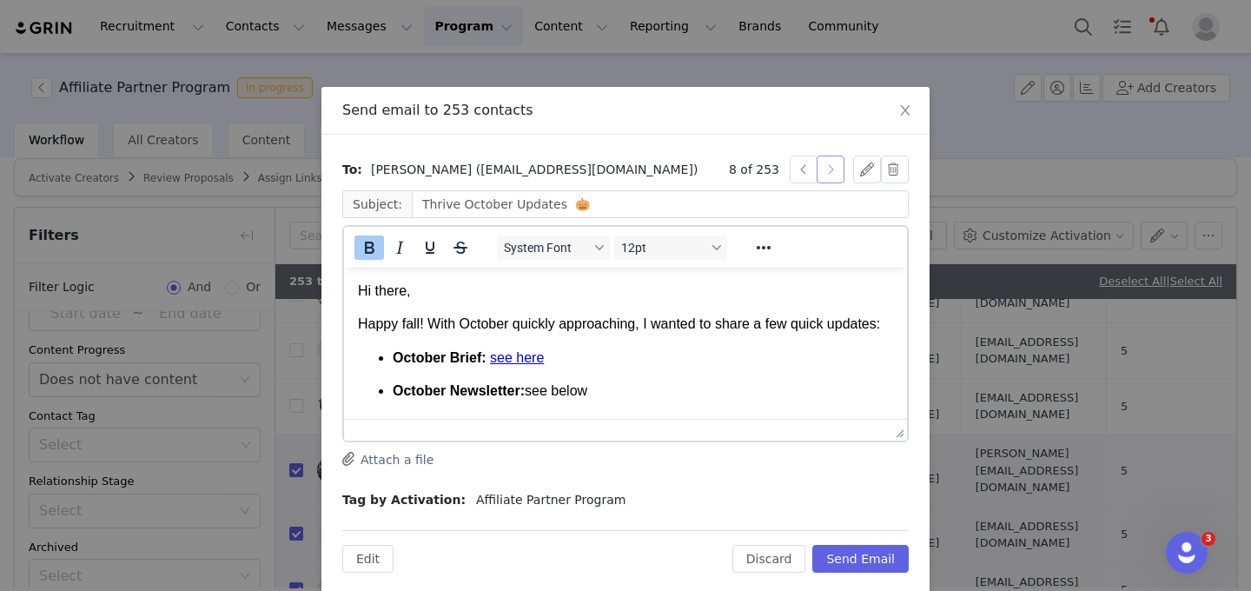
click at [828, 176] on button "button" at bounding box center [831, 170] width 28 height 28
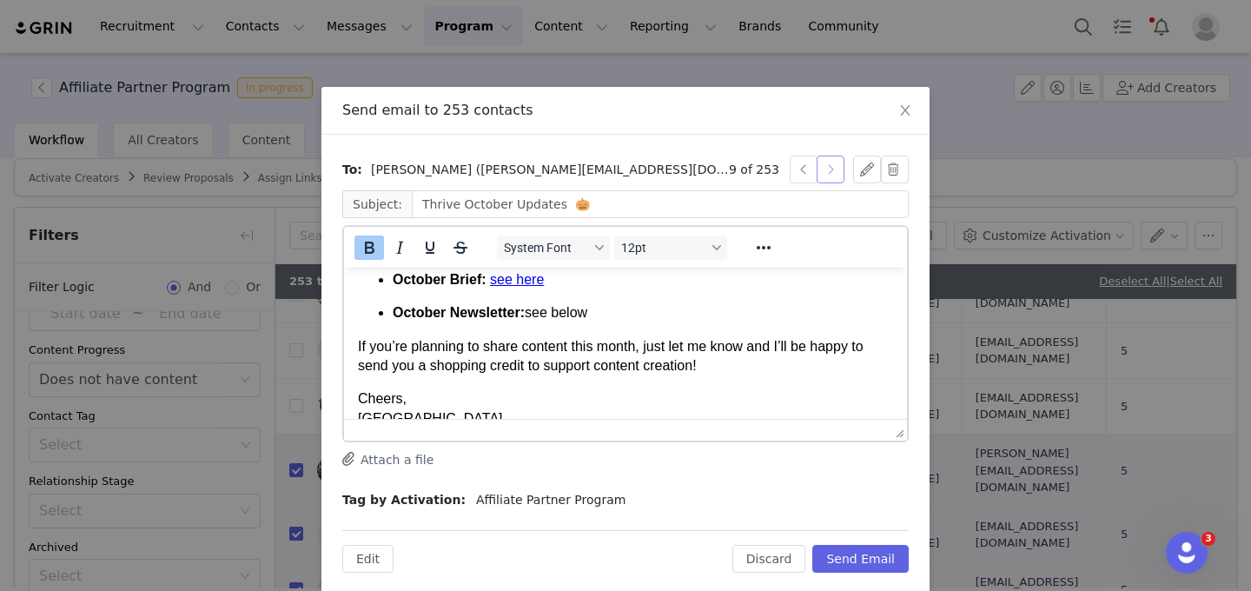
scroll to position [112, 0]
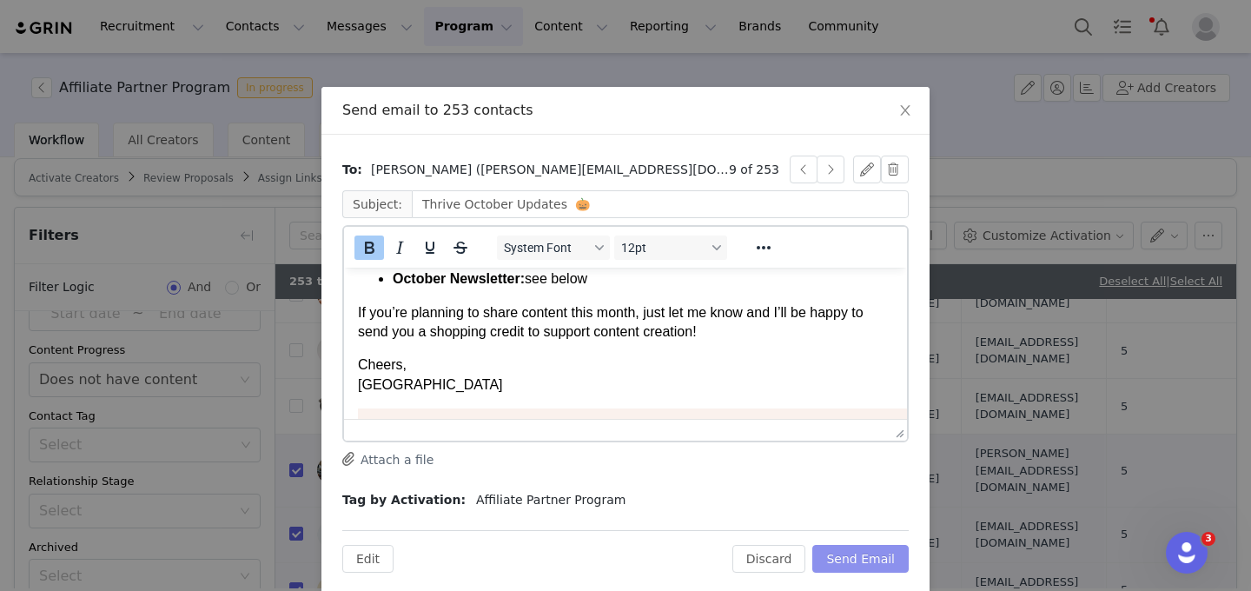
click at [872, 562] on button "Send Email" at bounding box center [860, 559] width 96 height 28
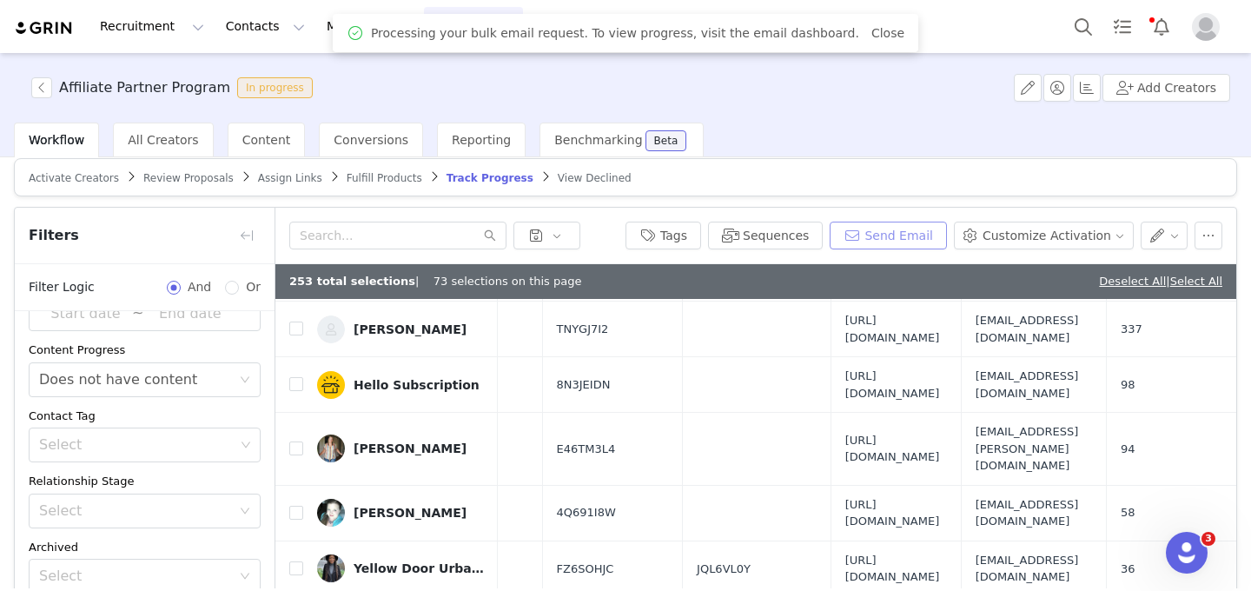
scroll to position [0, 831]
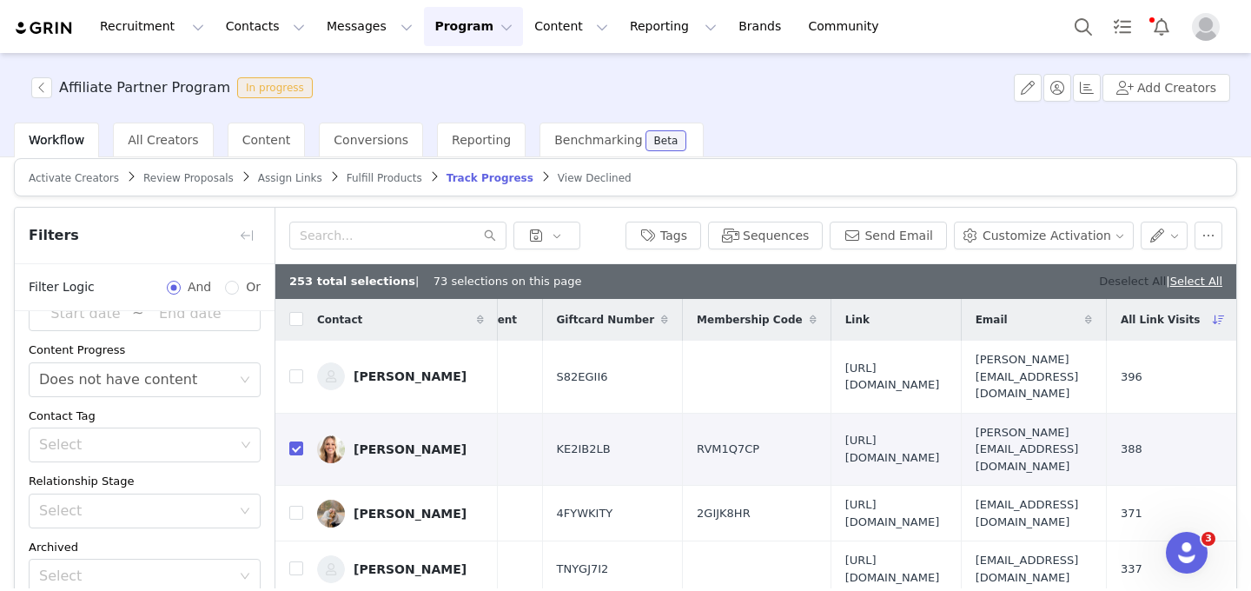
click at [1124, 279] on link "Deselect All" at bounding box center [1132, 281] width 67 height 13
checkbox input "false"
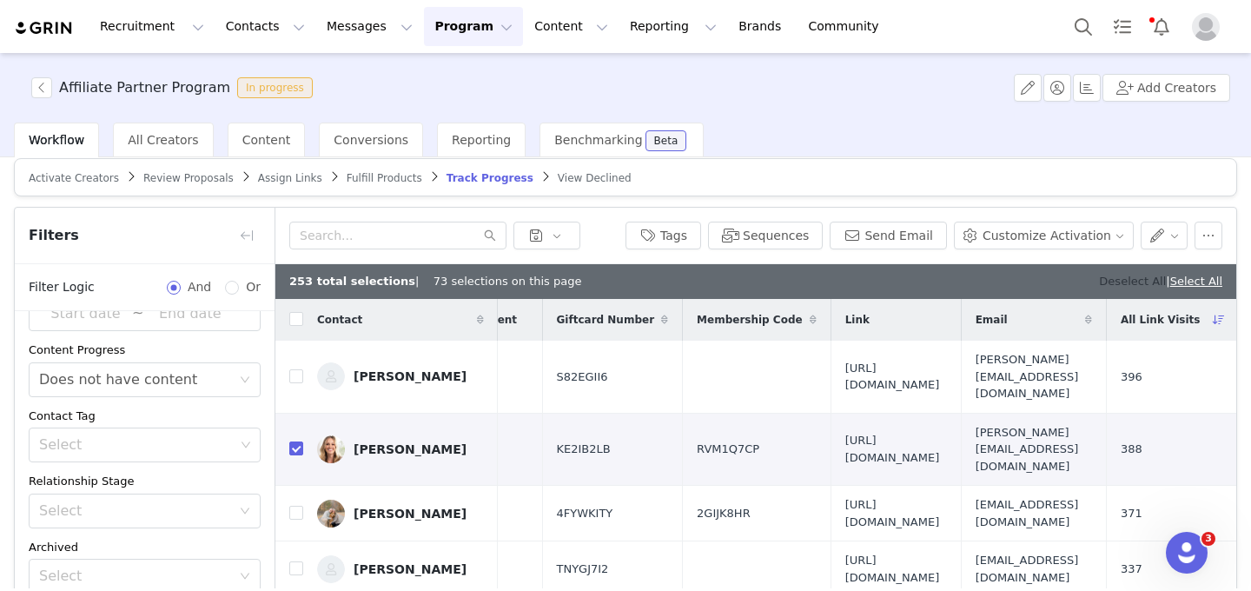
checkbox input "false"
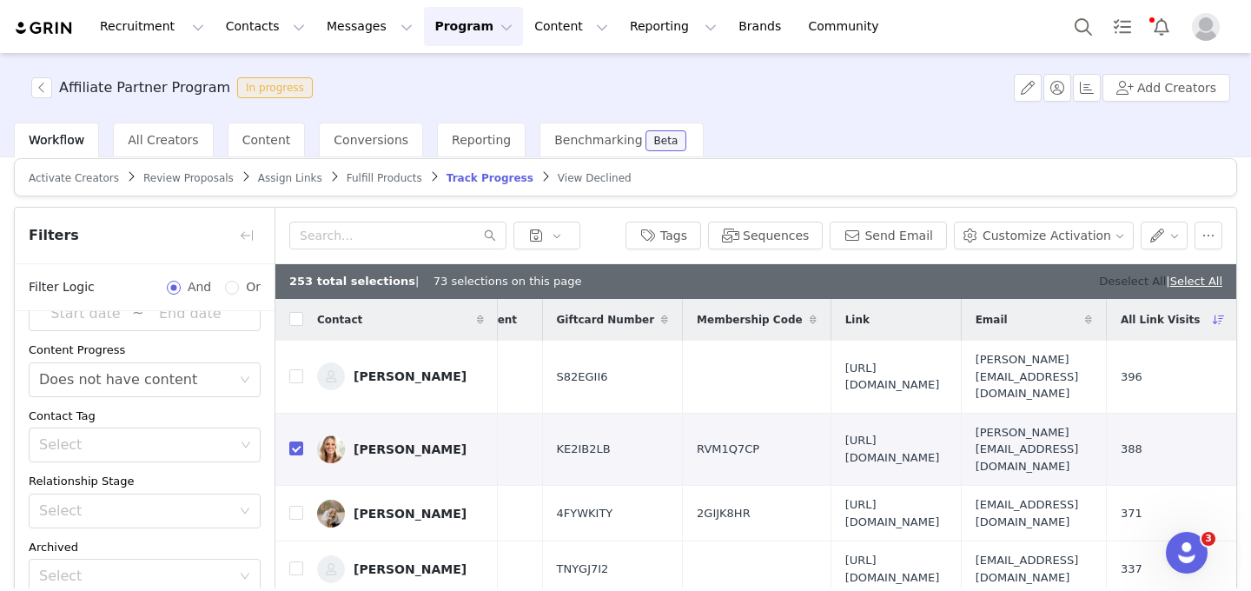
checkbox input "false"
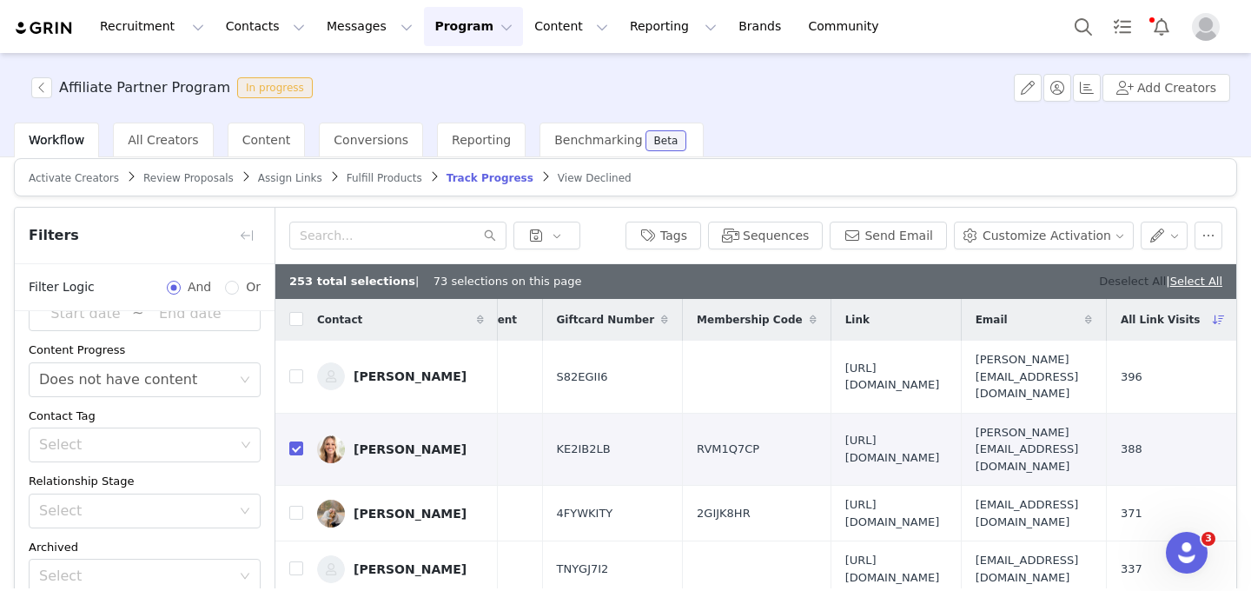
checkbox input "false"
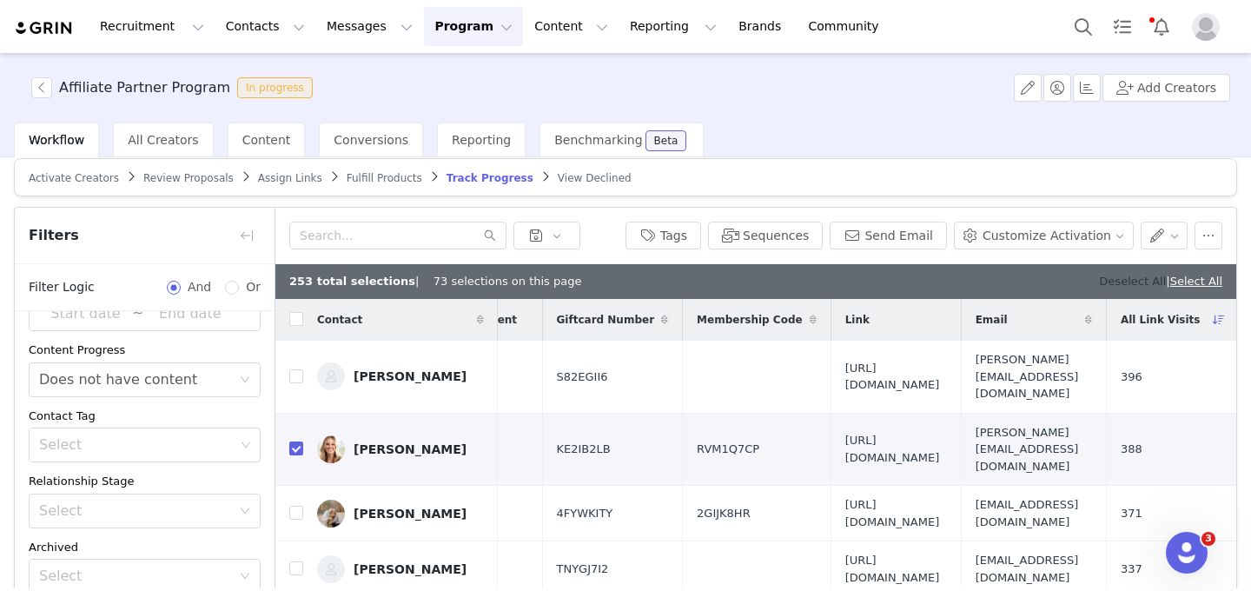
checkbox input "false"
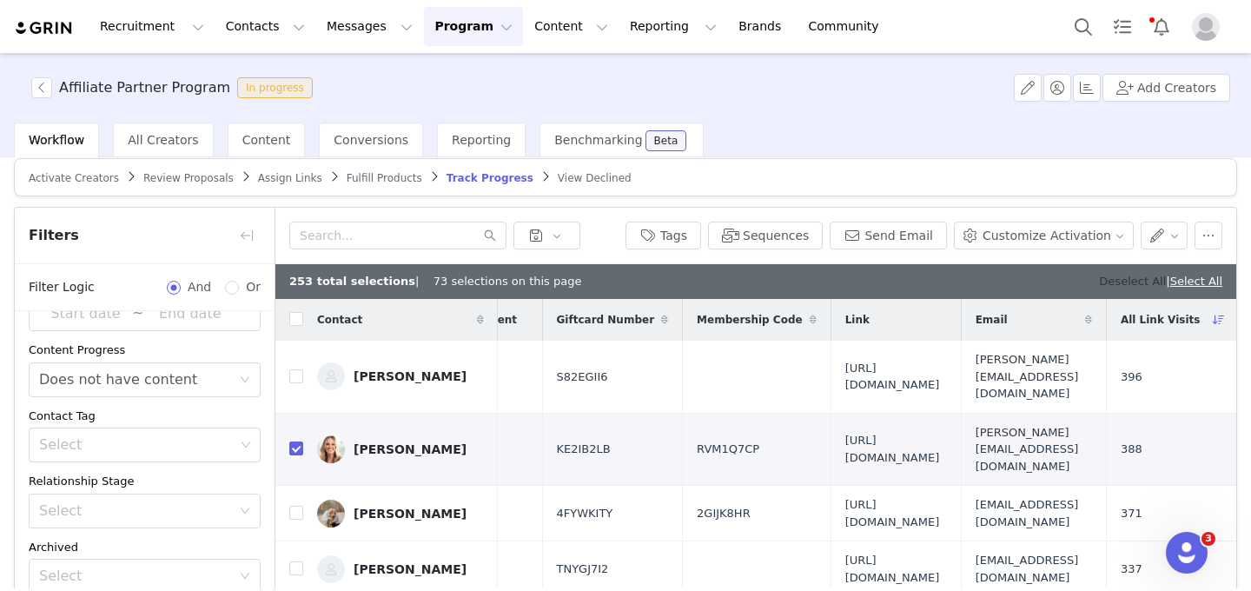
checkbox input "false"
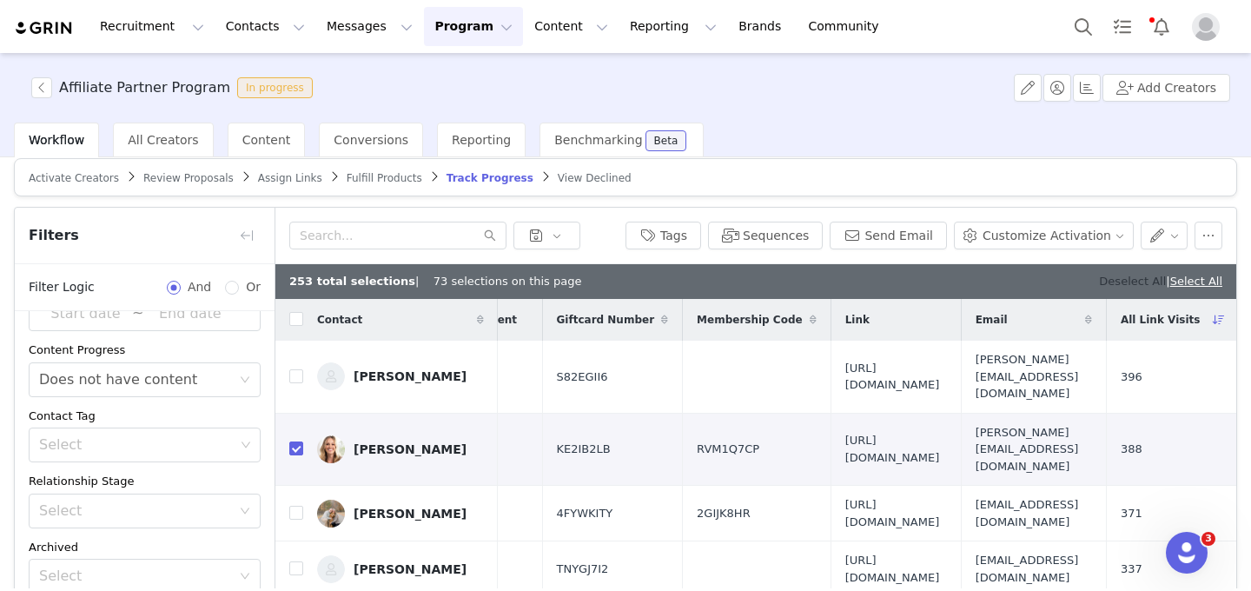
checkbox input "false"
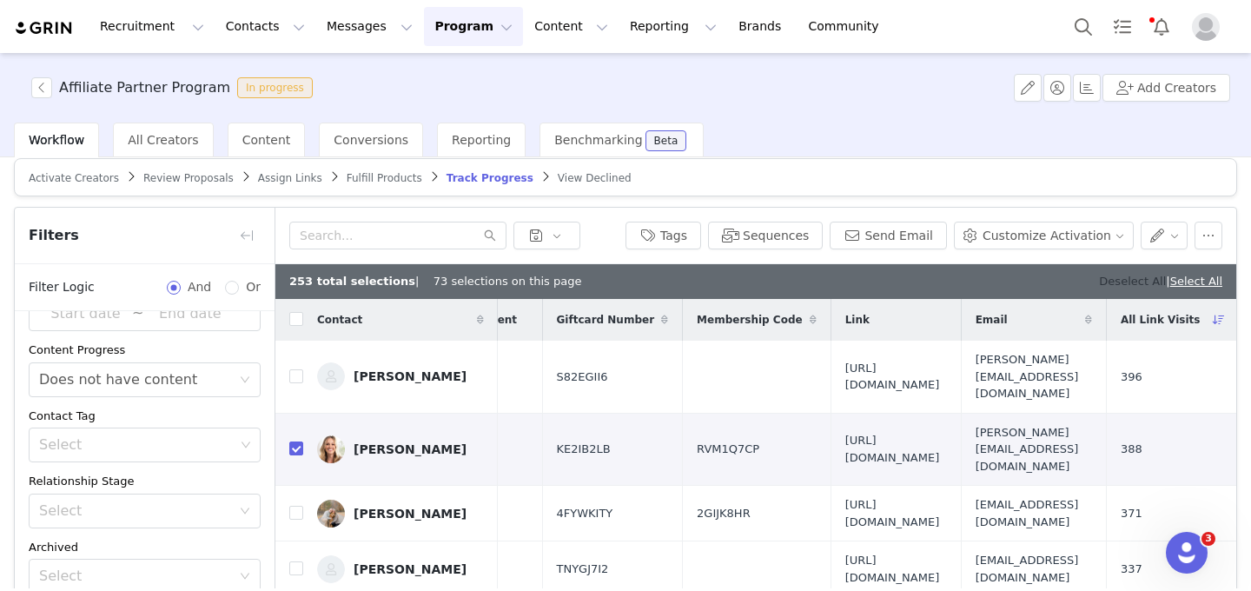
checkbox input "false"
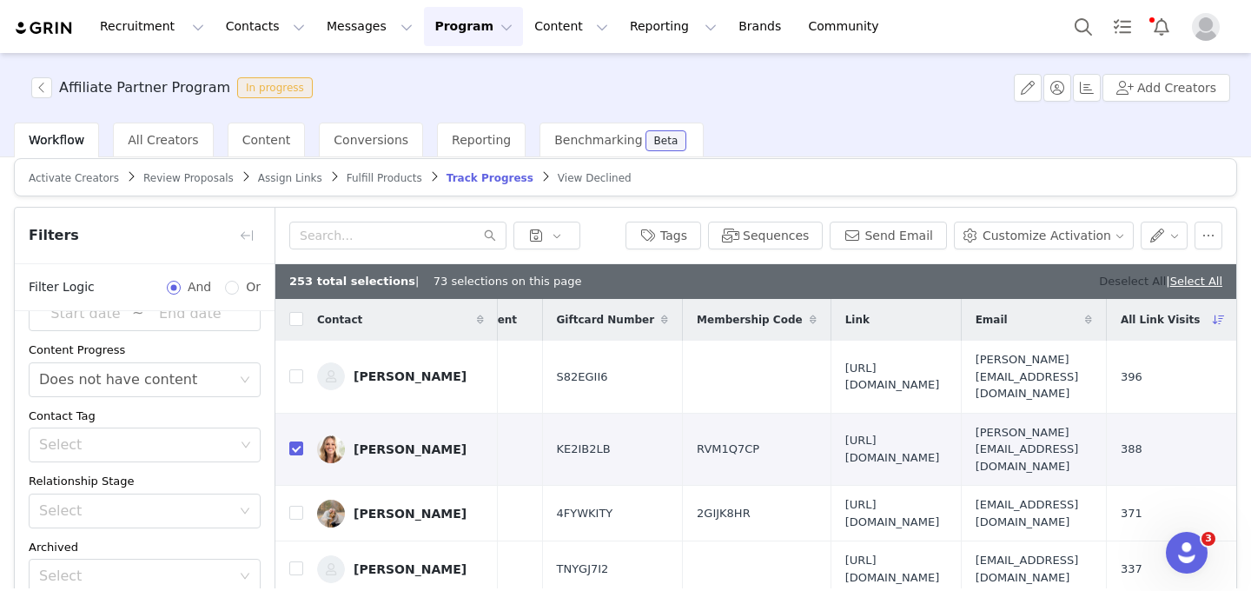
checkbox input "false"
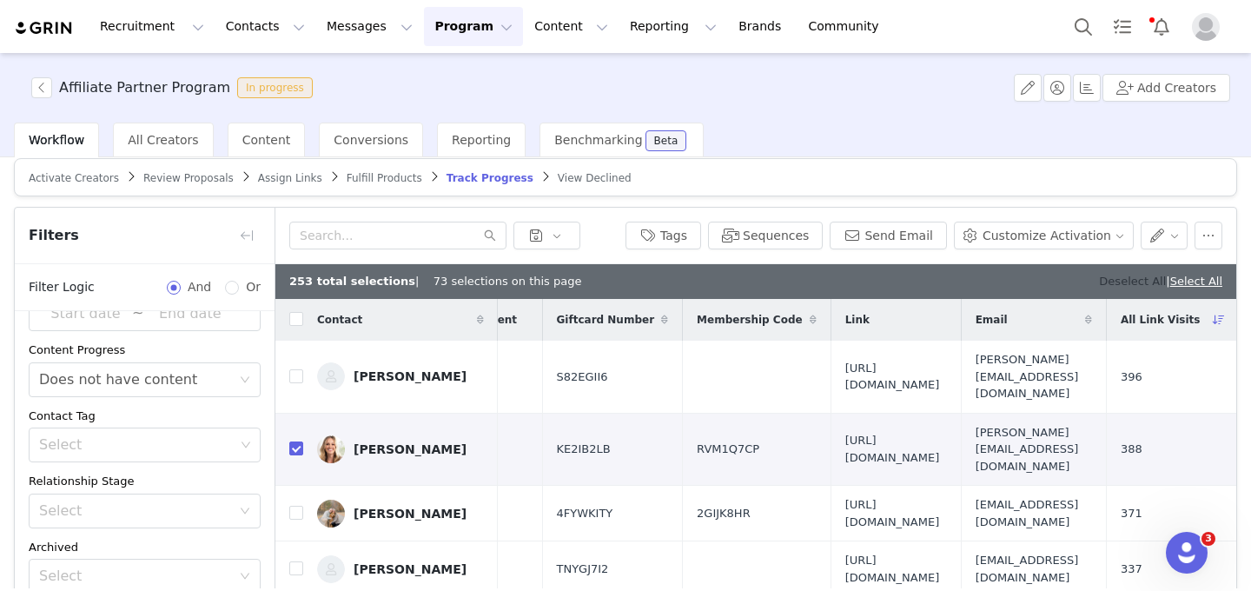
checkbox input "false"
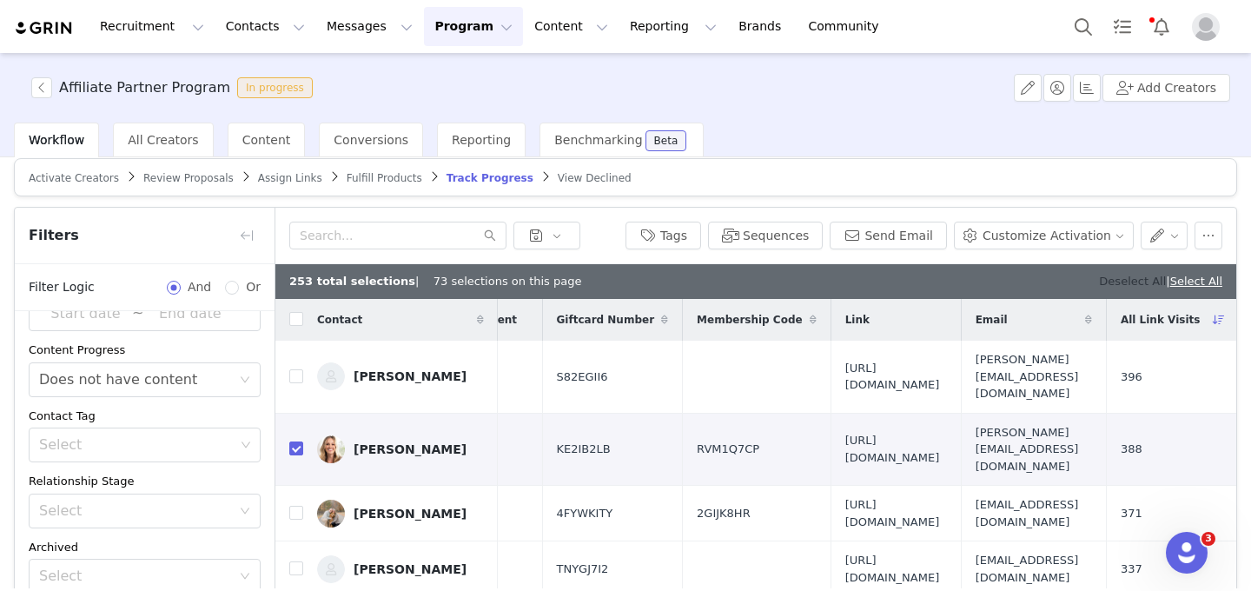
checkbox input "false"
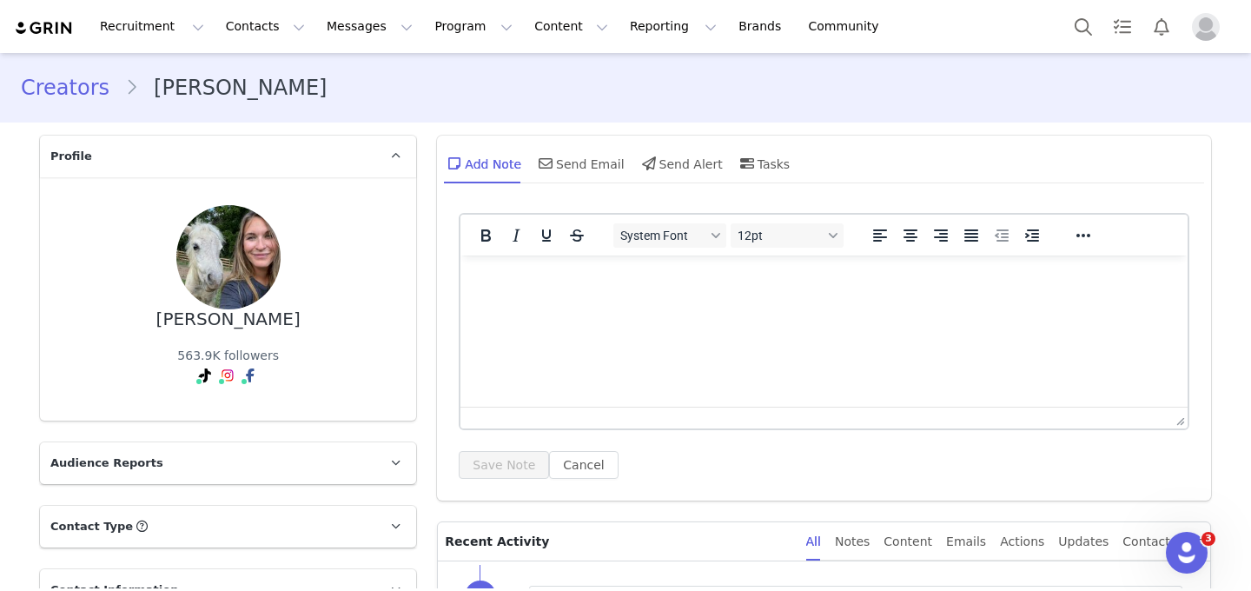
drag, startPoint x: 288, startPoint y: 321, endPoint x: 120, endPoint y: 321, distance: 168.6
click at [120, 321] on div "Rebecca Miller 563.9K followers" at bounding box center [228, 299] width 321 height 188
copy div "Rebecca Miller"
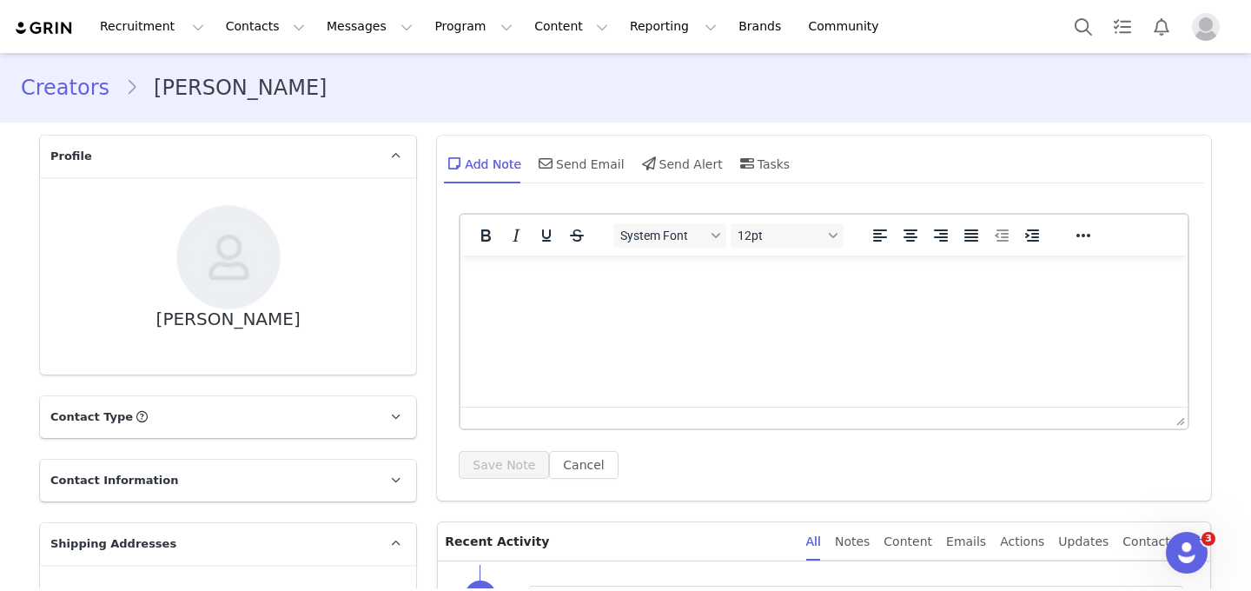
click at [263, 318] on div "Kate Bittman" at bounding box center [228, 319] width 144 height 20
click at [262, 318] on div "Kate Bittman" at bounding box center [228, 319] width 144 height 20
copy div "Kate Bittman"
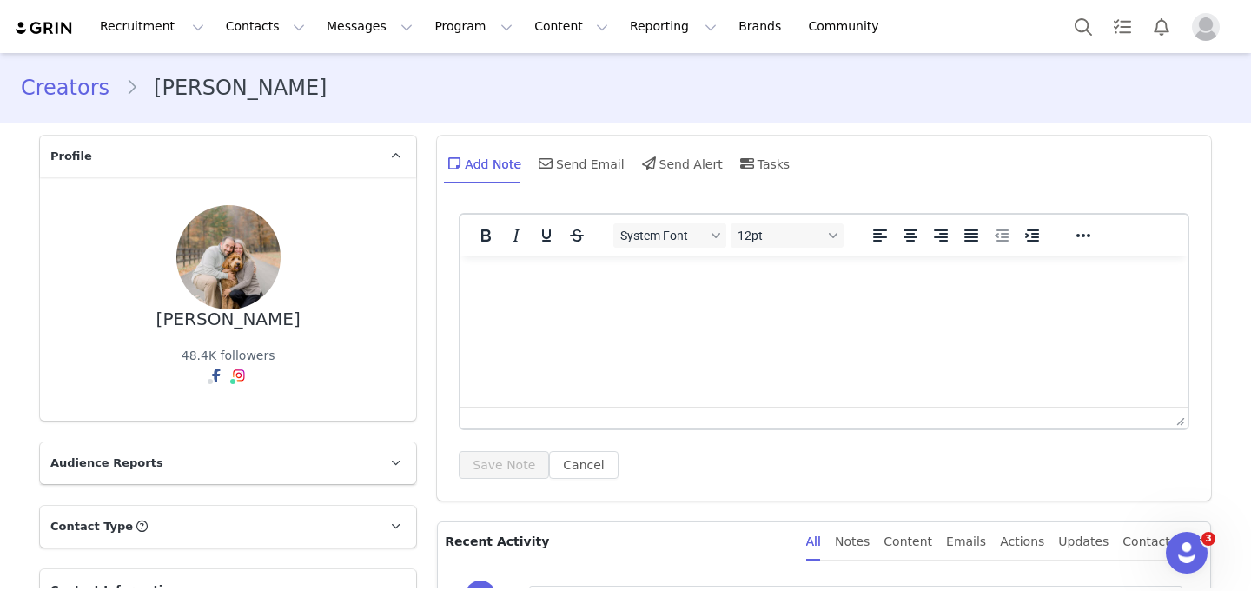
click at [233, 317] on div "[PERSON_NAME]" at bounding box center [228, 319] width 144 height 20
click at [233, 317] on div "Monique McLean" at bounding box center [228, 319] width 144 height 20
copy div "Monique McLean"
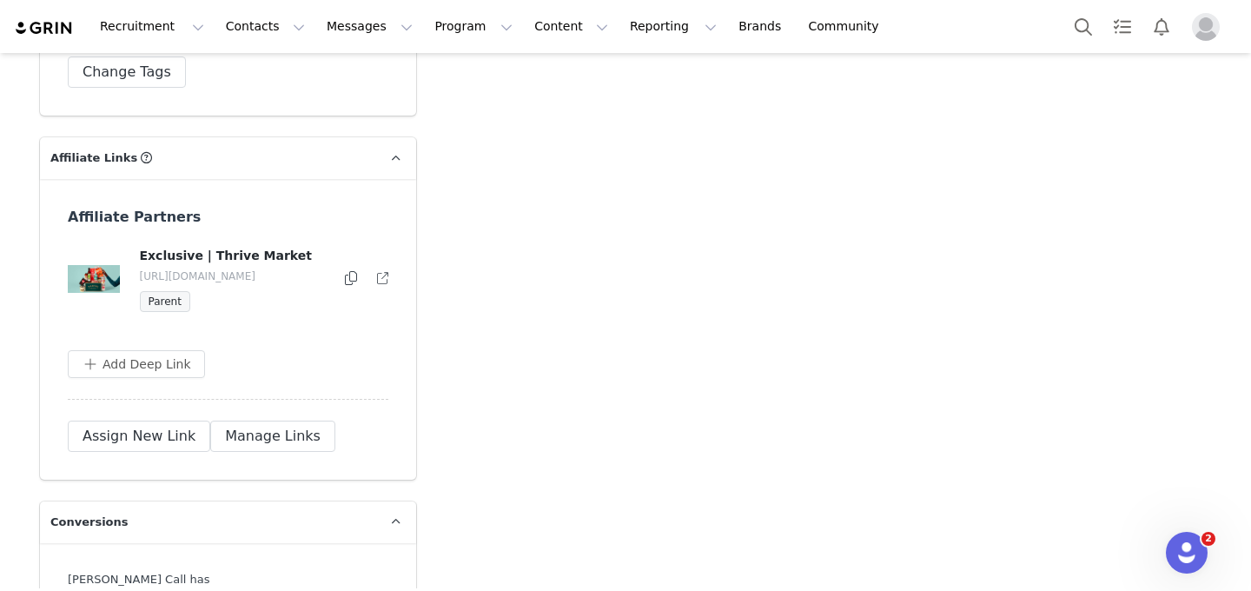
scroll to position [2482, 0]
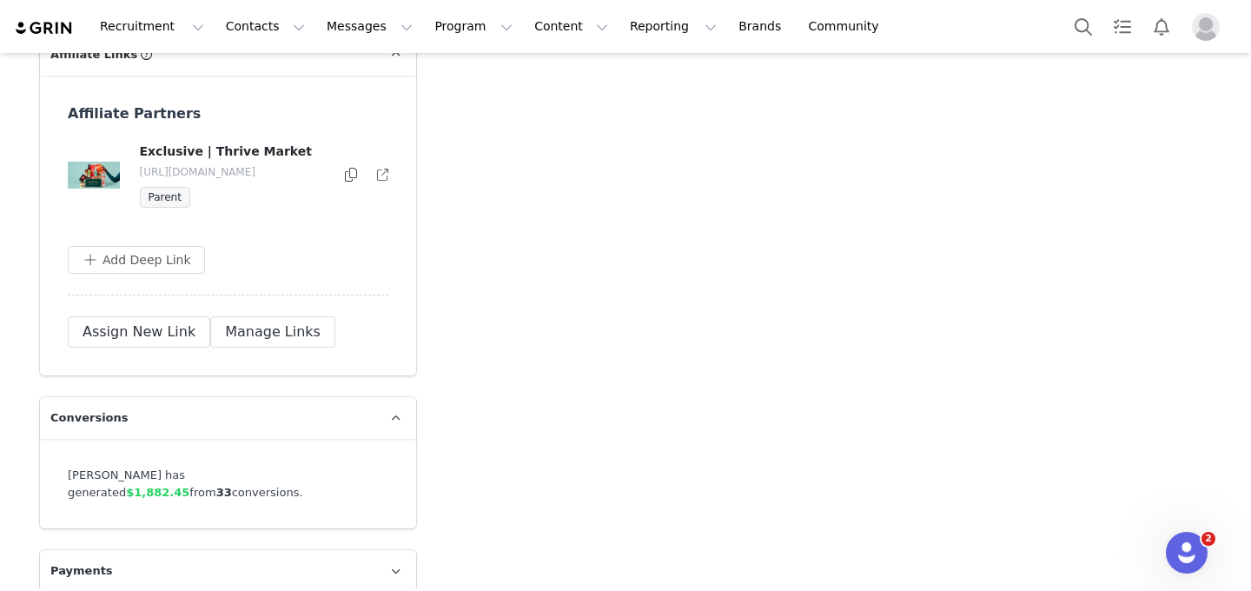
scroll to position [2489, 0]
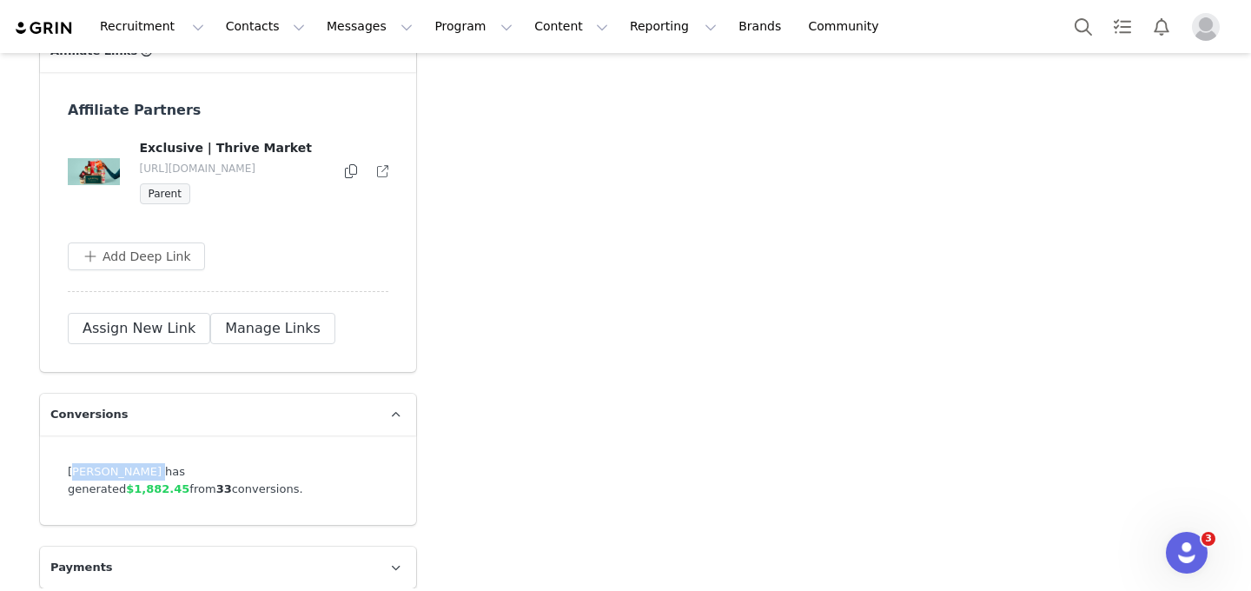
drag, startPoint x: 136, startPoint y: 491, endPoint x: 62, endPoint y: 490, distance: 74.7
click at [62, 491] on div "Katie Kimball has generated $1,882.45 from 33 conversions." at bounding box center [228, 479] width 376 height 89
copy div "Katie Kimball"
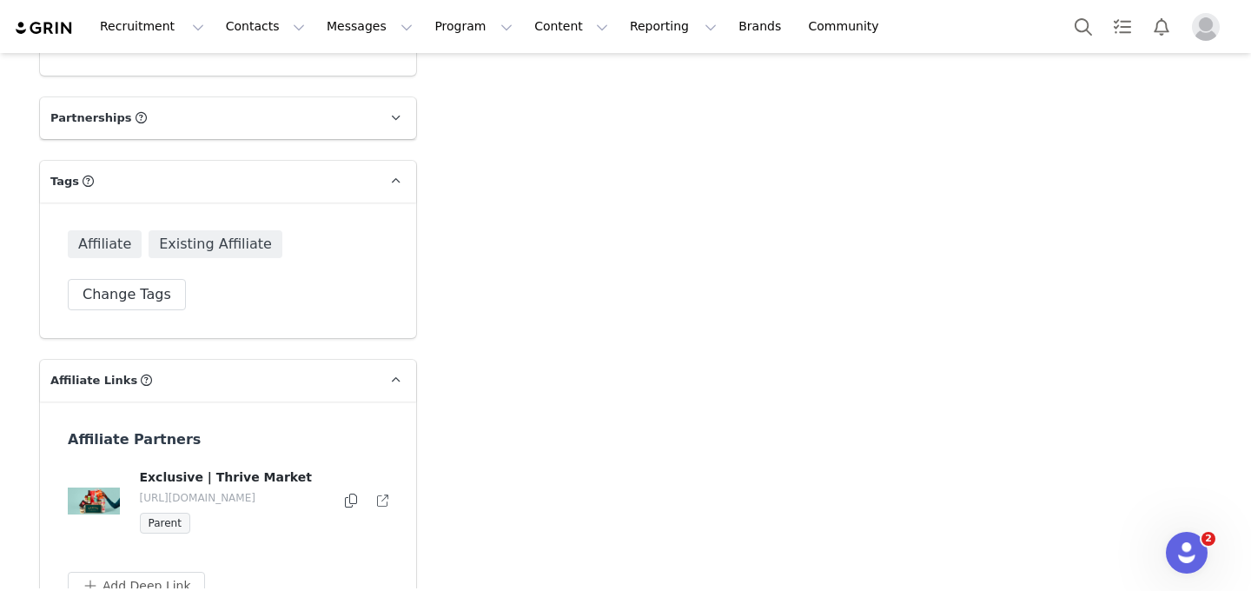
scroll to position [2718, 0]
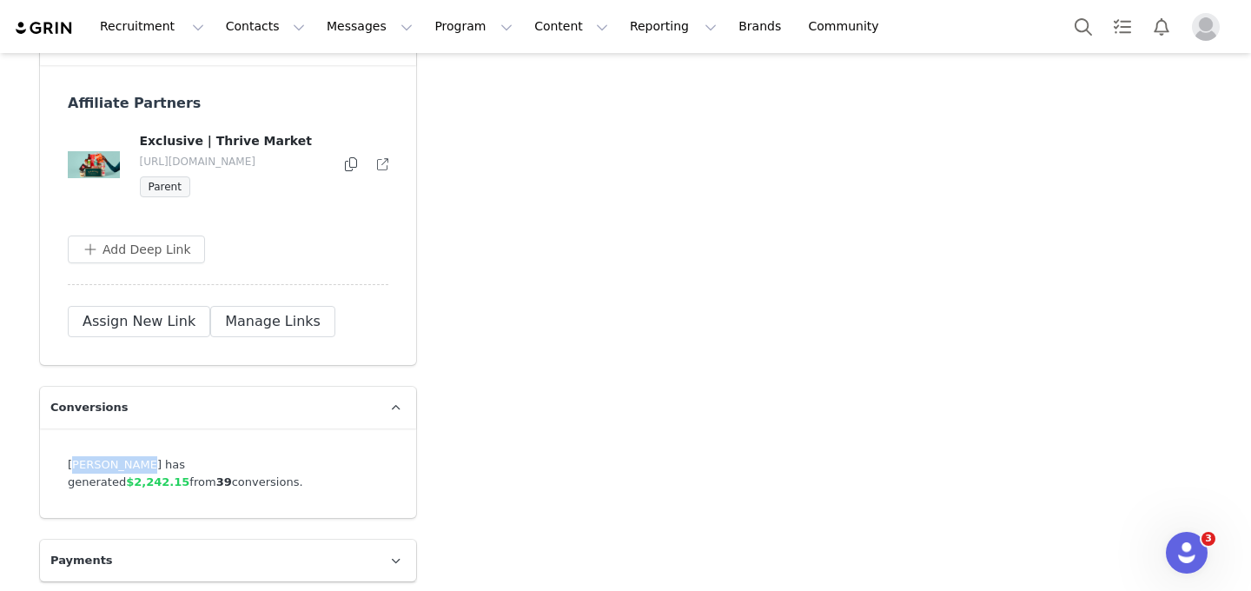
drag, startPoint x: 134, startPoint y: 457, endPoint x: 61, endPoint y: 456, distance: 73.0
click at [61, 456] on div "Jenna Urben has generated $2,242.15 from 39 conversions." at bounding box center [228, 472] width 376 height 89
copy div "Jenna Urben"
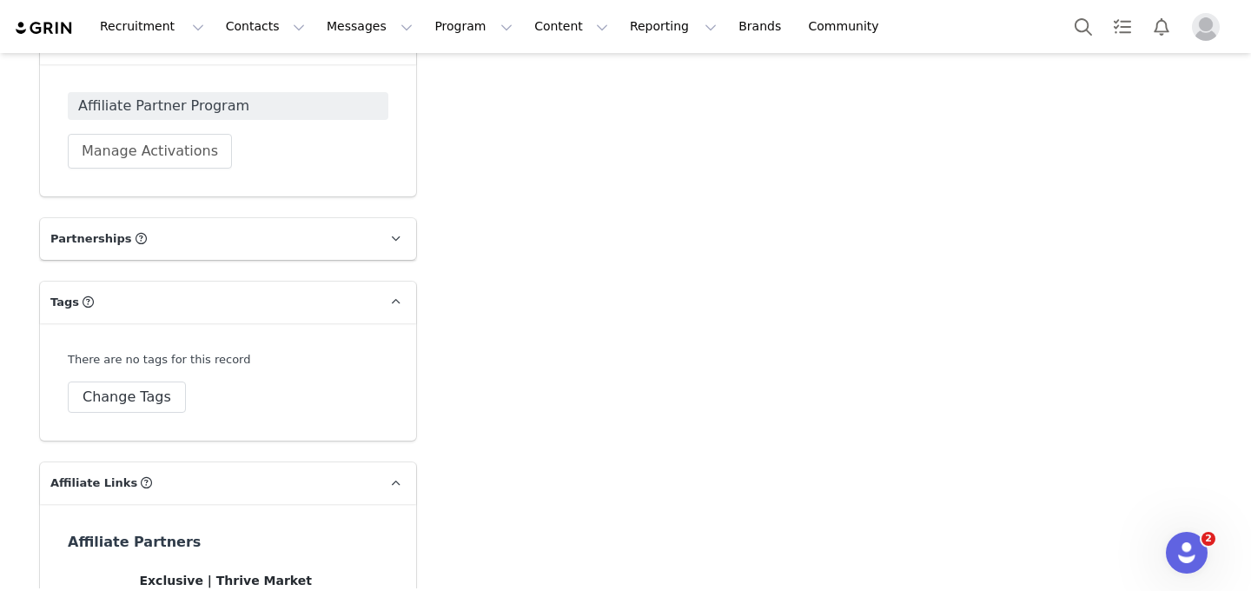
scroll to position [2608, 0]
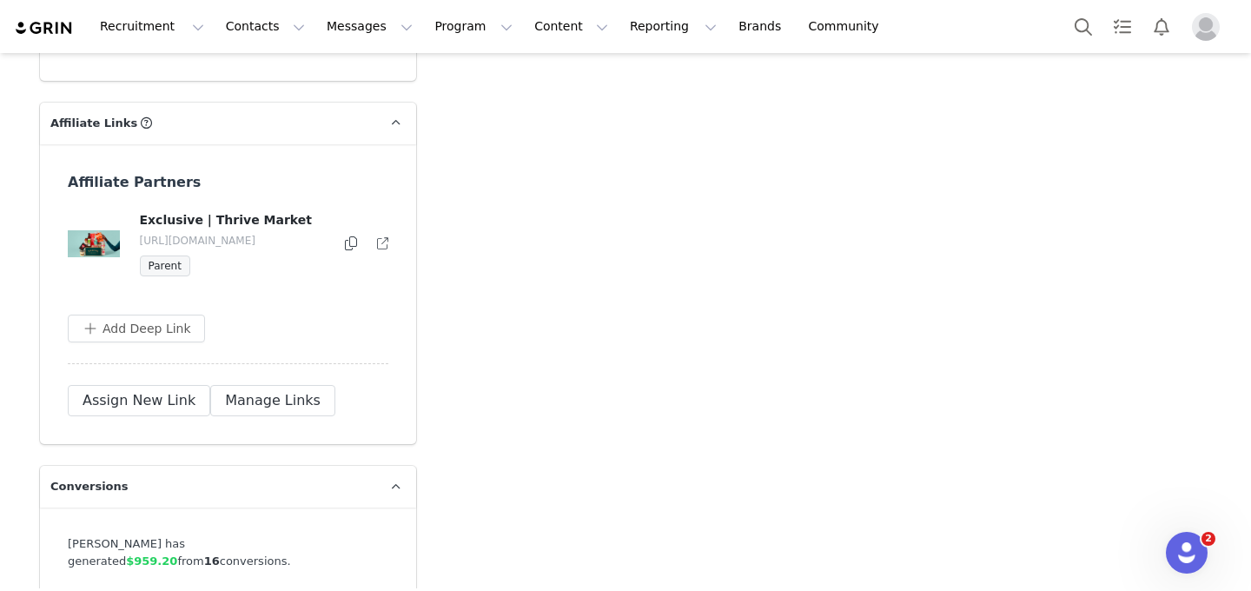
scroll to position [2568, 0]
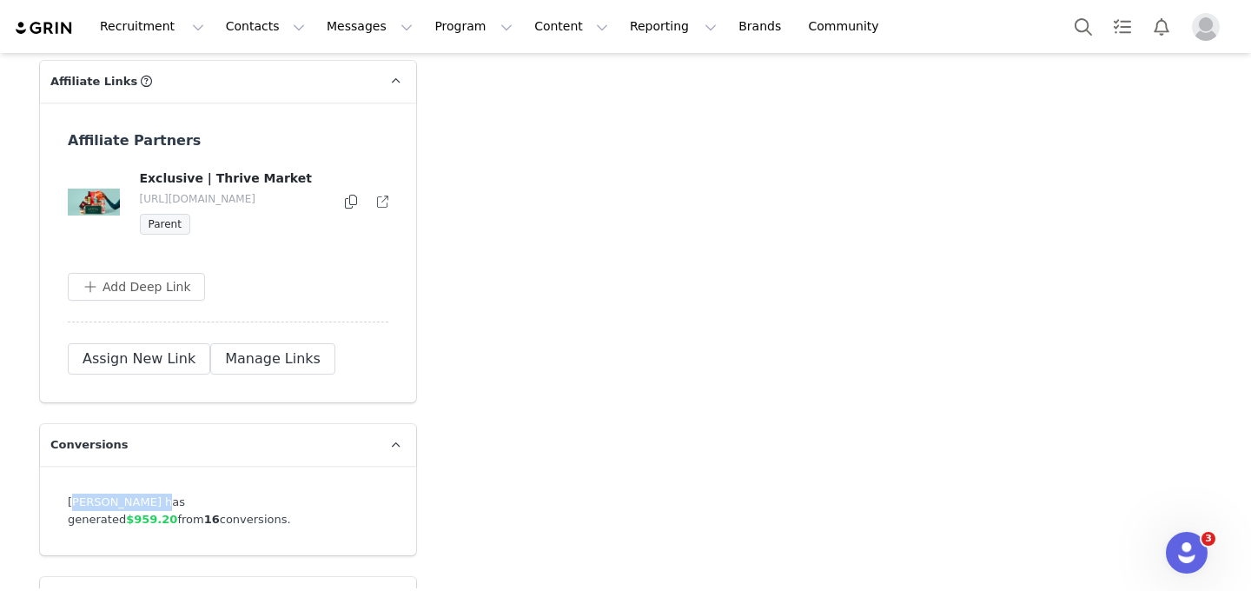
drag, startPoint x: 144, startPoint y: 514, endPoint x: 54, endPoint y: 515, distance: 90.4
click at [54, 515] on div "Becca Tetzlaff has generated $959.20 from 16 conversions." at bounding box center [228, 510] width 376 height 89
copy div "Becca Tetzlaff"
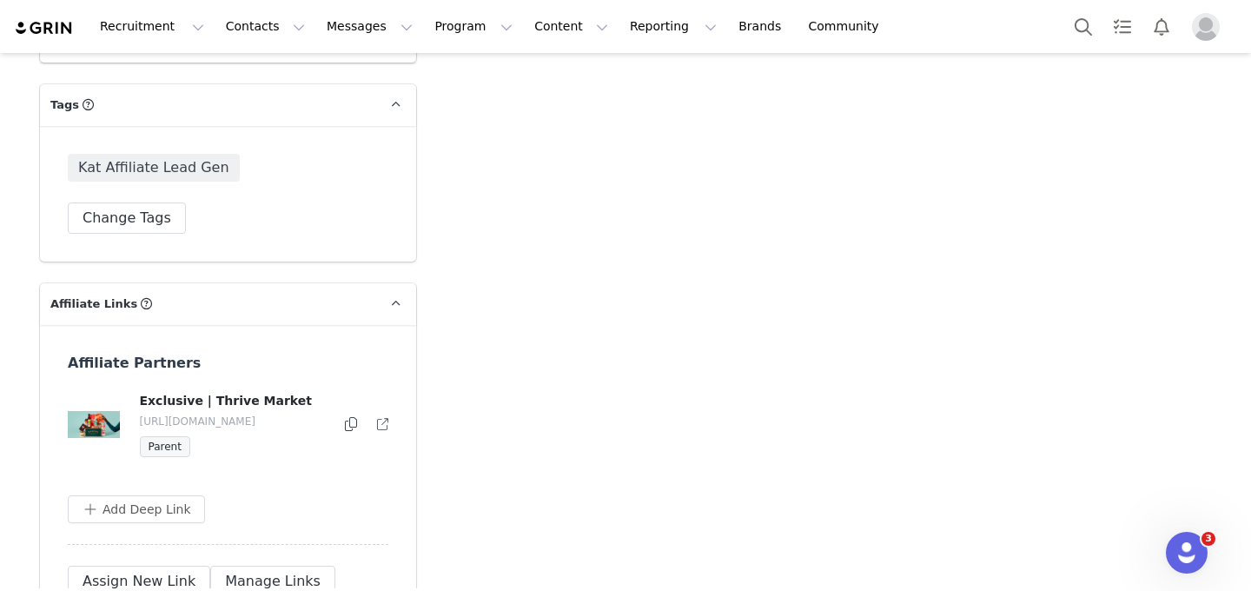
scroll to position [2594, 0]
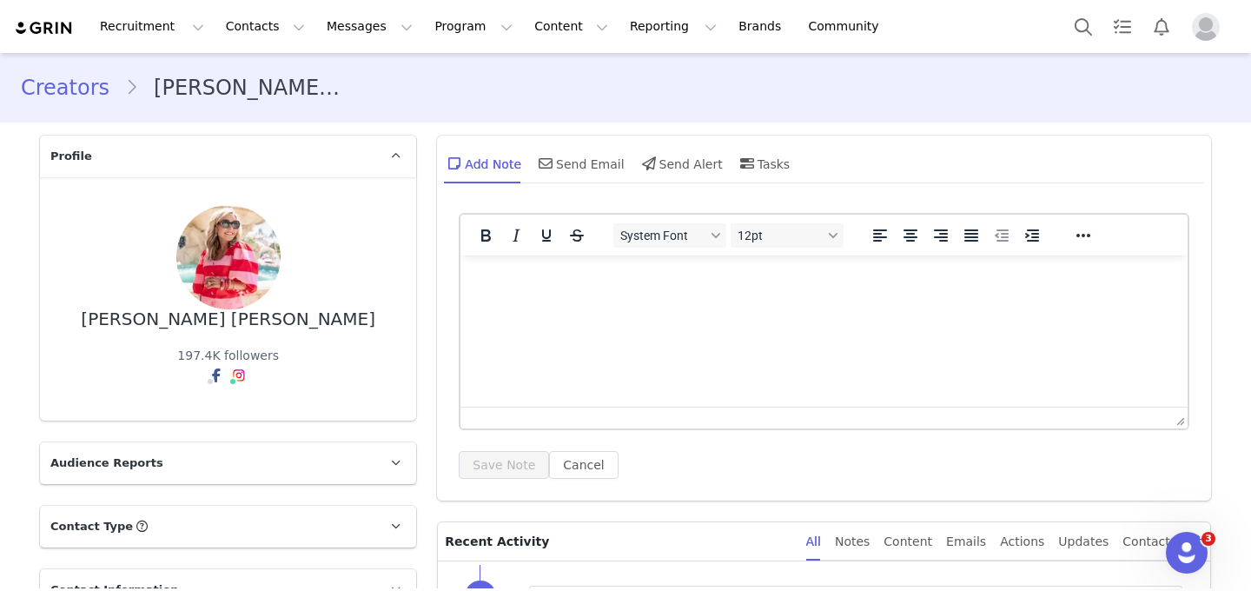
click at [248, 321] on div "[PERSON_NAME] [PERSON_NAME]" at bounding box center [228, 319] width 295 height 20
copy div "[PERSON_NAME] [PERSON_NAME]"
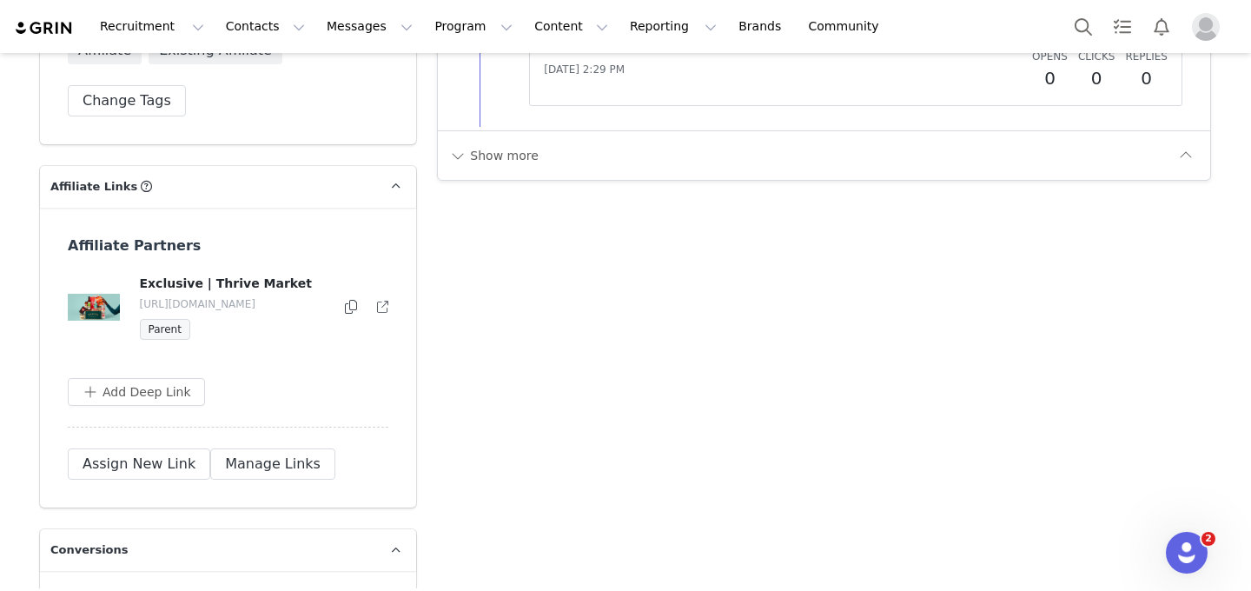
scroll to position [2627, 0]
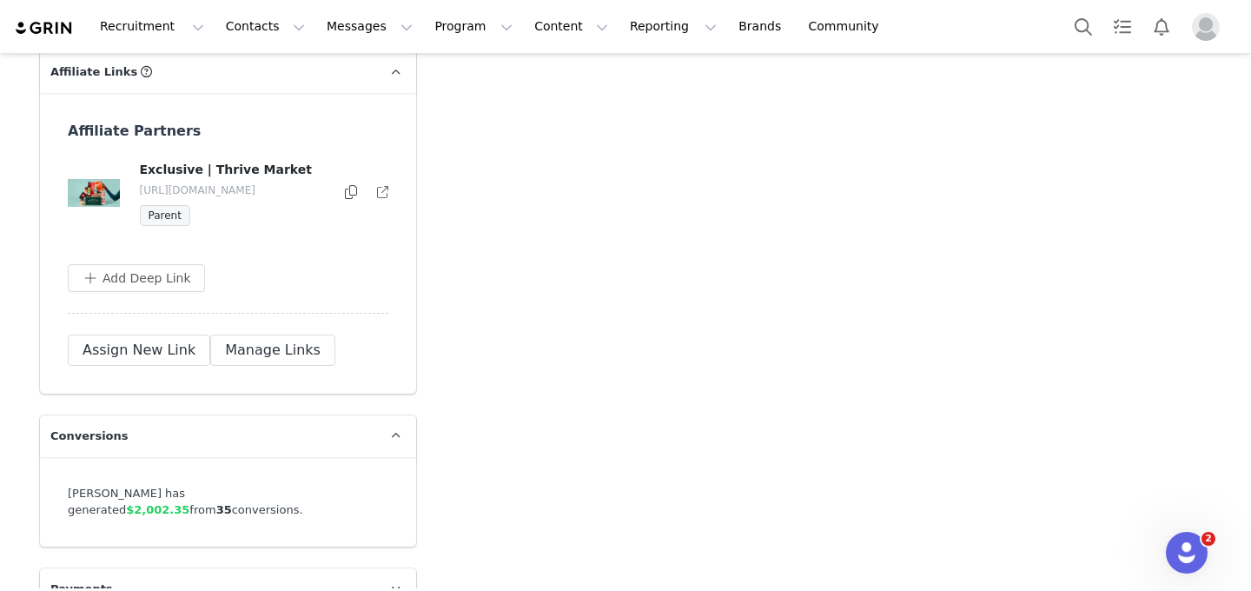
scroll to position [2647, 0]
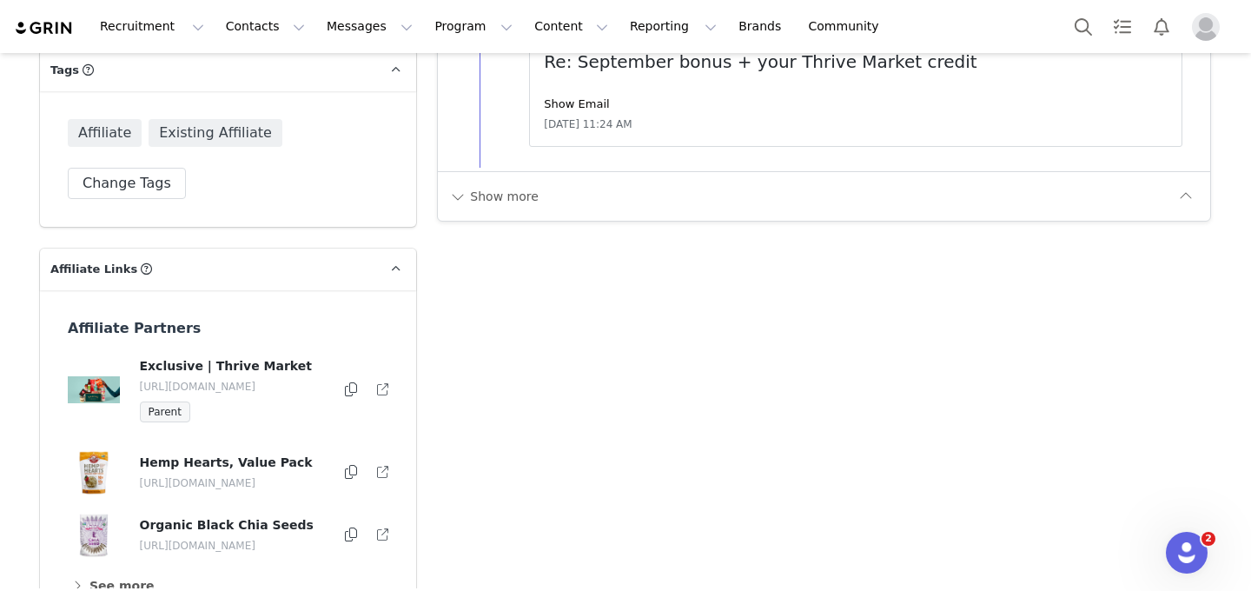
scroll to position [2764, 0]
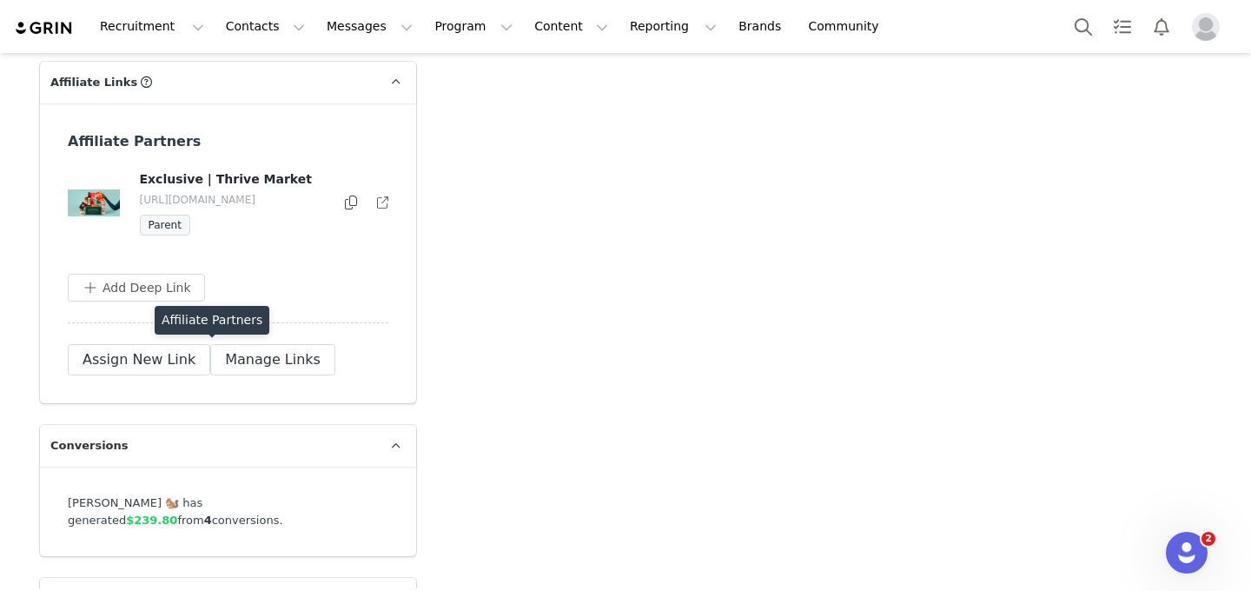
scroll to position [2627, 0]
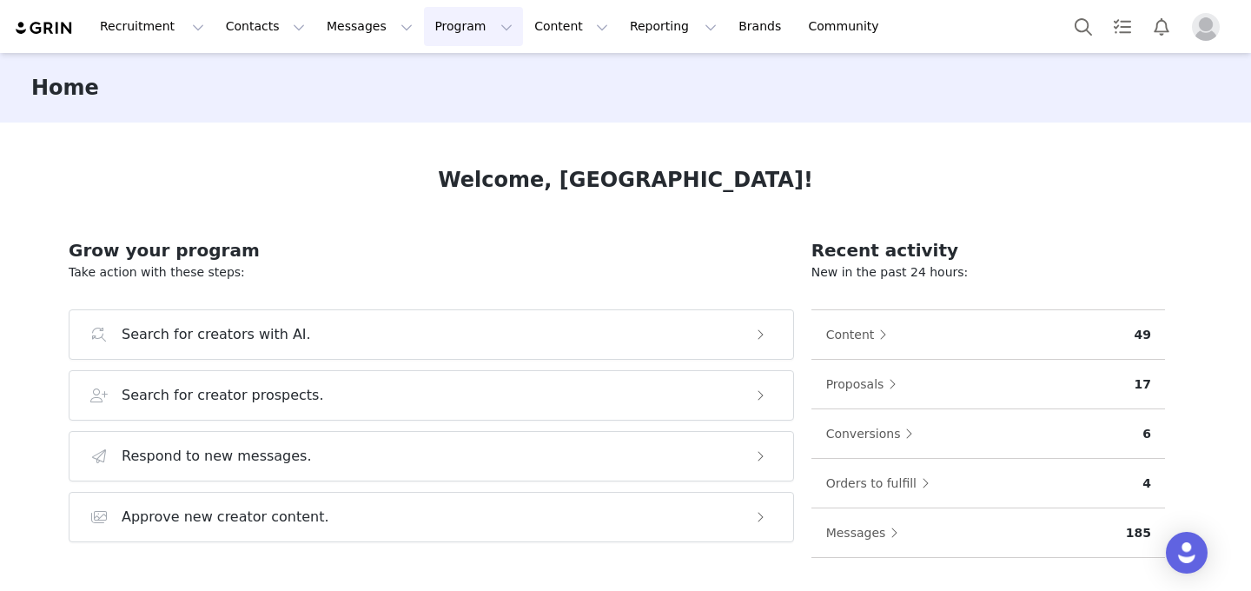
click at [434, 37] on button "Program Program" at bounding box center [473, 26] width 99 height 39
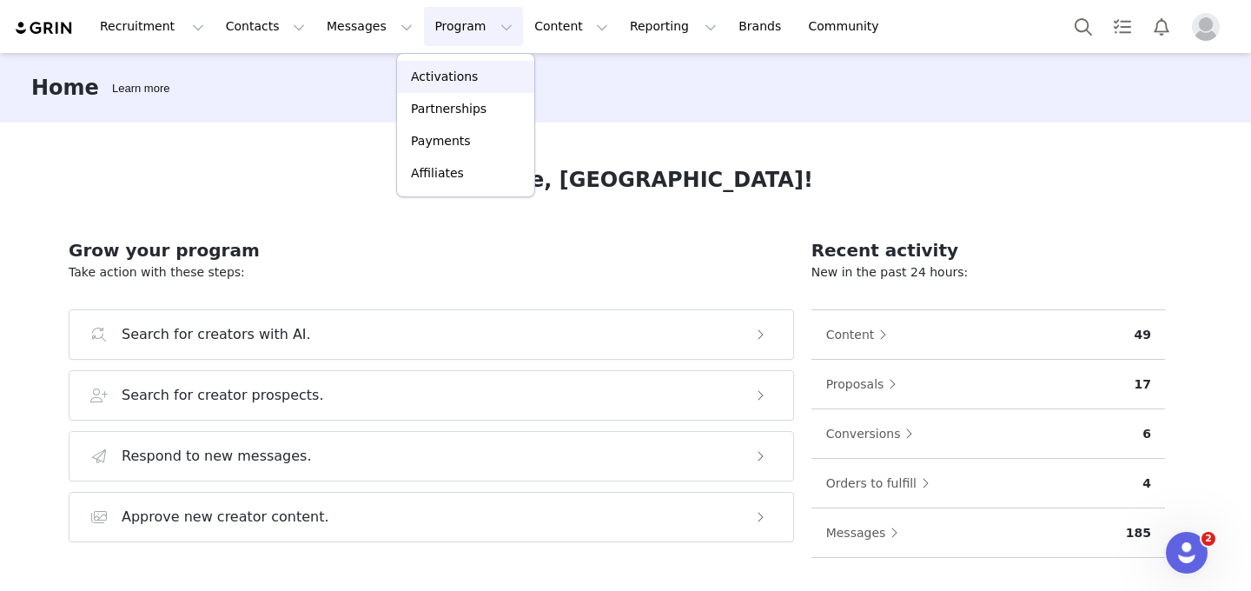
click at [444, 73] on p "Activations" at bounding box center [444, 77] width 67 height 18
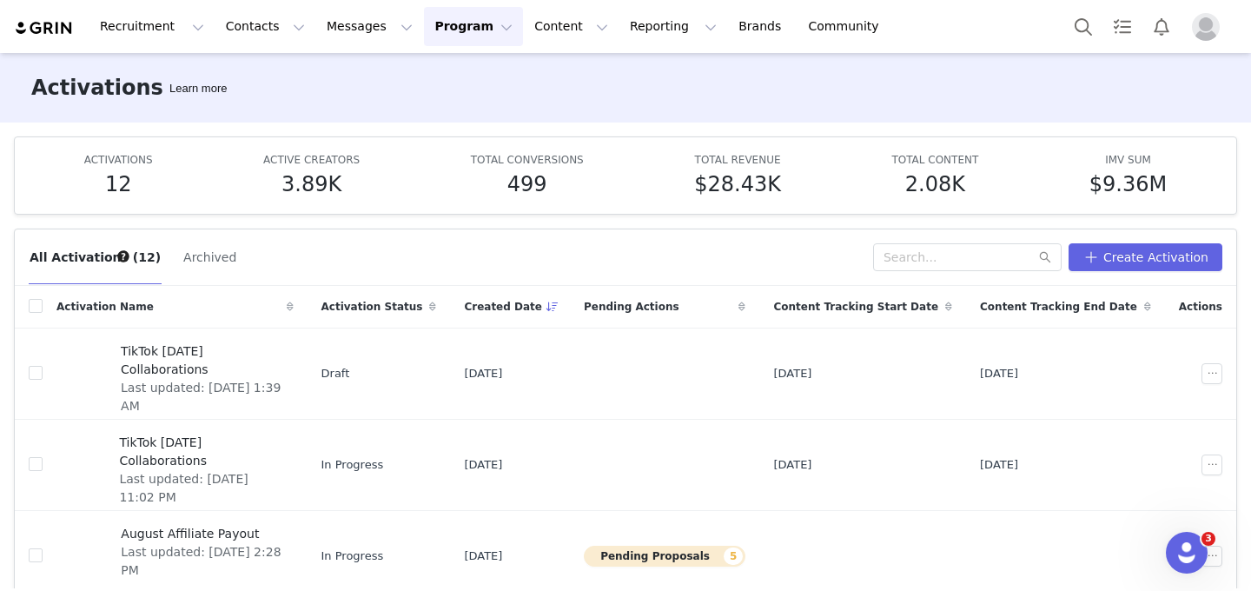
click at [427, 43] on button "Program Program" at bounding box center [473, 26] width 99 height 39
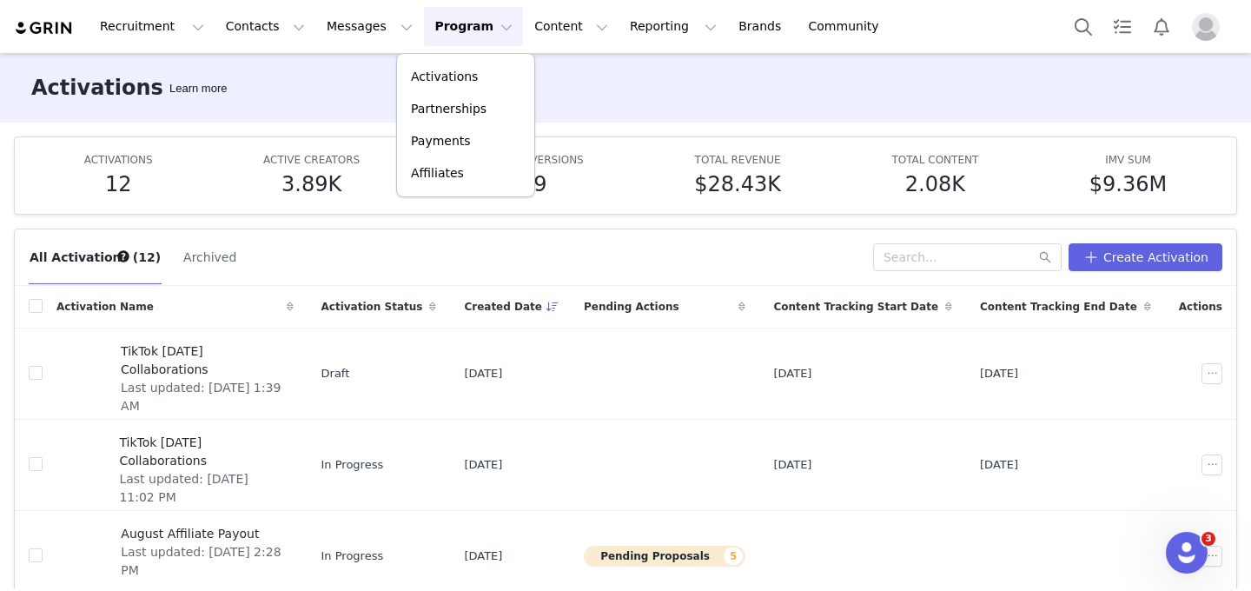
click at [319, 146] on article "ACTIVATIONS 12 ACTIVE CREATORS 3.89K TOTAL CONVERSIONS 499 TOTAL REVENUE $28.43…" at bounding box center [625, 175] width 1223 height 78
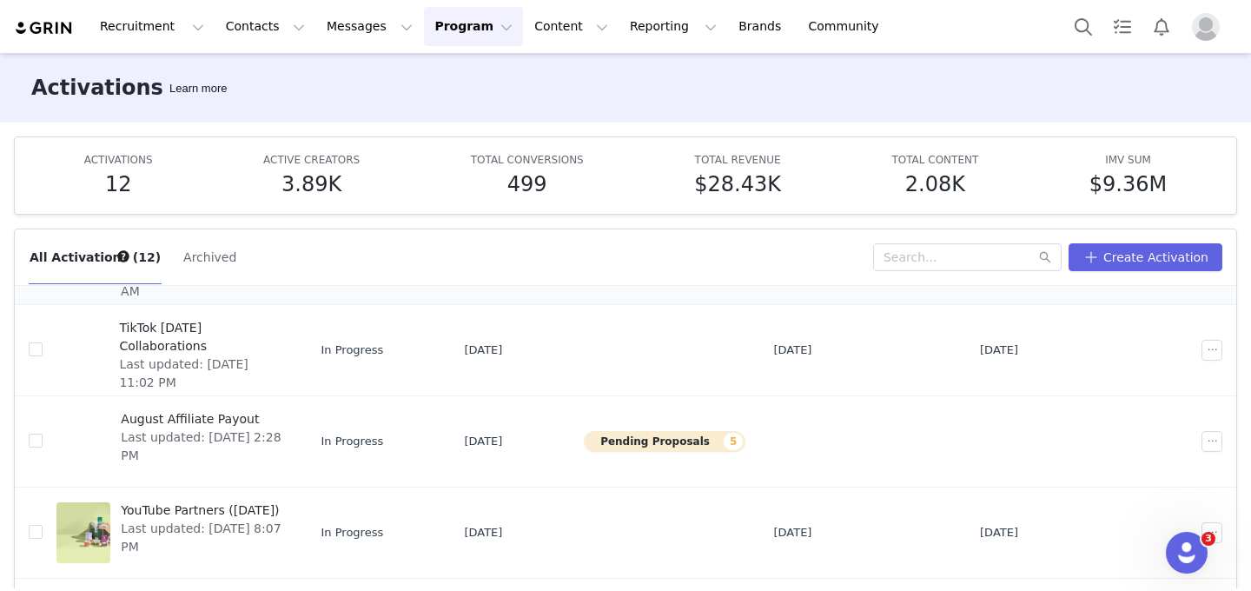
scroll to position [116, 0]
click at [226, 419] on span "August Affiliate Payout" at bounding box center [202, 417] width 162 height 18
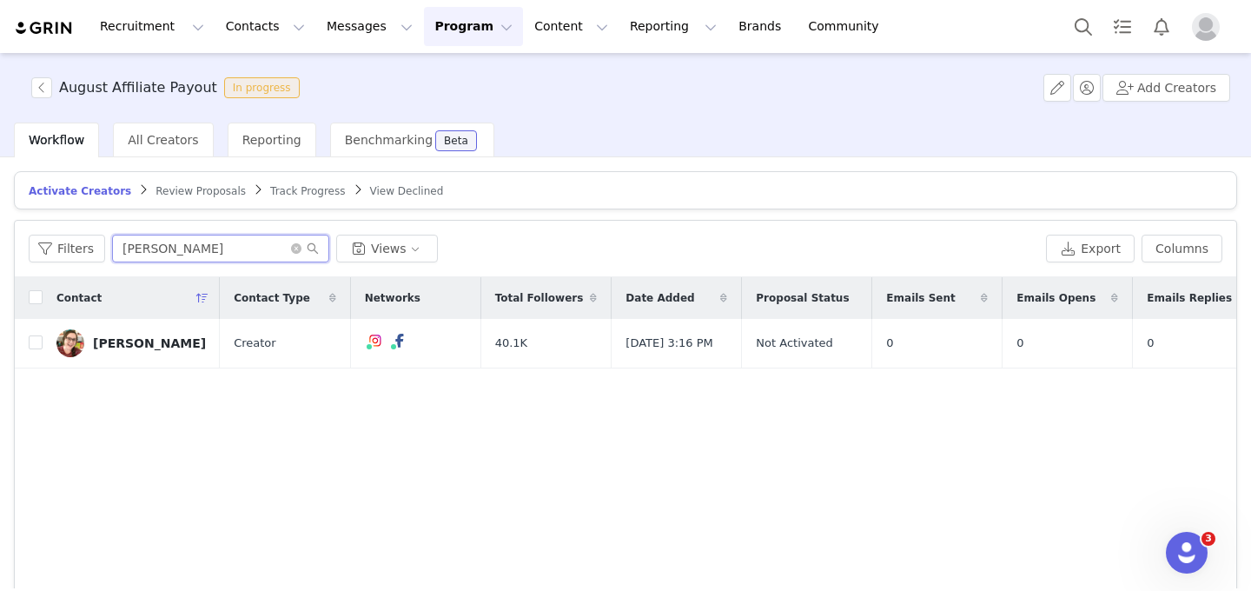
click at [184, 247] on input "jenna" at bounding box center [220, 249] width 217 height 28
click at [184, 248] on input "jenna" at bounding box center [220, 249] width 217 height 28
paste input "vayavinat@gmail.com"
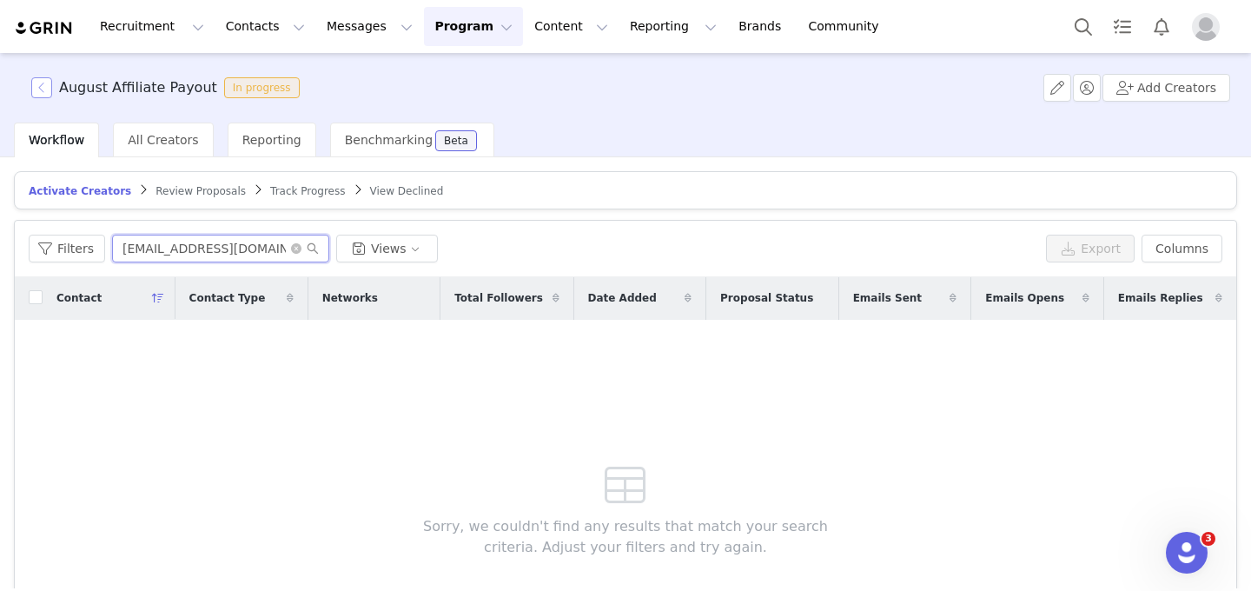
type input "jvayavinat@gmail.com"
click at [49, 85] on button "button" at bounding box center [41, 87] width 21 height 21
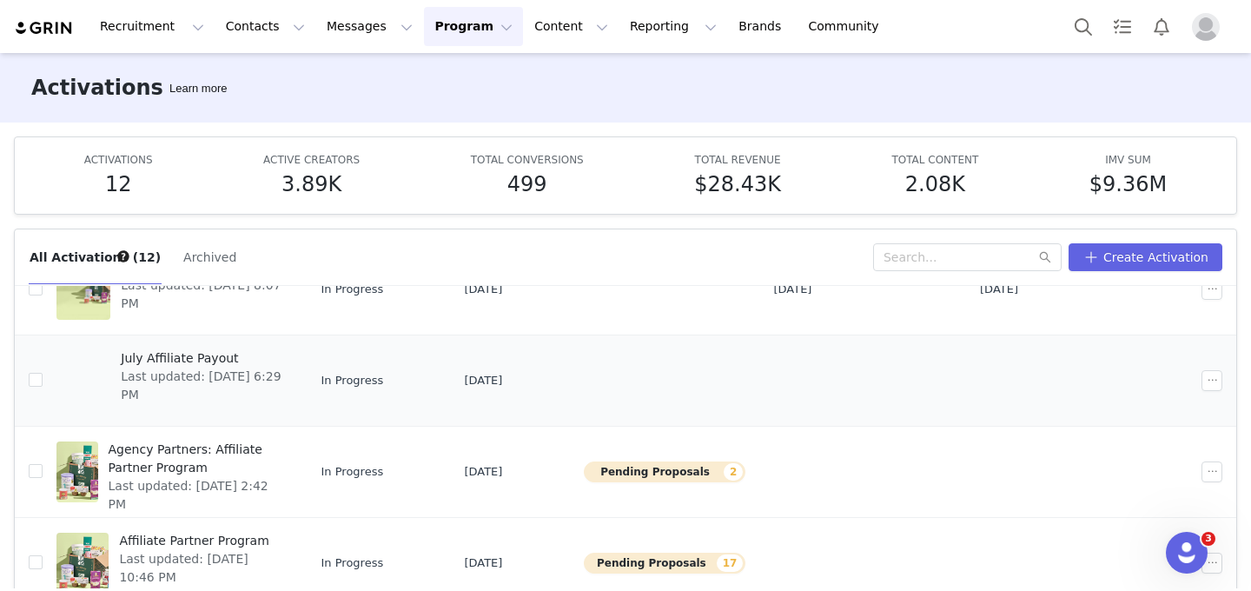
scroll to position [365, 0]
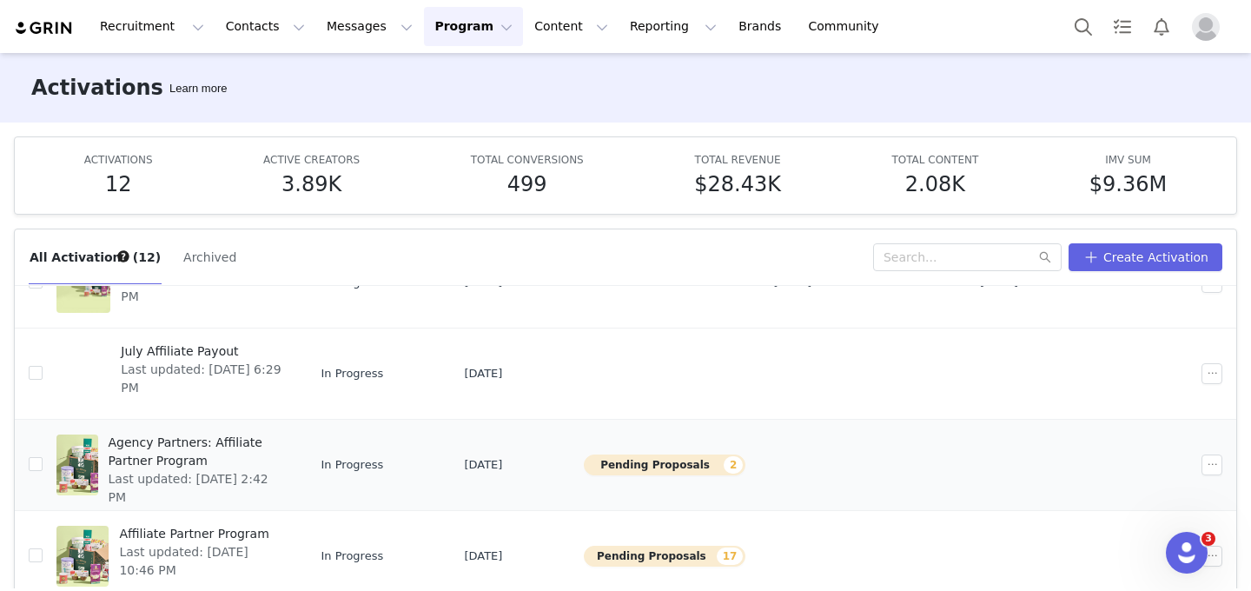
click at [235, 446] on span "Agency Partners: Affiliate Partner Program" at bounding box center [196, 452] width 175 height 36
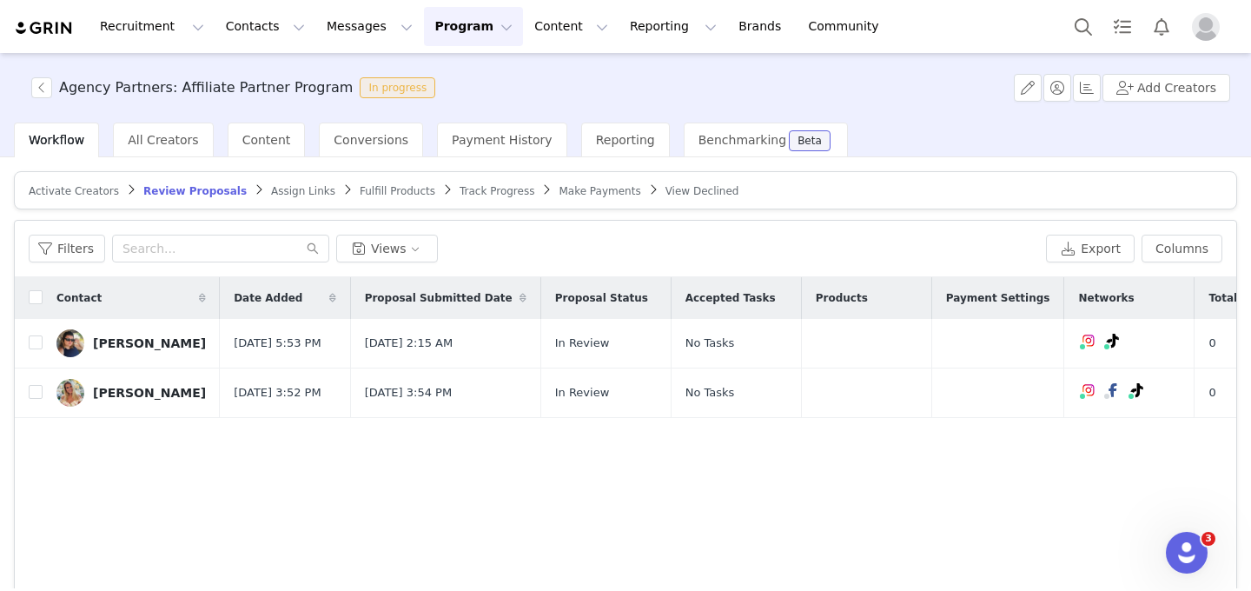
click at [484, 195] on span "Track Progress" at bounding box center [497, 191] width 75 height 12
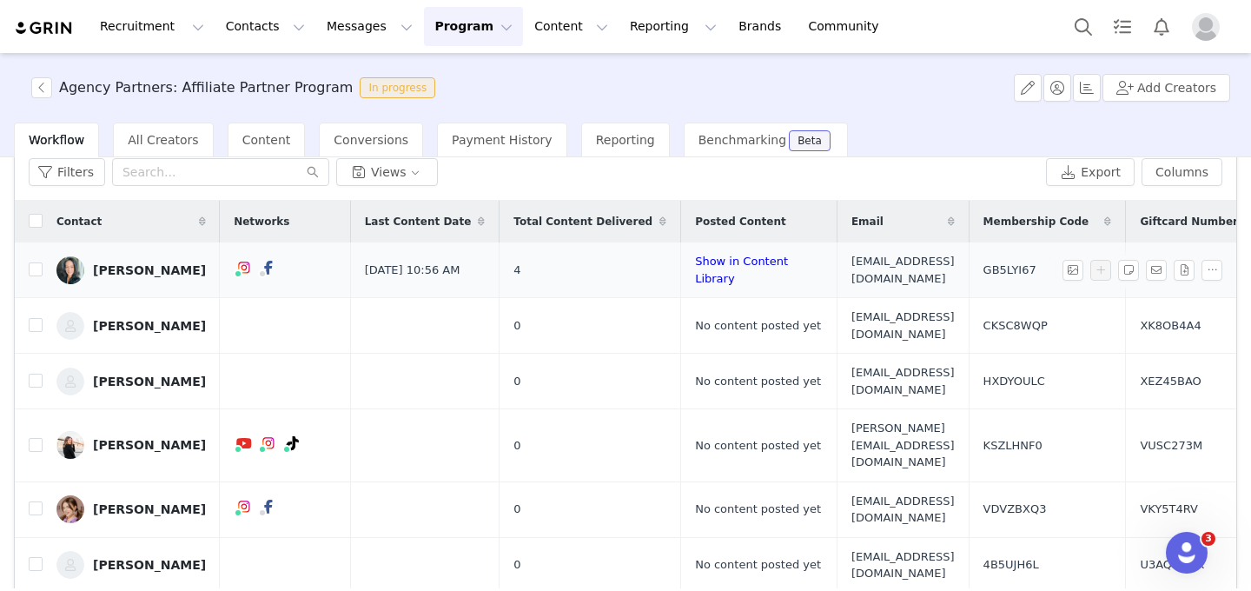
scroll to position [75, 0]
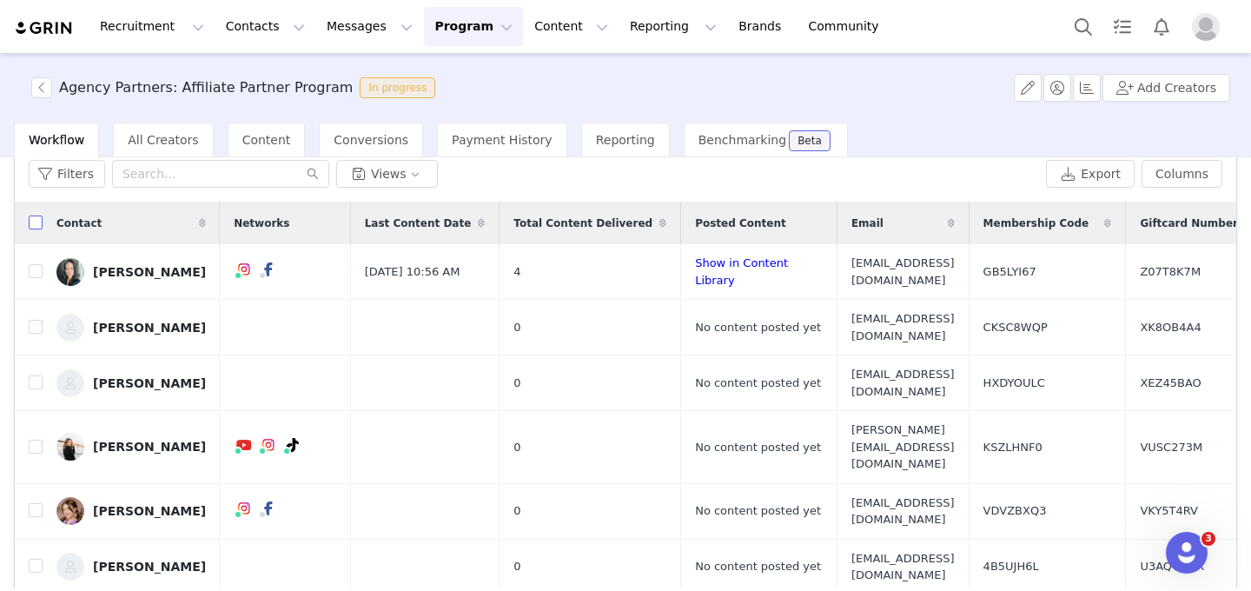
click at [36, 222] on input "checkbox" at bounding box center [36, 222] width 14 height 14
checkbox input "true"
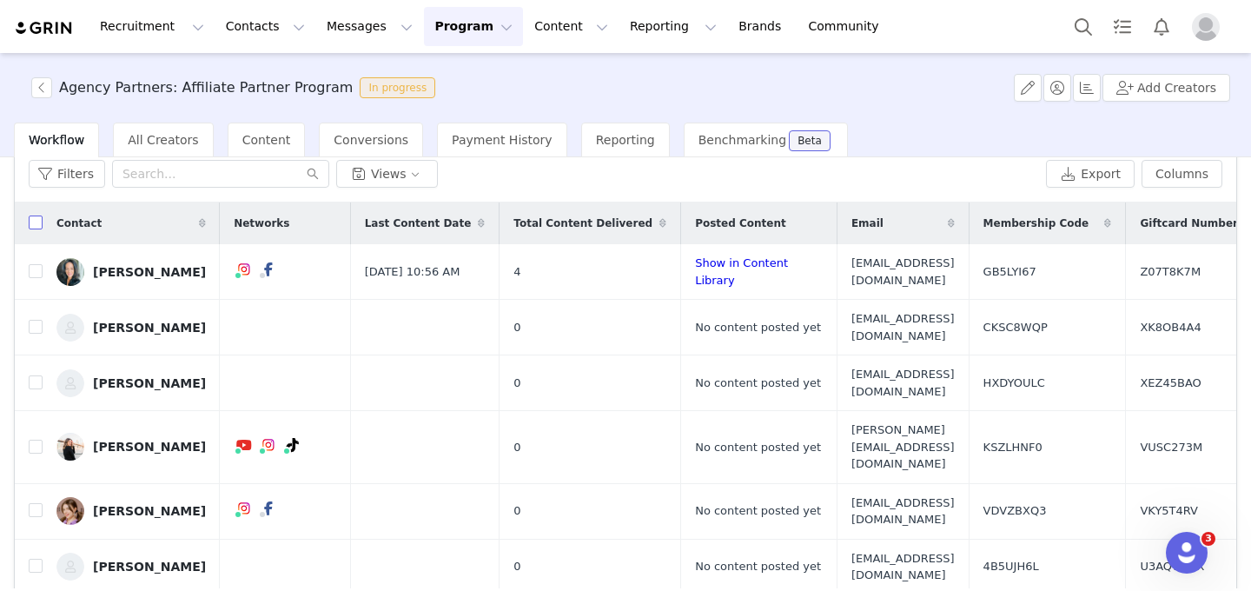
checkbox input "true"
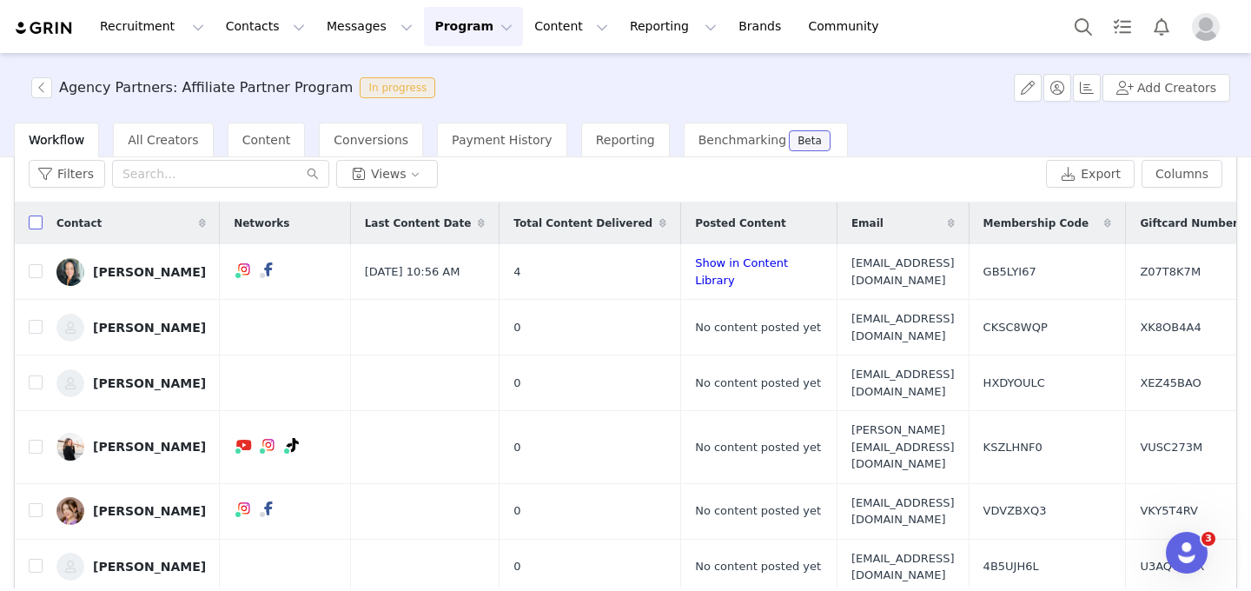
checkbox input "true"
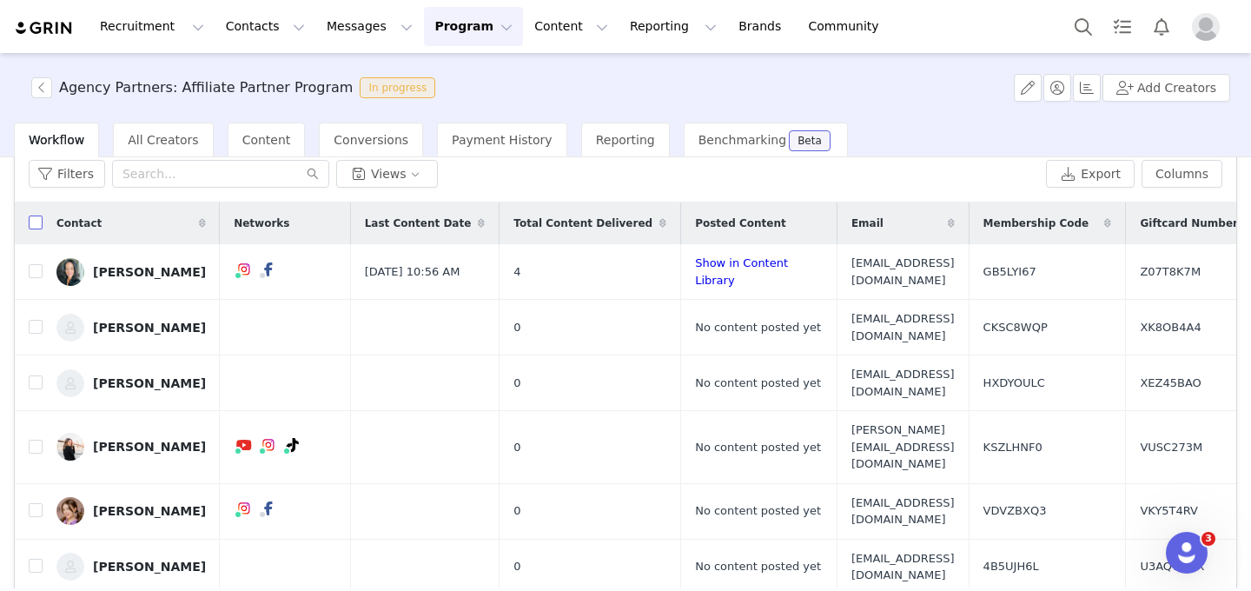
checkbox input "true"
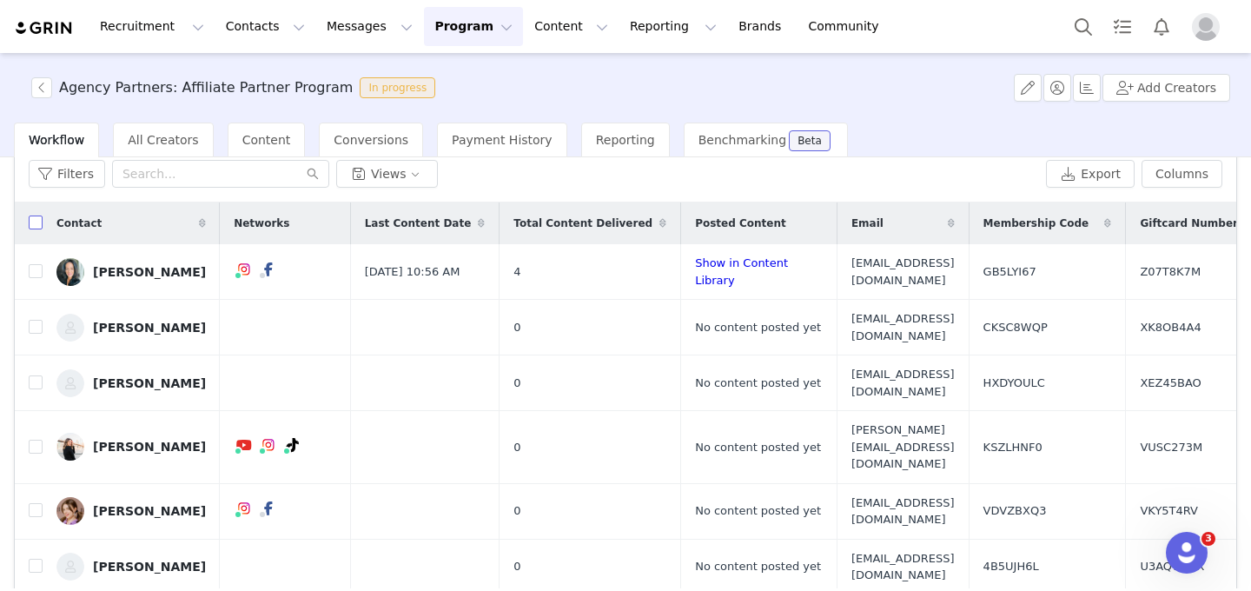
checkbox input "true"
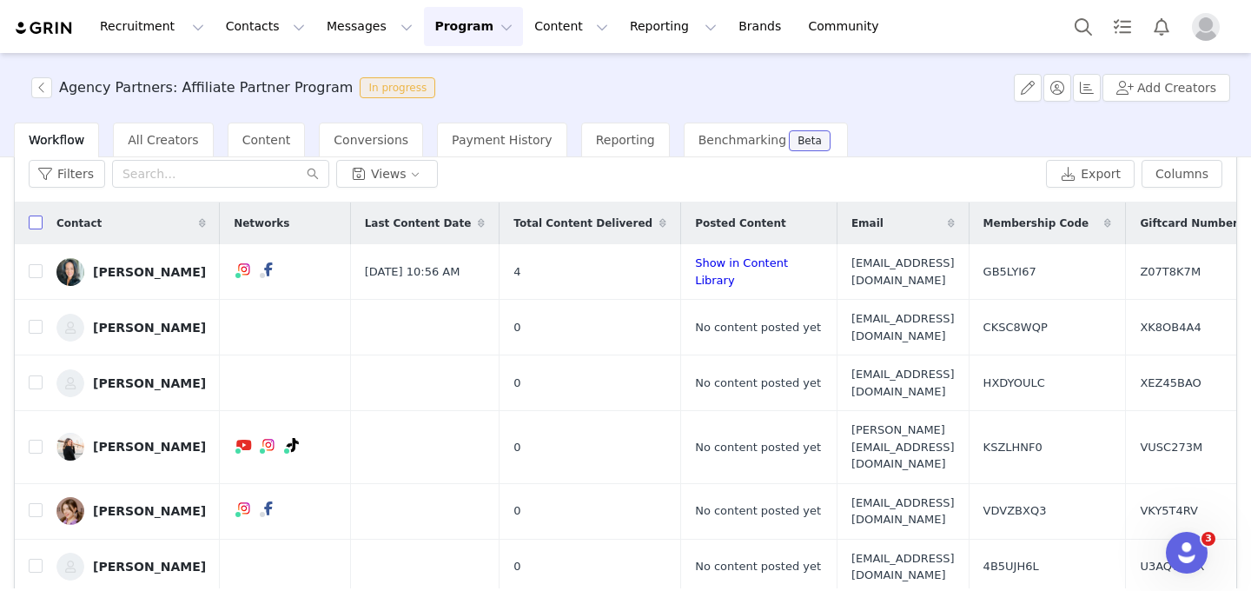
checkbox input "true"
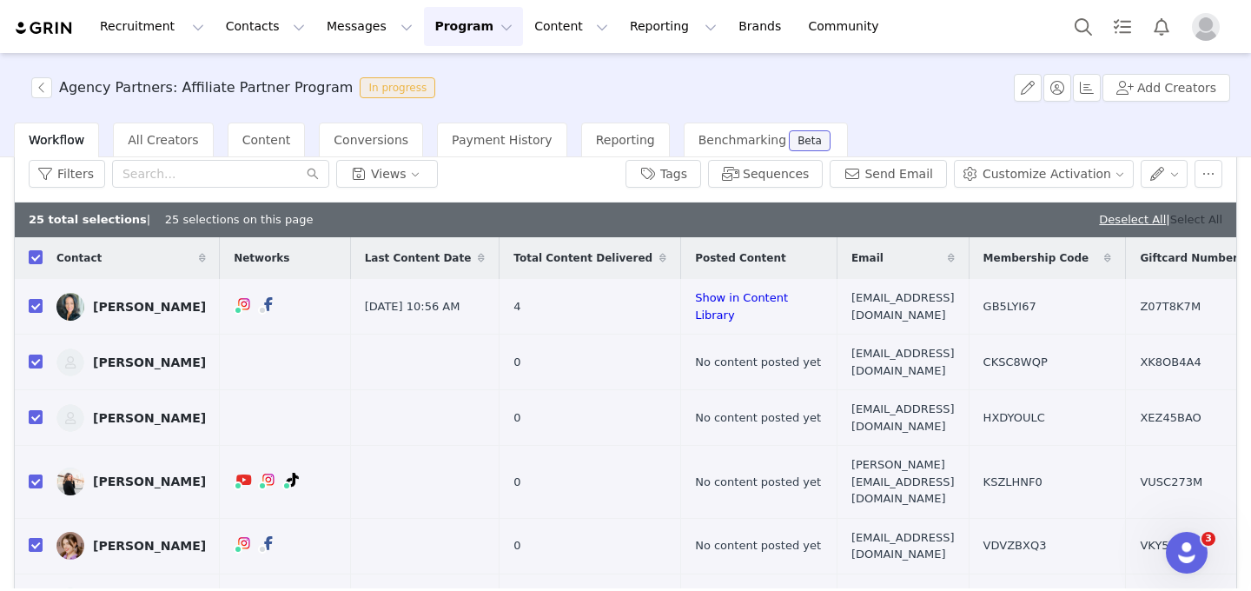
click at [1185, 215] on link "Select All" at bounding box center [1196, 219] width 52 height 13
click at [895, 169] on button "Send Email" at bounding box center [888, 174] width 117 height 28
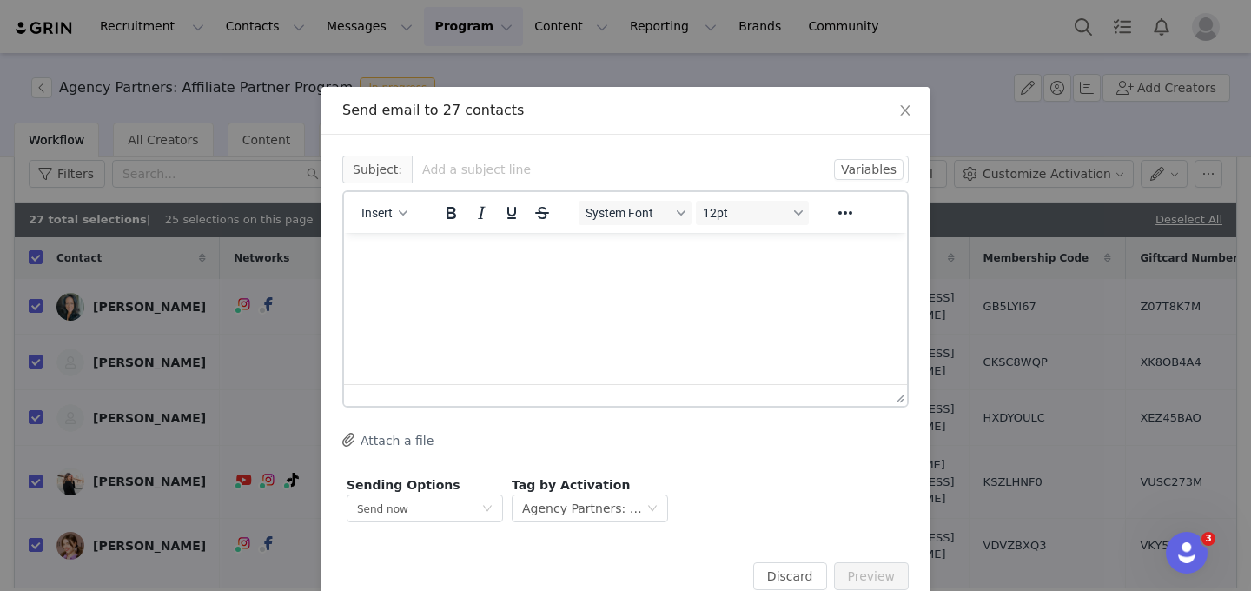
scroll to position [0, 0]
click at [414, 254] on p "Rich Text Area. Press ALT-0 for help." at bounding box center [625, 256] width 535 height 19
click at [400, 208] on button "Insert" at bounding box center [385, 213] width 60 height 24
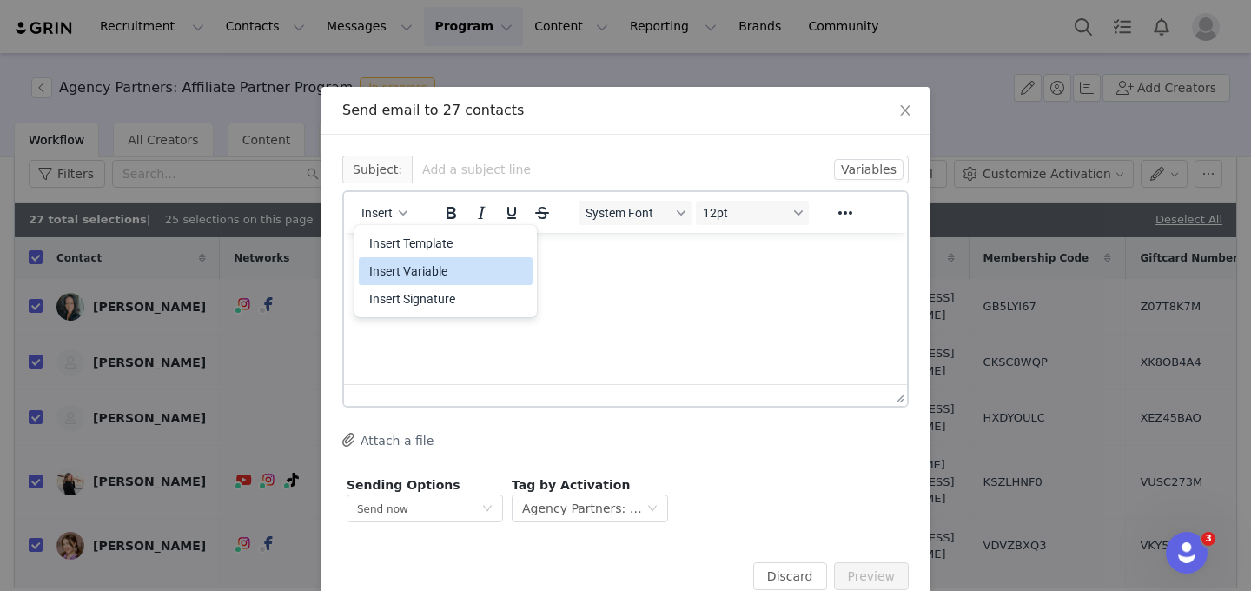
click at [419, 277] on div "Insert Variable" at bounding box center [447, 271] width 156 height 21
select select
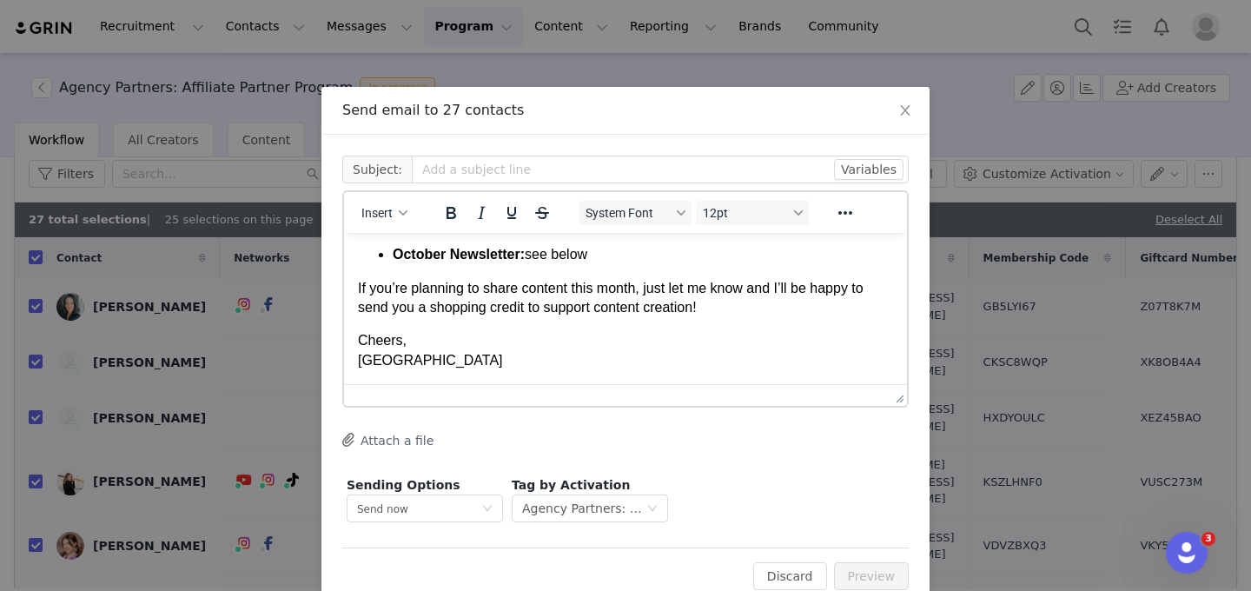
scroll to position [121, 0]
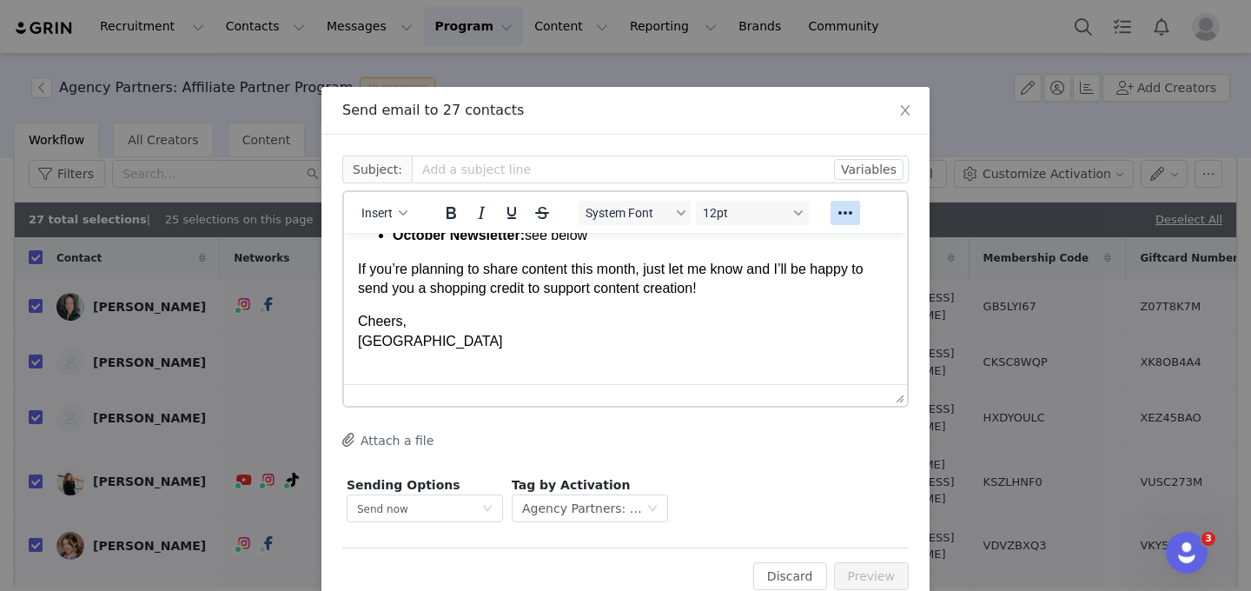
click at [857, 204] on button "Reveal or hide additional toolbar items" at bounding box center [846, 213] width 30 height 24
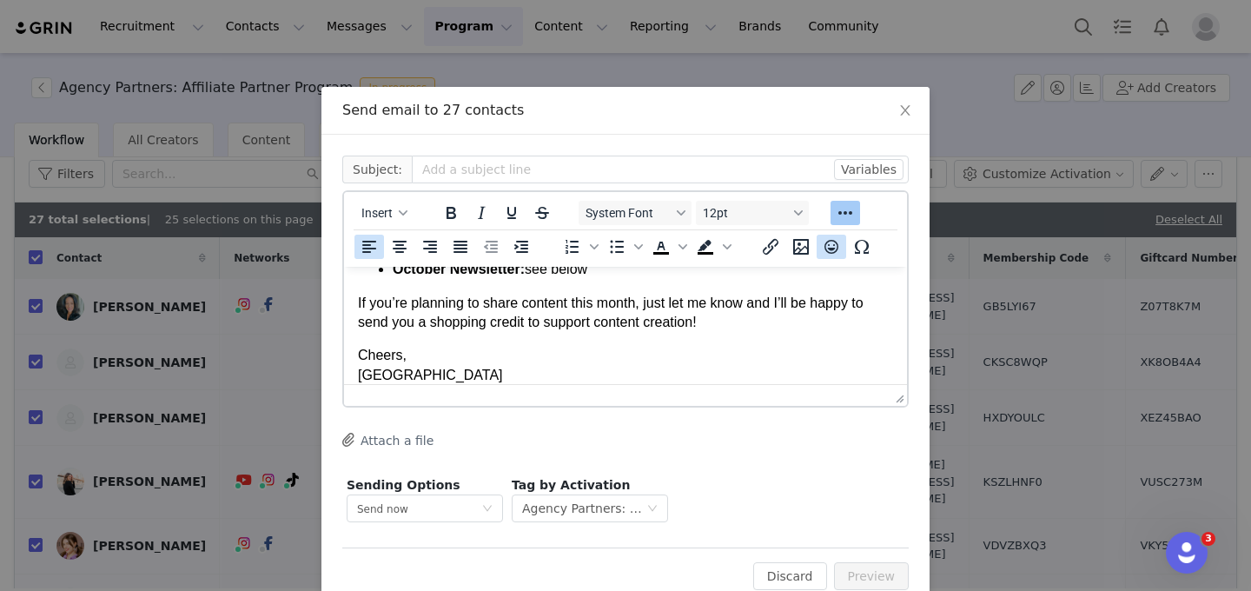
click at [818, 247] on button "Emojis" at bounding box center [832, 247] width 30 height 24
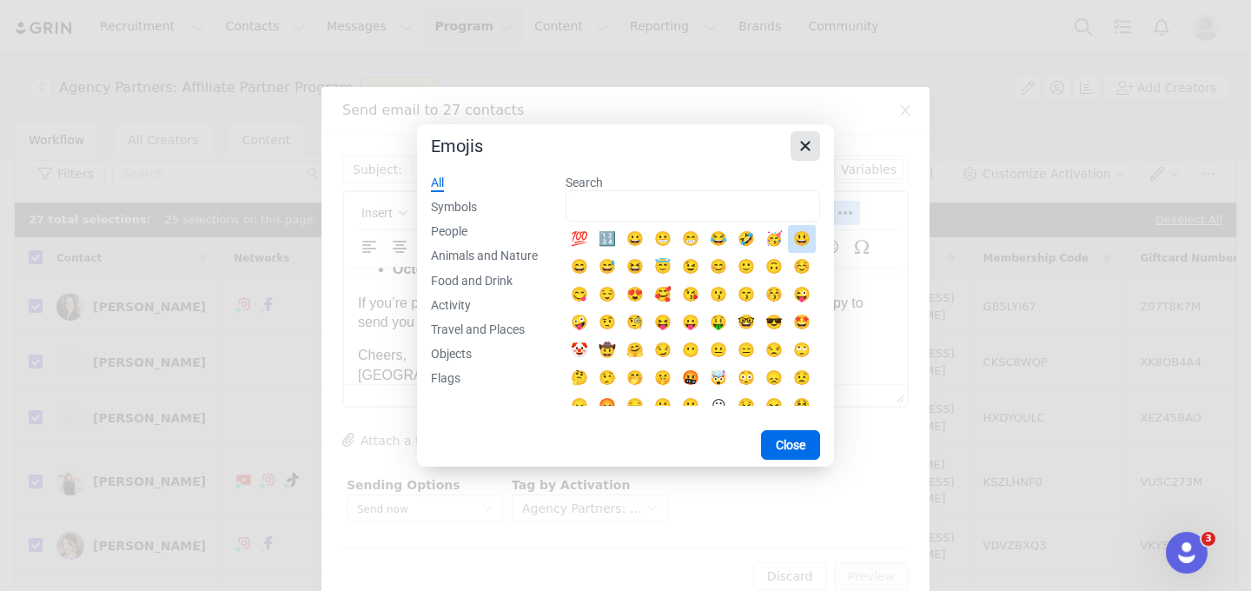
click at [806, 142] on icon "Close" at bounding box center [805, 146] width 21 height 21
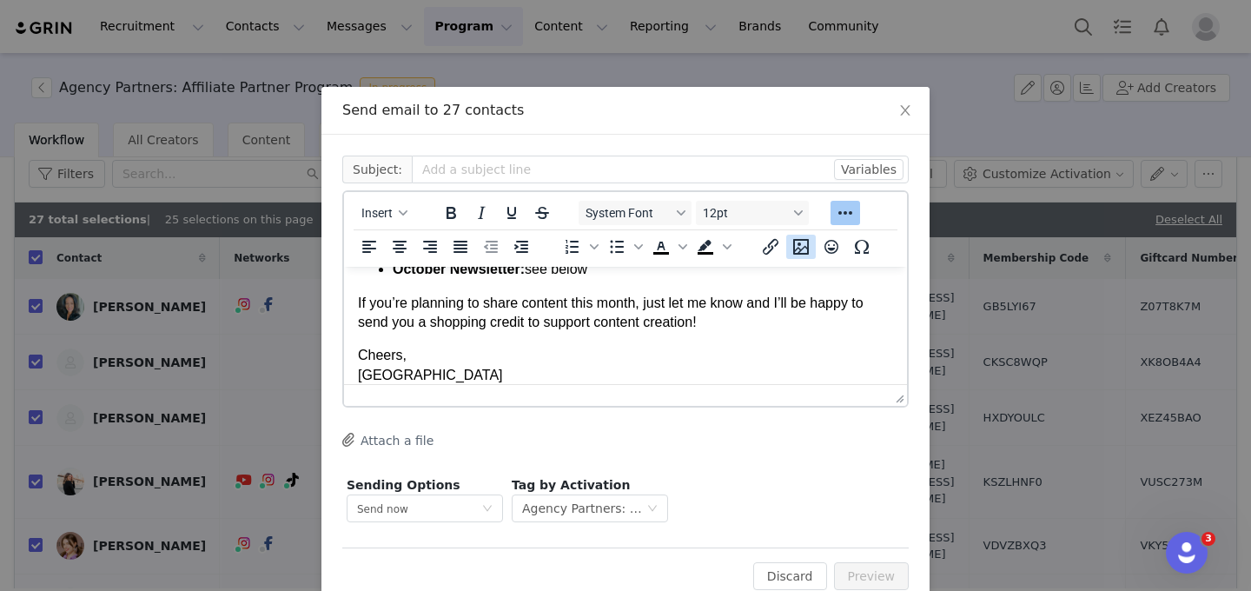
click at [801, 251] on icon "Insert/edit image" at bounding box center [801, 246] width 21 height 21
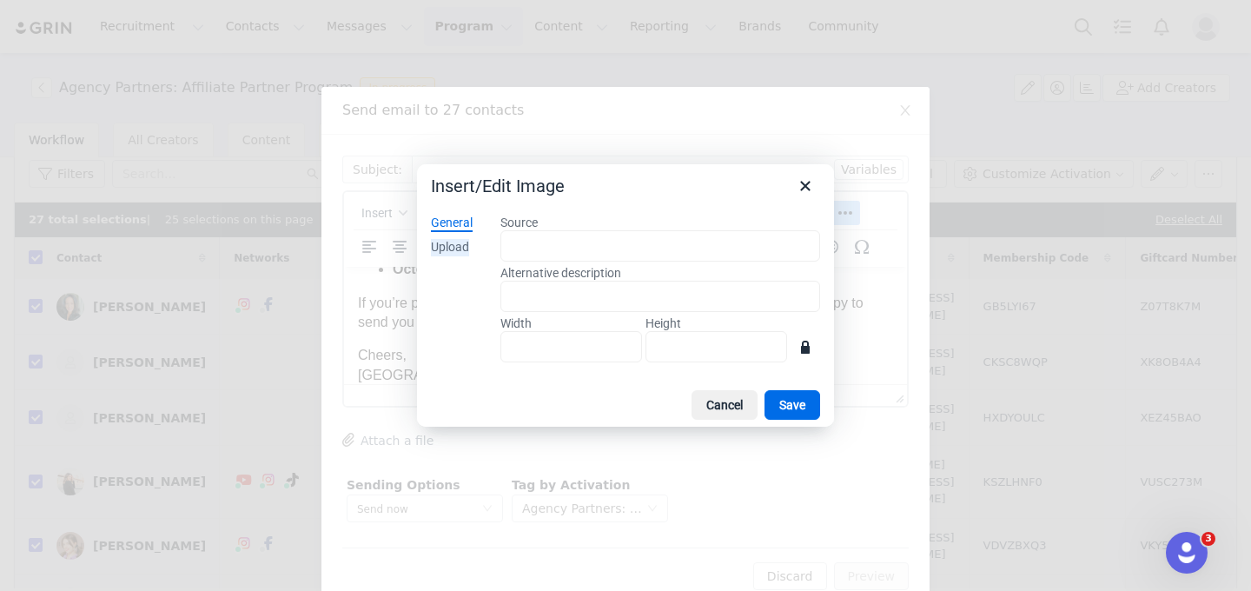
click at [454, 241] on div "Upload" at bounding box center [450, 247] width 38 height 17
type input "927"
type input "1200"
click at [792, 406] on button "Save" at bounding box center [793, 405] width 56 height 30
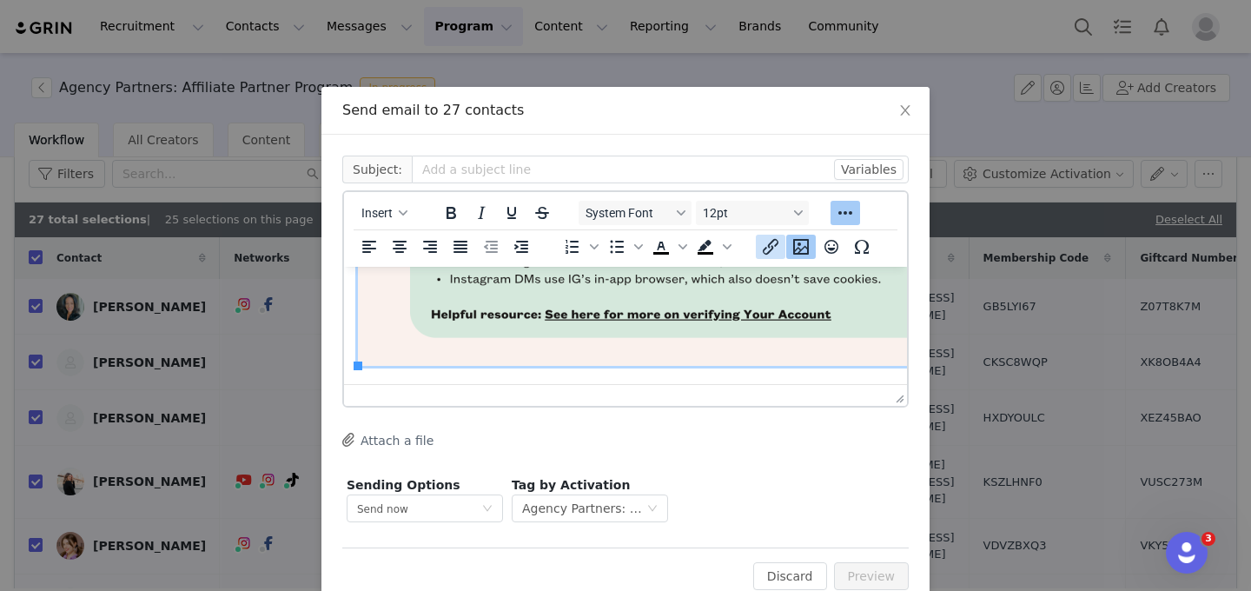
click at [772, 252] on icon "Insert/edit link" at bounding box center [770, 246] width 21 height 21
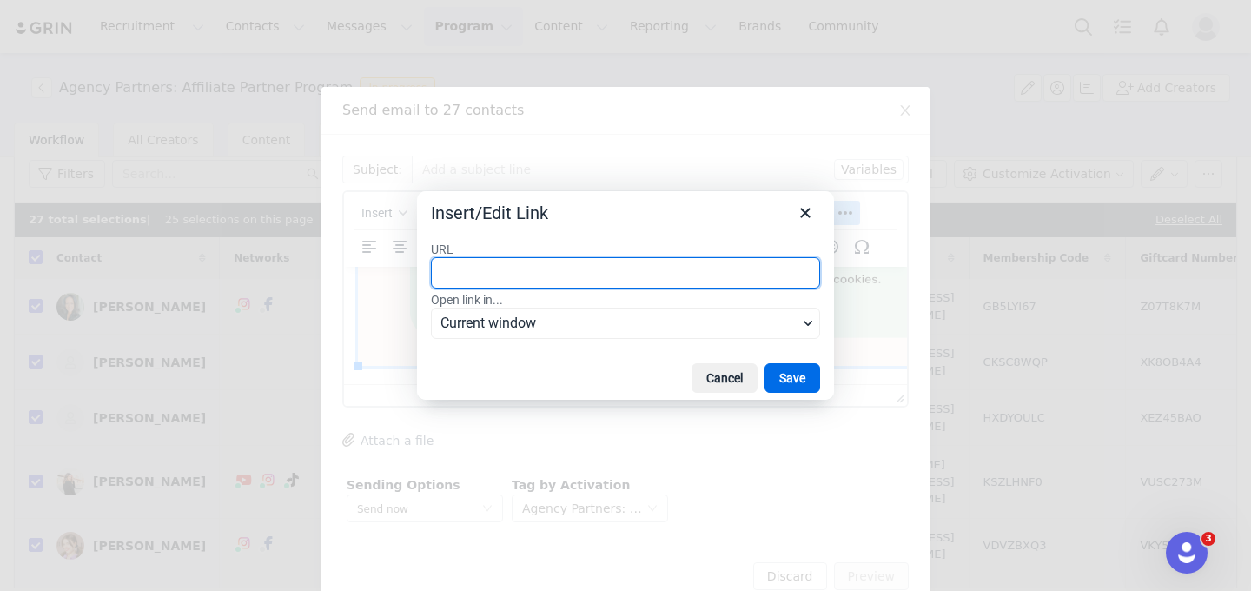
paste input "https://help.grin.co/docs/verifying-your-account"
type input "https://help.grin.co/docs/verifying-your-account"
click at [795, 380] on button "Save" at bounding box center [793, 378] width 56 height 30
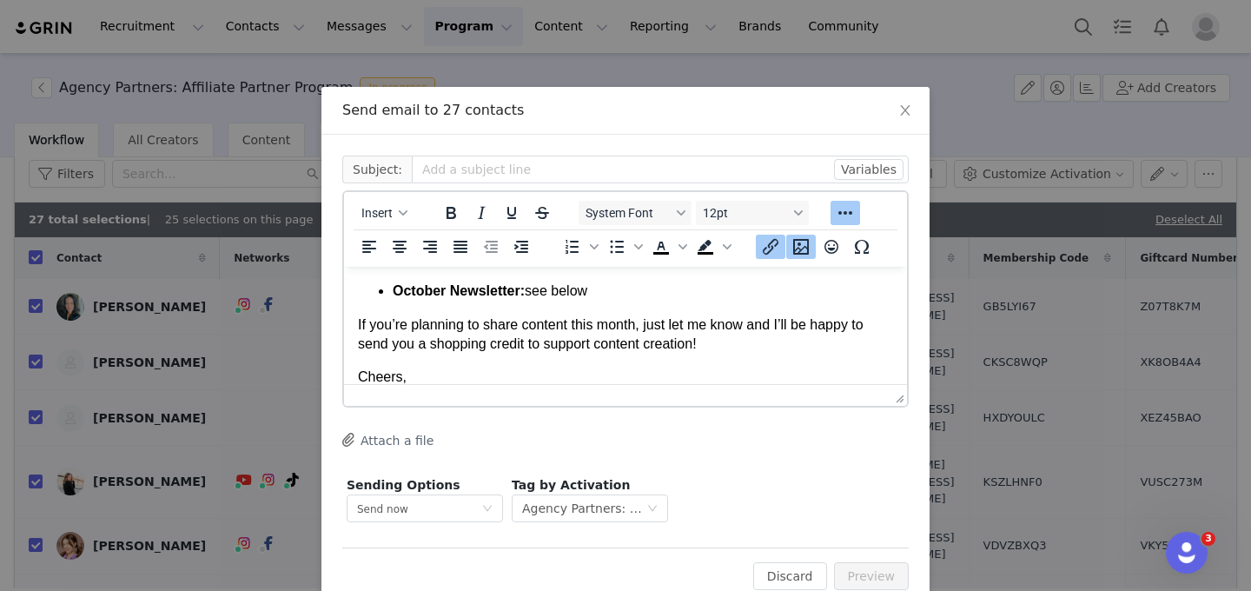
scroll to position [41, 0]
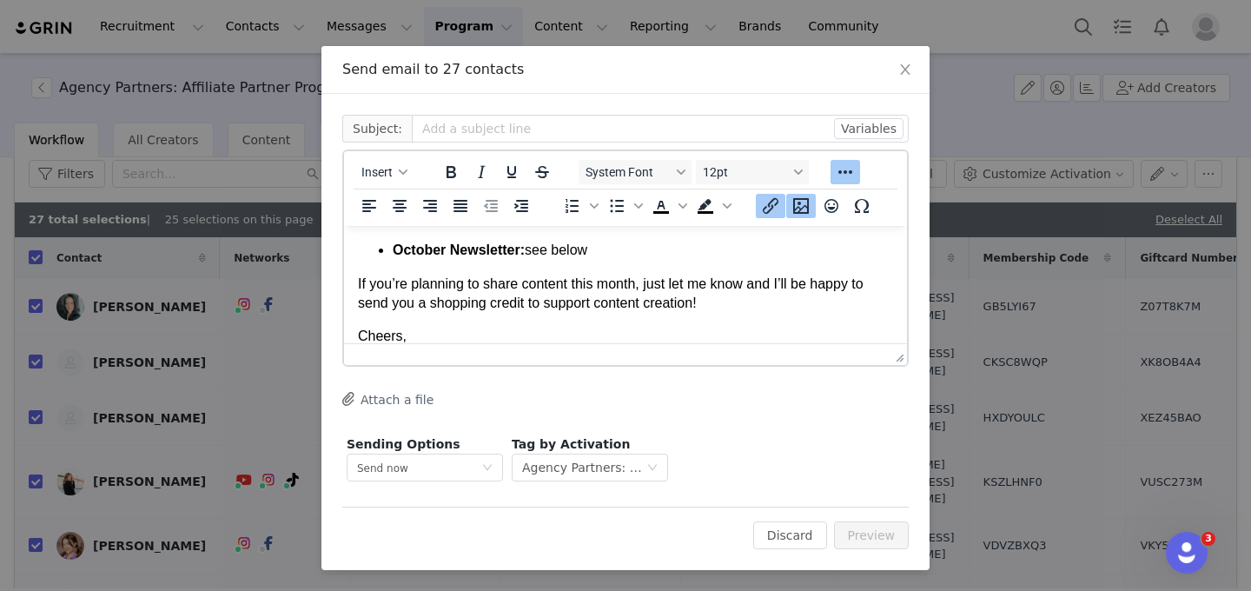
click at [746, 295] on p "If you’re planning to share content this month, just let me know and I’ll be ha…" at bounding box center [625, 294] width 535 height 39
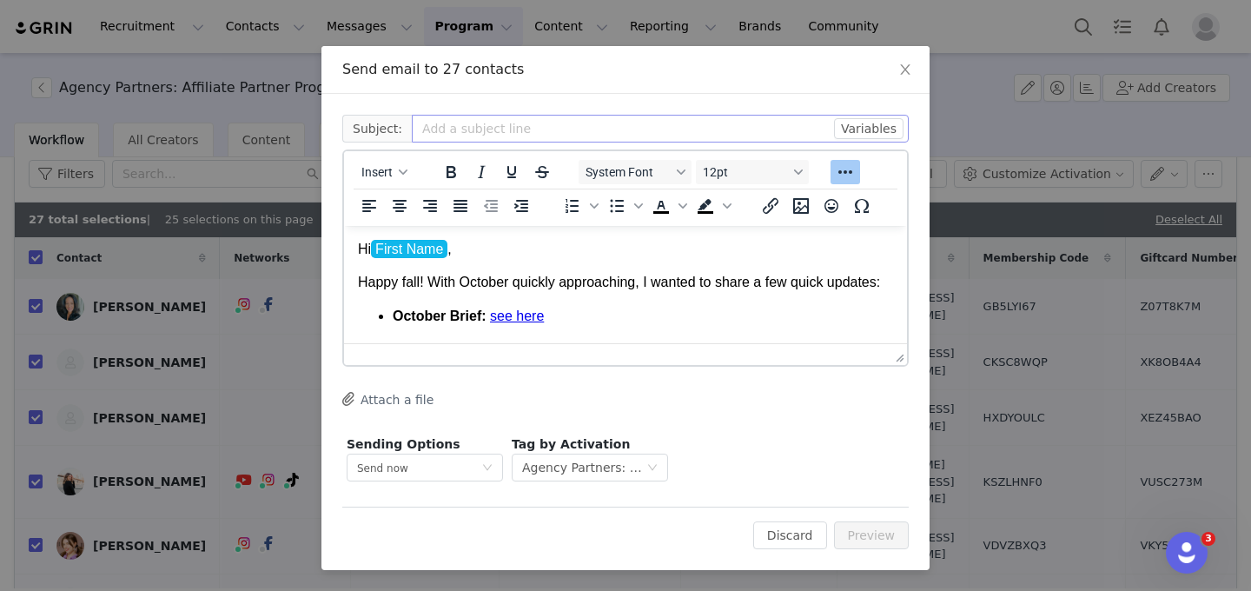
click at [490, 136] on input "text" at bounding box center [660, 129] width 497 height 28
drag, startPoint x: 589, startPoint y: 129, endPoint x: 507, endPoint y: 128, distance: 82.5
click at [507, 128] on input "Thrive October Thrive Affiliate Updates 🎃" at bounding box center [660, 129] width 497 height 28
type input "Thrive October Updates 🎃"
click at [879, 532] on button "Preview" at bounding box center [872, 535] width 76 height 28
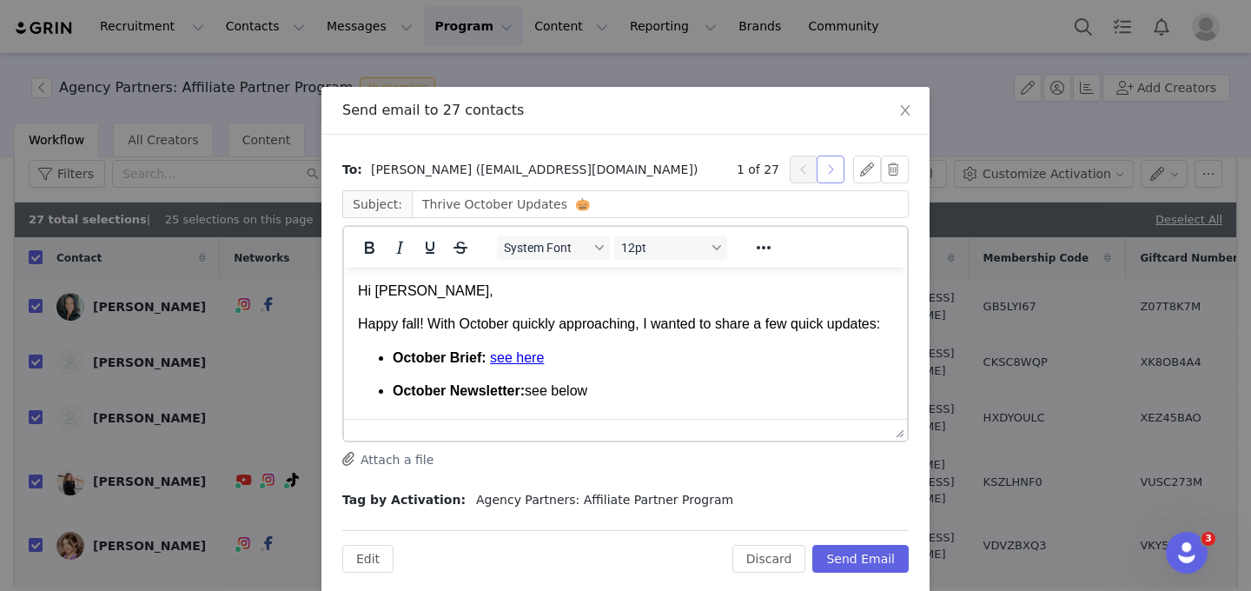
click at [833, 163] on button "button" at bounding box center [831, 170] width 28 height 28
click at [833, 165] on button "button" at bounding box center [831, 170] width 28 height 28
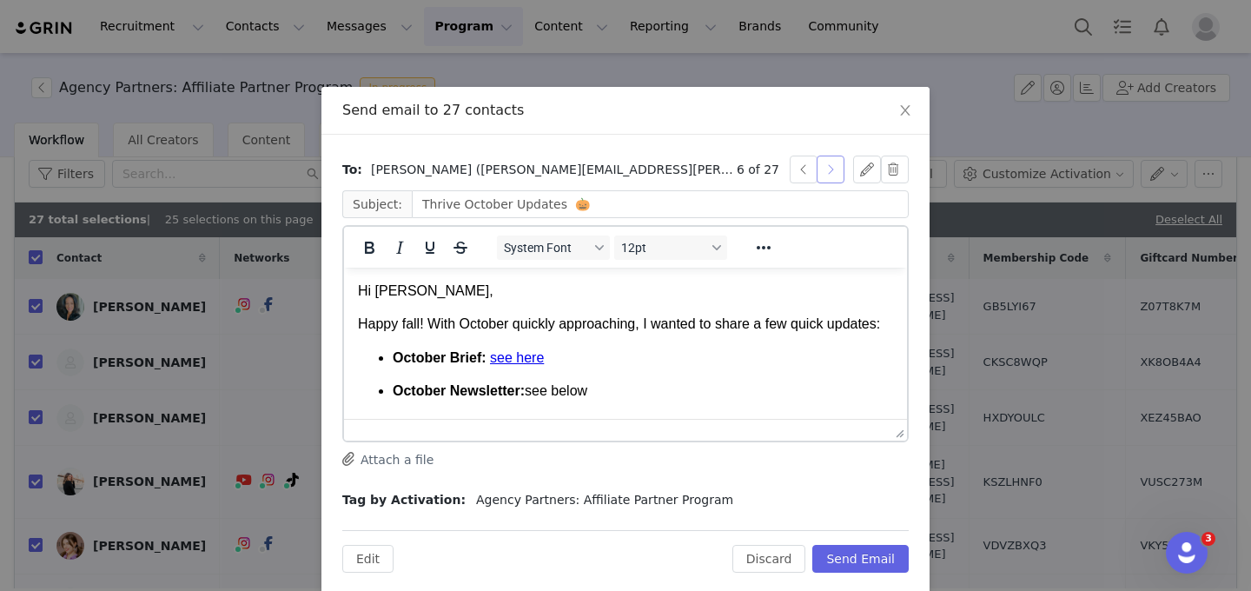
click at [833, 165] on button "button" at bounding box center [831, 170] width 28 height 28
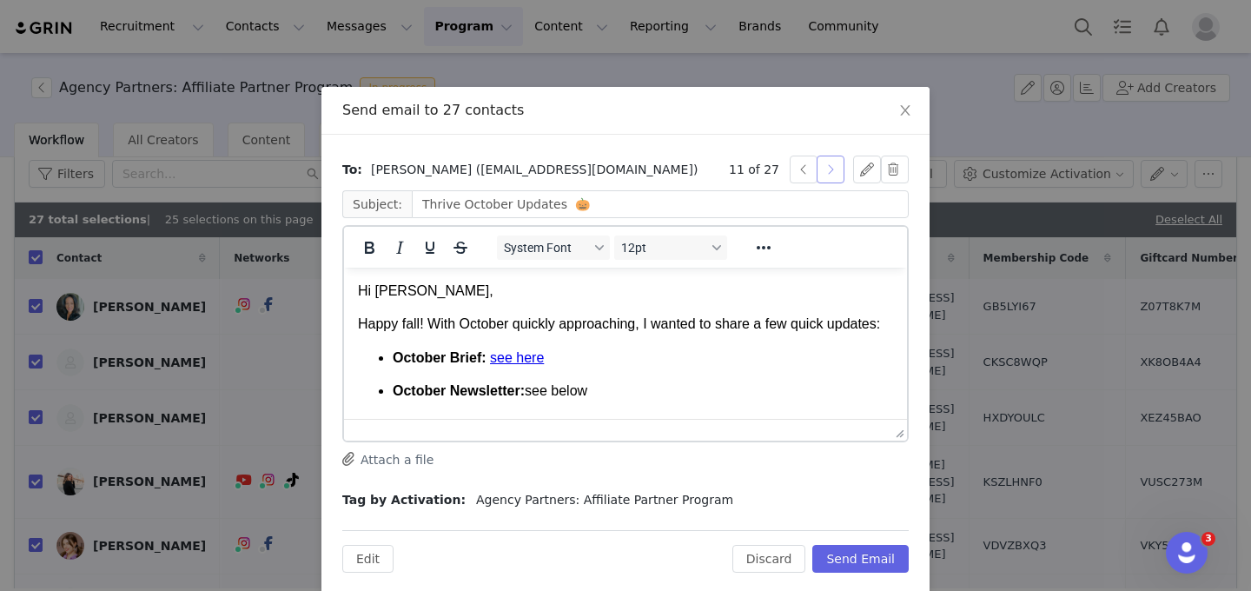
click at [833, 165] on button "button" at bounding box center [831, 170] width 28 height 28
click at [833, 166] on button "button" at bounding box center [831, 170] width 28 height 28
click at [833, 167] on button "button" at bounding box center [831, 170] width 28 height 28
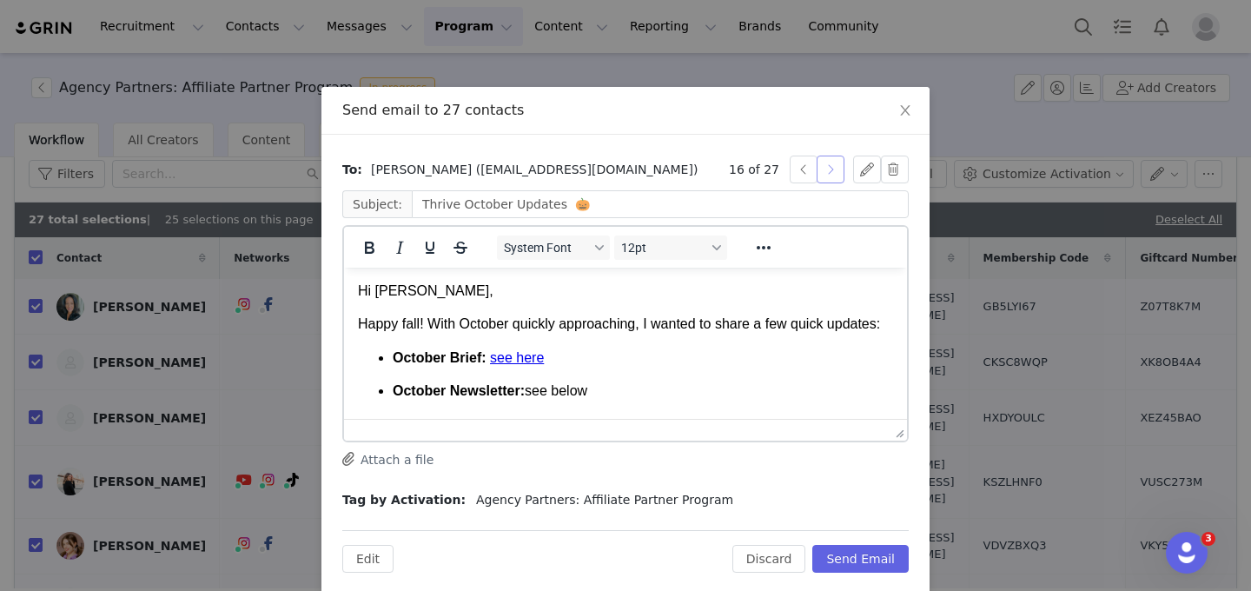
click at [833, 167] on button "button" at bounding box center [831, 170] width 28 height 28
click at [833, 168] on button "button" at bounding box center [831, 170] width 28 height 28
click at [832, 168] on button "button" at bounding box center [831, 170] width 28 height 28
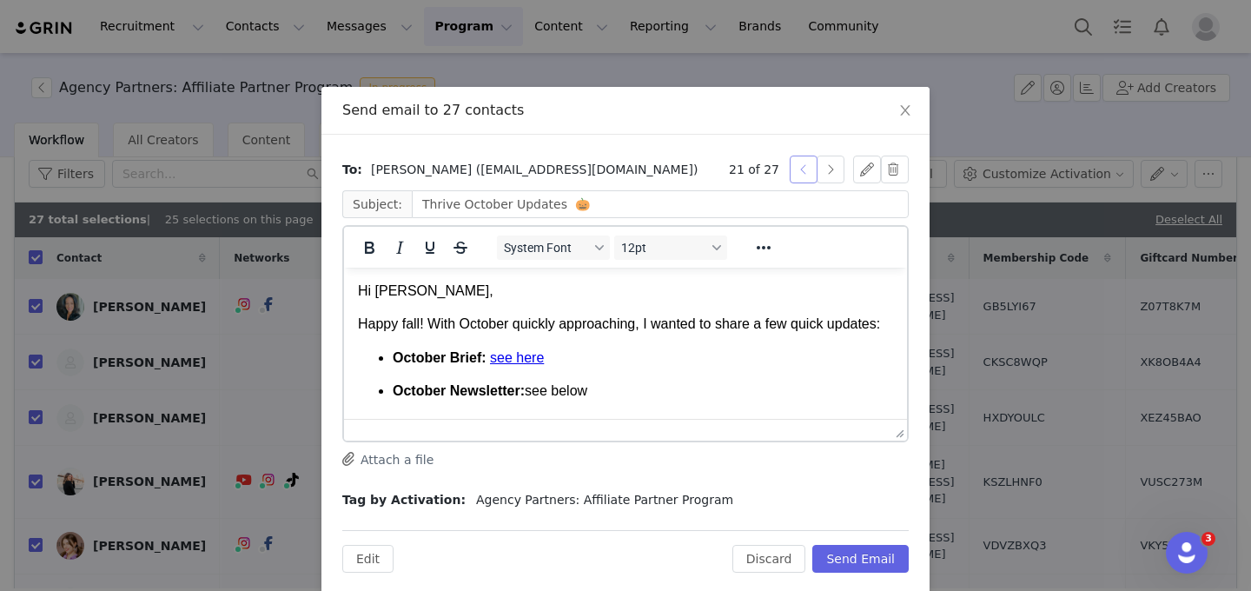
click at [801, 168] on button "button" at bounding box center [804, 170] width 28 height 28
click at [824, 169] on button "button" at bounding box center [831, 170] width 28 height 28
click at [824, 170] on button "button" at bounding box center [831, 170] width 28 height 28
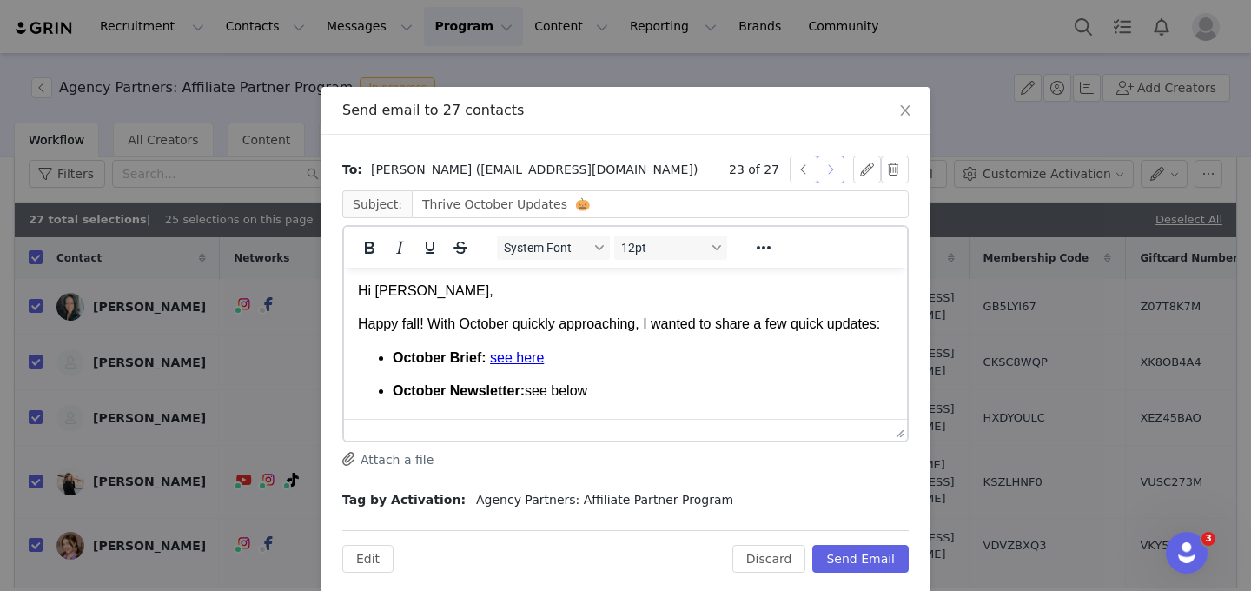
click at [824, 170] on button "button" at bounding box center [831, 170] width 28 height 28
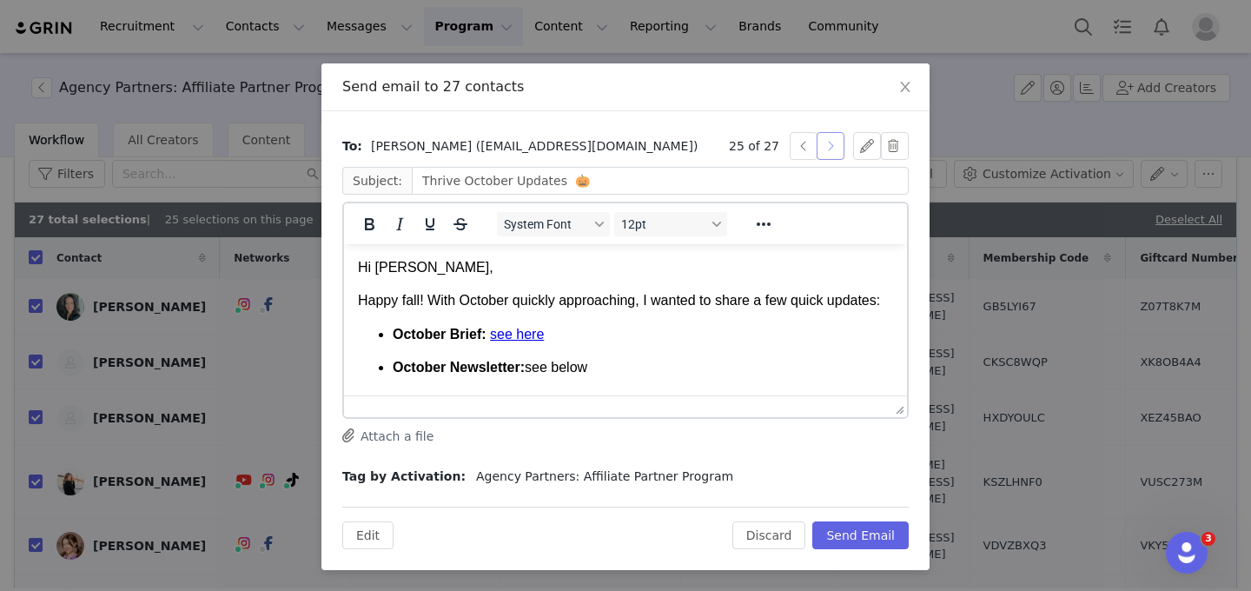
click at [819, 150] on button "button" at bounding box center [831, 146] width 28 height 28
click at [823, 150] on button "button" at bounding box center [831, 146] width 28 height 28
click at [878, 536] on button "Send Email" at bounding box center [860, 535] width 96 height 28
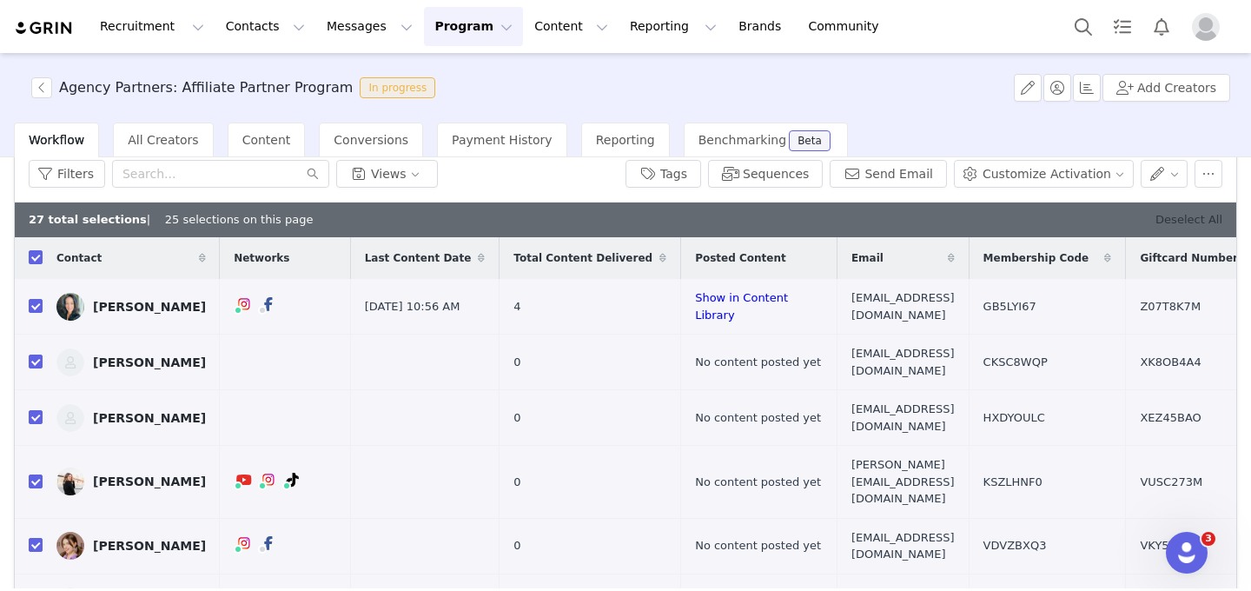
click at [1214, 217] on link "Deselect All" at bounding box center [1189, 219] width 67 height 13
checkbox input "false"
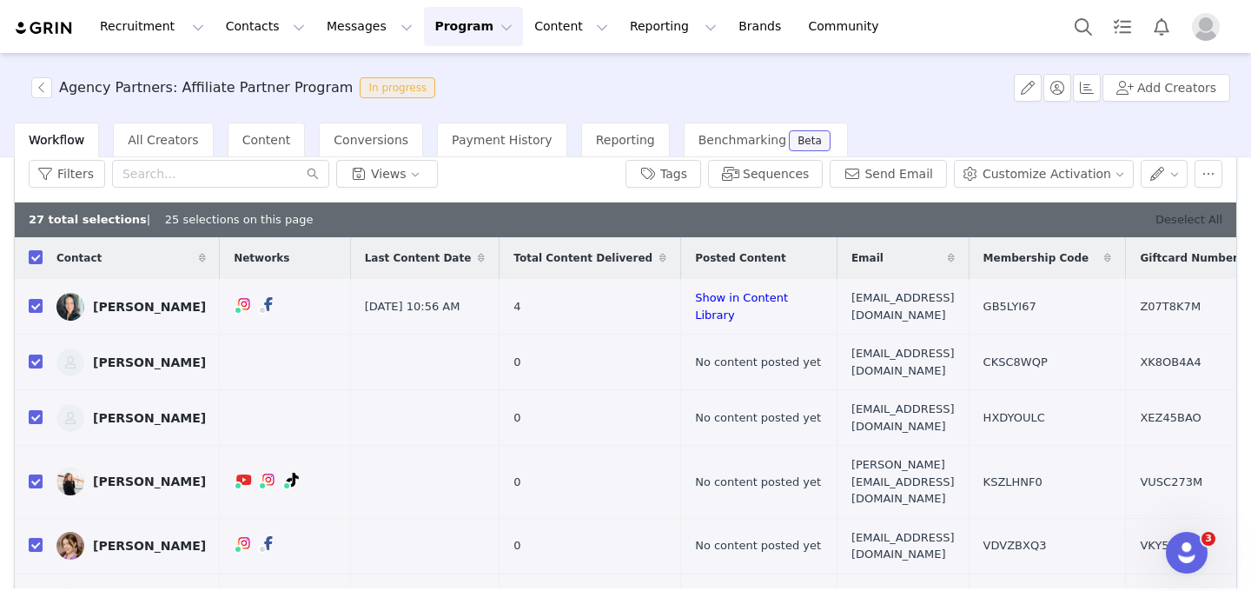
checkbox input "false"
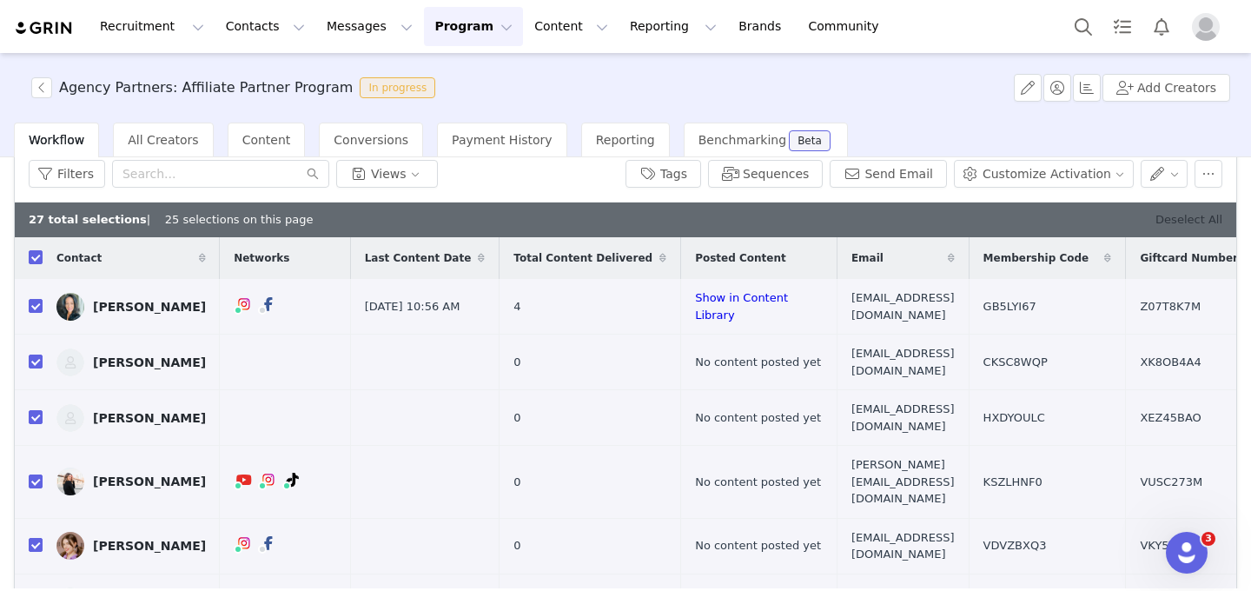
checkbox input "false"
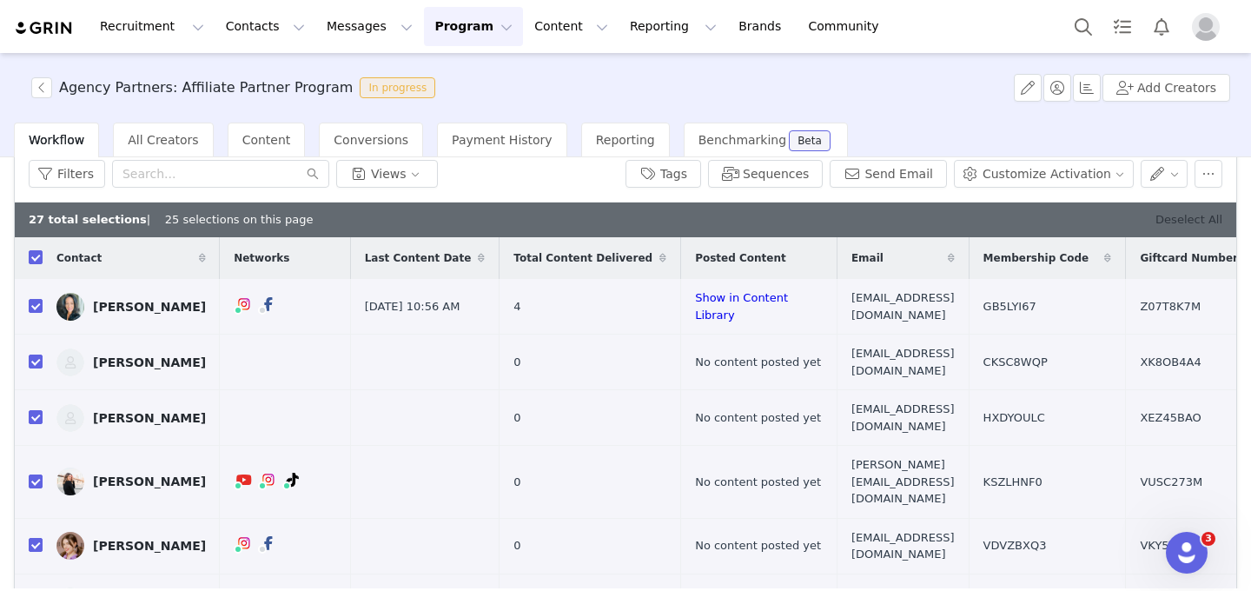
checkbox input "false"
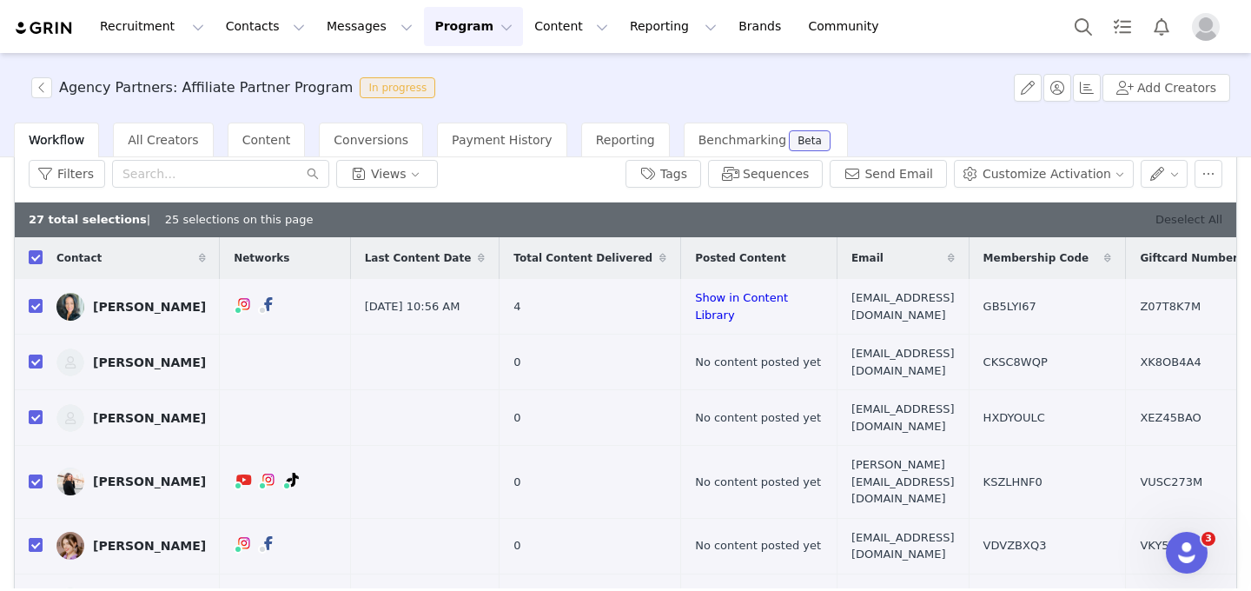
checkbox input "false"
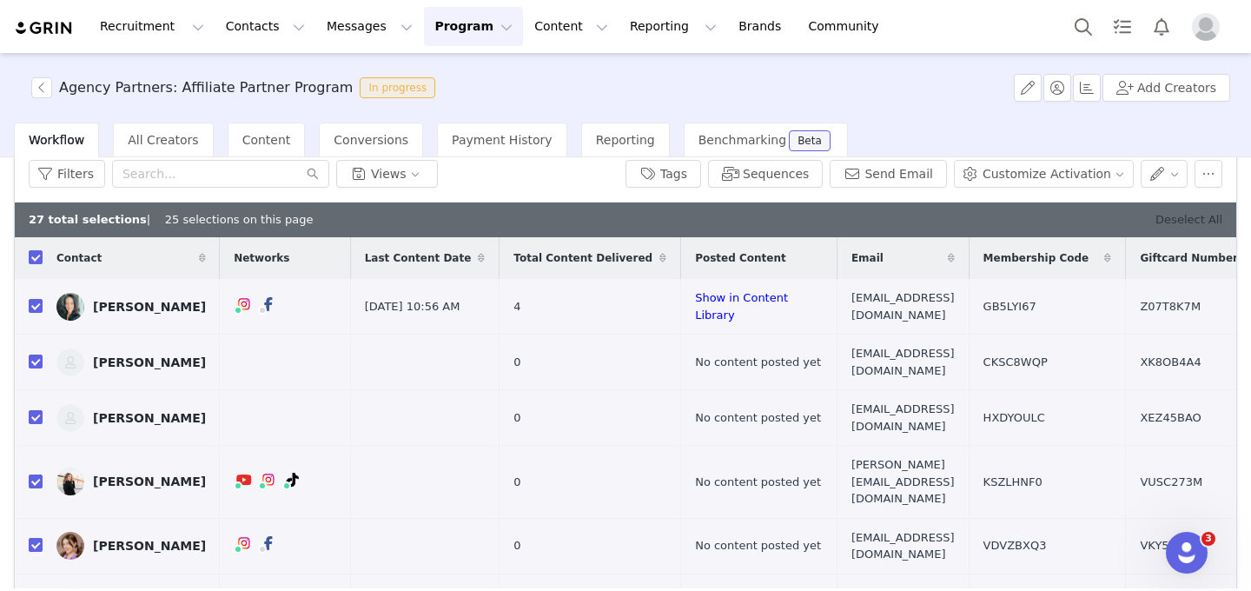
checkbox input "false"
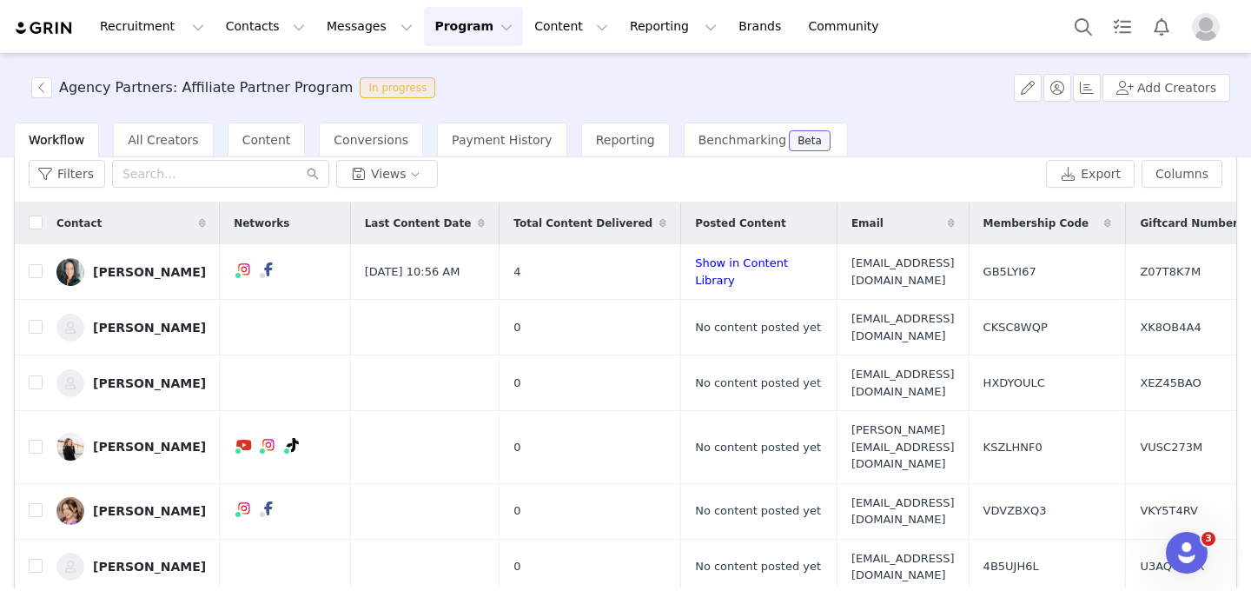
click at [438, 43] on button "Program Program" at bounding box center [473, 26] width 99 height 39
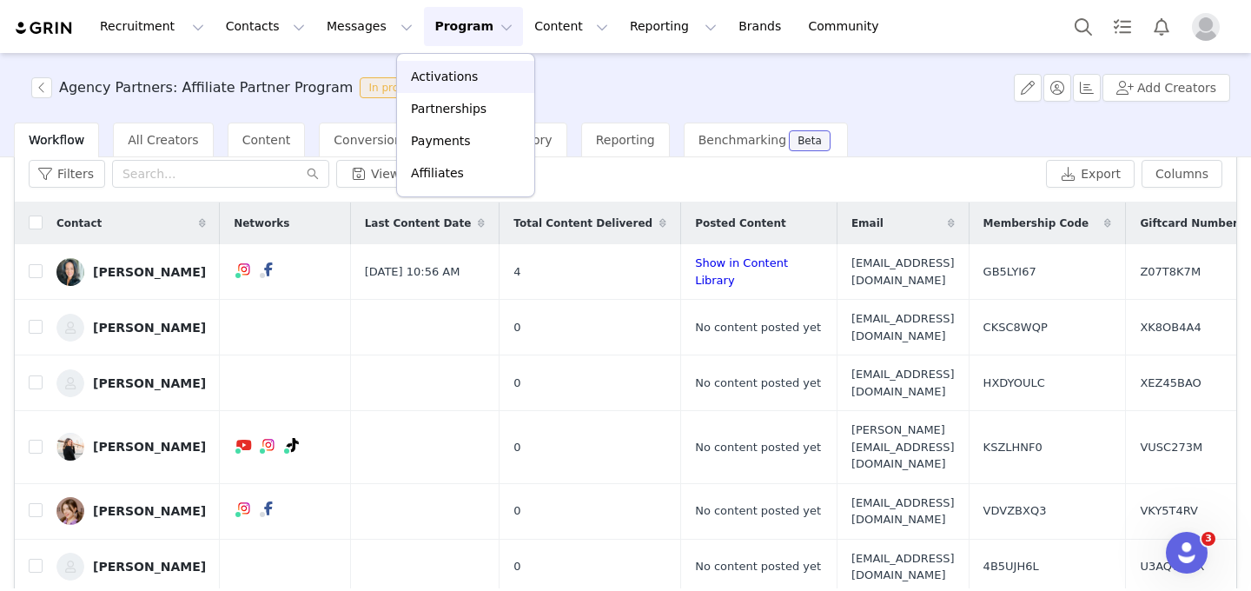
click at [453, 74] on p "Activations" at bounding box center [444, 77] width 67 height 18
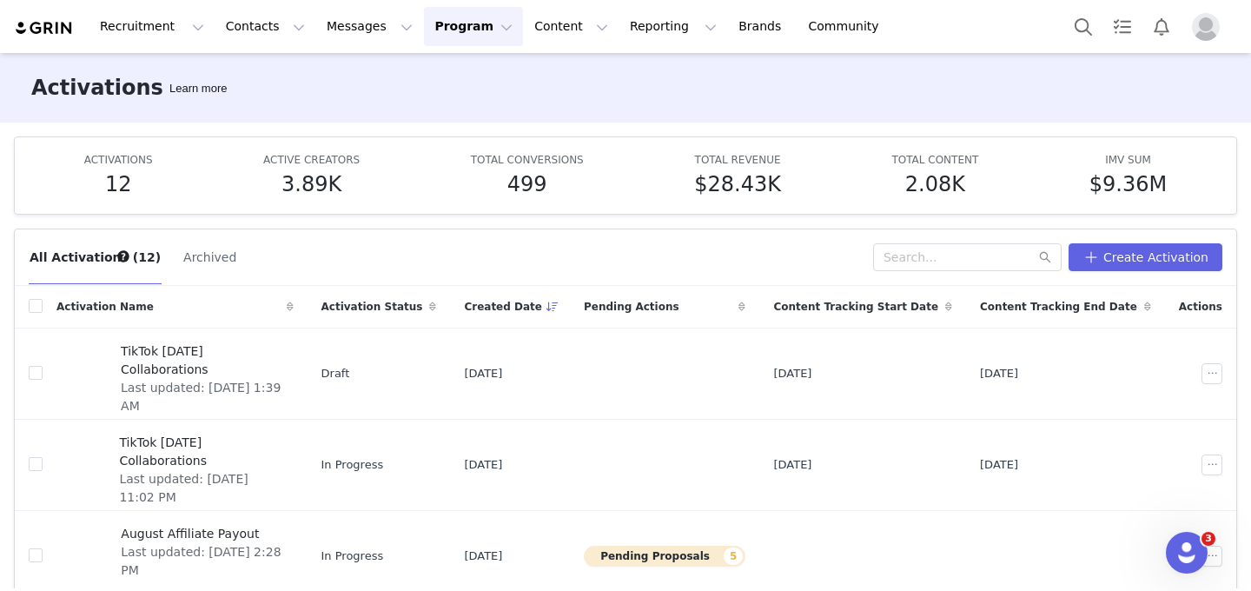
click at [47, 17] on div "Recruitment Recruitment Creator Search Curated Lists Landing Pages Web Extensio…" at bounding box center [455, 26] width 883 height 39
click at [44, 26] on img at bounding box center [44, 28] width 61 height 17
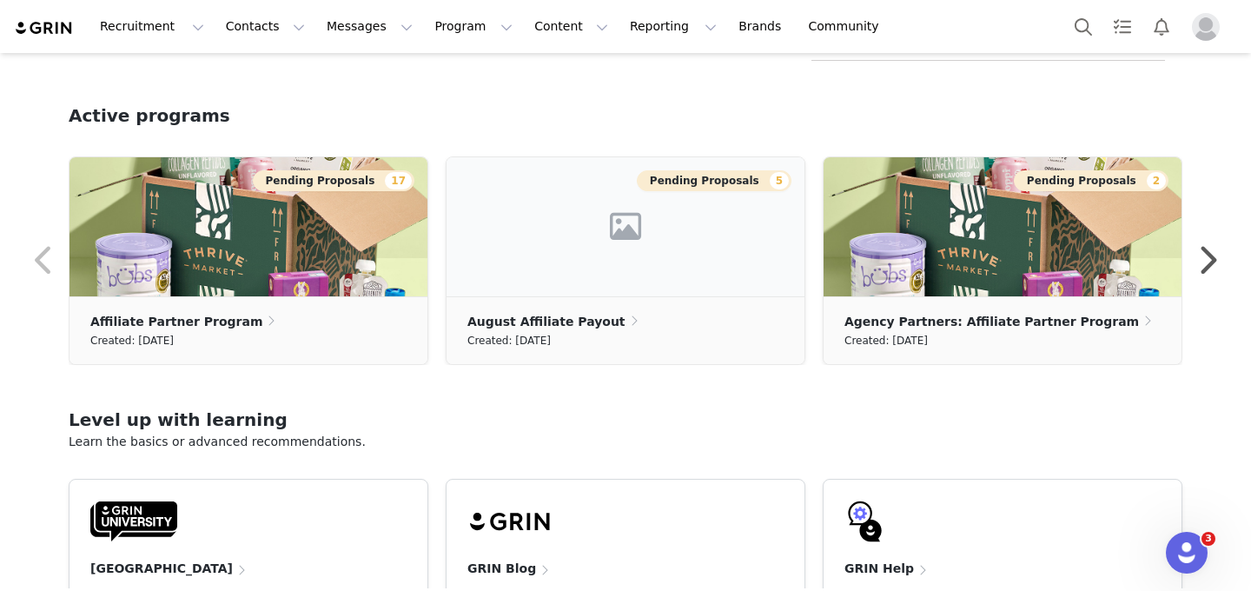
scroll to position [625, 0]
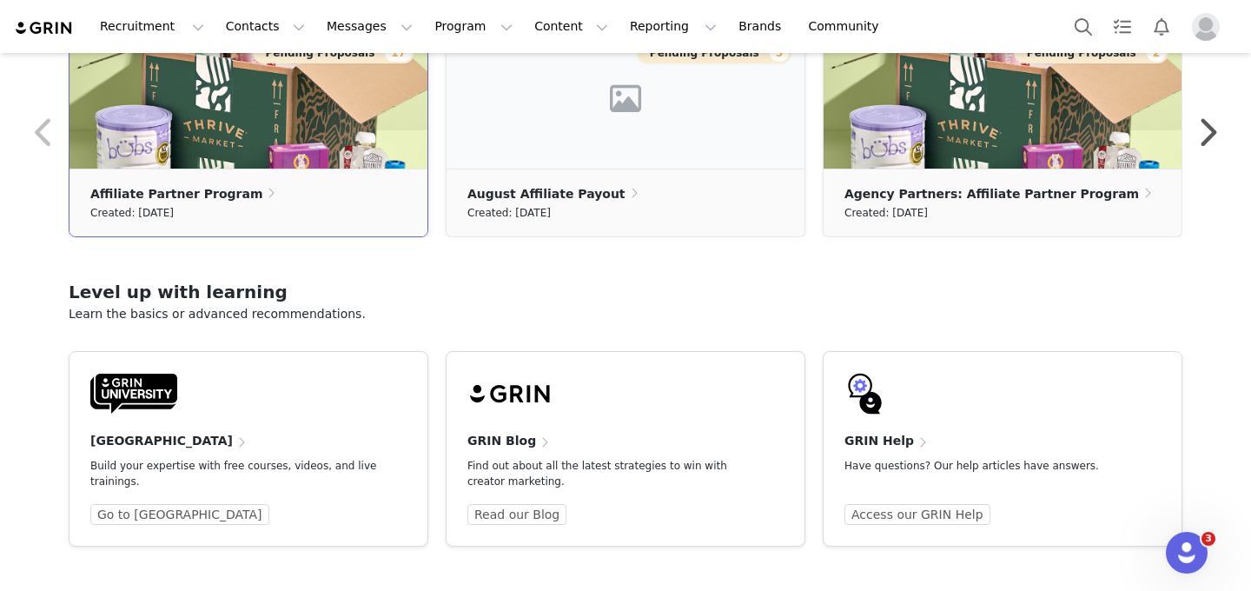
click at [366, 190] on div "Affiliate Partner Program" at bounding box center [248, 193] width 316 height 20
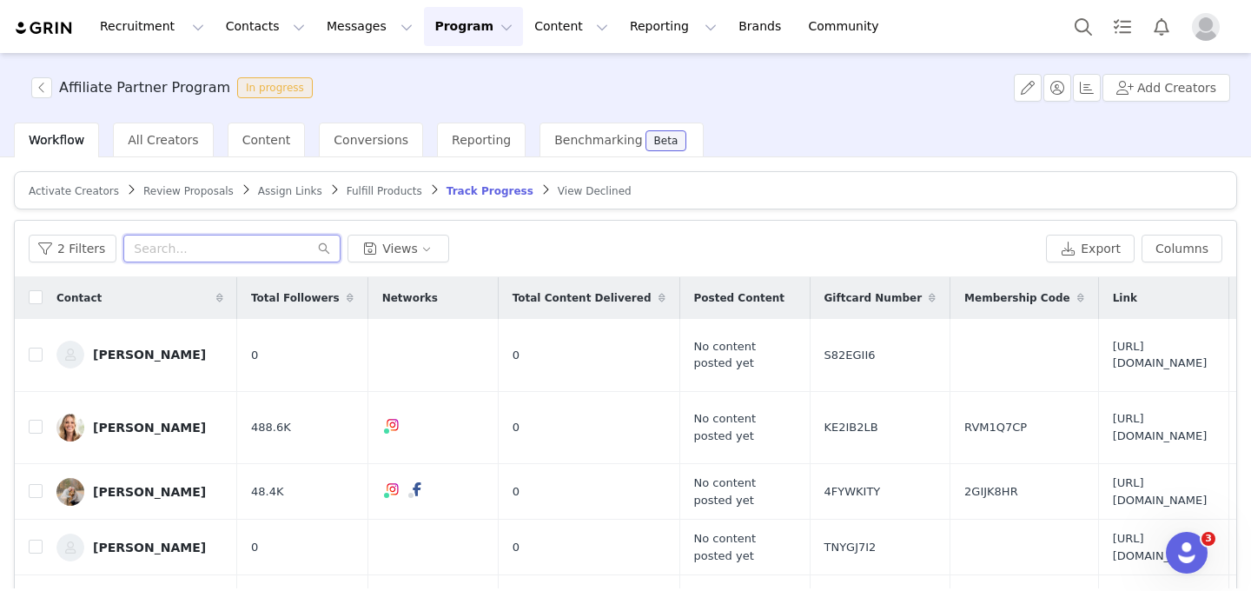
click at [182, 244] on input "text" at bounding box center [231, 249] width 217 height 28
click at [44, 254] on button "2 Filters" at bounding box center [73, 249] width 88 height 28
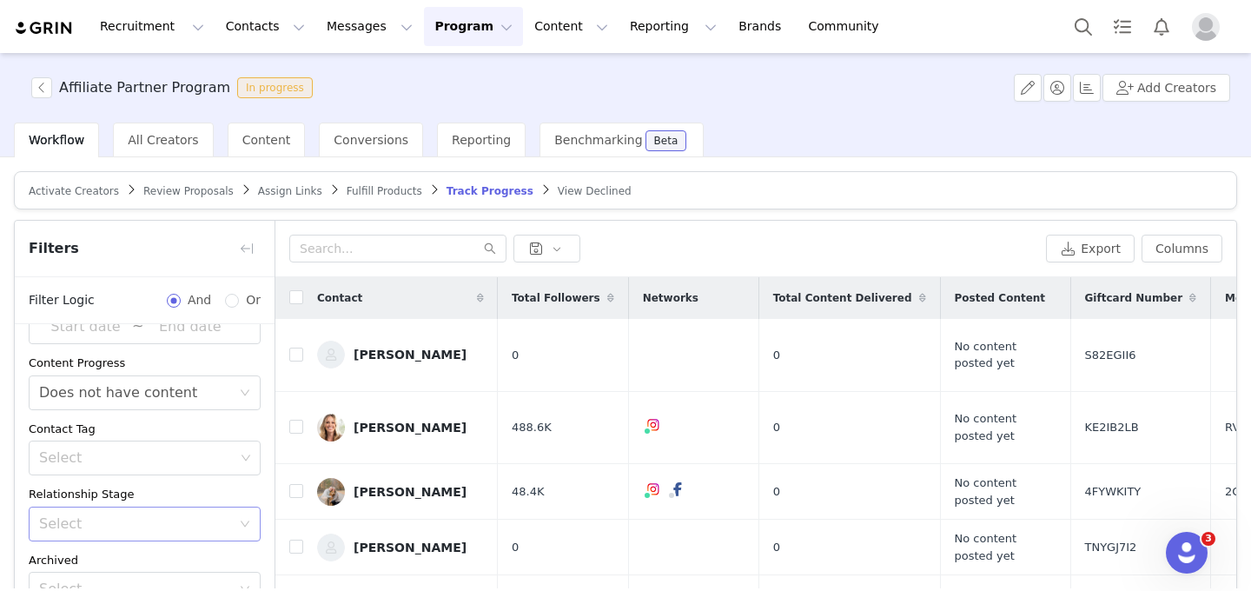
scroll to position [166, 0]
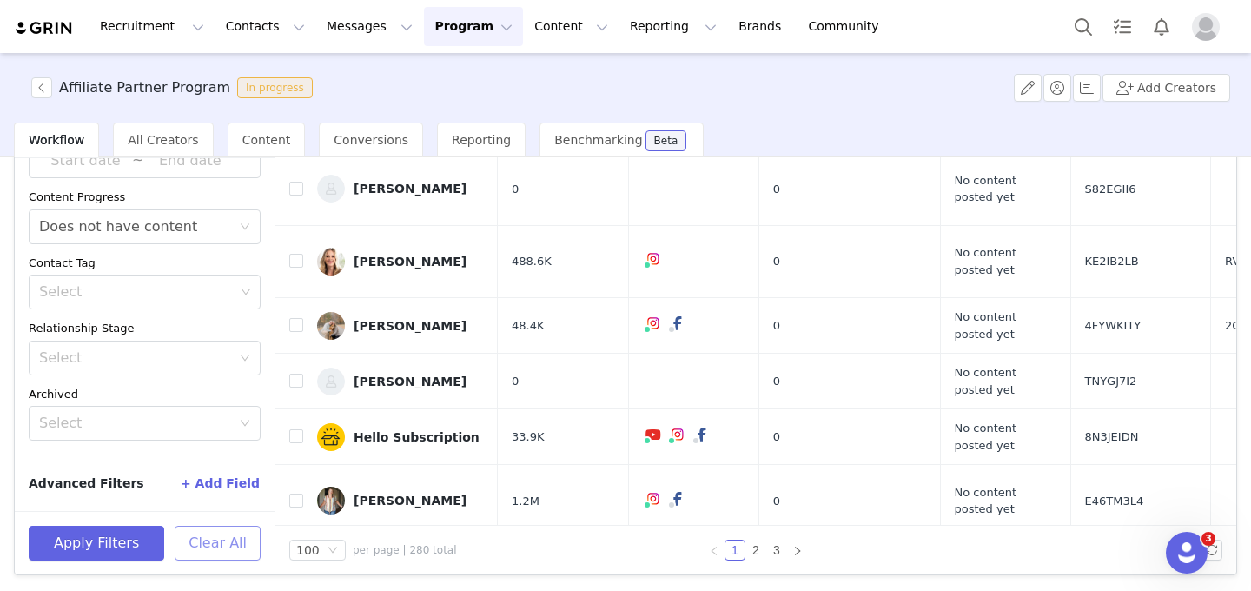
click at [215, 547] on button "Clear All" at bounding box center [218, 543] width 86 height 35
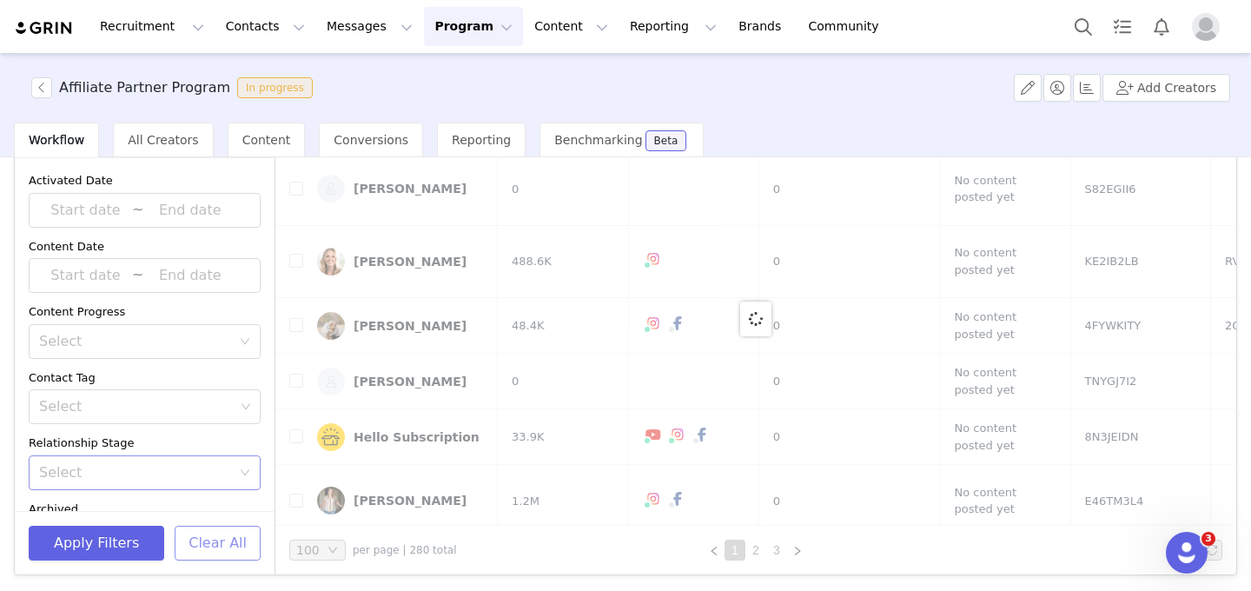
scroll to position [0, 0]
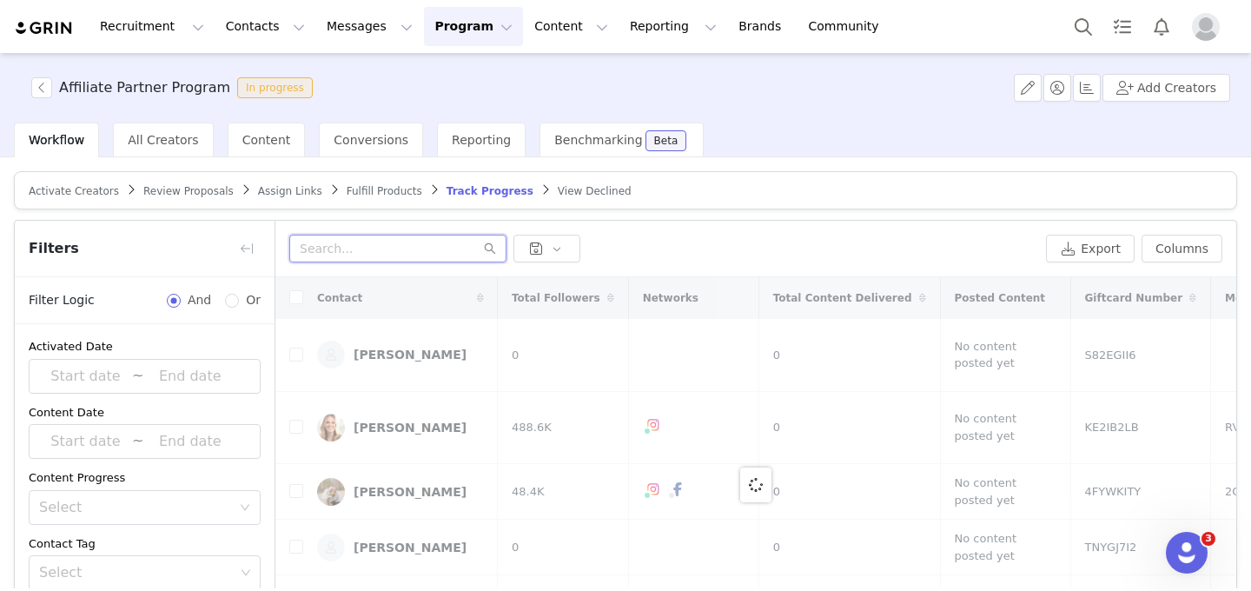
click at [338, 244] on input "text" at bounding box center [397, 249] width 217 height 28
paste input "nyctoddlermom@gmail.com"
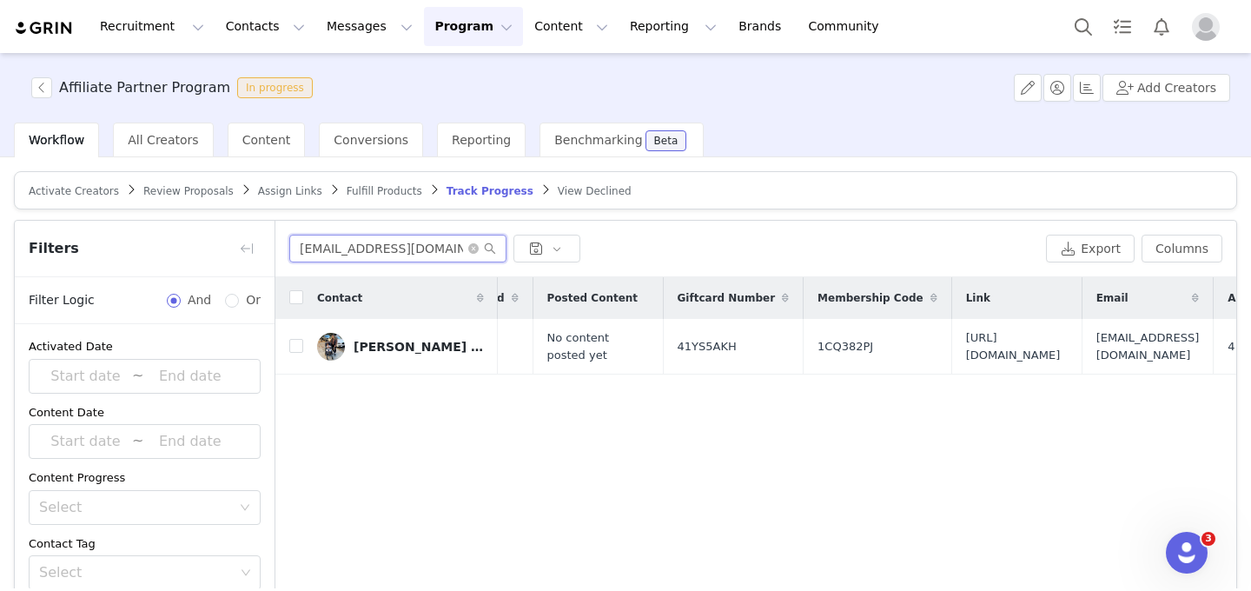
scroll to position [0, 408]
type input "nyctoddlermom@gmail.com"
